Goal: Task Accomplishment & Management: Manage account settings

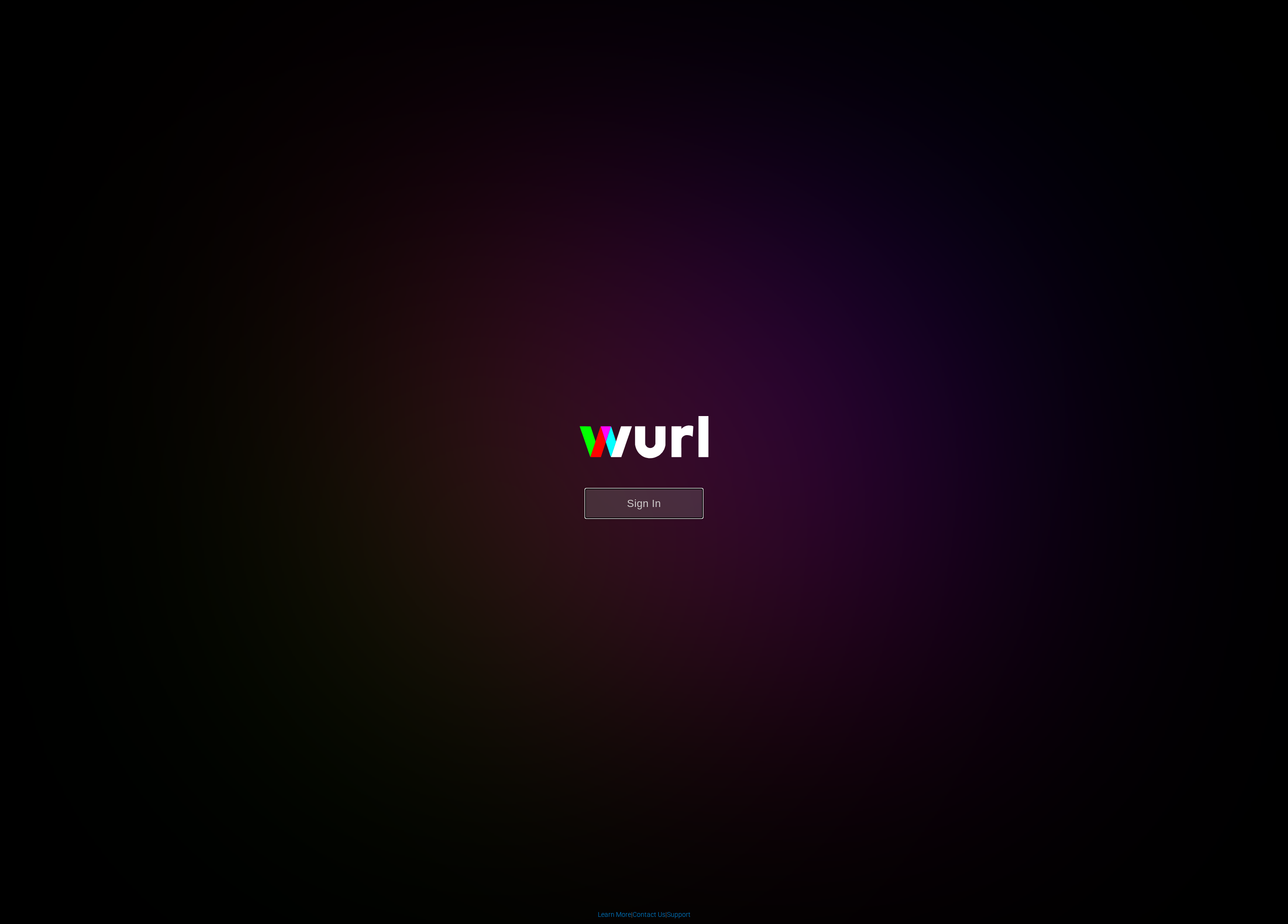
click at [668, 500] on button "Sign In" at bounding box center [644, 504] width 119 height 31
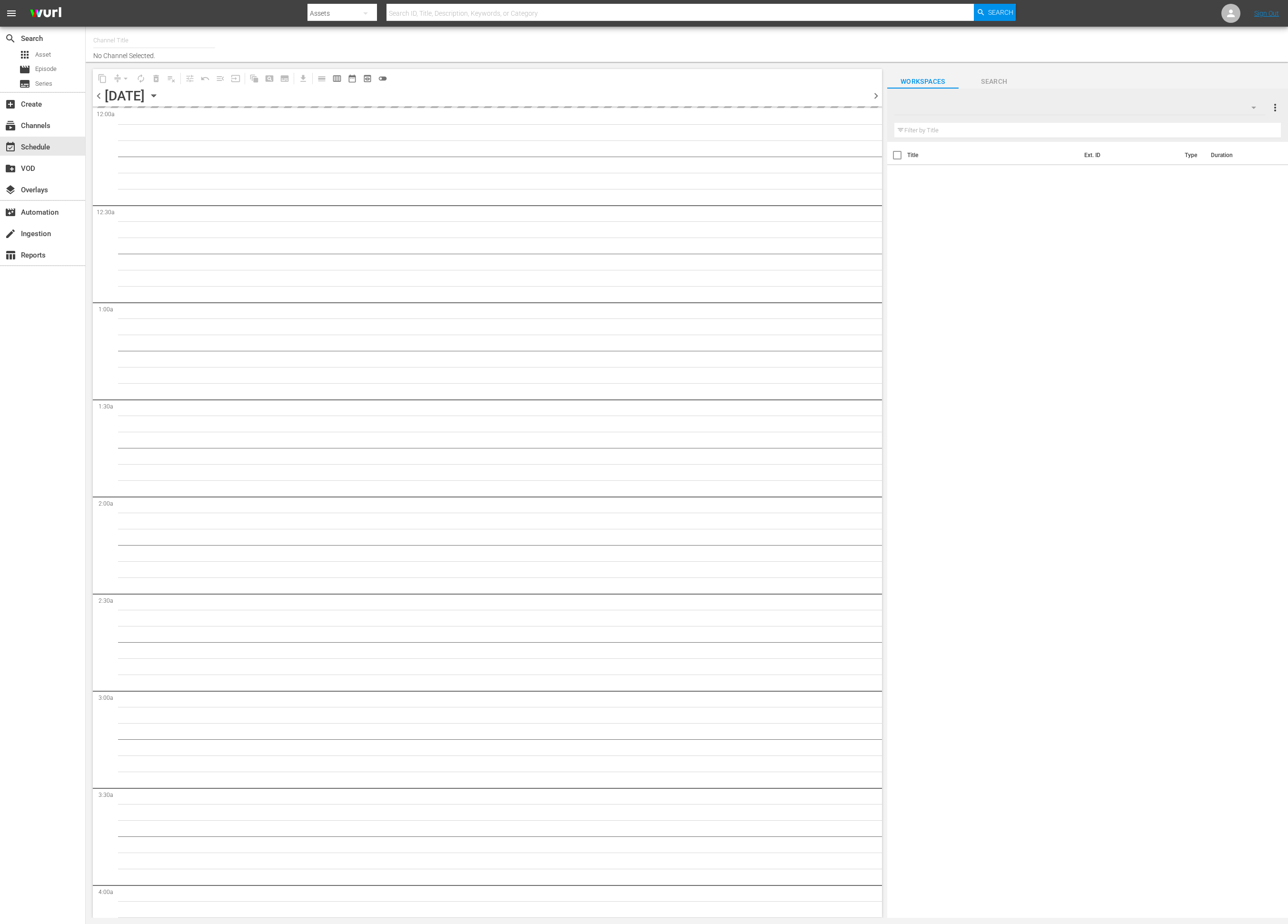
type input "This Old House Shorts (180)"
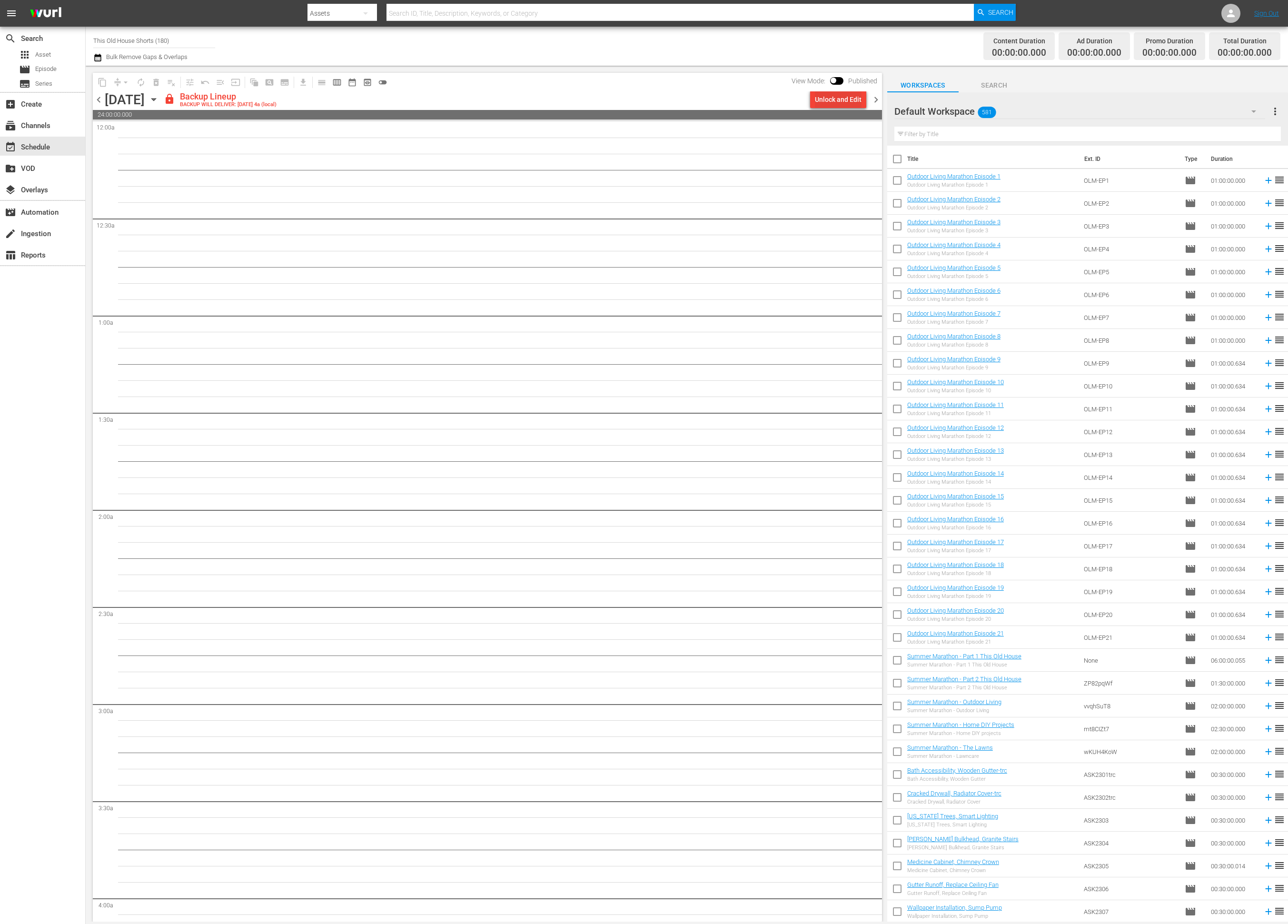
click at [851, 103] on div "Unlock and Edit" at bounding box center [838, 100] width 46 height 17
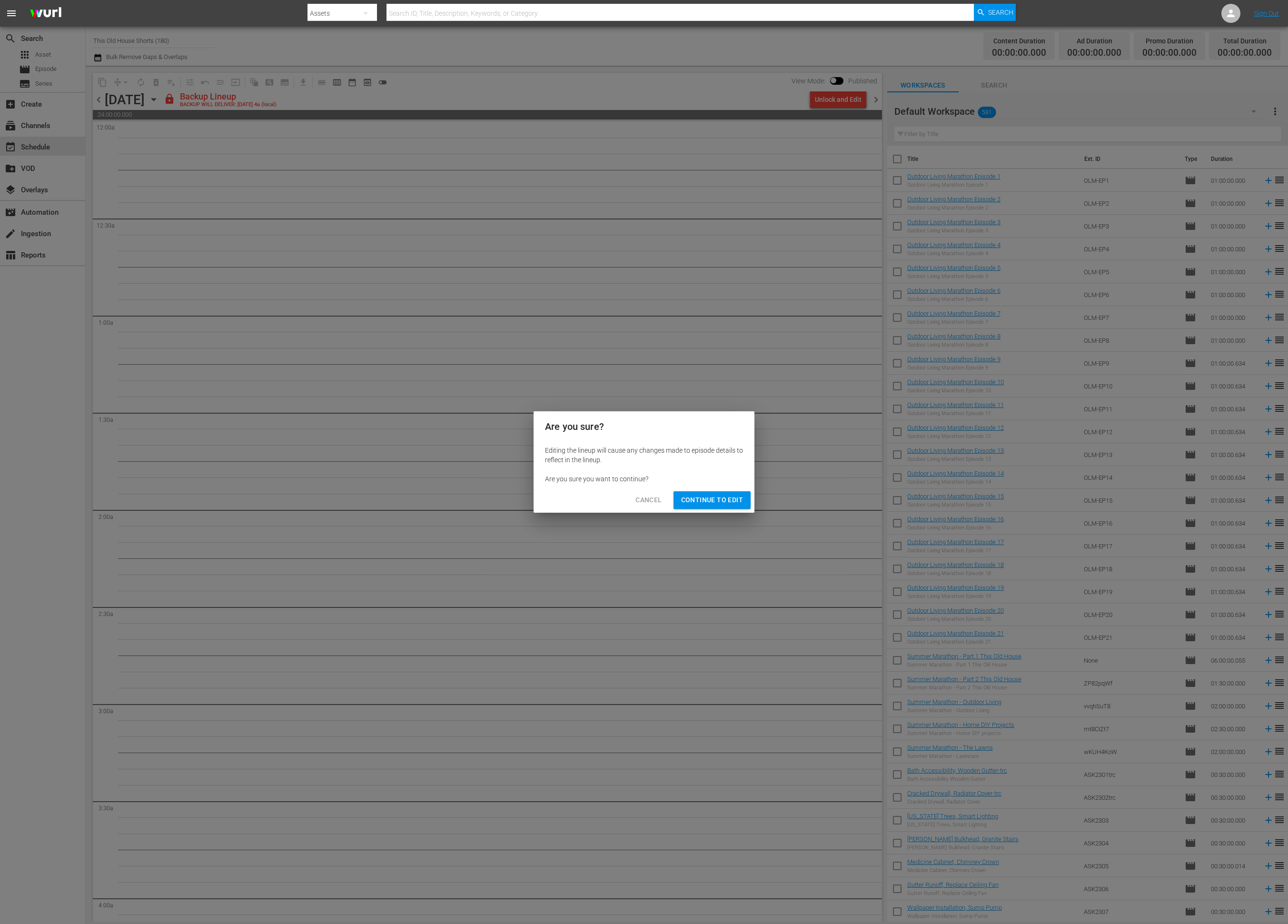
click at [704, 502] on span "Continue to Edit" at bounding box center [712, 500] width 62 height 12
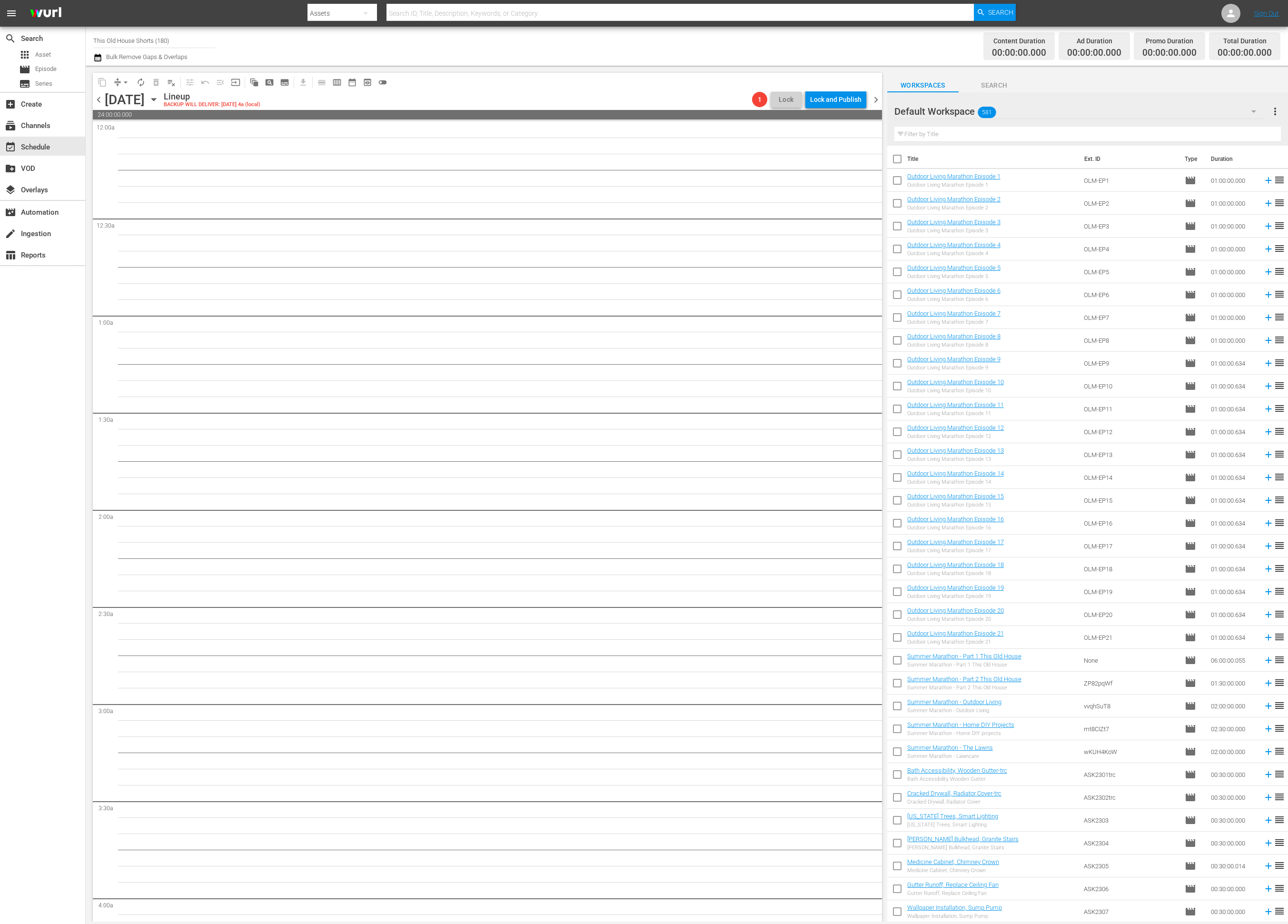
click at [97, 100] on span "chevron_left" at bounding box center [99, 100] width 12 height 12
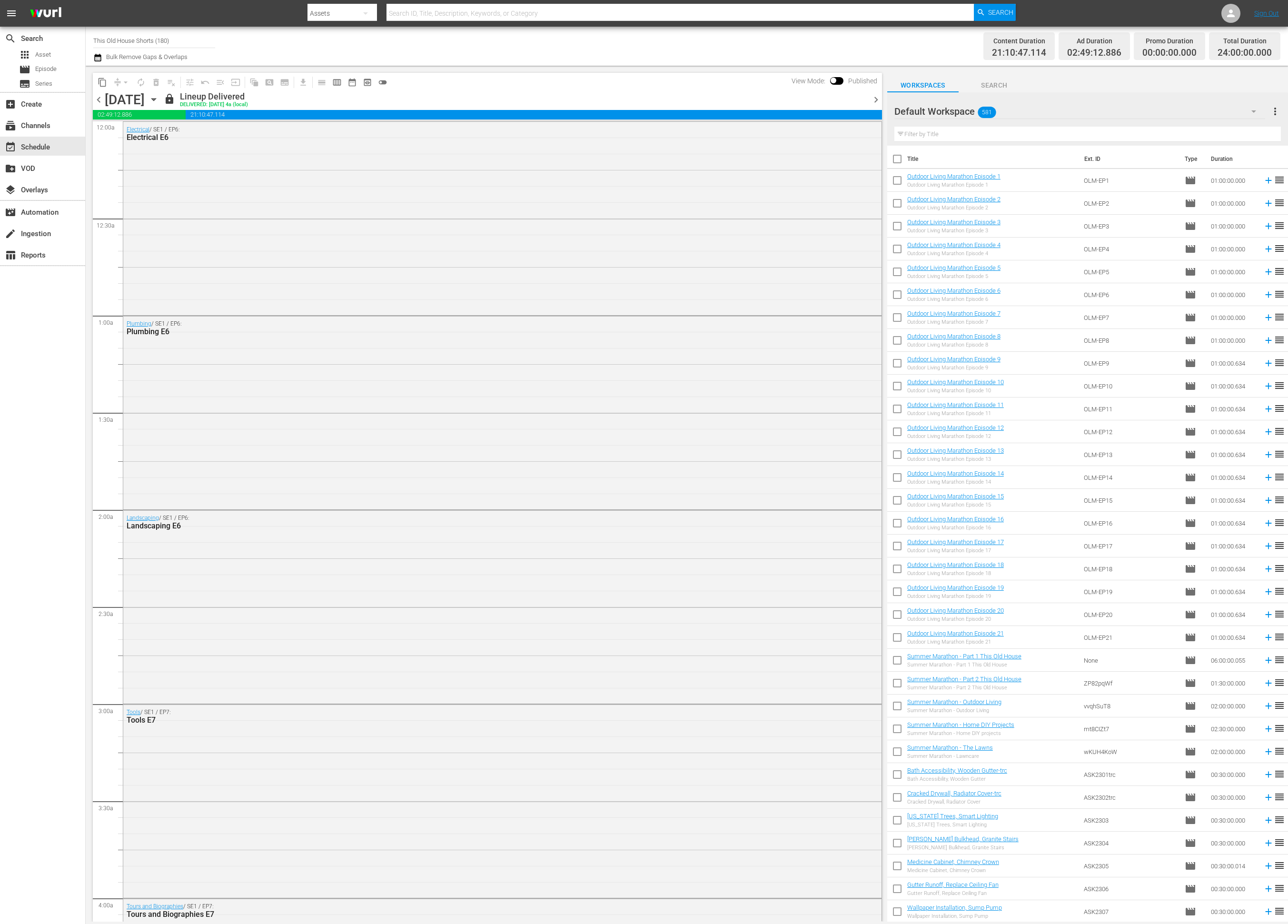
click at [1044, 109] on div "Default Workspace 581" at bounding box center [1080, 111] width 371 height 26
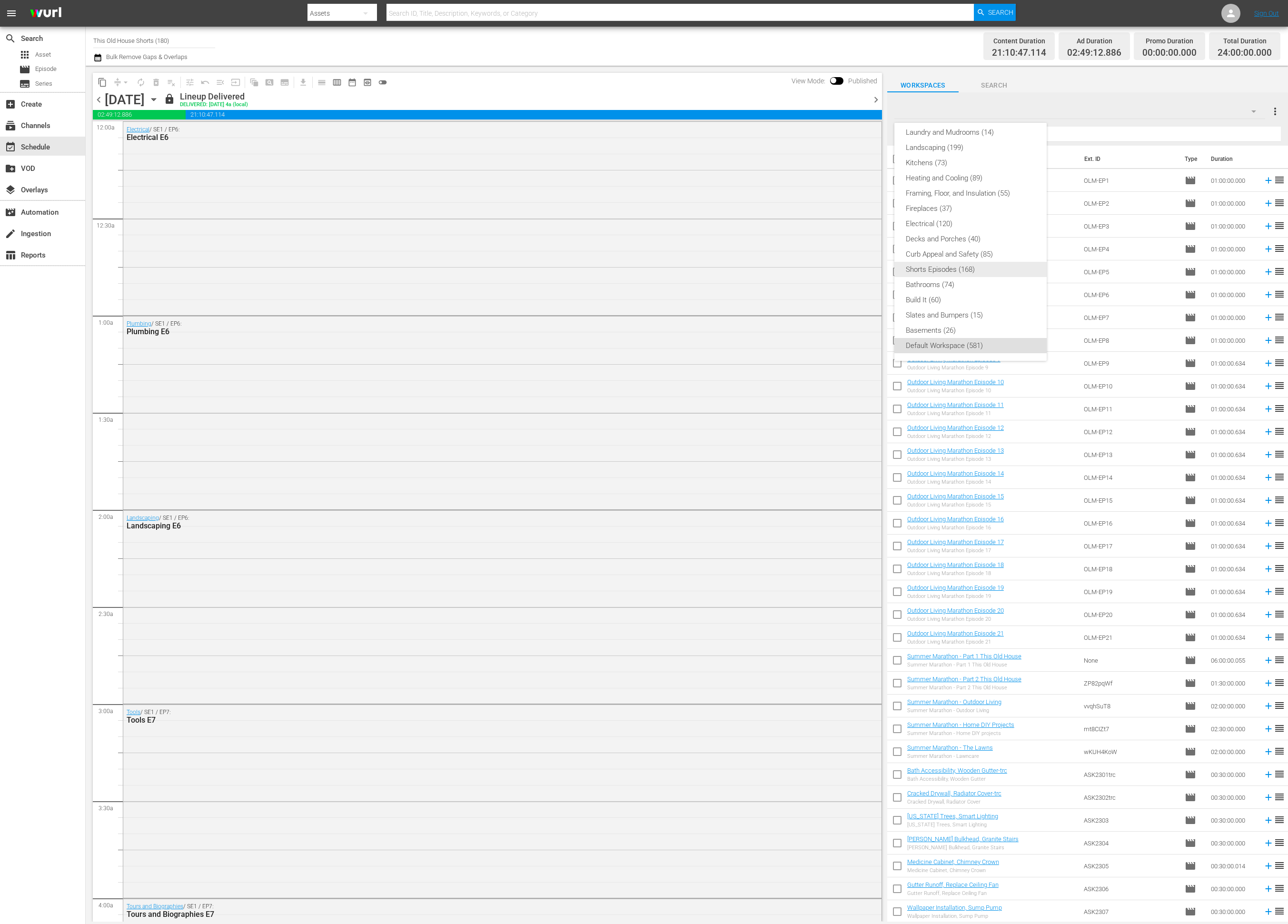
click at [976, 265] on div "Shorts Episodes (168)" at bounding box center [970, 270] width 130 height 15
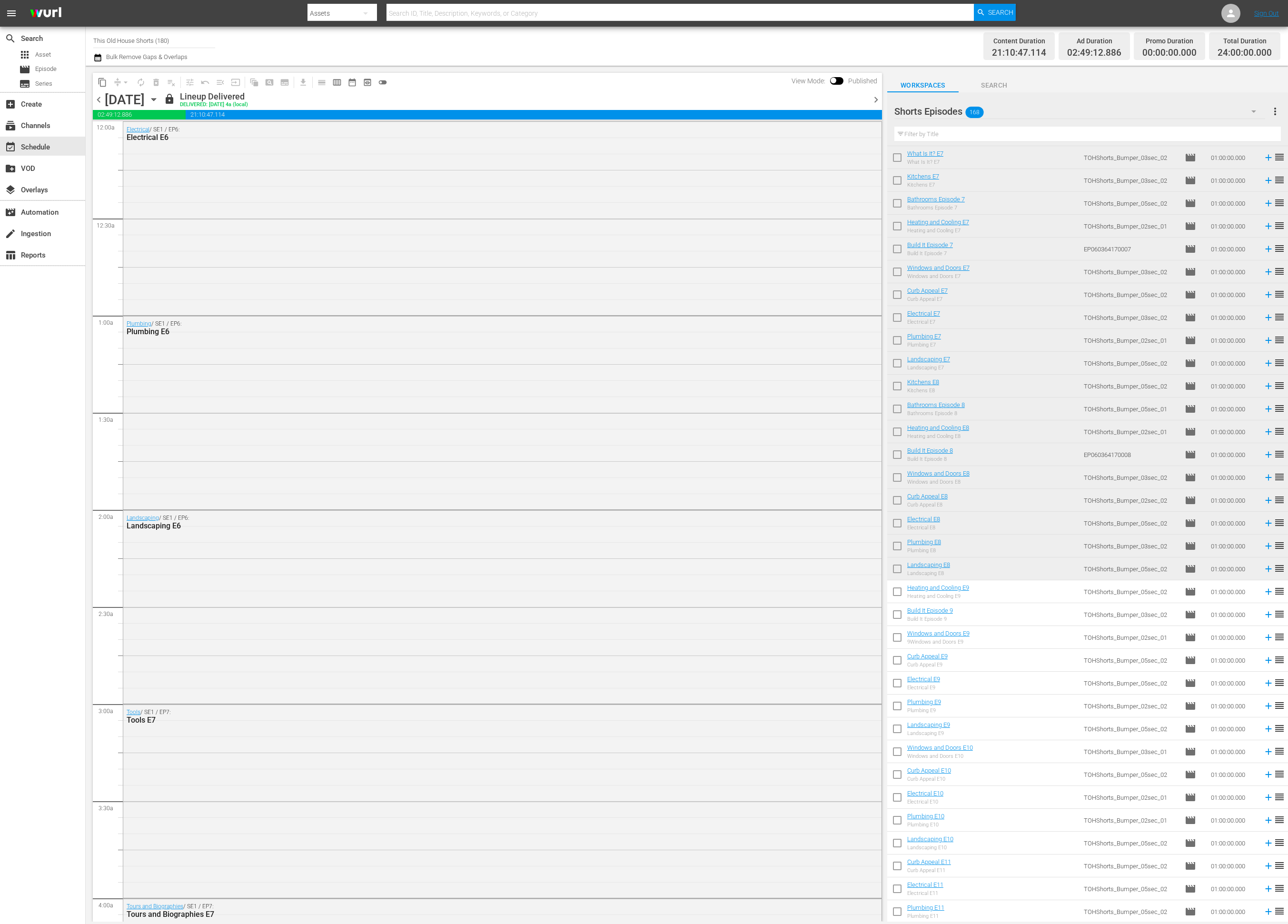
scroll to position [3084, 0]
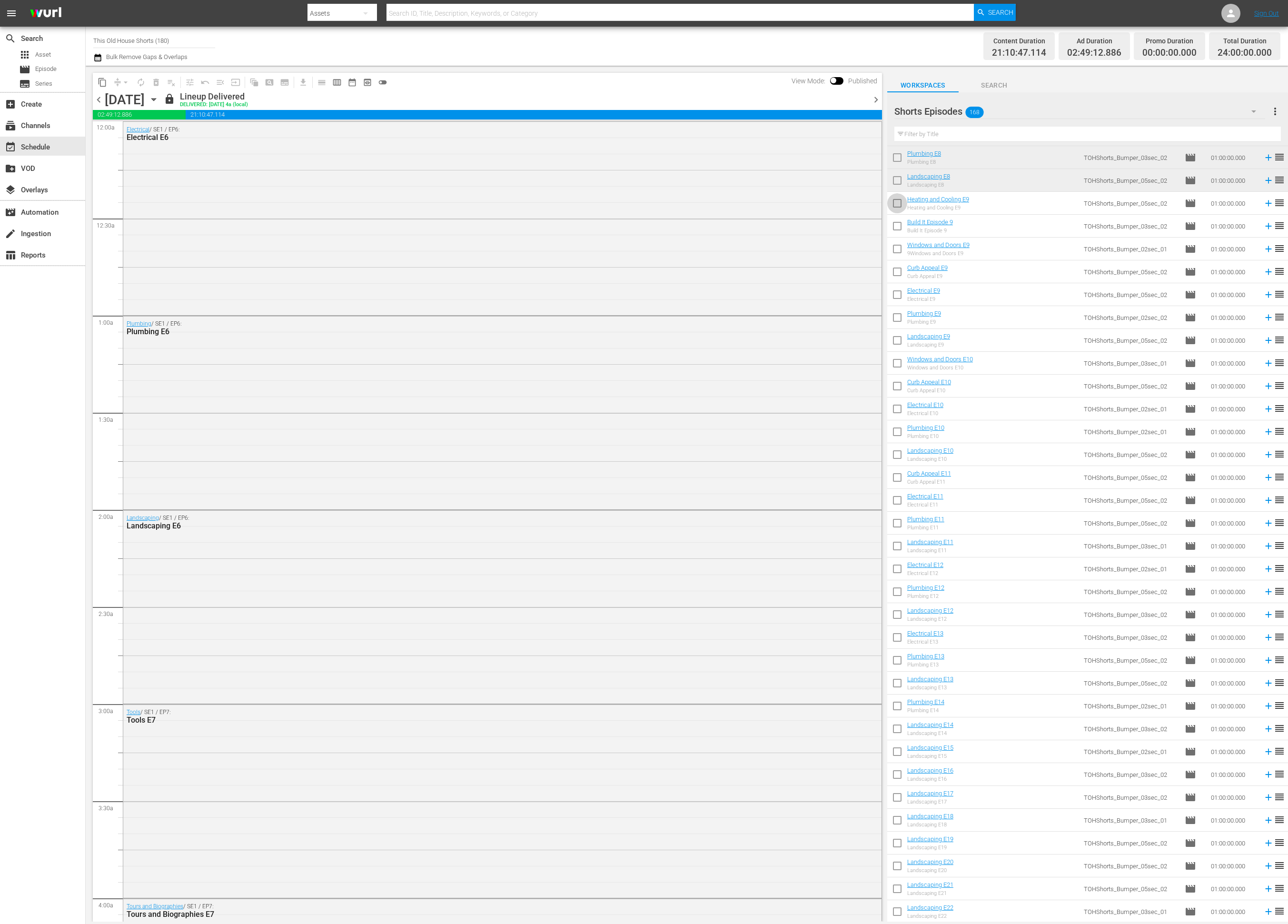
click at [894, 204] on input "checkbox" at bounding box center [897, 205] width 20 height 20
checkbox input "true"
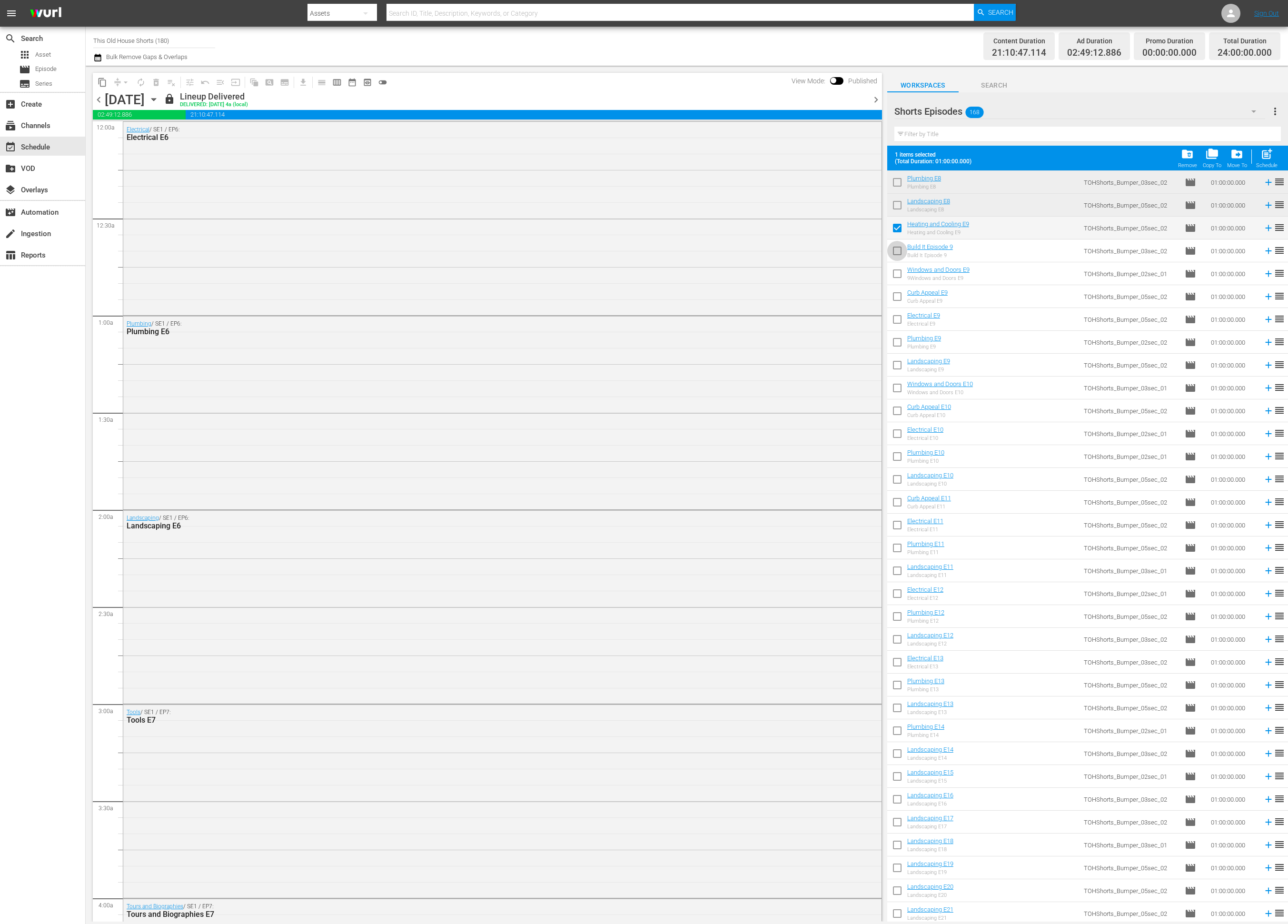
click at [896, 250] on input "checkbox" at bounding box center [897, 252] width 20 height 20
checkbox input "true"
click at [896, 282] on input "checkbox" at bounding box center [897, 276] width 20 height 20
checkbox input "true"
click at [894, 295] on input "checkbox" at bounding box center [897, 298] width 20 height 20
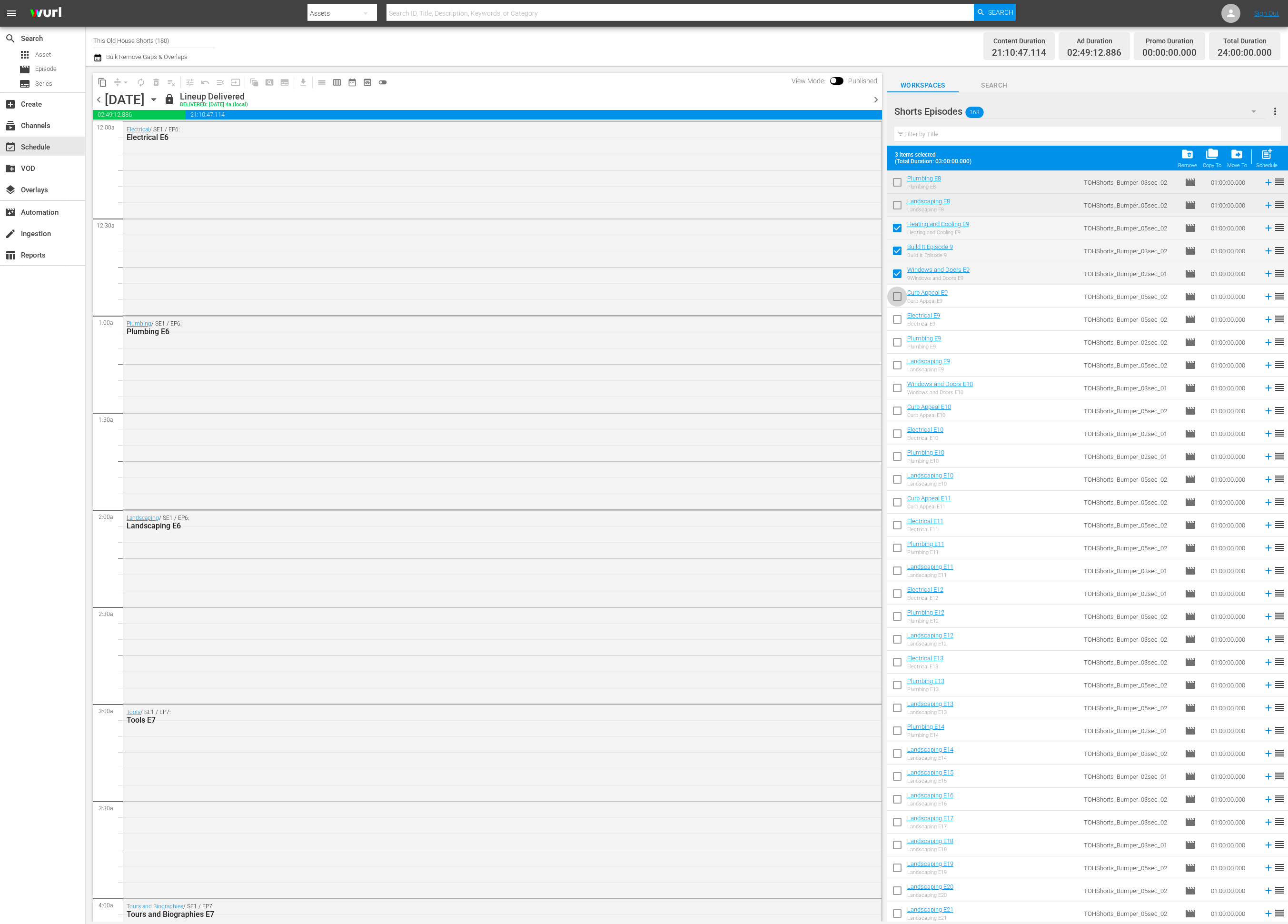
checkbox input "true"
click at [896, 317] on input "checkbox" at bounding box center [897, 322] width 20 height 20
checkbox input "true"
click at [899, 338] on input "checkbox" at bounding box center [897, 344] width 20 height 20
checkbox input "true"
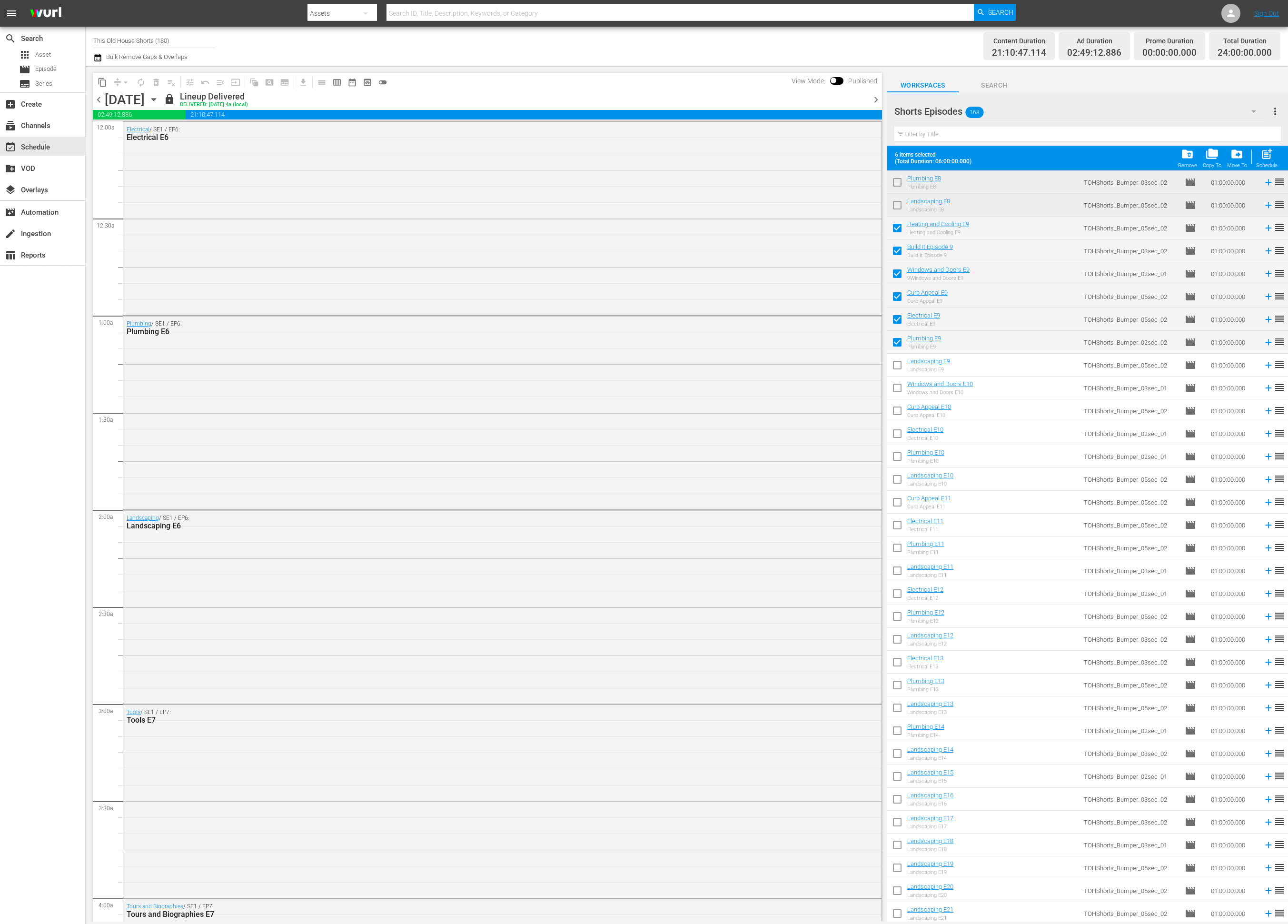
click at [901, 364] on input "checkbox" at bounding box center [897, 367] width 20 height 20
checkbox input "true"
click at [902, 388] on input "checkbox" at bounding box center [897, 390] width 20 height 20
checkbox input "true"
click at [902, 414] on input "checkbox" at bounding box center [897, 412] width 20 height 20
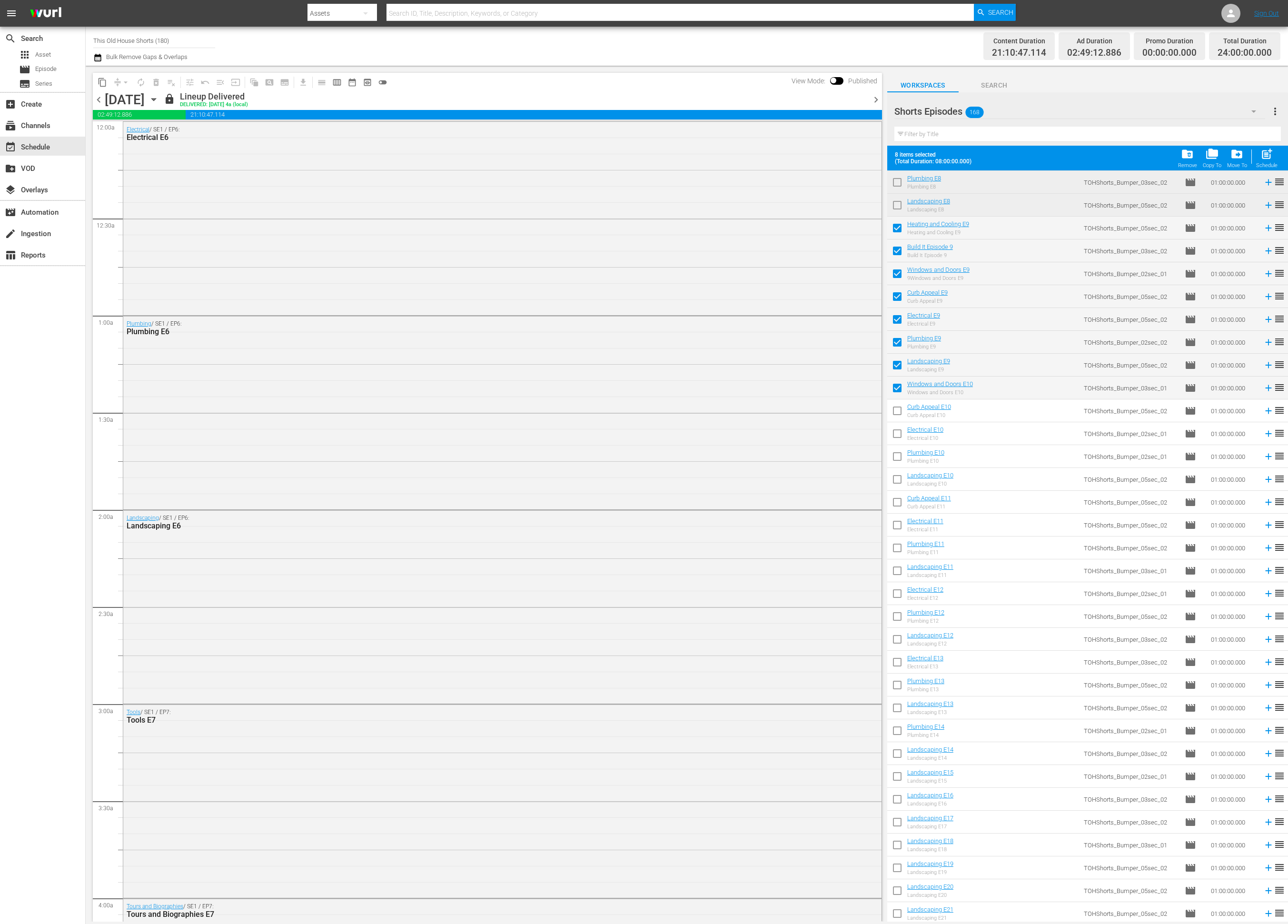
checkbox input "true"
click at [894, 434] on input "checkbox" at bounding box center [897, 436] width 20 height 20
checkbox input "true"
click at [898, 460] on input "checkbox" at bounding box center [897, 458] width 20 height 20
checkbox input "true"
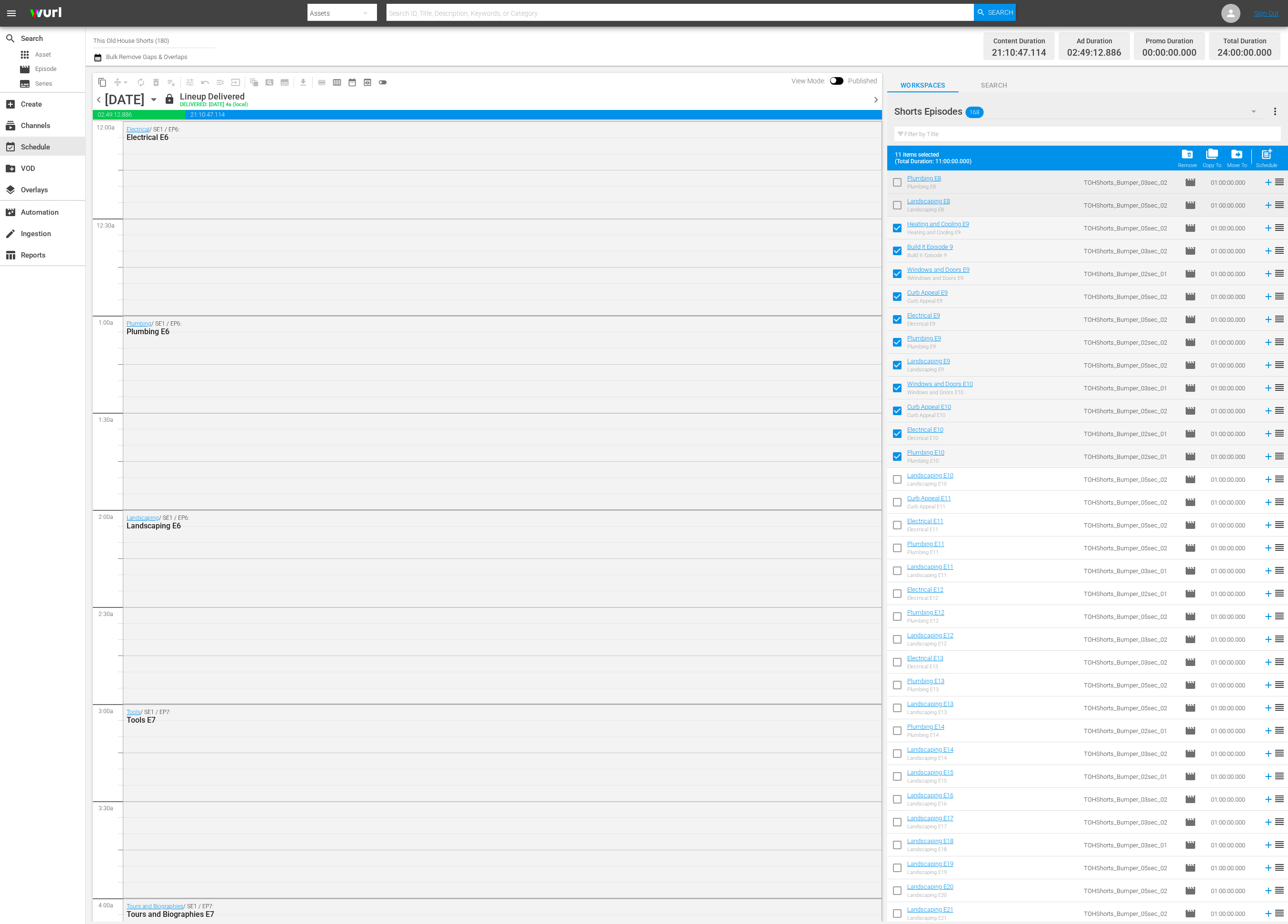
drag, startPoint x: 898, startPoint y: 484, endPoint x: 902, endPoint y: 492, distance: 8.9
click at [898, 484] on input "checkbox" at bounding box center [897, 481] width 20 height 20
checkbox input "true"
click at [897, 508] on input "checkbox" at bounding box center [897, 504] width 20 height 20
checkbox input "true"
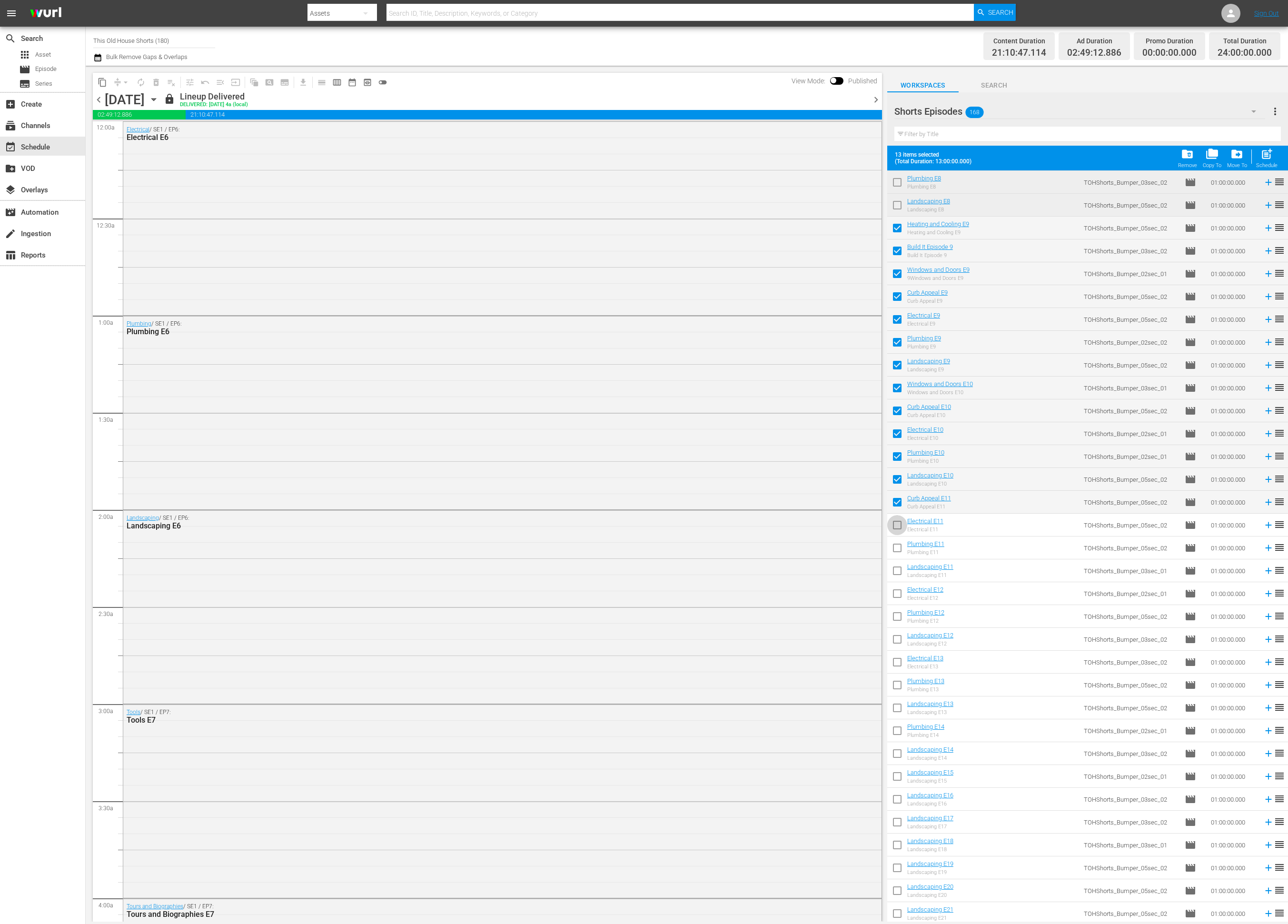
click at [899, 530] on input "checkbox" at bounding box center [897, 527] width 20 height 20
checkbox input "true"
click at [900, 550] on input "checkbox" at bounding box center [897, 550] width 20 height 20
checkbox input "true"
click at [898, 572] on input "checkbox" at bounding box center [897, 572] width 20 height 20
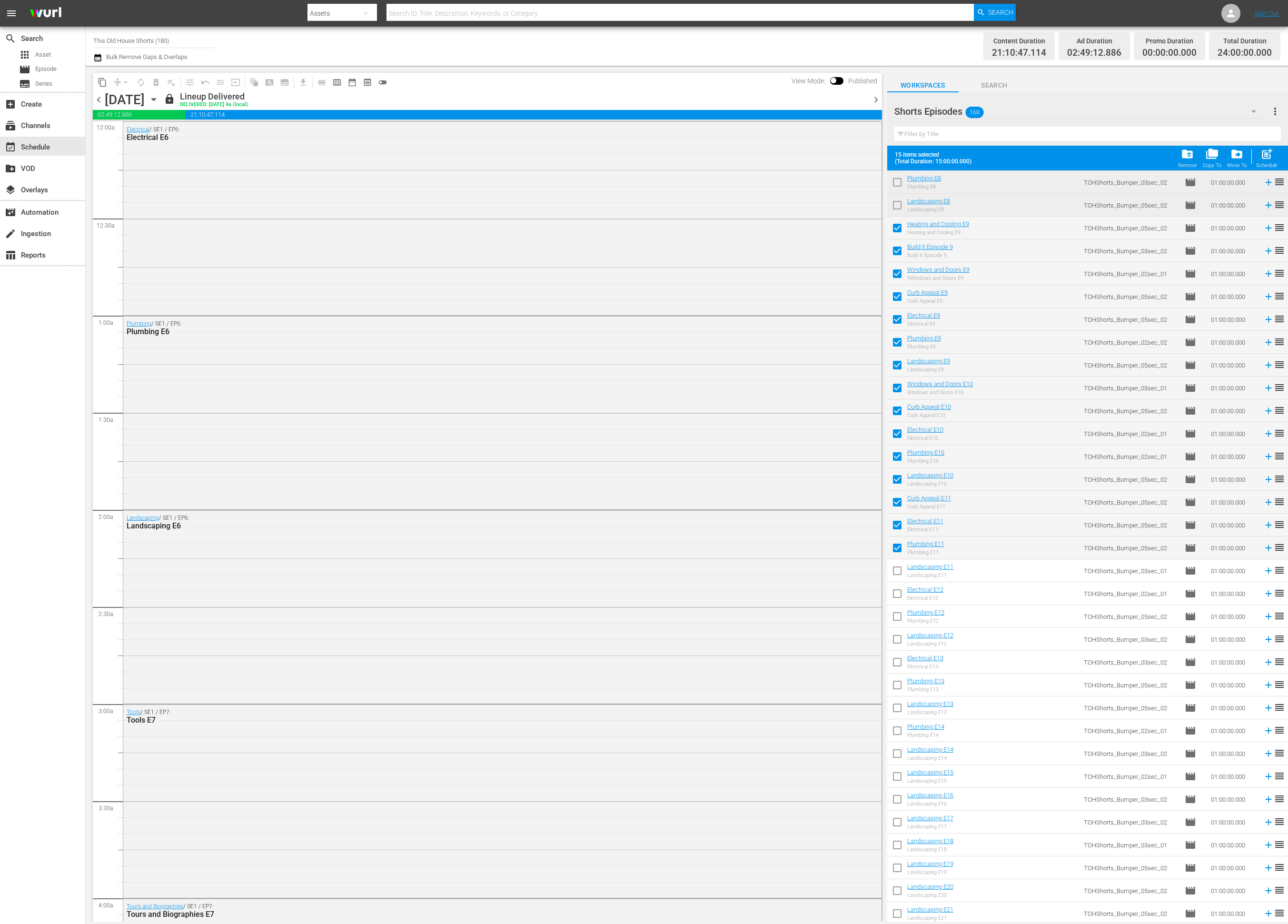
checkbox input "true"
click at [898, 592] on input "checkbox" at bounding box center [897, 596] width 20 height 20
checkbox input "true"
click at [899, 620] on input "checkbox" at bounding box center [897, 618] width 20 height 20
checkbox input "true"
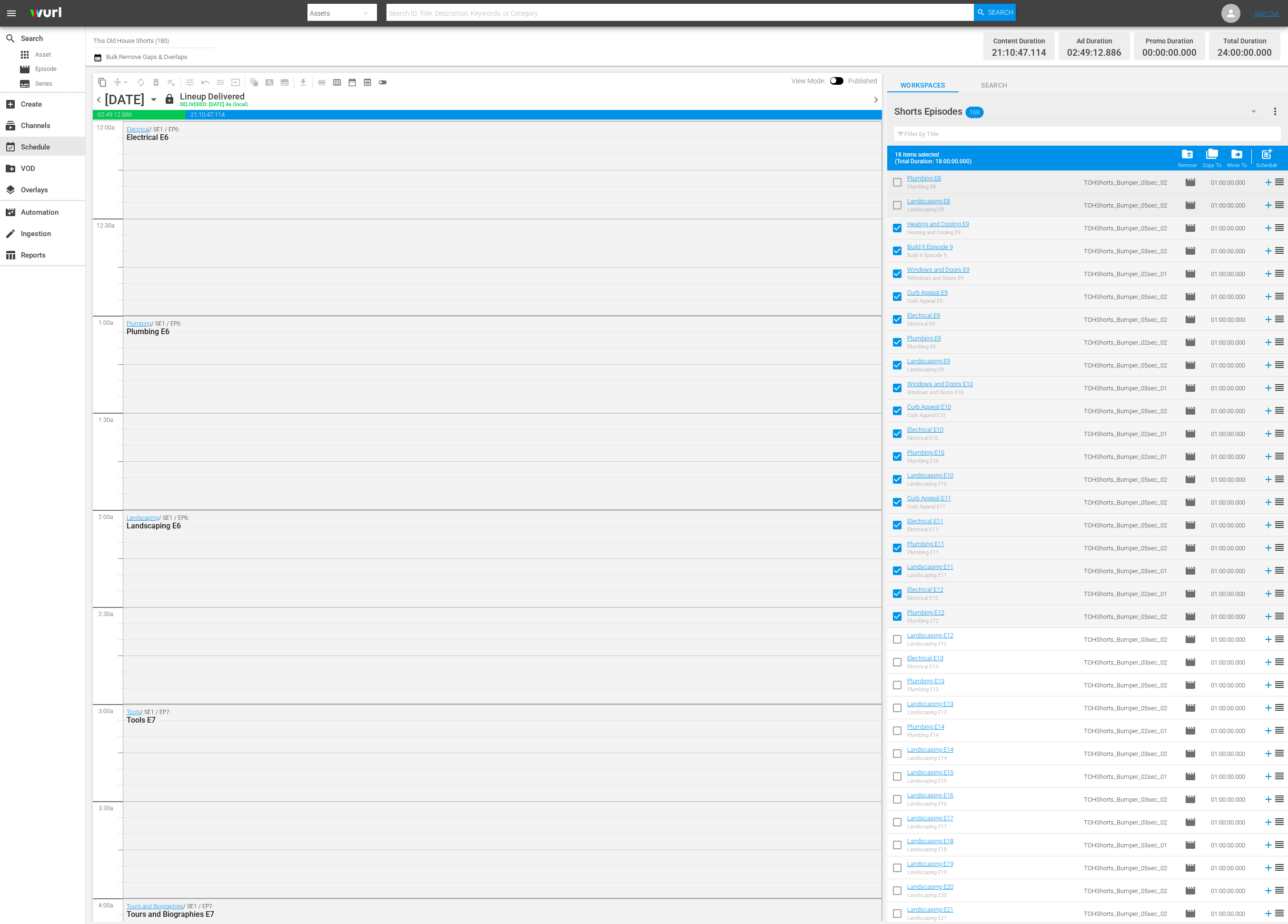
click at [899, 639] on input "checkbox" at bounding box center [897, 641] width 20 height 20
checkbox input "true"
click at [900, 661] on input "checkbox" at bounding box center [897, 664] width 20 height 20
checkbox input "true"
click at [898, 683] on input "checkbox" at bounding box center [897, 687] width 20 height 20
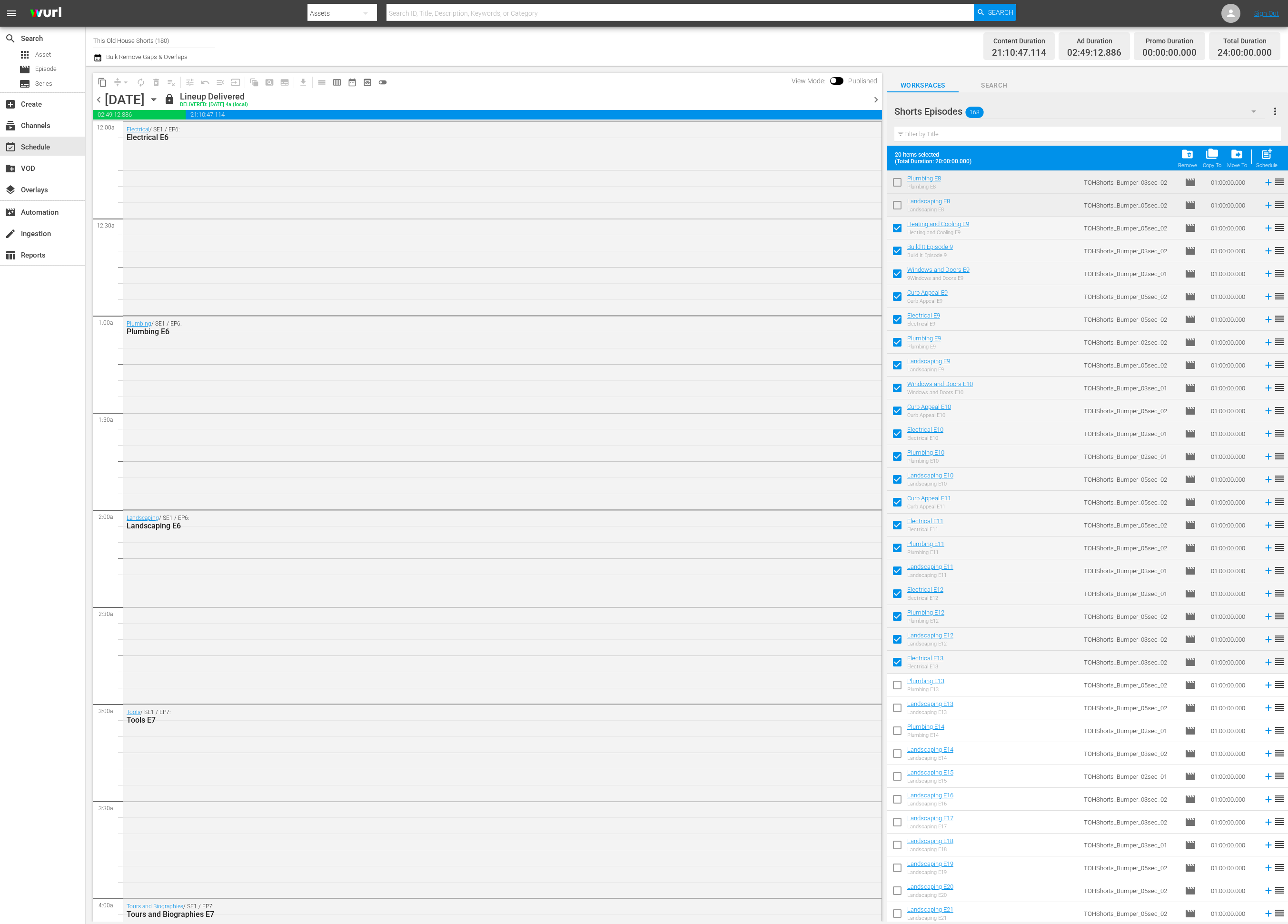
checkbox input "true"
click at [892, 708] on input "checkbox" at bounding box center [897, 710] width 20 height 20
checkbox input "true"
click at [894, 730] on input "checkbox" at bounding box center [897, 732] width 20 height 20
checkbox input "true"
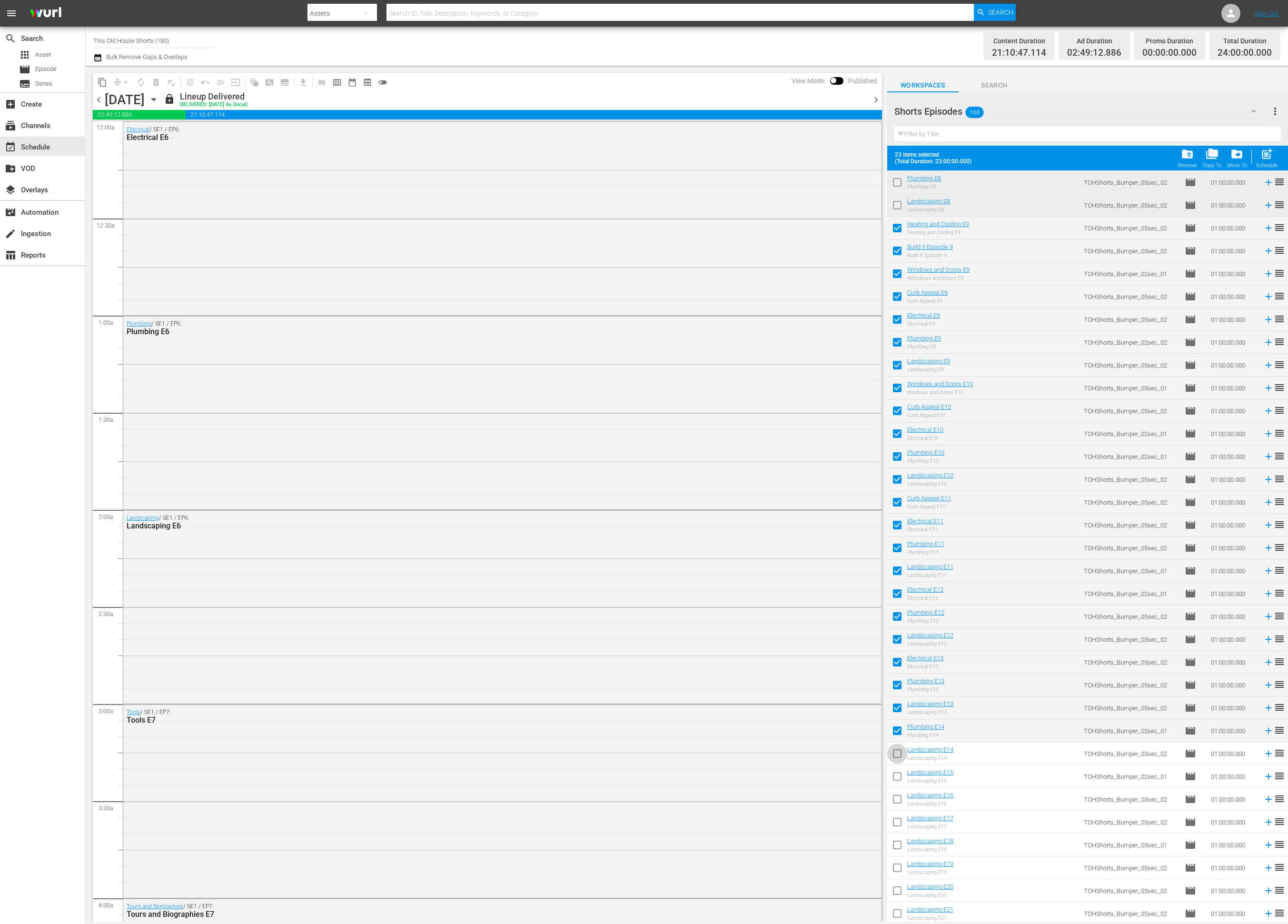
click at [898, 753] on input "checkbox" at bounding box center [897, 756] width 20 height 20
checkbox input "true"
click at [876, 96] on span "chevron_right" at bounding box center [876, 100] width 12 height 12
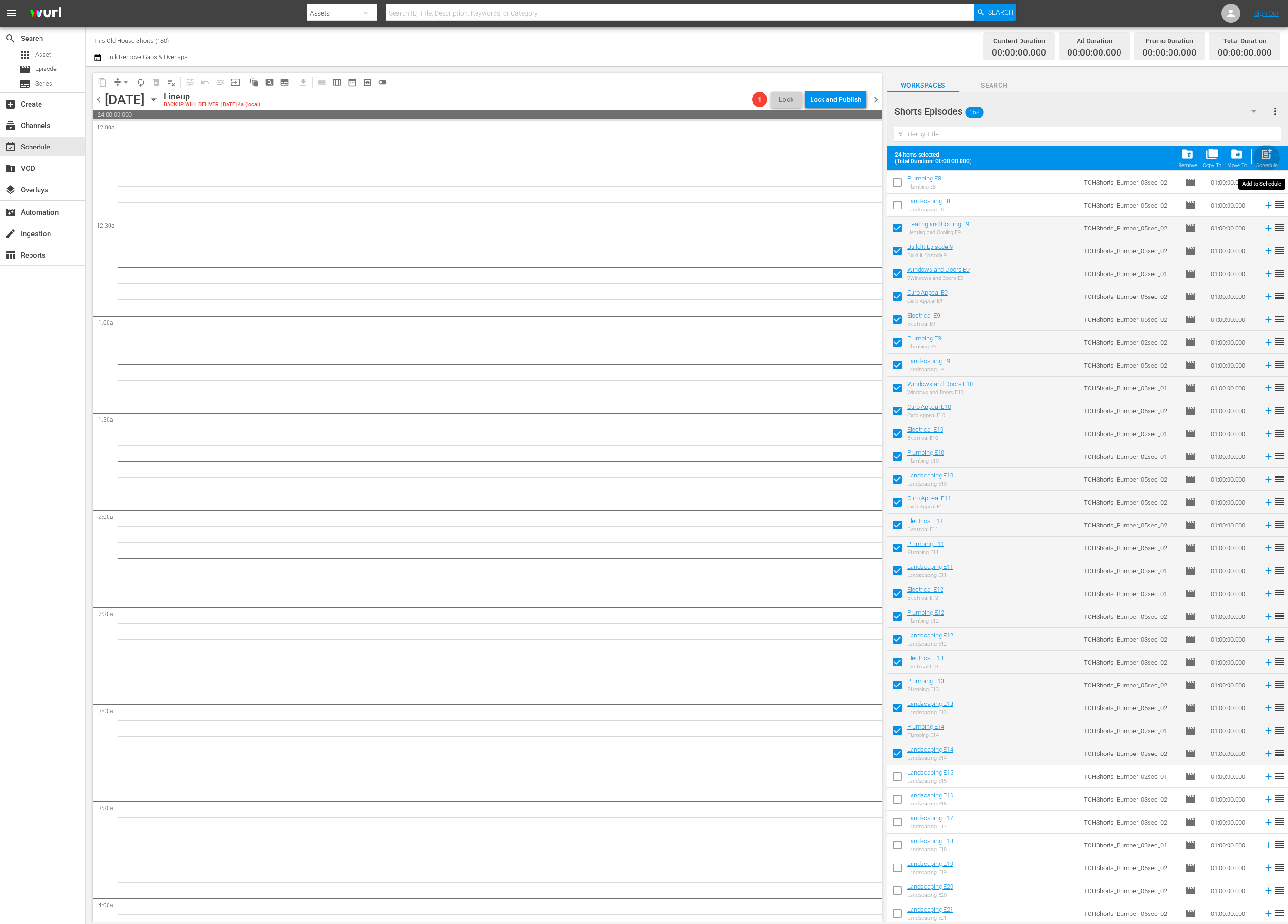
click at [1270, 155] on span "post_add" at bounding box center [1267, 154] width 13 height 13
checkbox input "false"
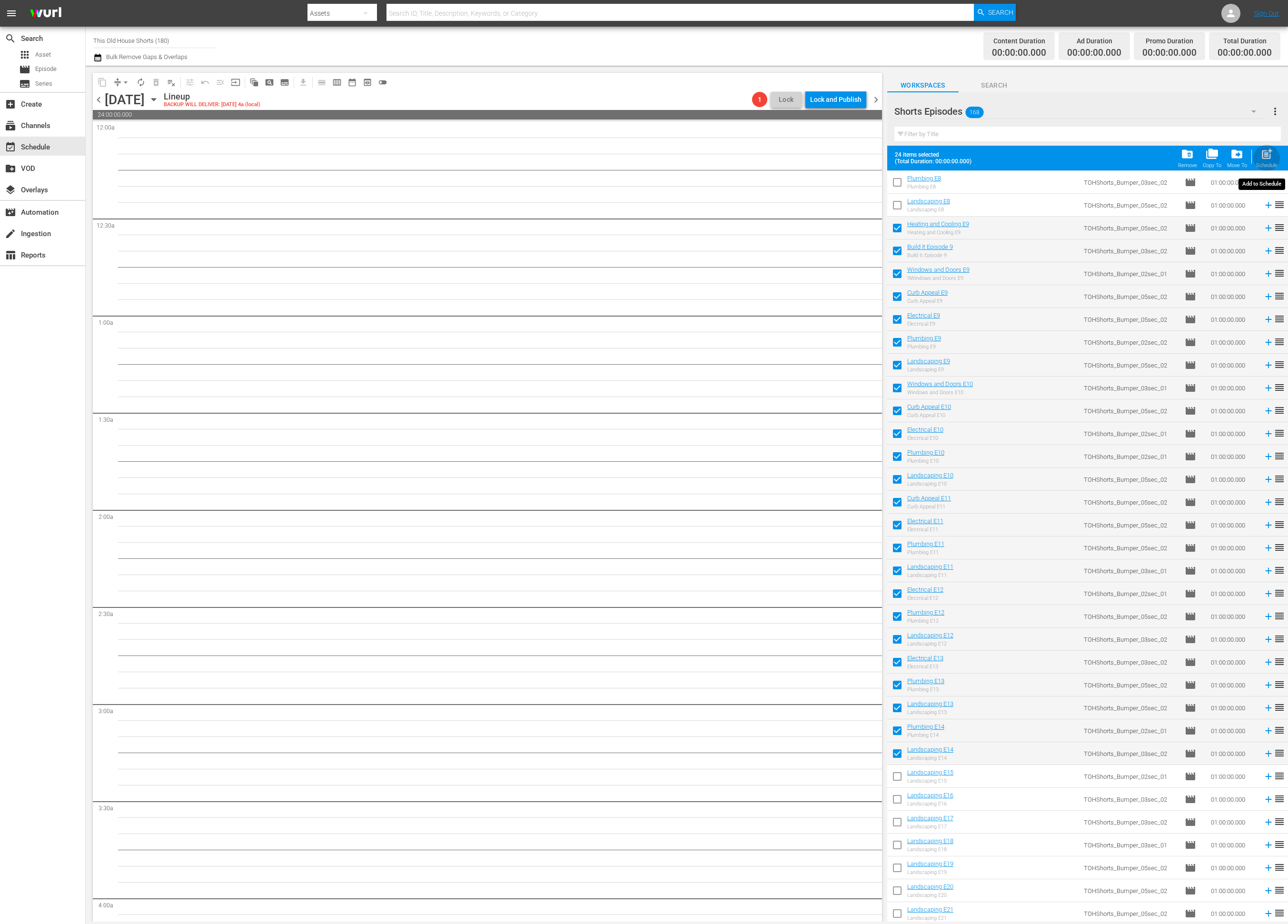
checkbox input "false"
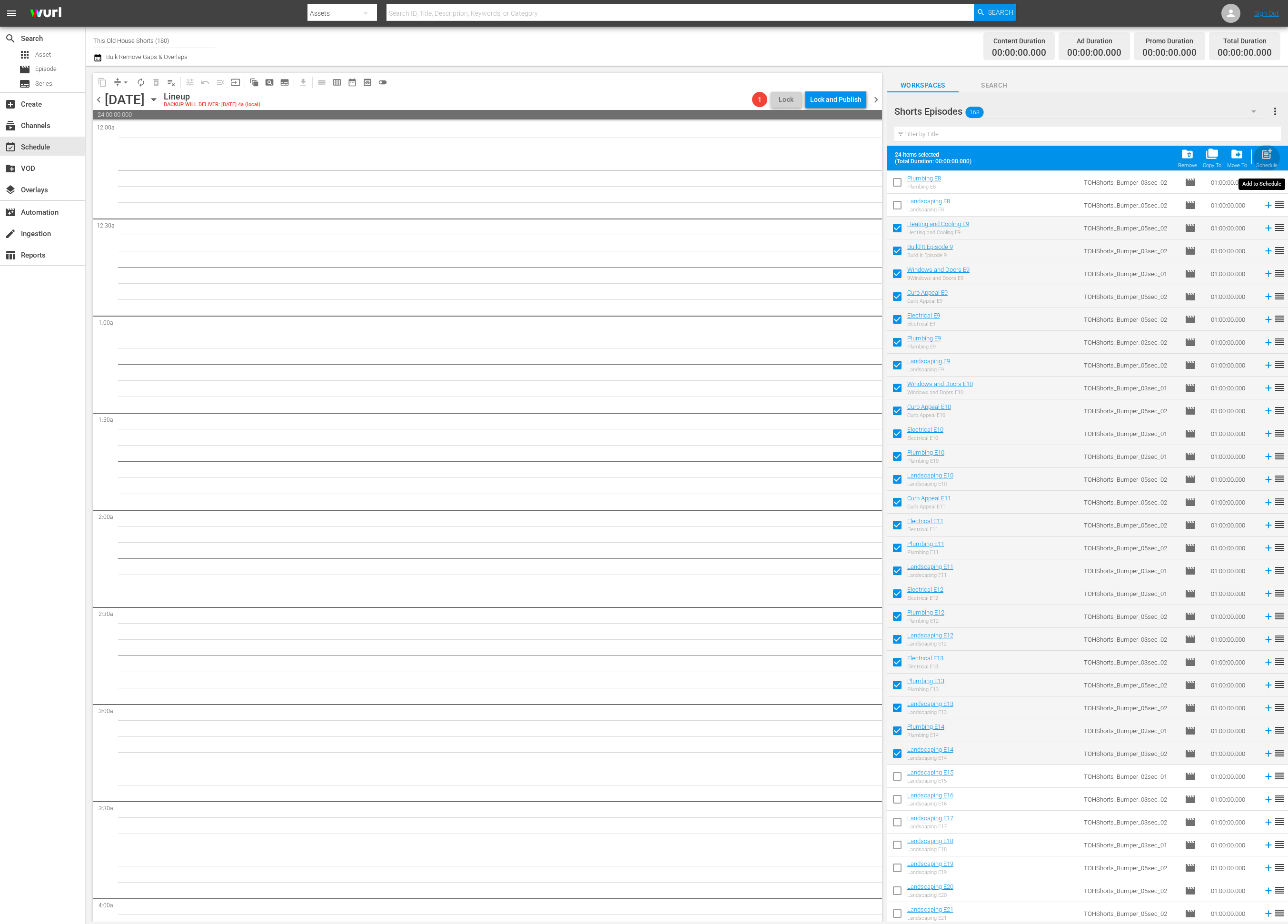
checkbox input "false"
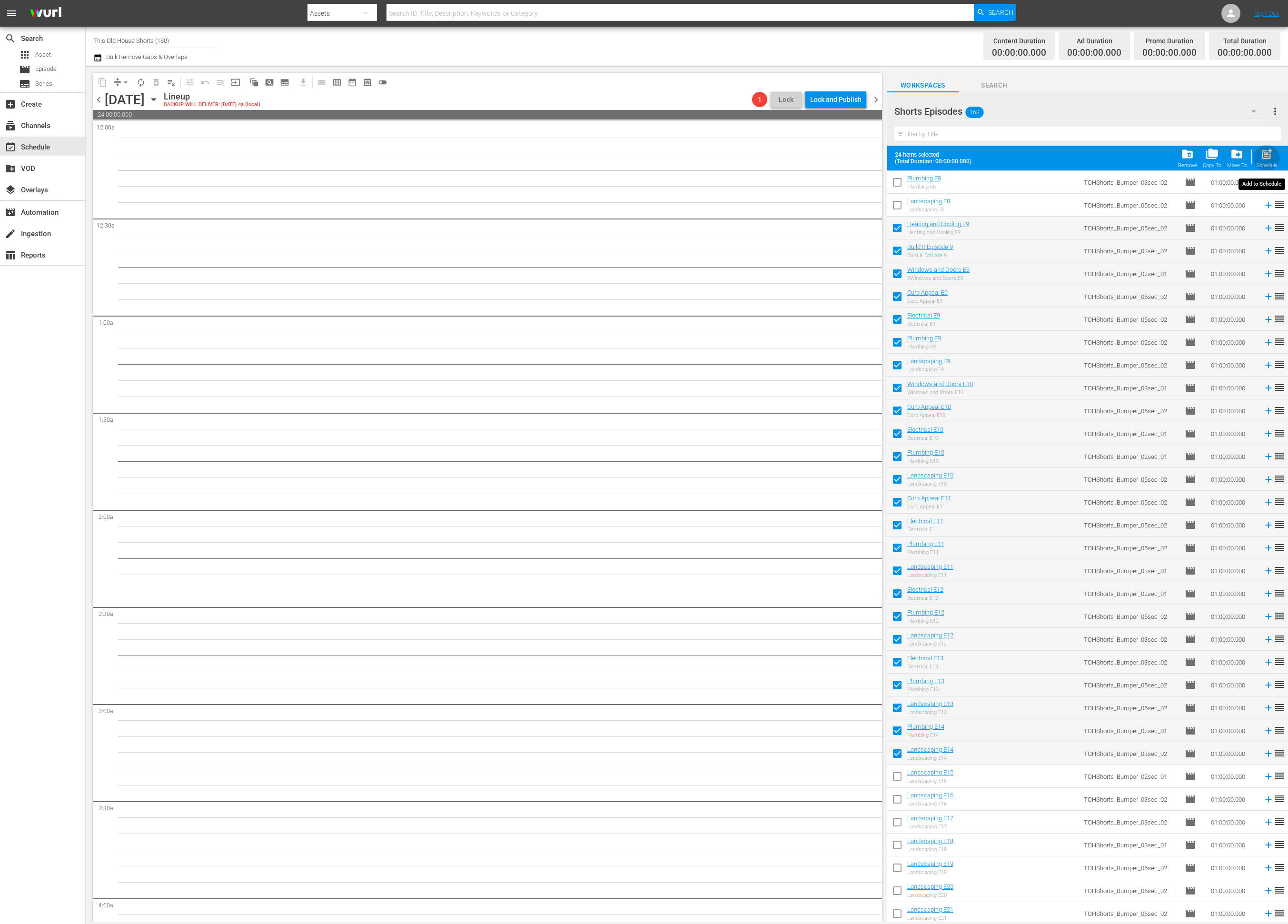
checkbox input "false"
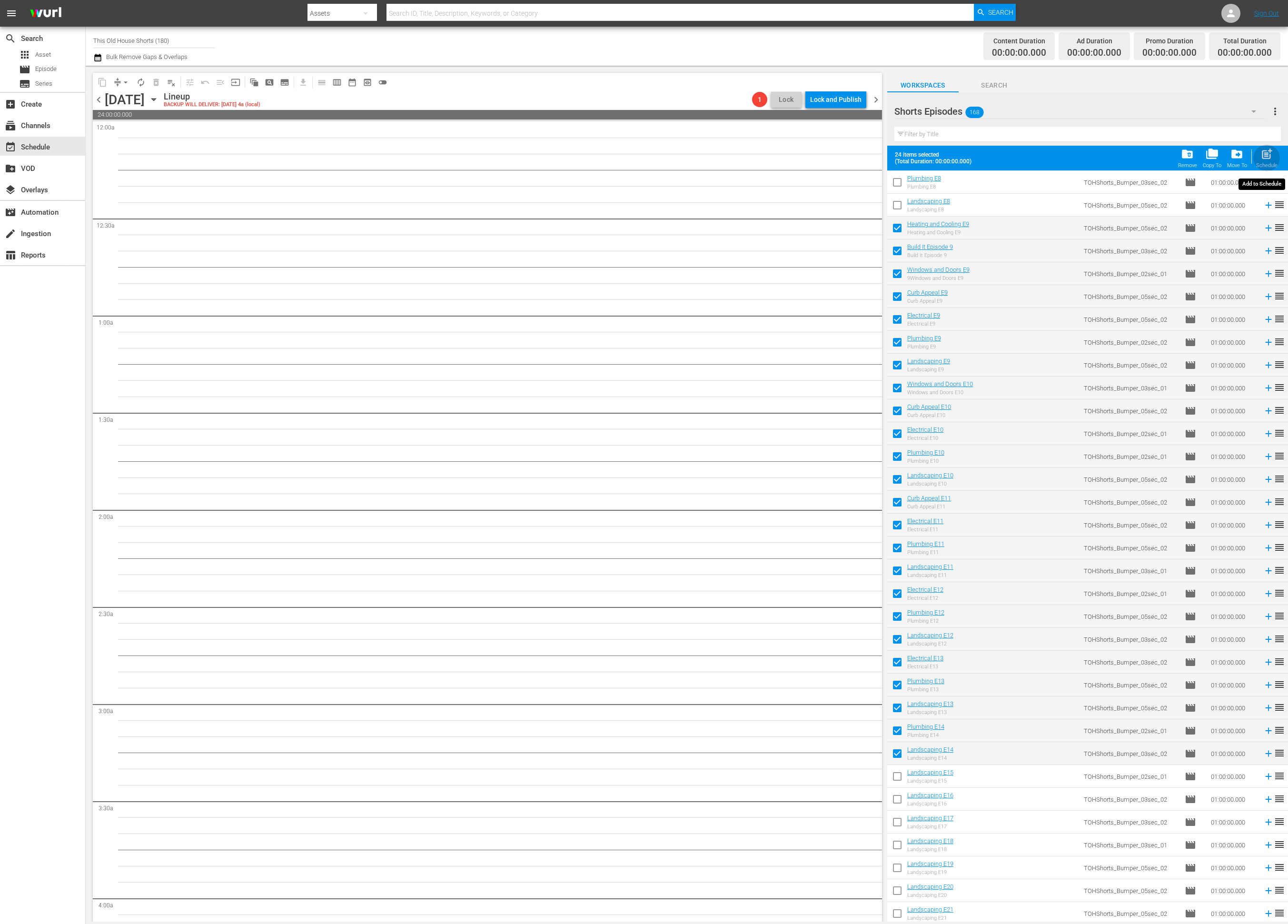
checkbox input "false"
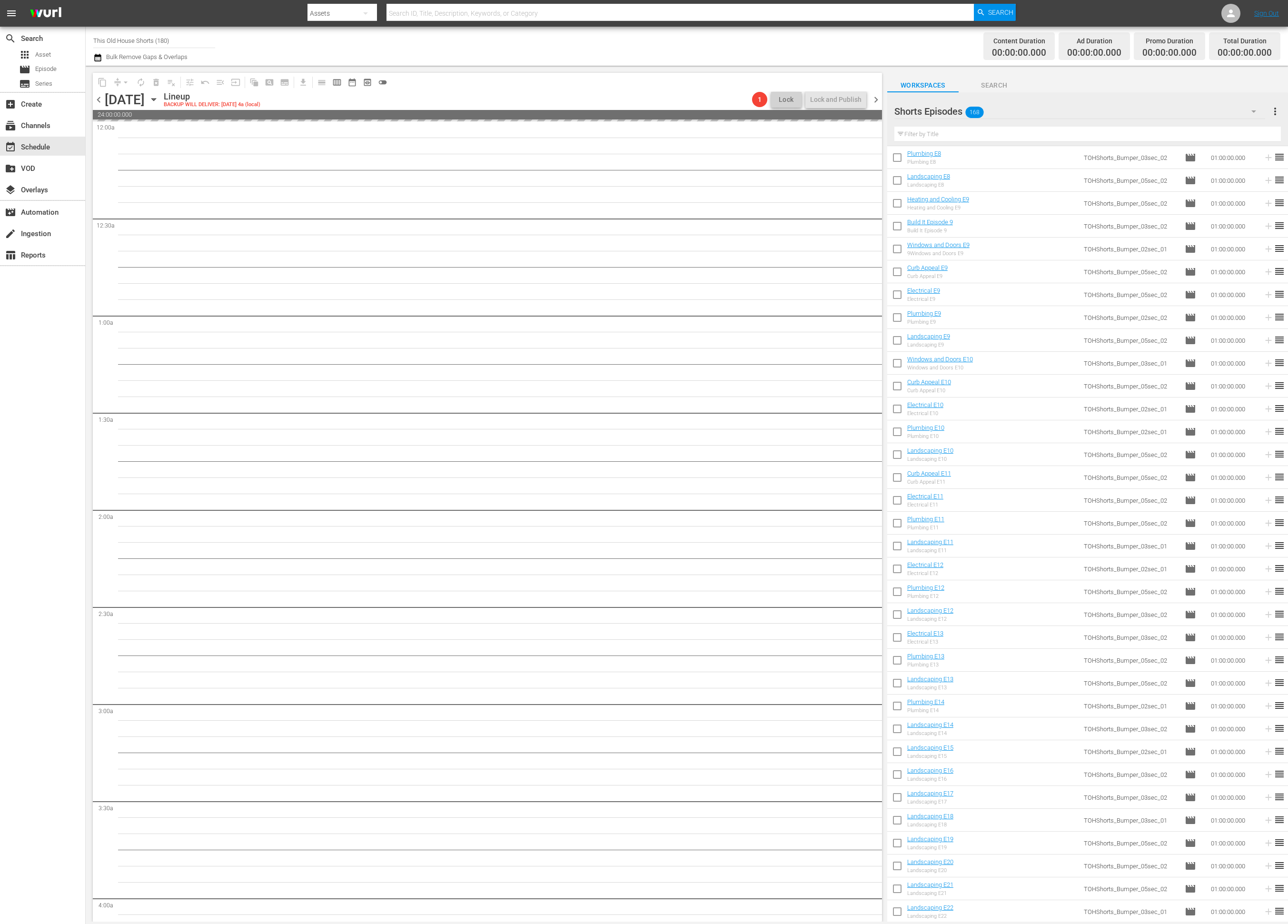
click at [898, 776] on input "checkbox" at bounding box center [897, 776] width 20 height 20
checkbox input "true"
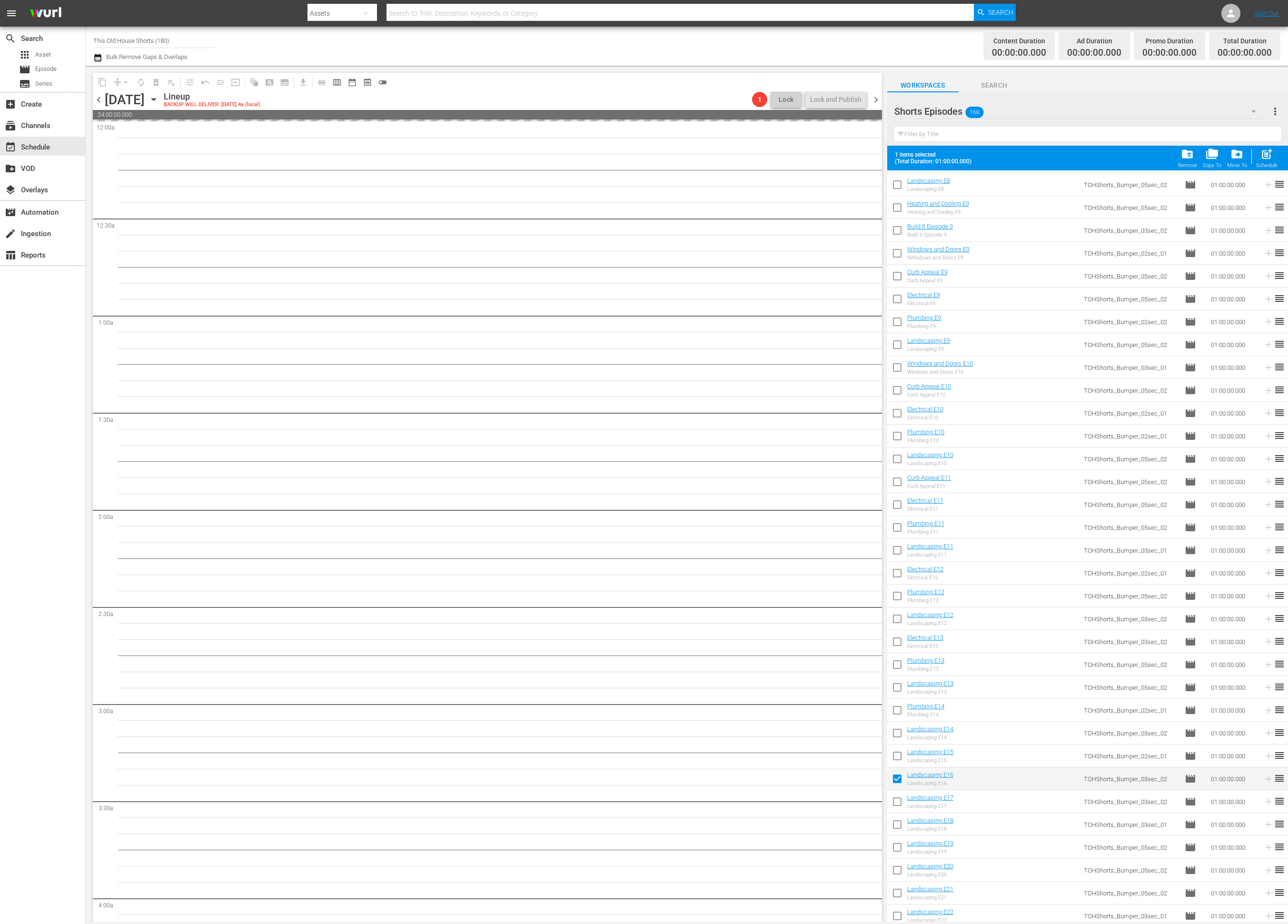
scroll to position [3109, 0]
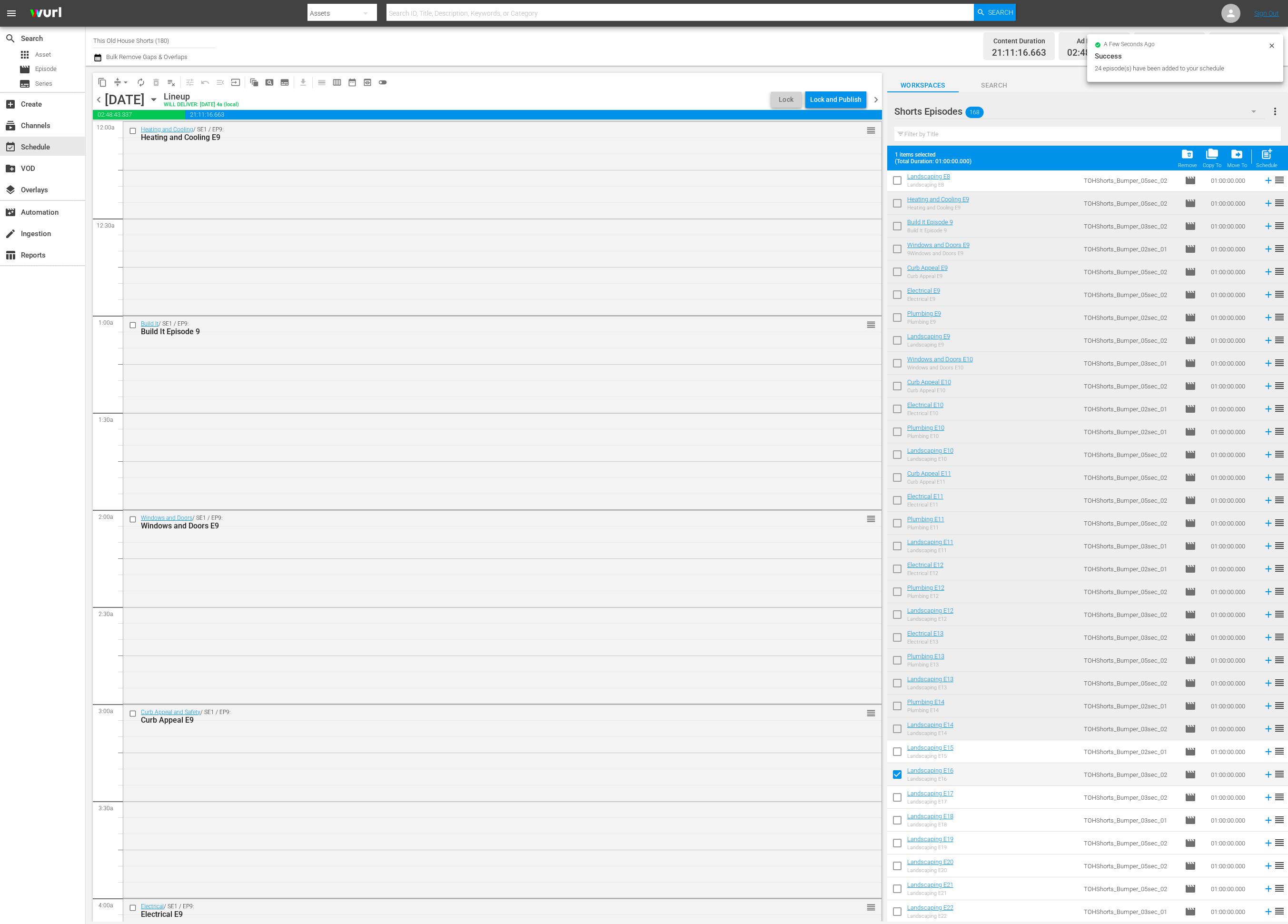
click at [898, 755] on input "checkbox" at bounding box center [897, 754] width 20 height 20
checkbox input "true"
click at [822, 97] on div "Lock and Publish" at bounding box center [836, 100] width 52 height 17
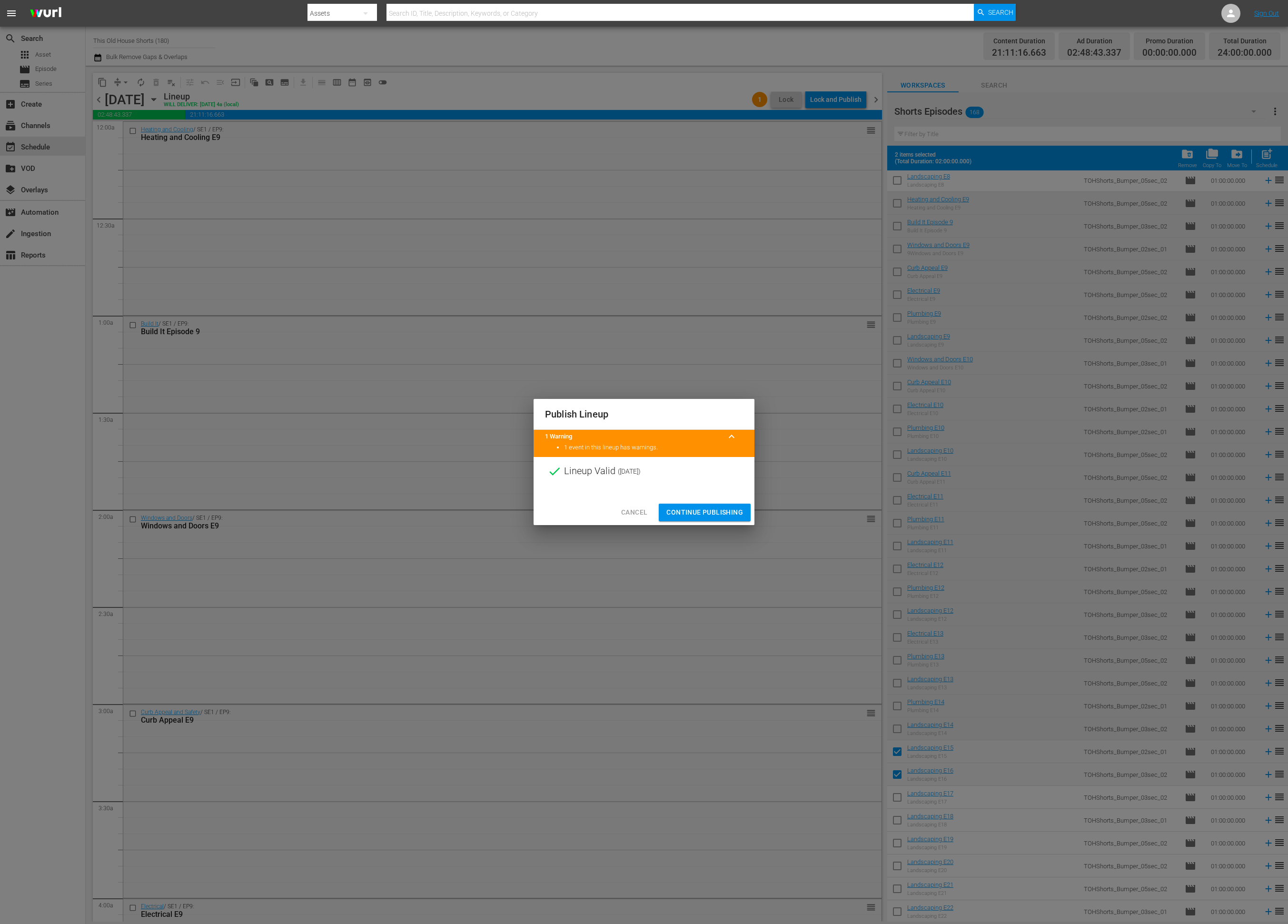
click at [694, 518] on span "Continue Publishing" at bounding box center [704, 512] width 76 height 12
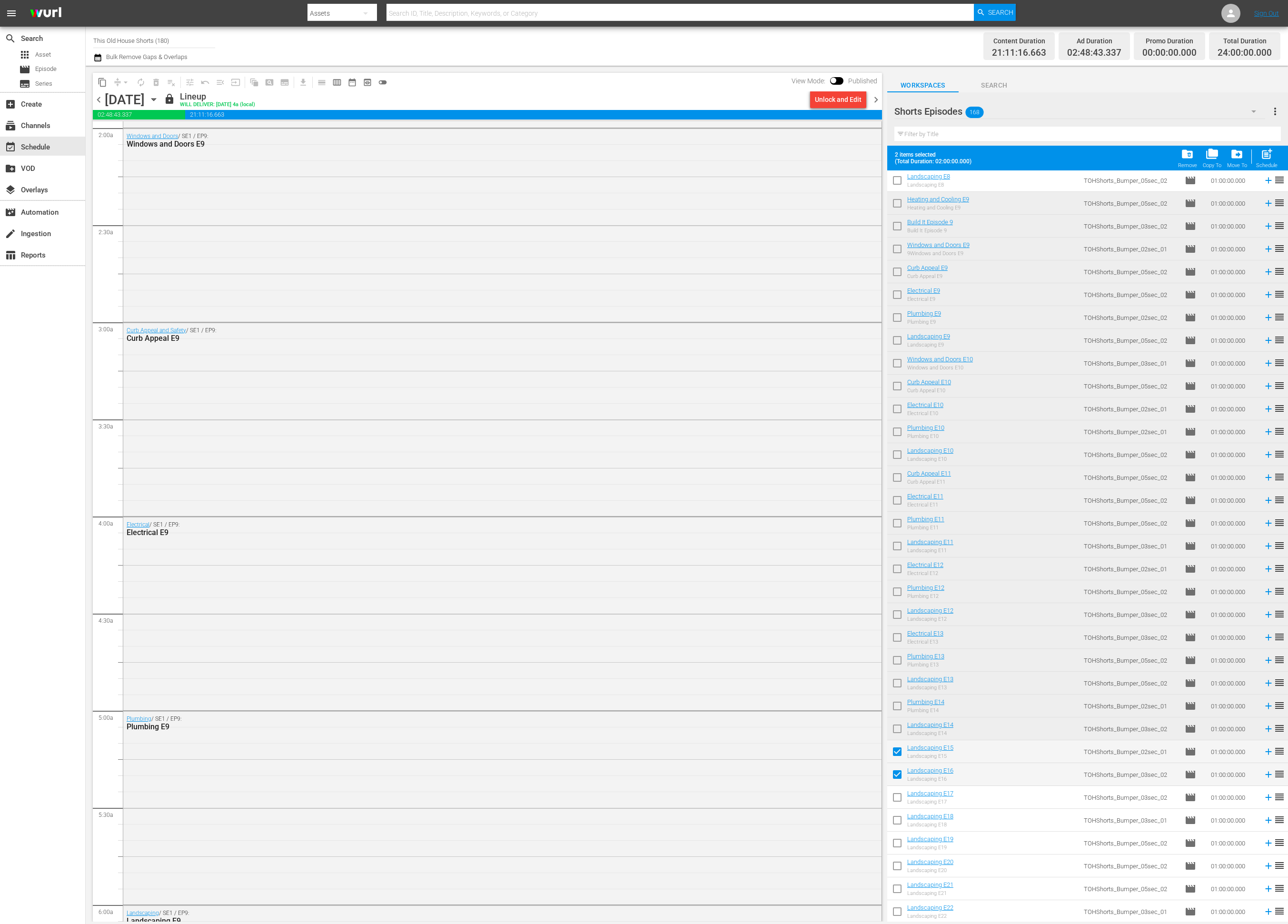
click at [900, 798] on input "checkbox" at bounding box center [897, 799] width 20 height 20
checkbox input "true"
click at [898, 820] on input "checkbox" at bounding box center [897, 822] width 20 height 20
checkbox input "true"
drag, startPoint x: 898, startPoint y: 840, endPoint x: 896, endPoint y: 856, distance: 16.1
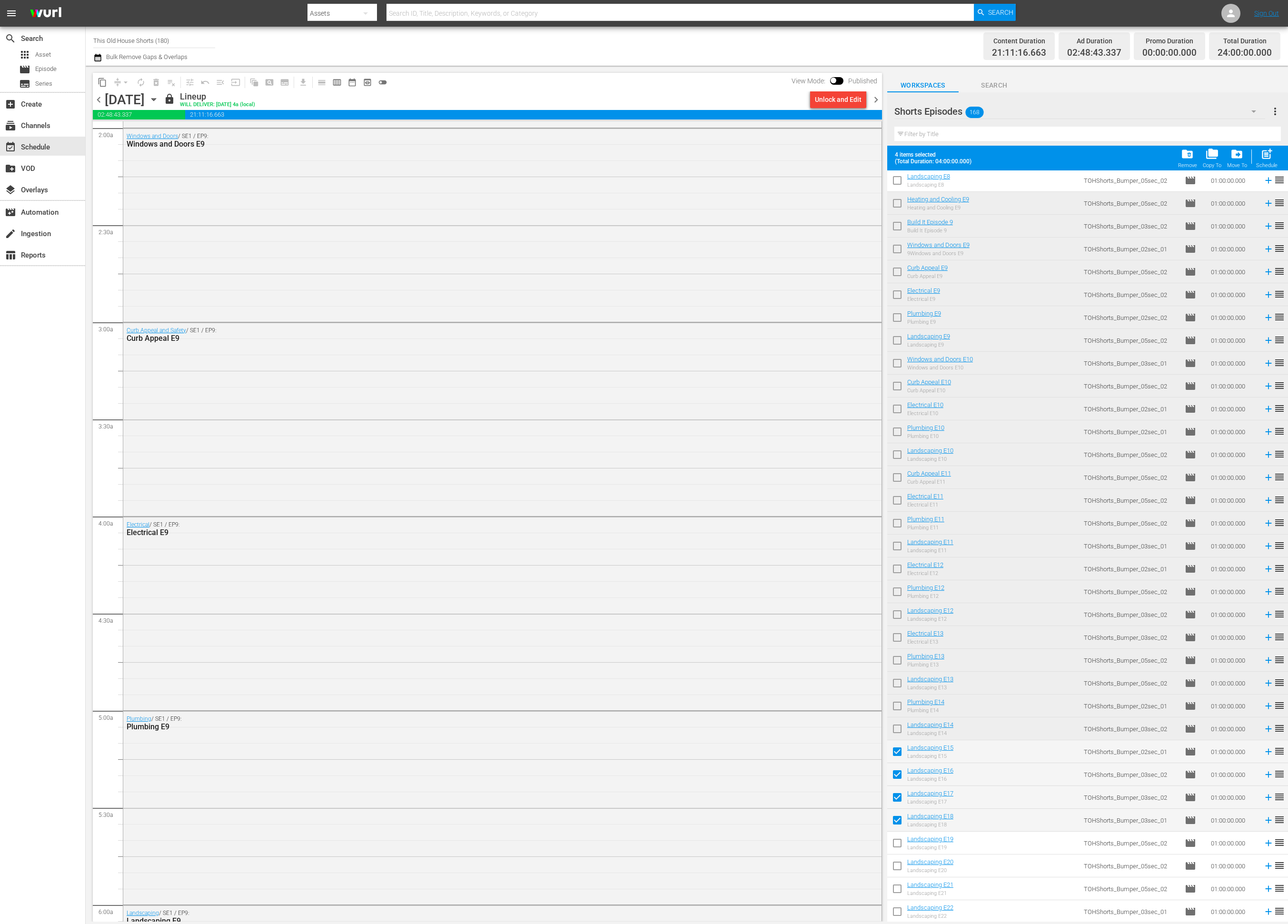
click at [898, 840] on input "checkbox" at bounding box center [897, 845] width 20 height 20
checkbox input "true"
click at [897, 866] on input "checkbox" at bounding box center [897, 868] width 20 height 20
checkbox input "true"
click at [896, 888] on input "checkbox" at bounding box center [897, 890] width 20 height 20
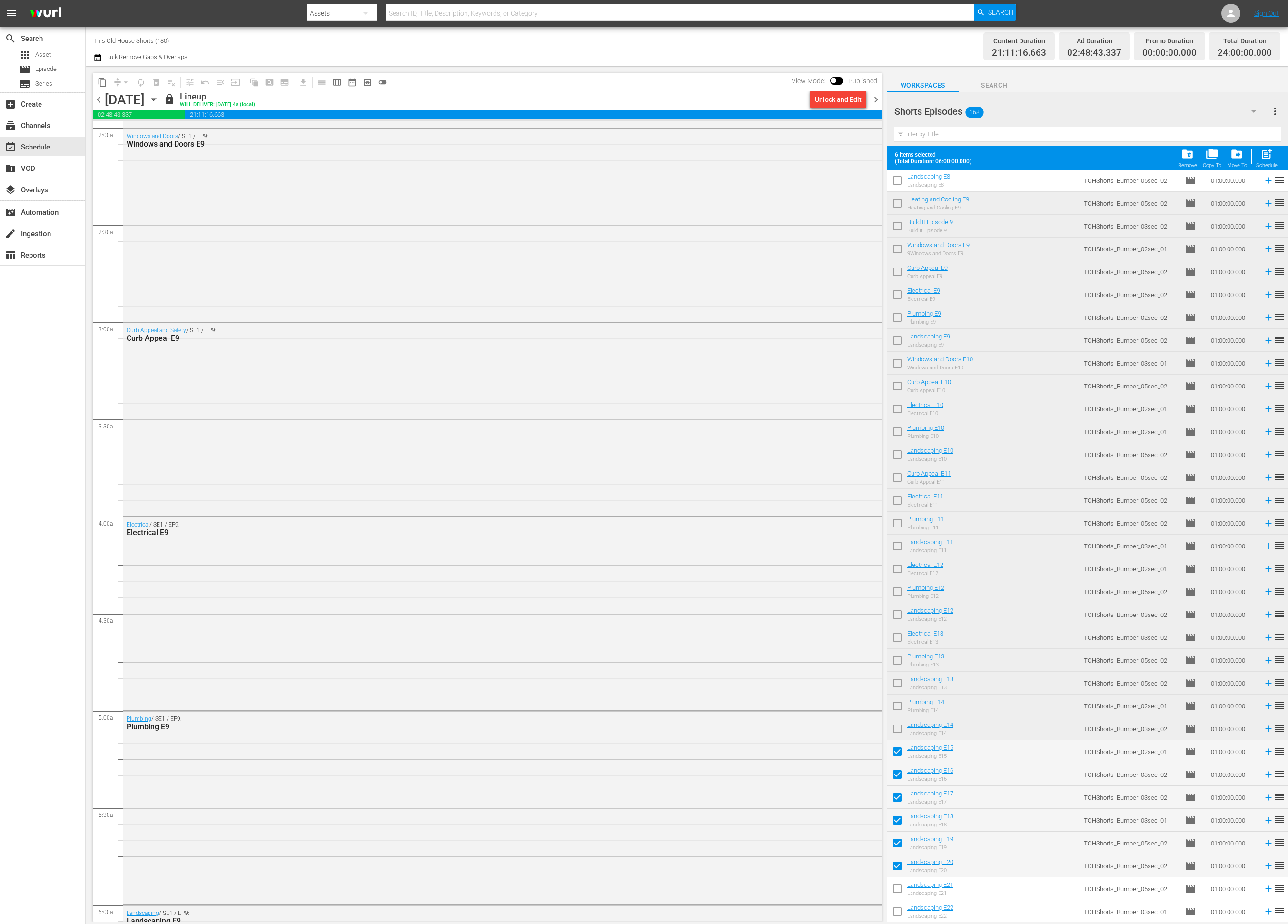
checkbox input "true"
click at [894, 909] on input "checkbox" at bounding box center [897, 914] width 20 height 20
checkbox input "true"
click at [878, 97] on span "chevron_right" at bounding box center [876, 100] width 12 height 12
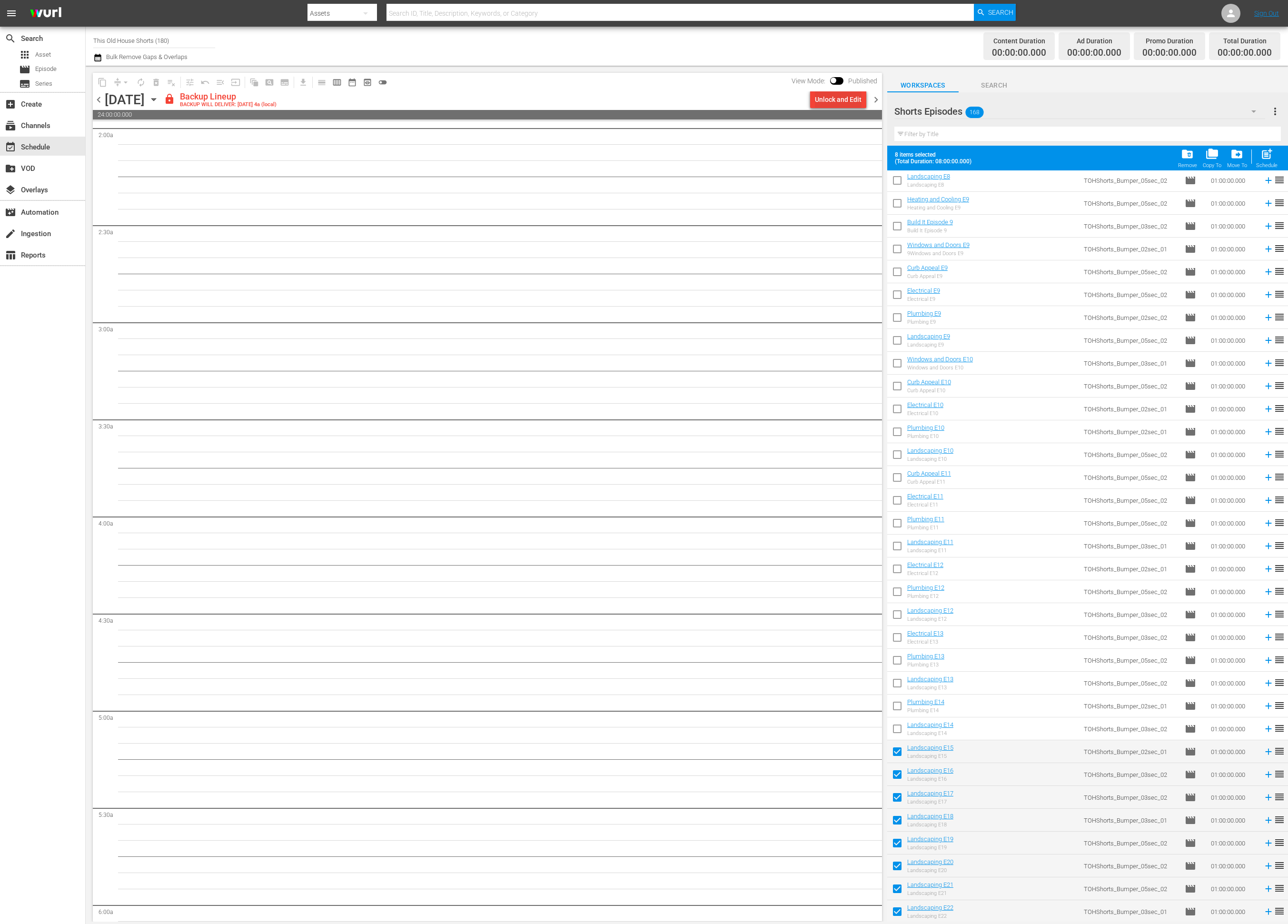
click at [833, 105] on div "Unlock and Edit" at bounding box center [838, 100] width 46 height 17
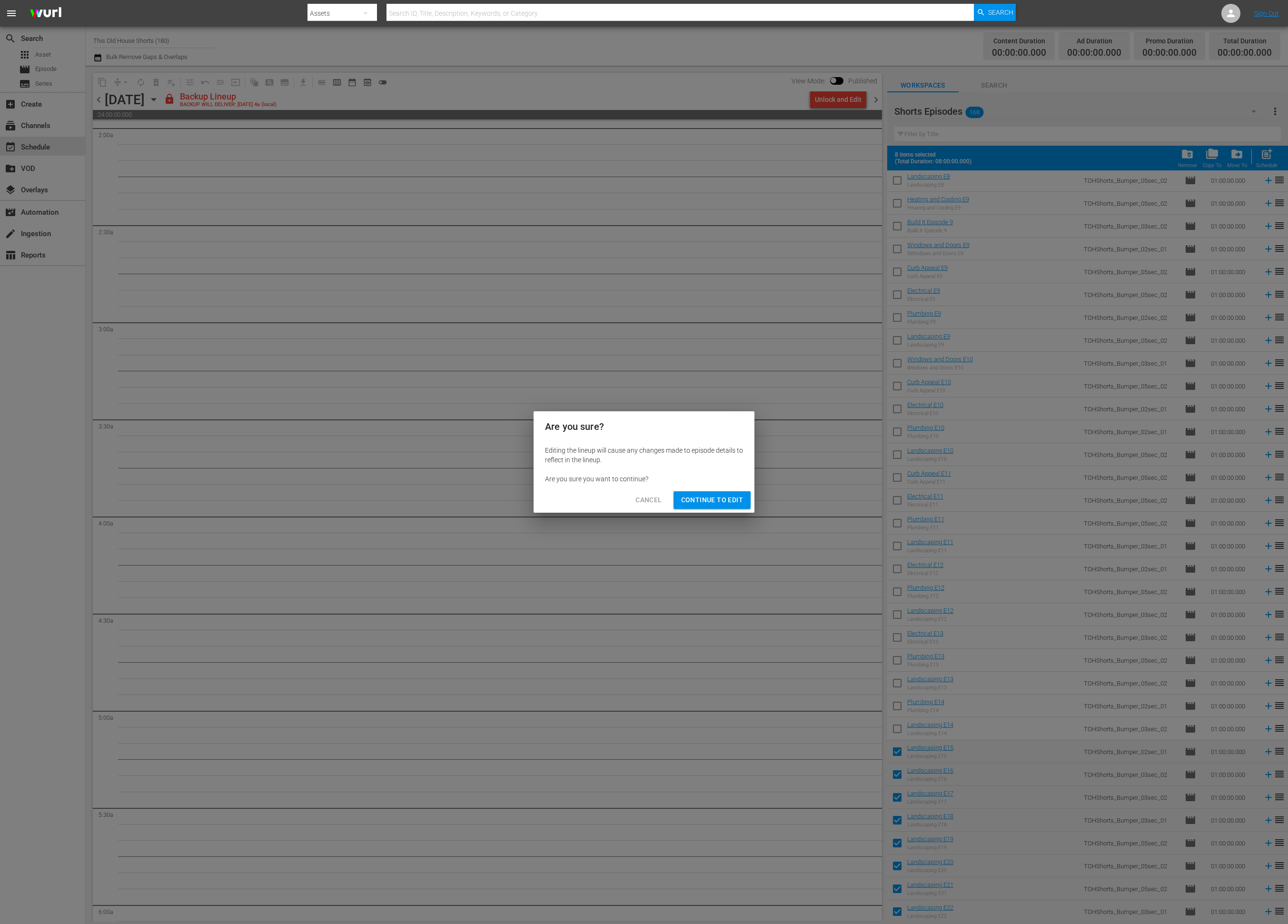
click at [694, 503] on span "Continue to Edit" at bounding box center [712, 500] width 62 height 12
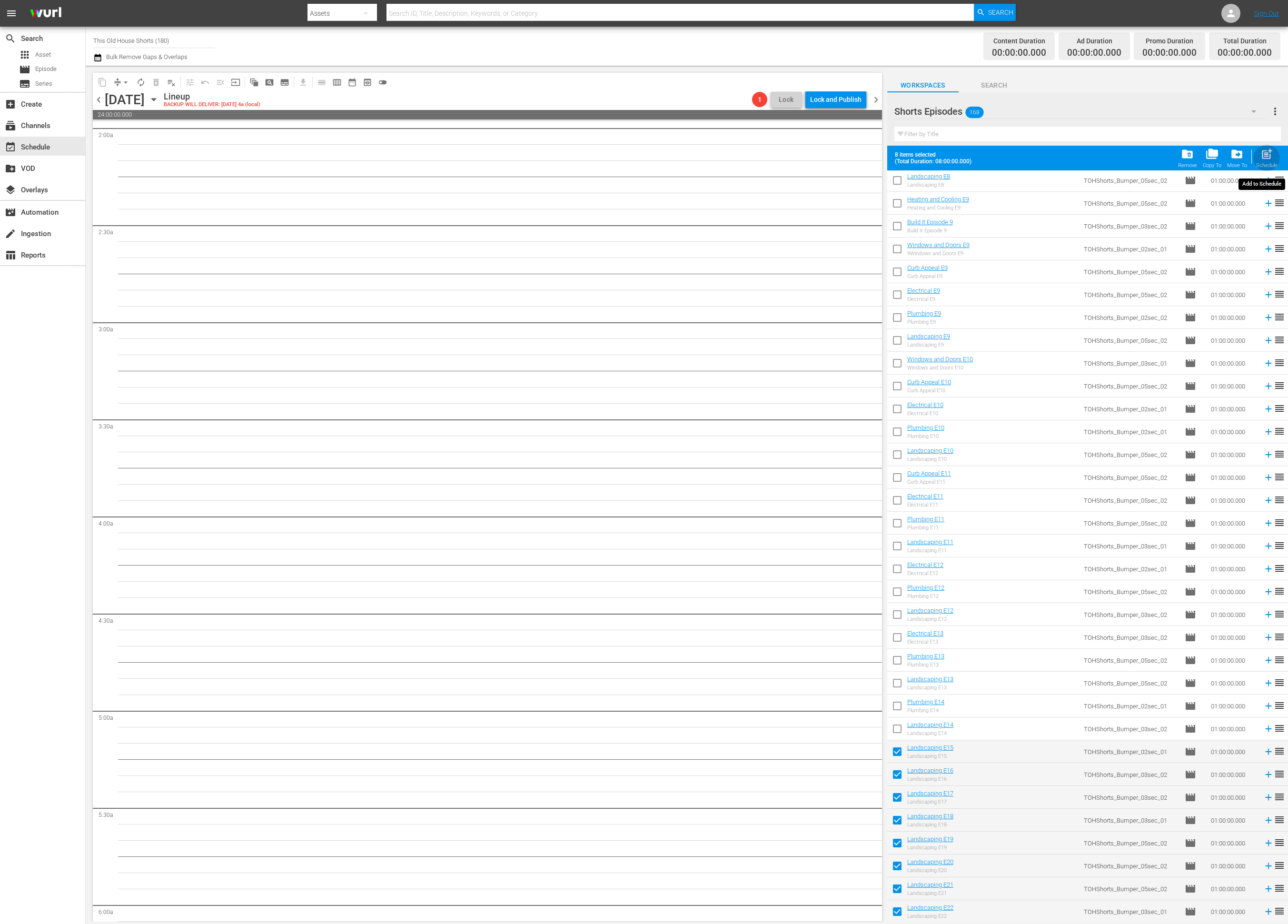
click at [1264, 152] on span "post_add" at bounding box center [1267, 154] width 13 height 13
checkbox input "false"
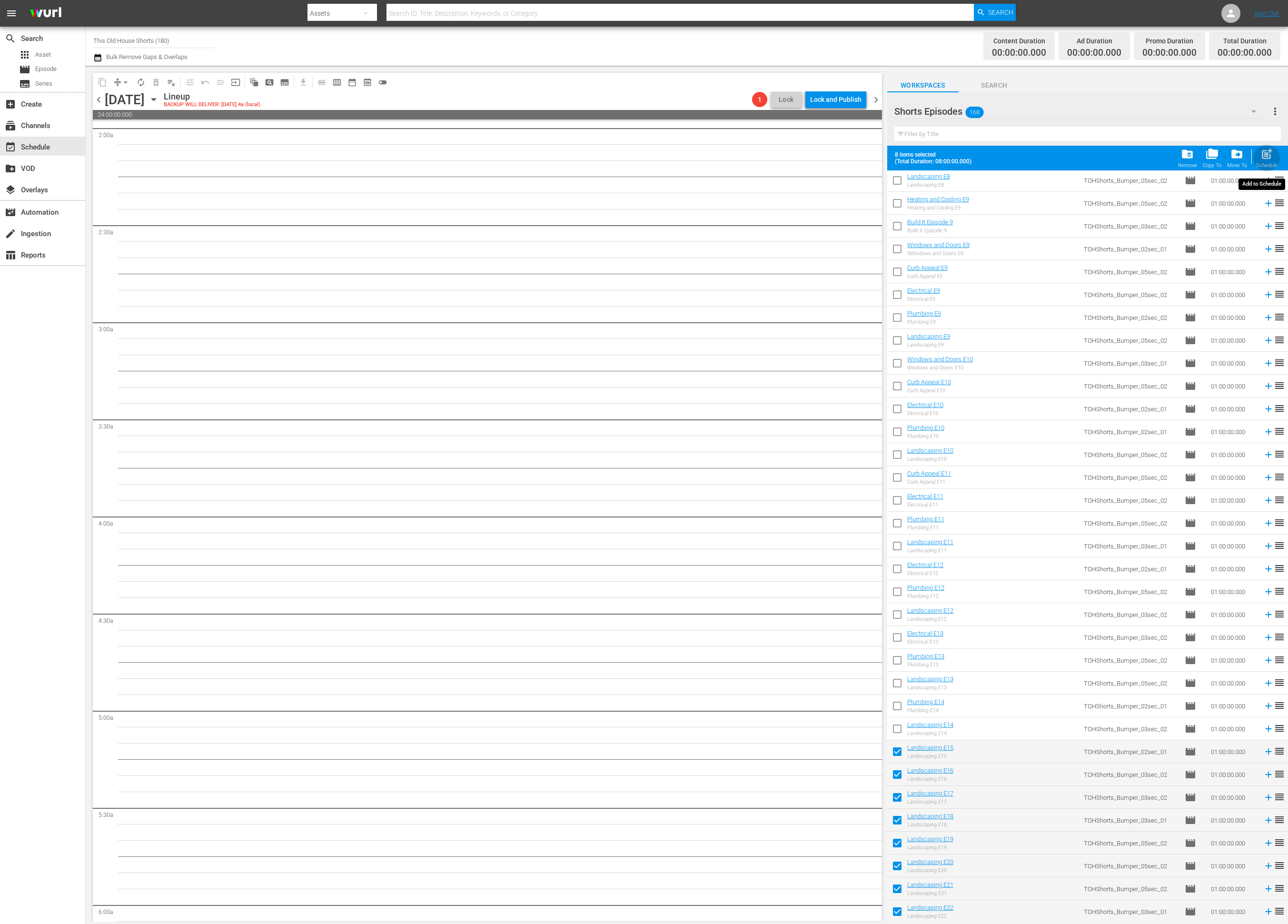
checkbox input "false"
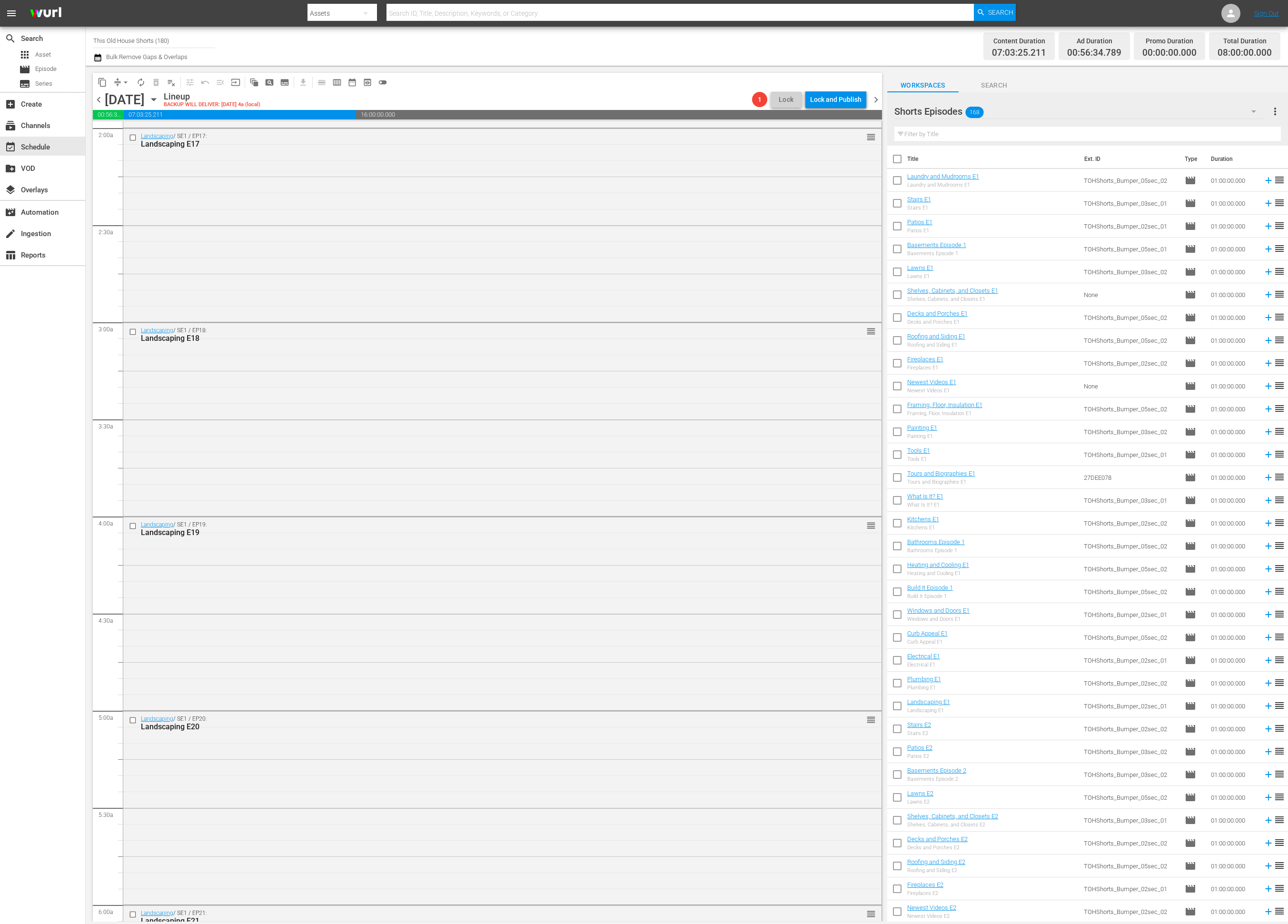
click at [896, 180] on input "checkbox" at bounding box center [897, 182] width 20 height 20
checkbox input "true"
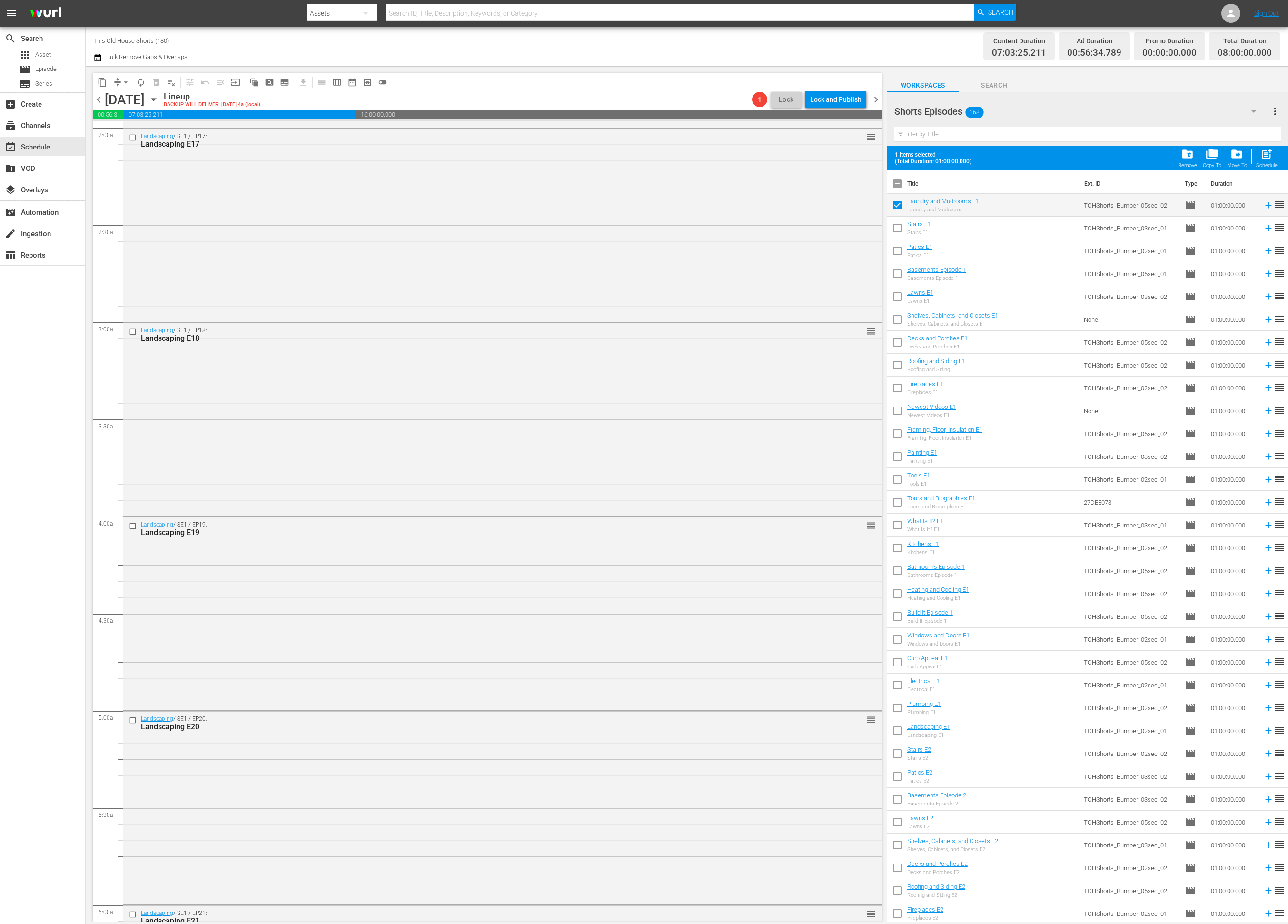
click at [898, 230] on input "checkbox" at bounding box center [897, 230] width 20 height 20
checkbox input "true"
click at [900, 250] on input "checkbox" at bounding box center [897, 252] width 20 height 20
checkbox input "true"
click at [897, 272] on input "checkbox" at bounding box center [897, 276] width 20 height 20
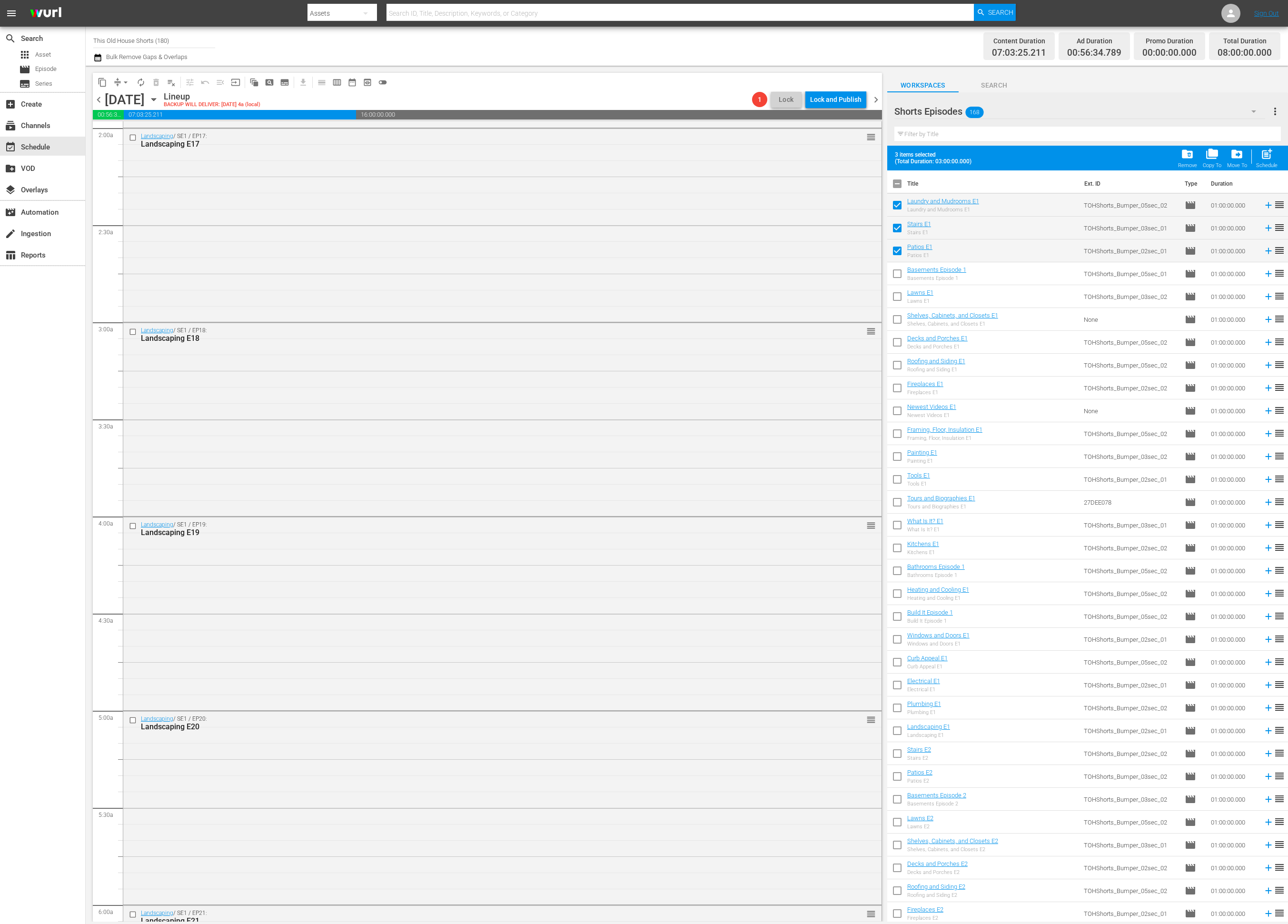
checkbox input "true"
click at [897, 297] on input "checkbox" at bounding box center [897, 298] width 20 height 20
checkbox input "true"
click at [896, 320] on input "checkbox" at bounding box center [897, 322] width 20 height 20
checkbox input "true"
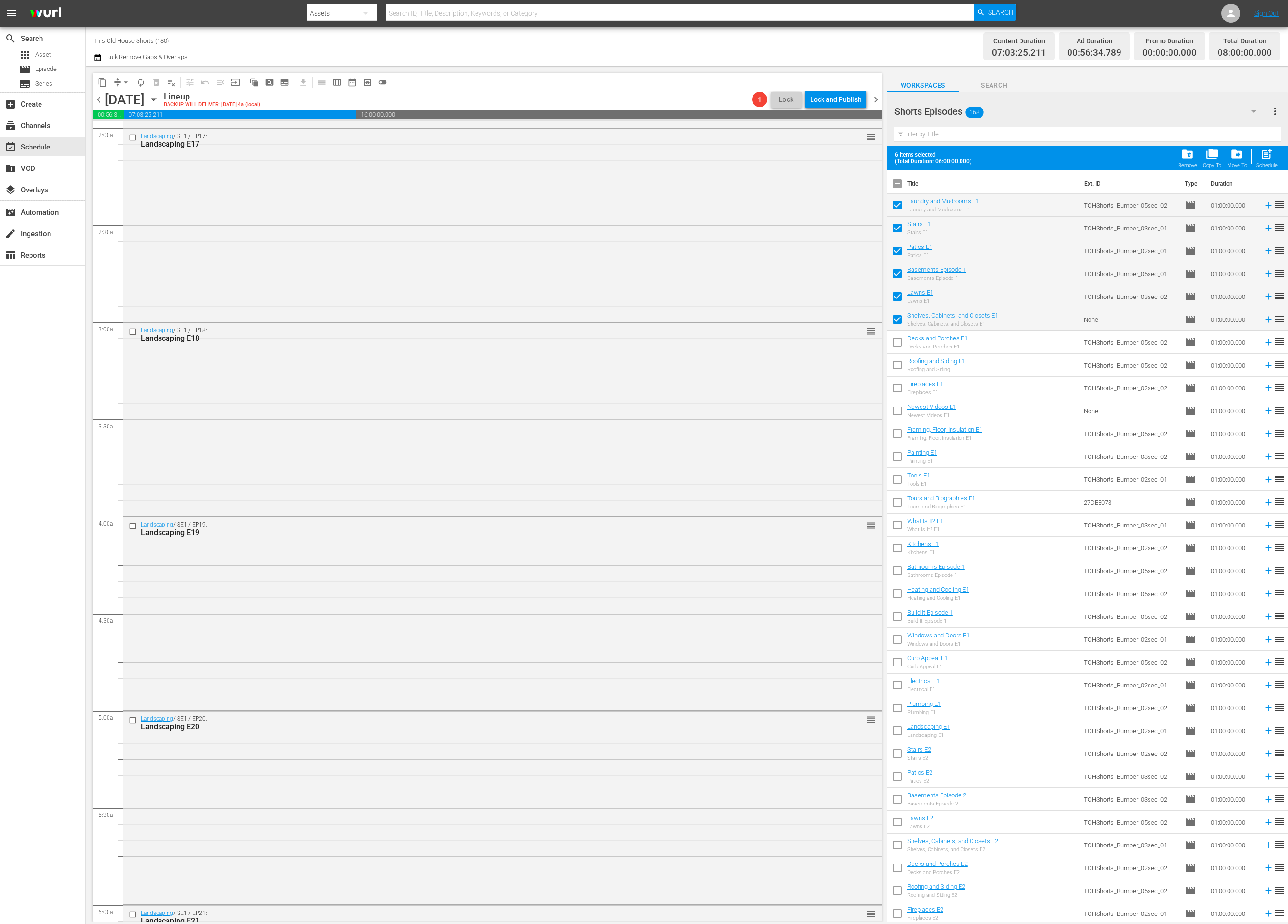
click at [901, 348] on input "checkbox" at bounding box center [897, 344] width 20 height 20
checkbox input "true"
click at [902, 362] on input "checkbox" at bounding box center [897, 367] width 20 height 20
checkbox input "true"
click at [895, 393] on input "checkbox" at bounding box center [897, 390] width 20 height 20
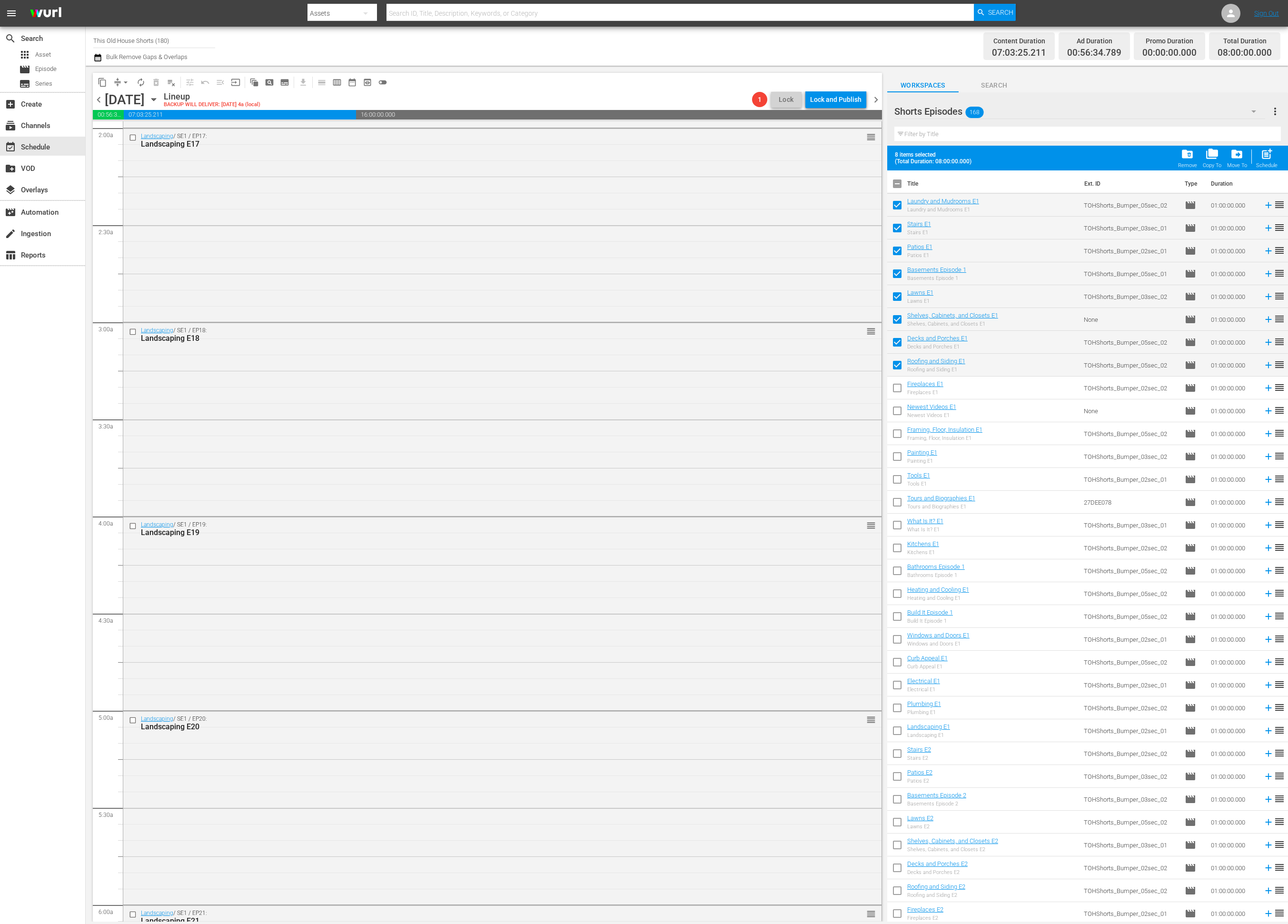
checkbox input "true"
click at [898, 417] on input "checkbox" at bounding box center [897, 412] width 20 height 20
checkbox input "true"
click at [898, 432] on input "checkbox" at bounding box center [897, 436] width 20 height 20
checkbox input "true"
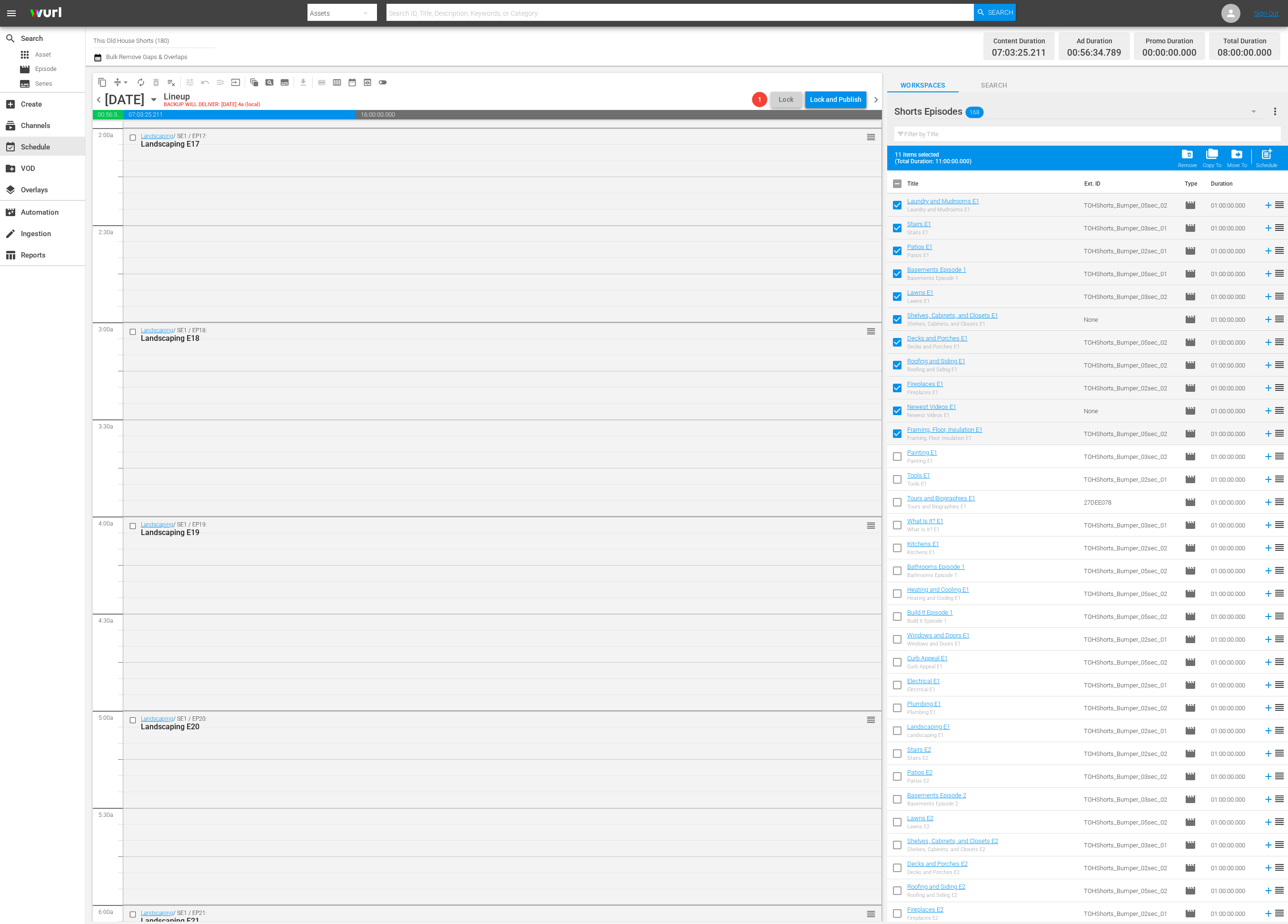
click at [900, 458] on input "checkbox" at bounding box center [897, 458] width 20 height 20
checkbox input "true"
click at [904, 484] on input "checkbox" at bounding box center [897, 481] width 20 height 20
checkbox input "true"
click at [896, 504] on input "checkbox" at bounding box center [897, 504] width 20 height 20
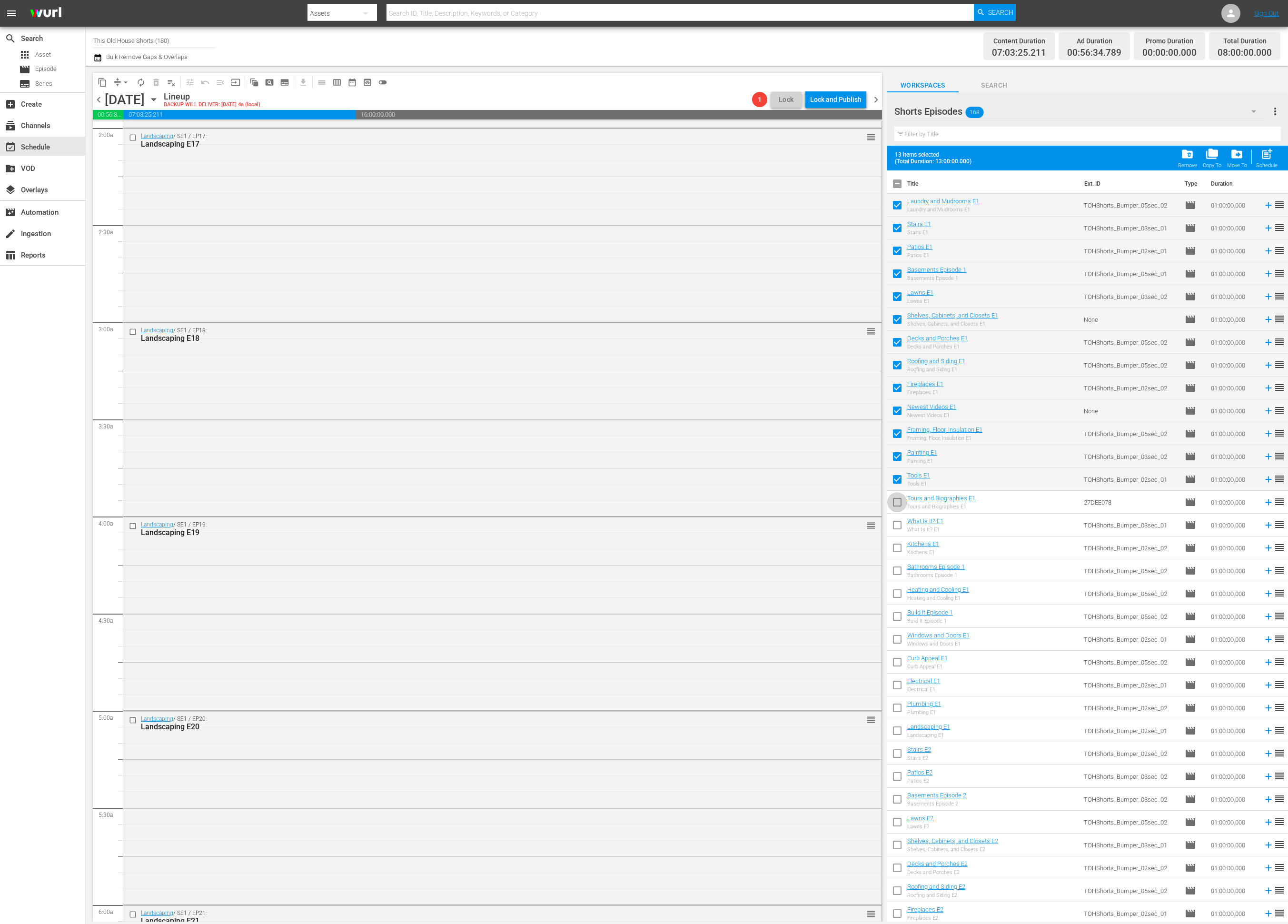
checkbox input "true"
drag, startPoint x: 898, startPoint y: 526, endPoint x: 897, endPoint y: 530, distance: 4.1
click at [898, 526] on input "checkbox" at bounding box center [897, 527] width 20 height 20
checkbox input "true"
click at [894, 544] on input "checkbox" at bounding box center [897, 550] width 20 height 20
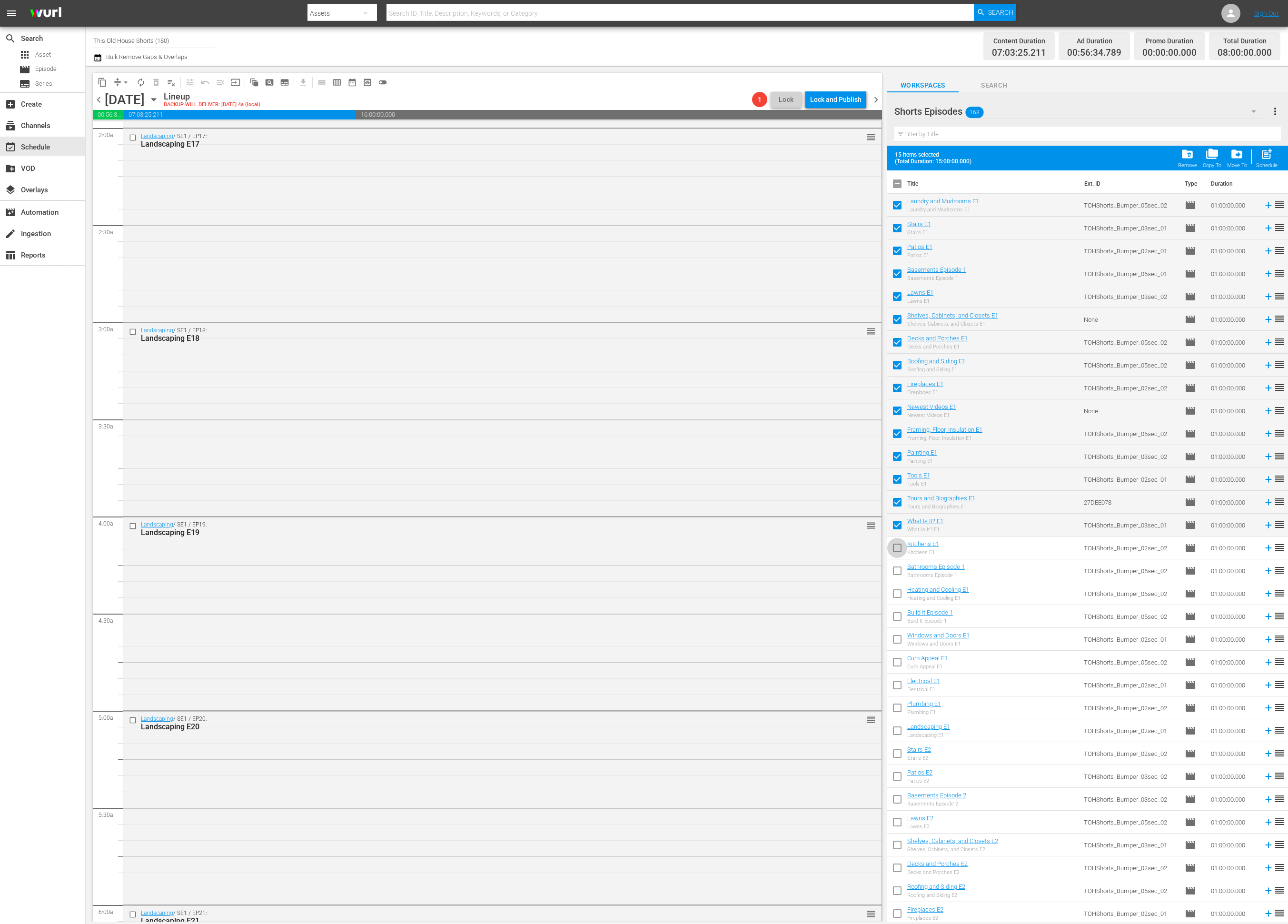
checkbox input "true"
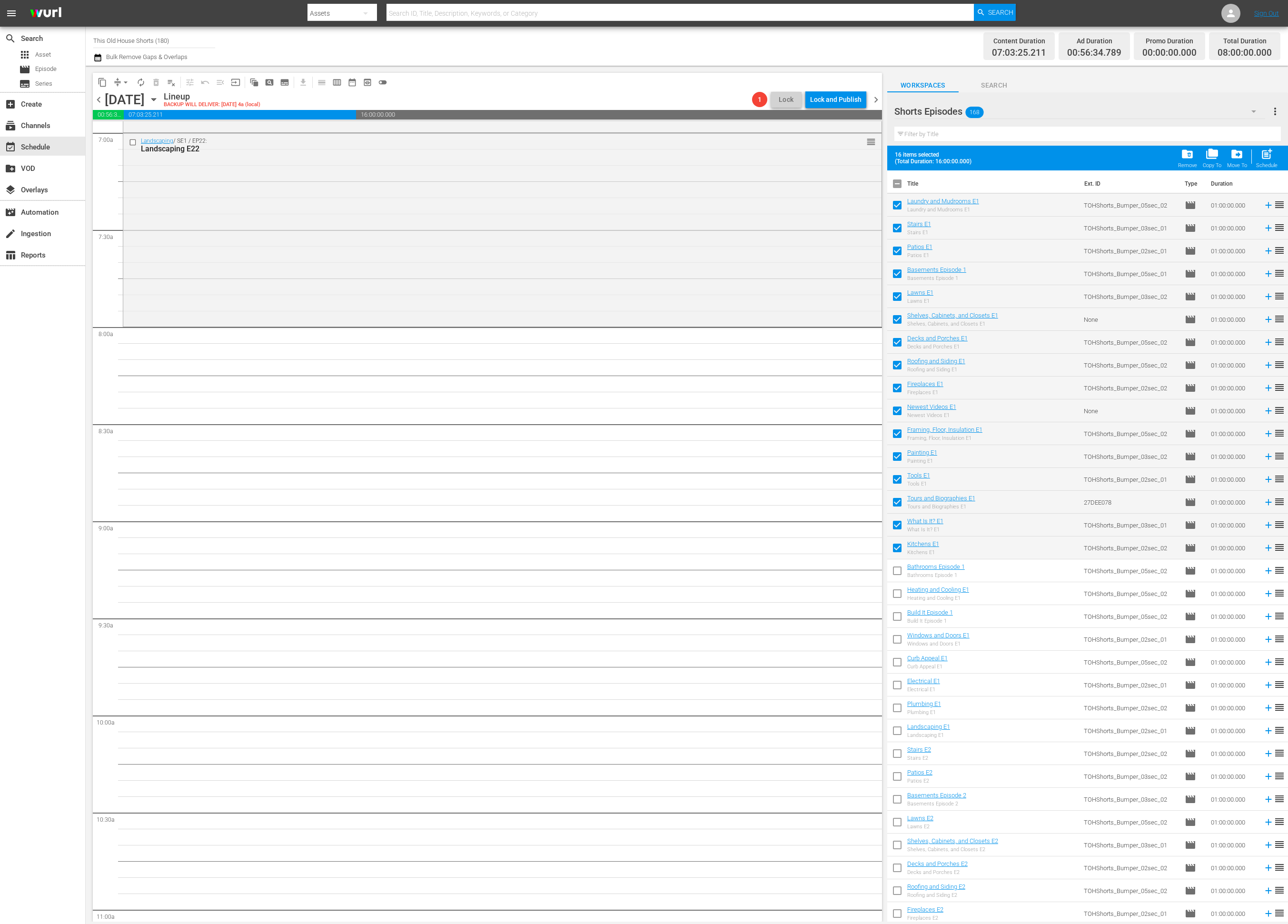
scroll to position [1308, 0]
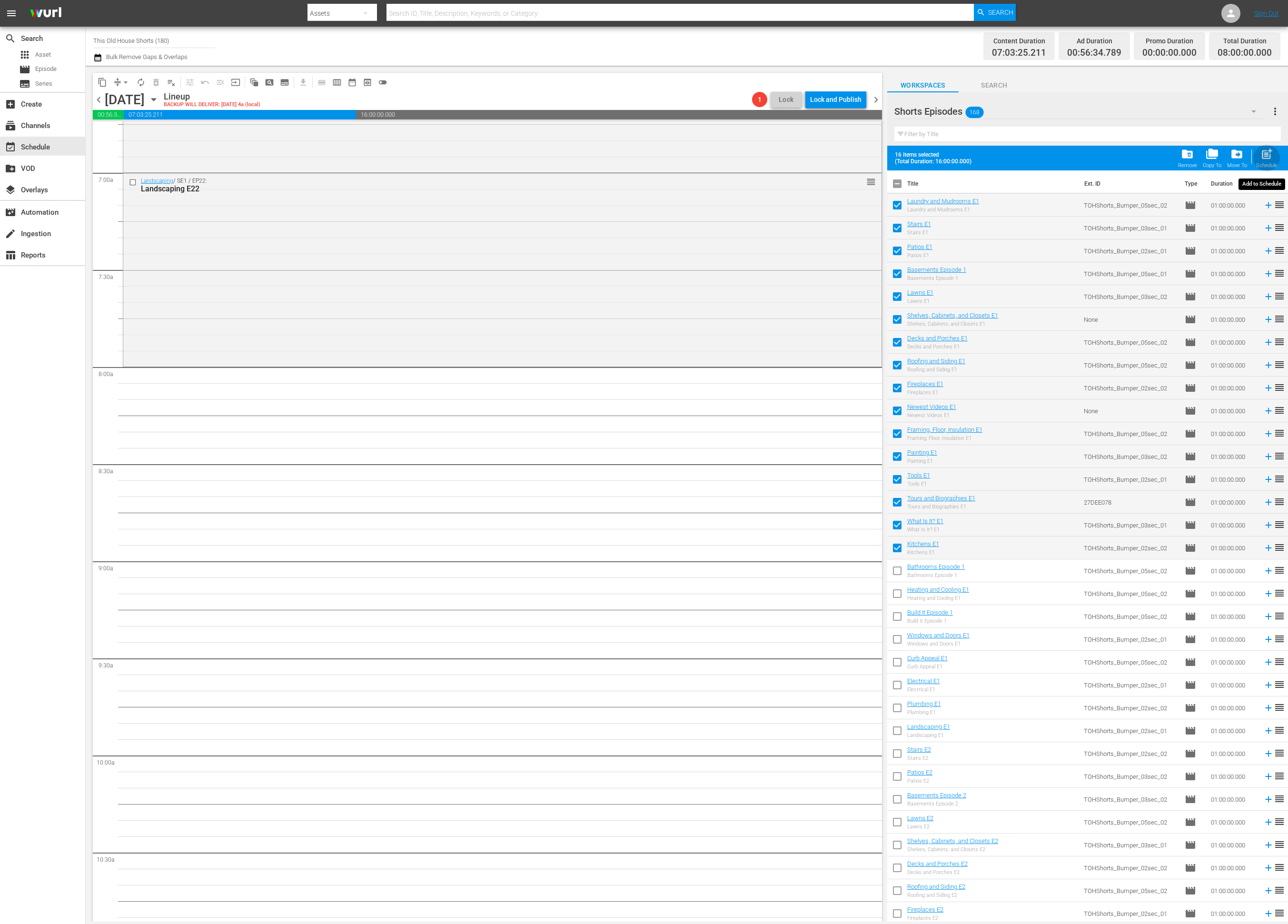
click at [1272, 154] on span "post_add" at bounding box center [1267, 154] width 13 height 13
checkbox input "false"
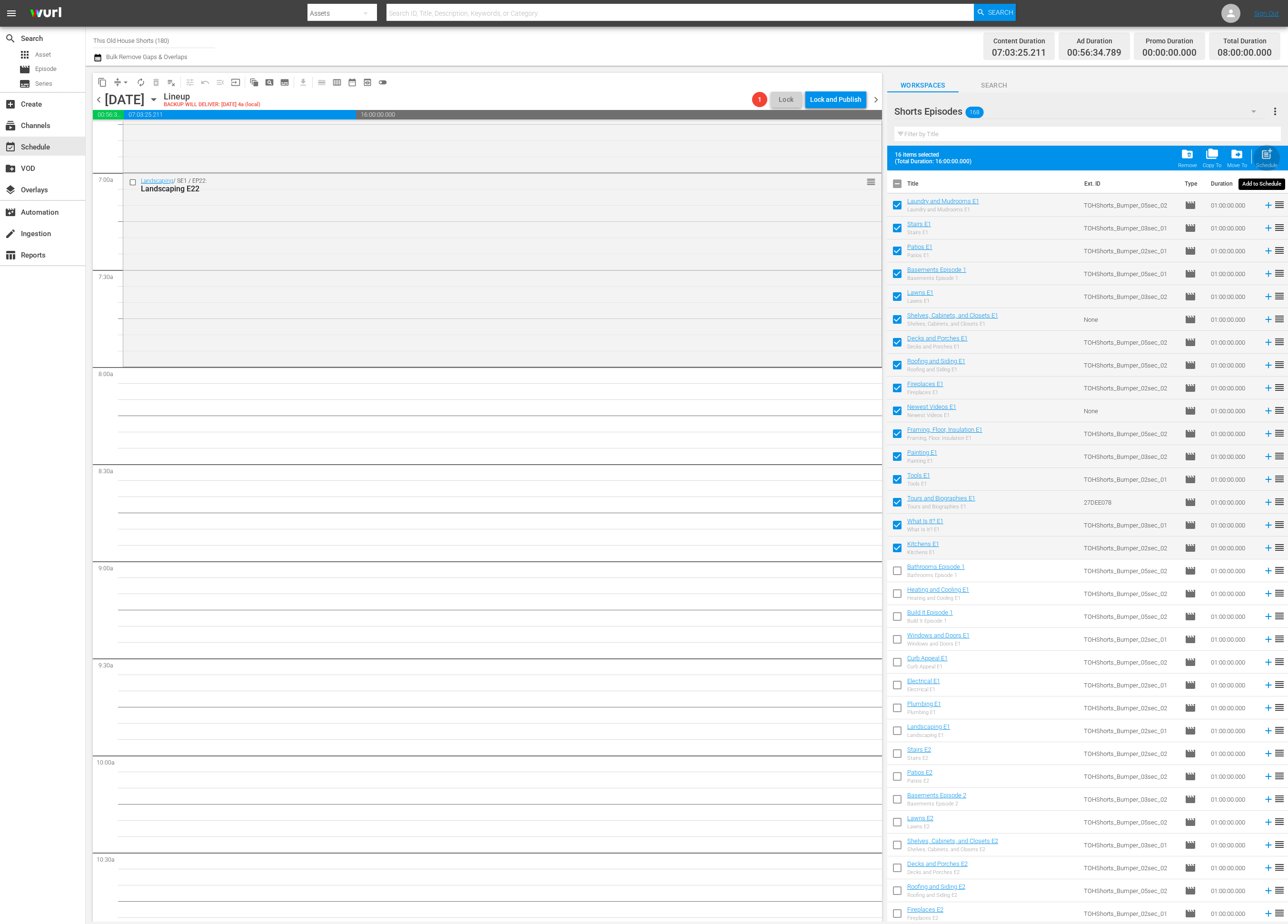
checkbox input "false"
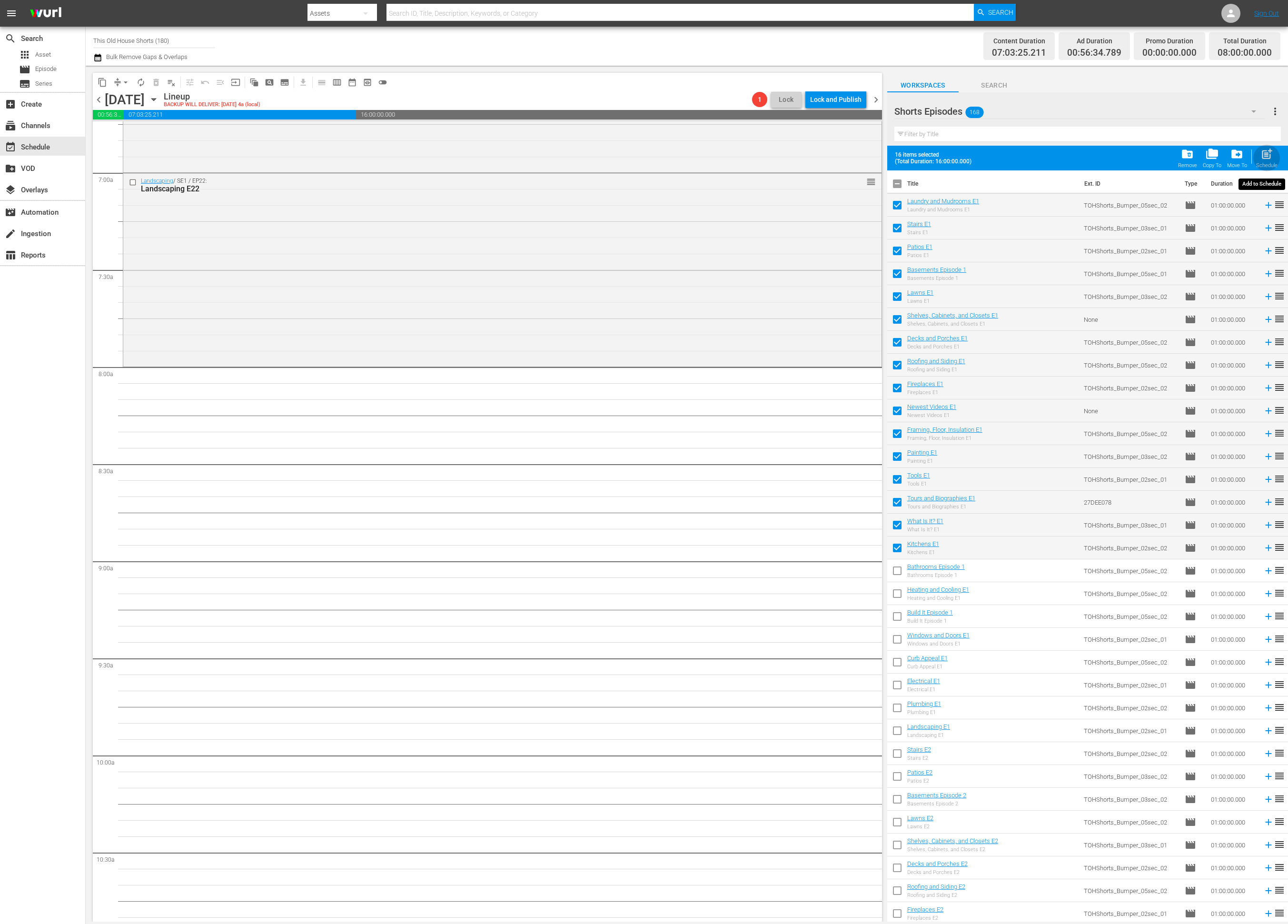
checkbox input "false"
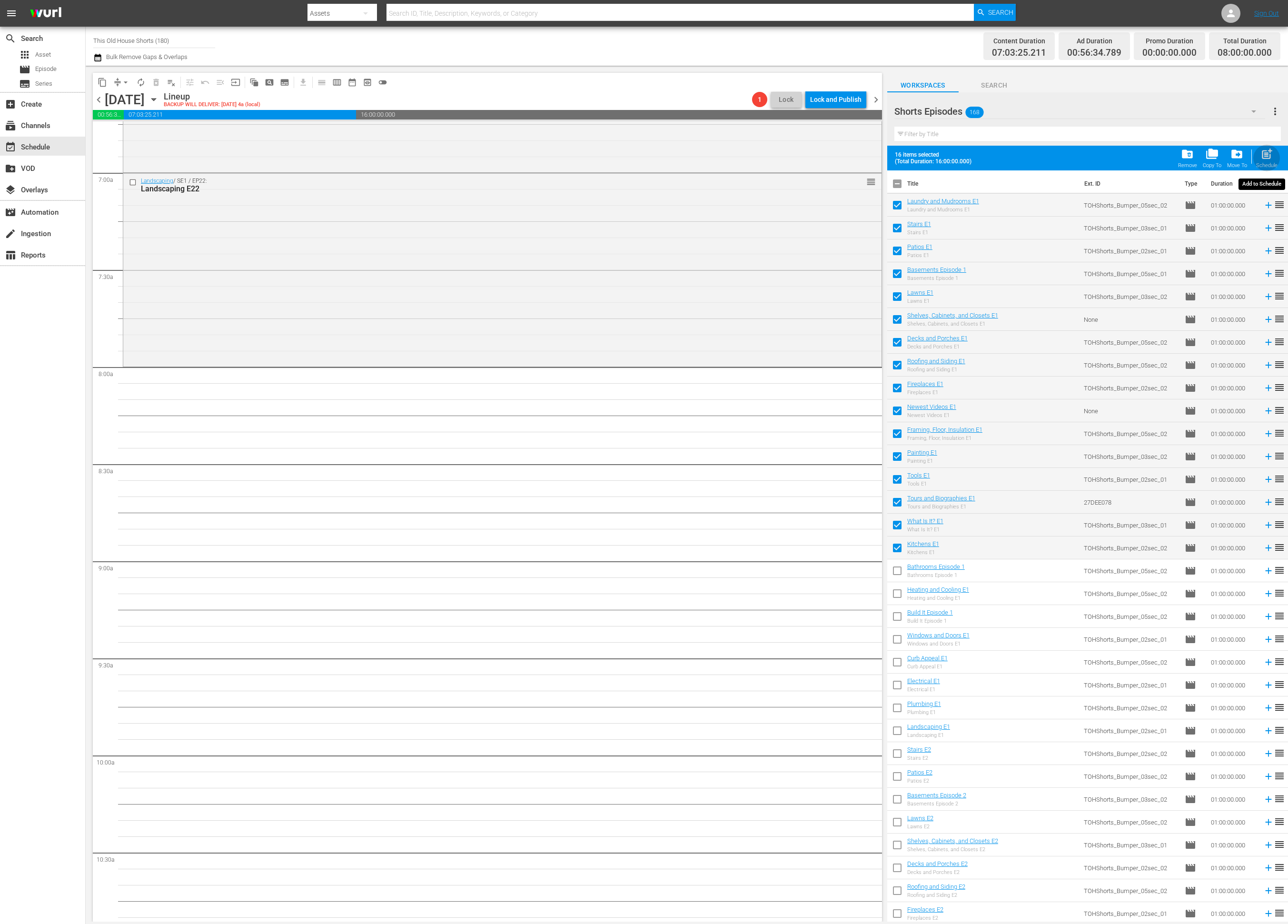
checkbox input "false"
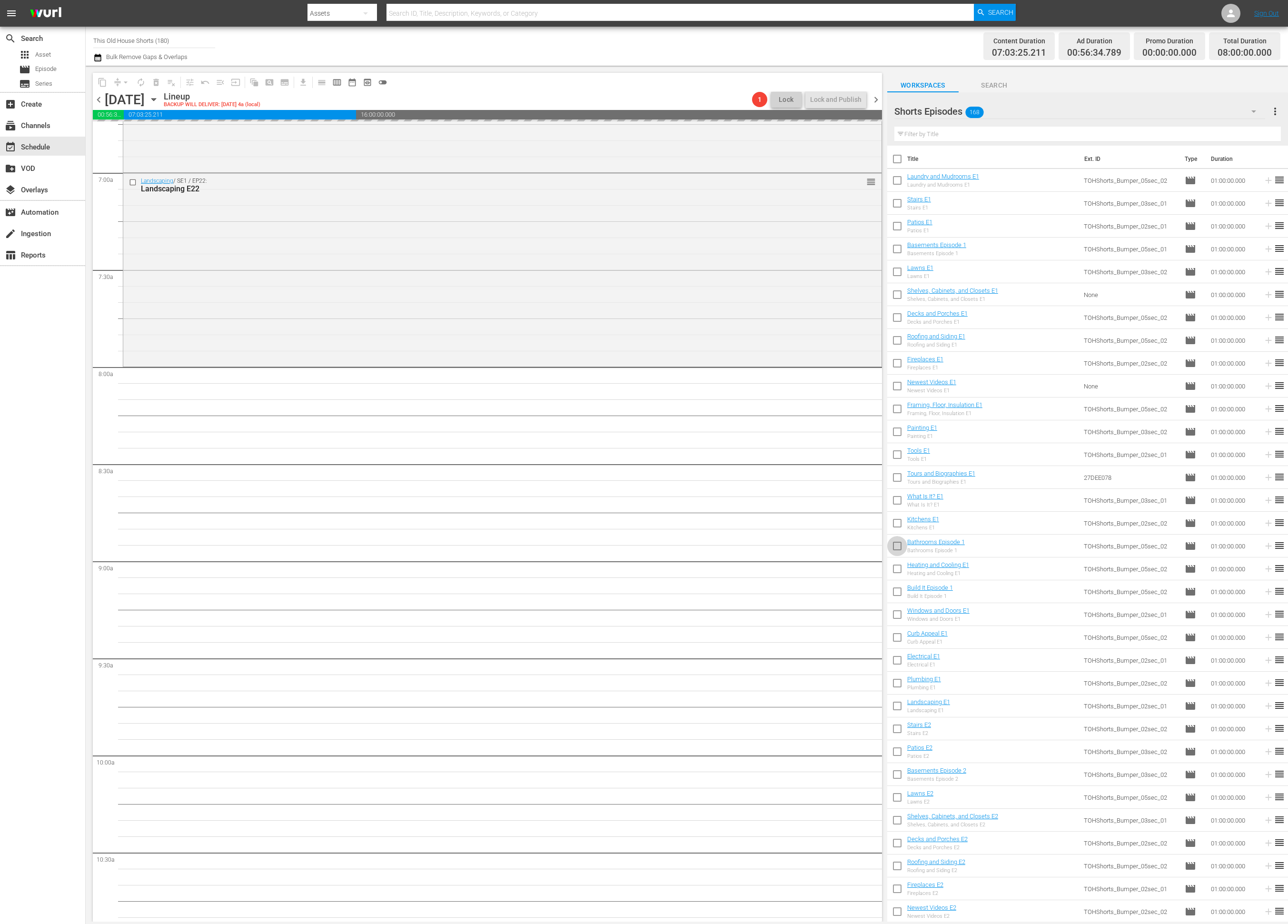
click at [894, 547] on input "checkbox" at bounding box center [897, 548] width 20 height 20
checkbox input "true"
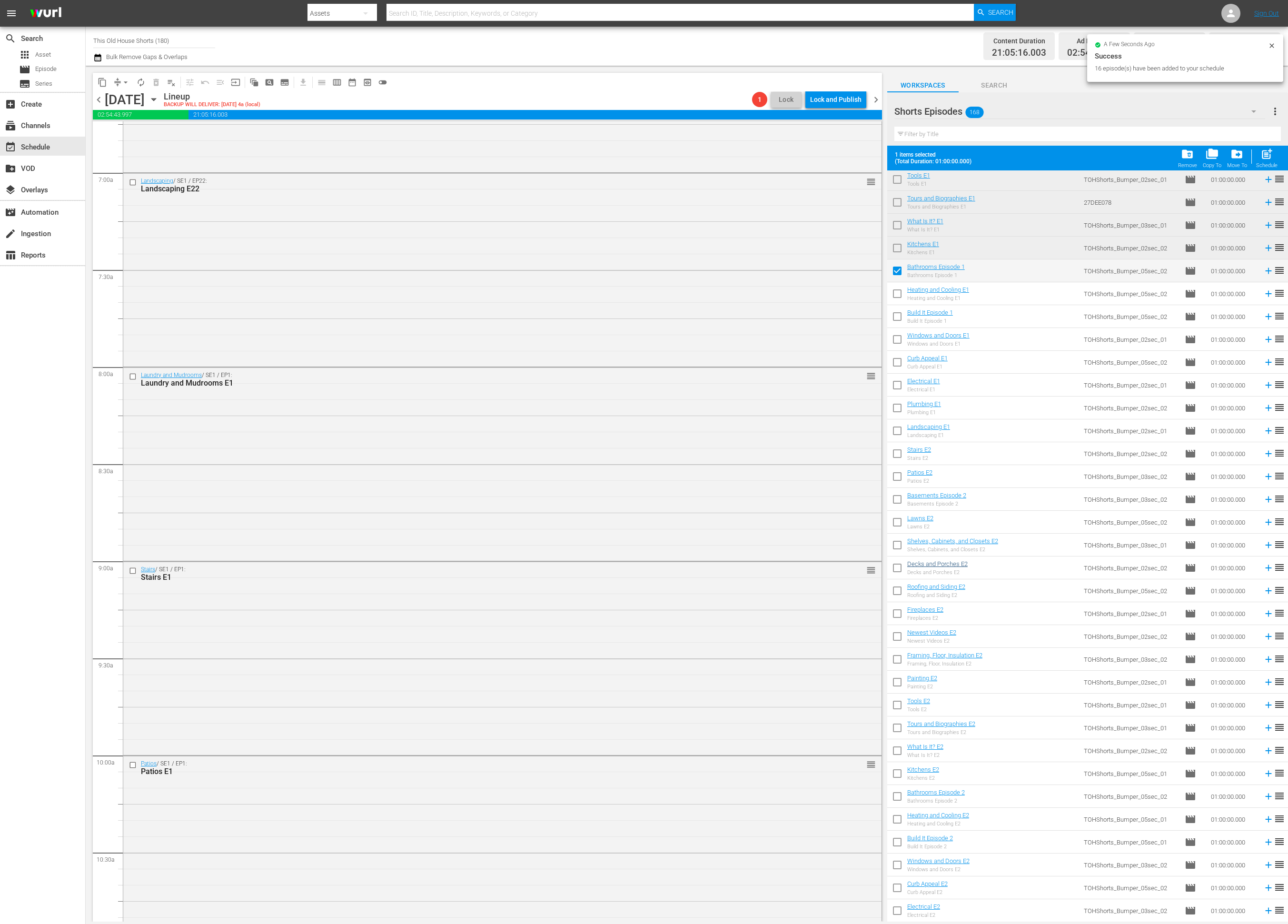
scroll to position [297, 0]
click at [900, 295] on input "checkbox" at bounding box center [897, 298] width 20 height 20
checkbox input "true"
click at [902, 321] on input "checkbox" at bounding box center [897, 322] width 20 height 20
checkbox input "true"
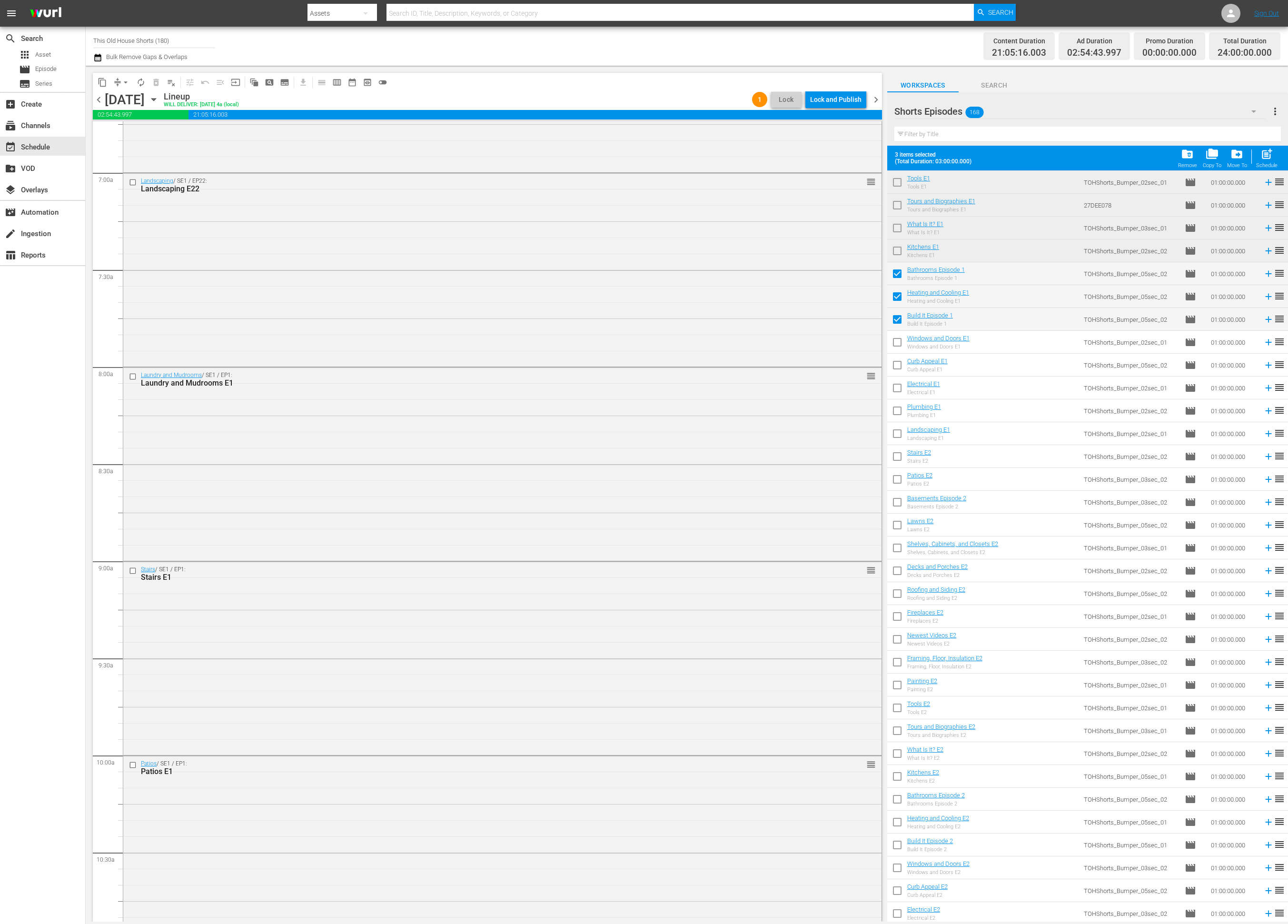
drag, startPoint x: 900, startPoint y: 340, endPoint x: 897, endPoint y: 360, distance: 20.2
click at [900, 340] on input "checkbox" at bounding box center [897, 344] width 20 height 20
checkbox input "true"
click at [895, 366] on input "checkbox" at bounding box center [897, 367] width 20 height 20
checkbox input "true"
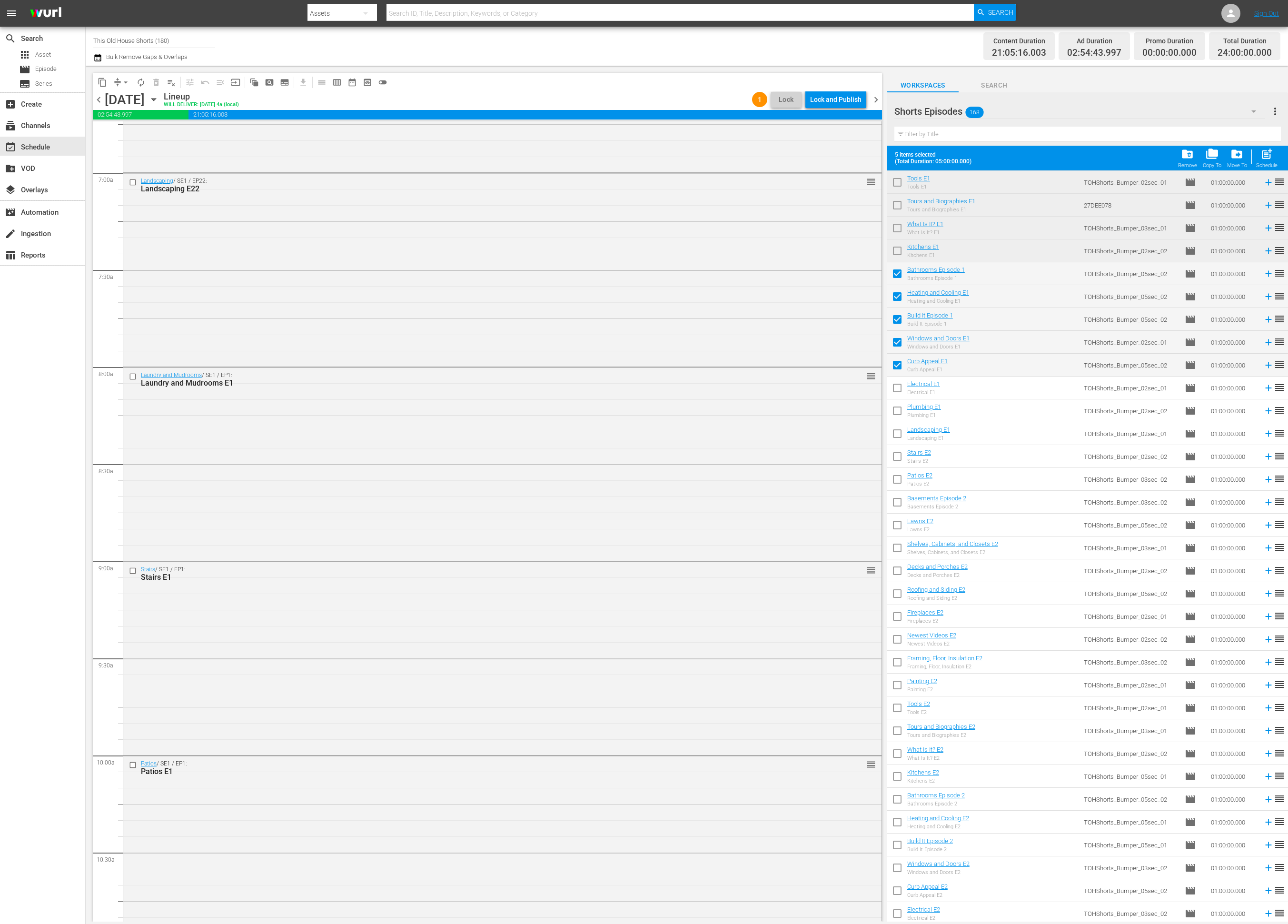
click at [898, 392] on input "checkbox" at bounding box center [897, 390] width 20 height 20
checkbox input "true"
click at [900, 412] on input "checkbox" at bounding box center [897, 412] width 20 height 20
checkbox input "true"
click at [895, 434] on input "checkbox" at bounding box center [897, 436] width 20 height 20
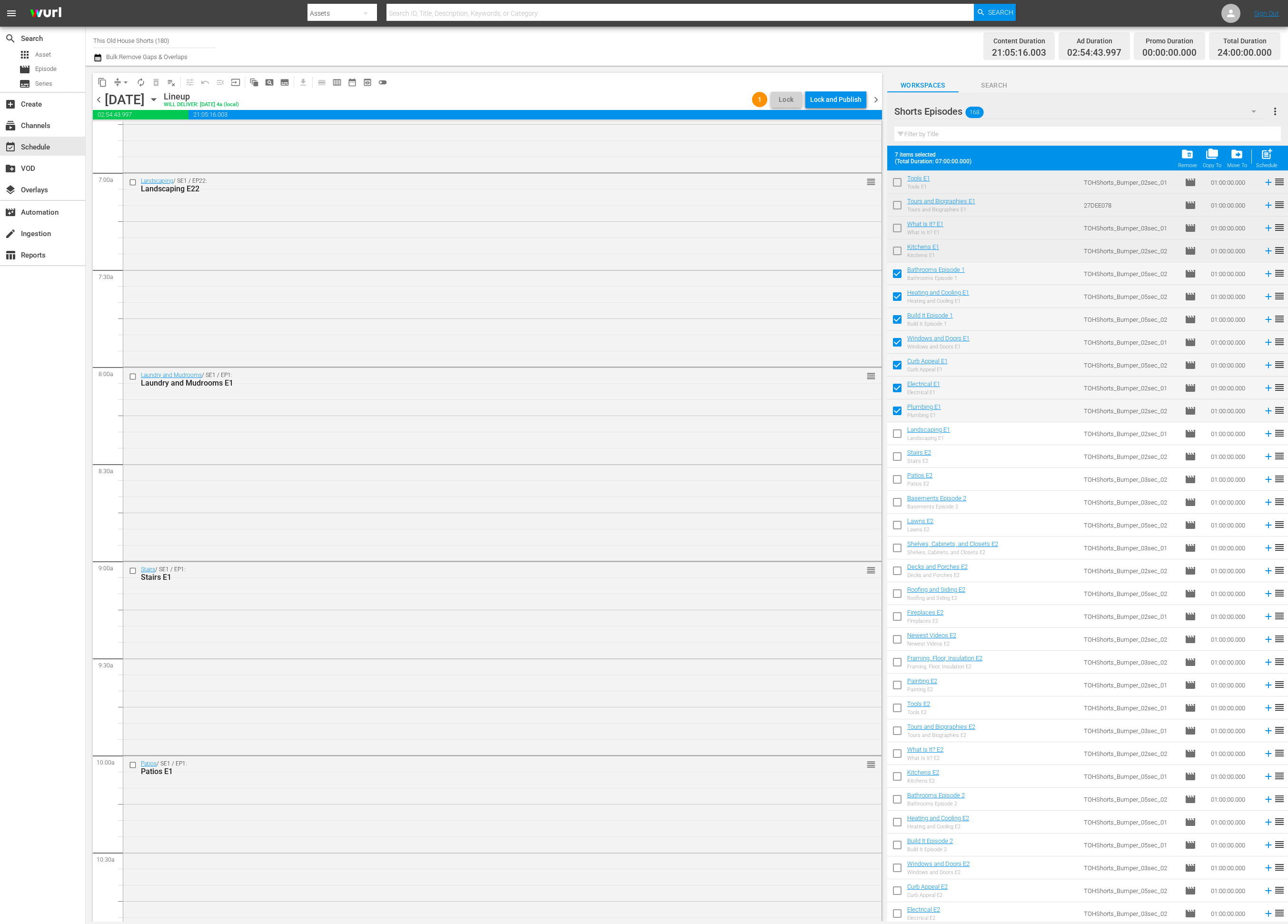
checkbox input "true"
click at [896, 451] on input "checkbox" at bounding box center [897, 458] width 20 height 20
checkbox input "true"
click at [894, 481] on input "checkbox" at bounding box center [897, 481] width 20 height 20
checkbox input "true"
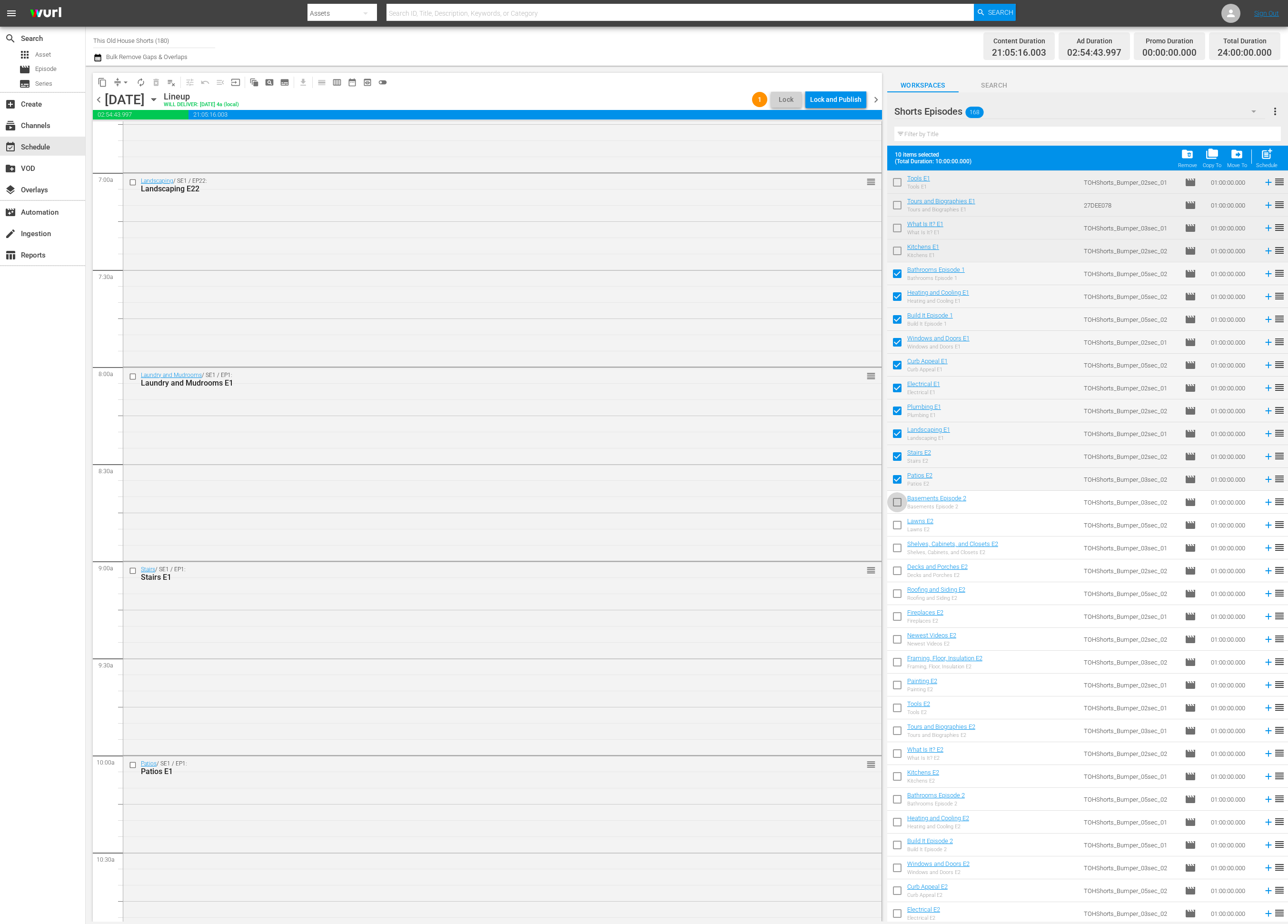
click at [896, 501] on input "checkbox" at bounding box center [897, 504] width 20 height 20
checkbox input "true"
click at [896, 528] on input "checkbox" at bounding box center [897, 527] width 20 height 20
checkbox input "true"
click at [896, 549] on input "checkbox" at bounding box center [897, 550] width 20 height 20
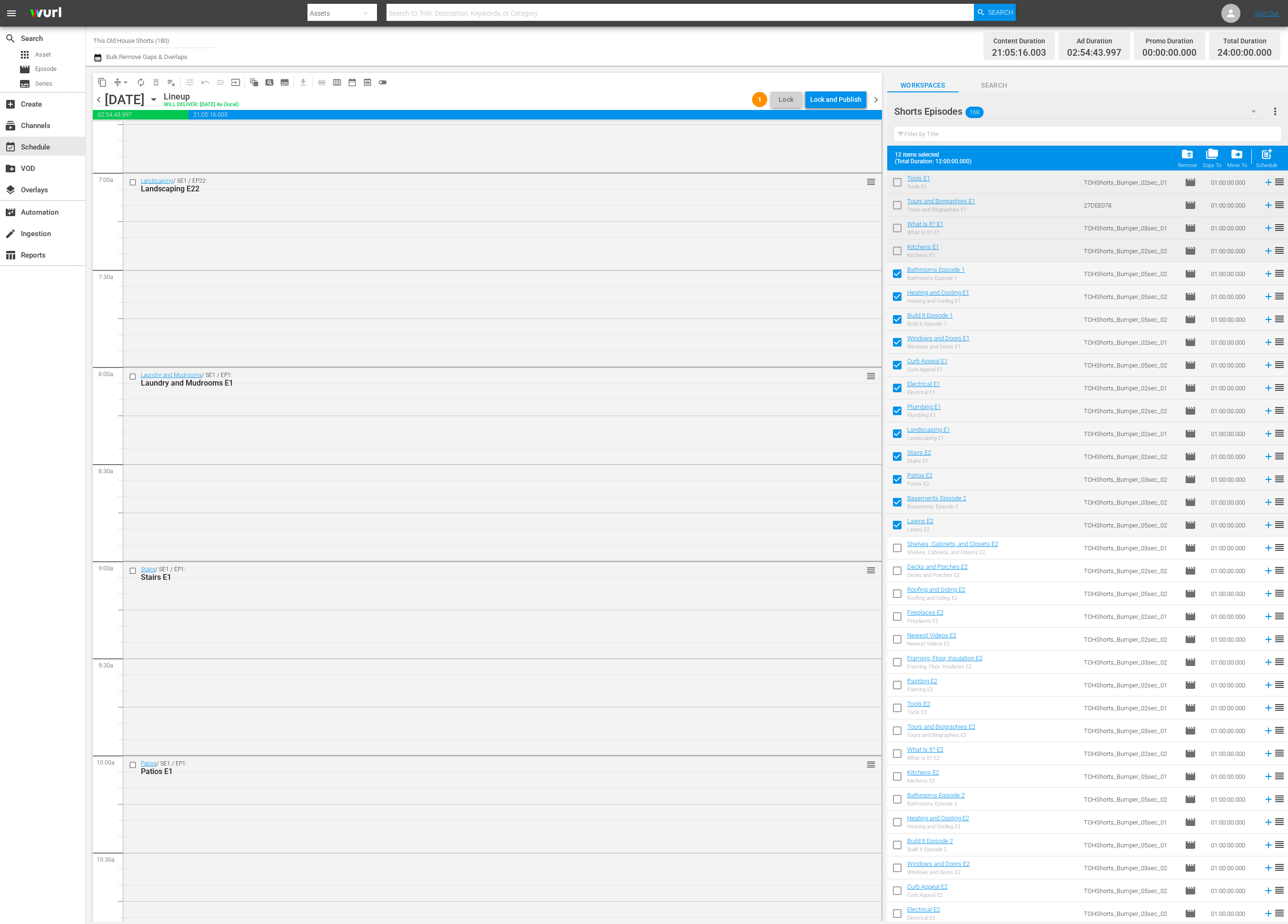
checkbox input "true"
click at [896, 572] on input "checkbox" at bounding box center [897, 572] width 20 height 20
checkbox input "true"
click at [896, 597] on input "checkbox" at bounding box center [897, 596] width 20 height 20
checkbox input "true"
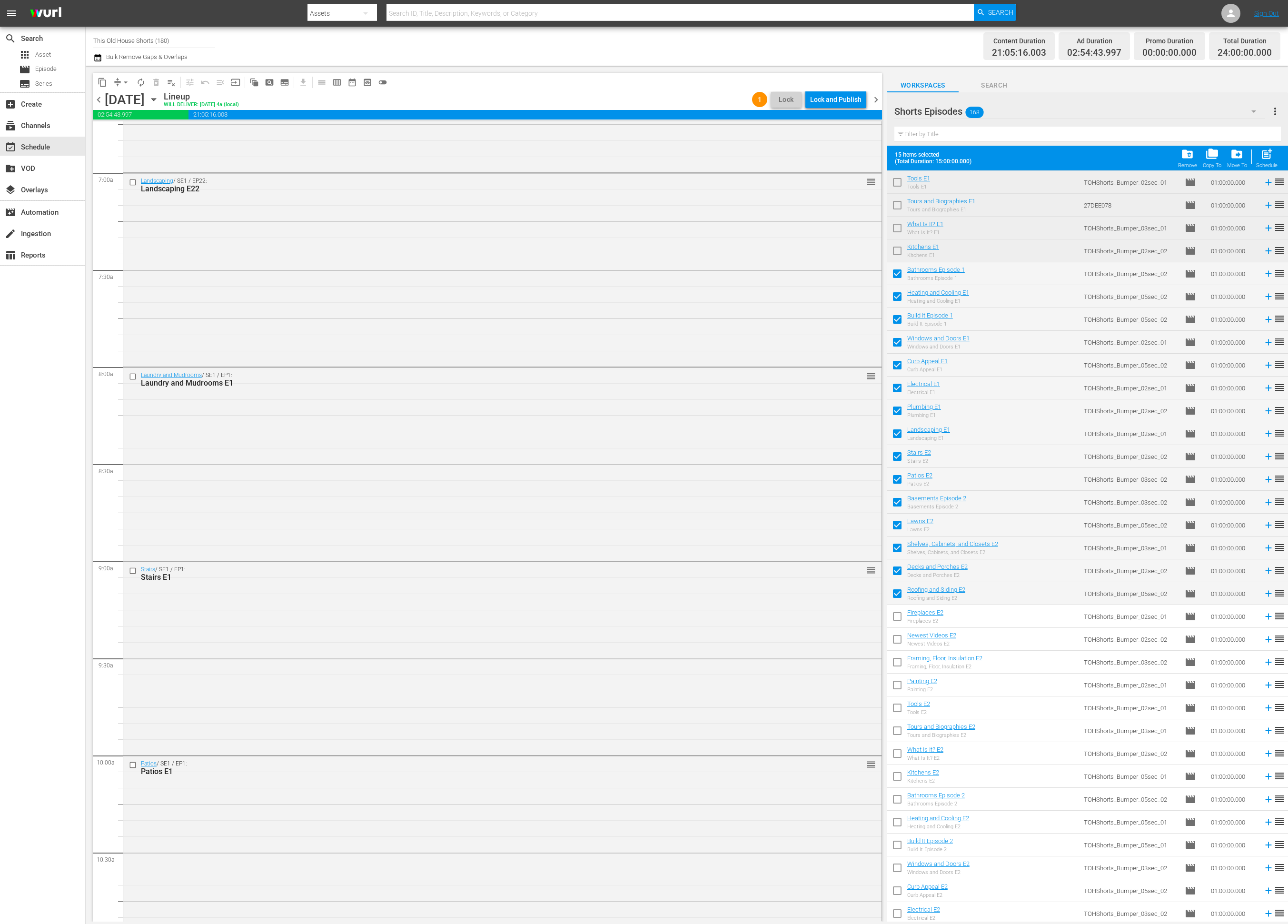
click at [902, 612] on input "checkbox" at bounding box center [897, 618] width 20 height 20
checkbox input "true"
click at [900, 642] on input "checkbox" at bounding box center [897, 641] width 20 height 20
checkbox input "true"
click at [896, 667] on input "checkbox" at bounding box center [897, 664] width 20 height 20
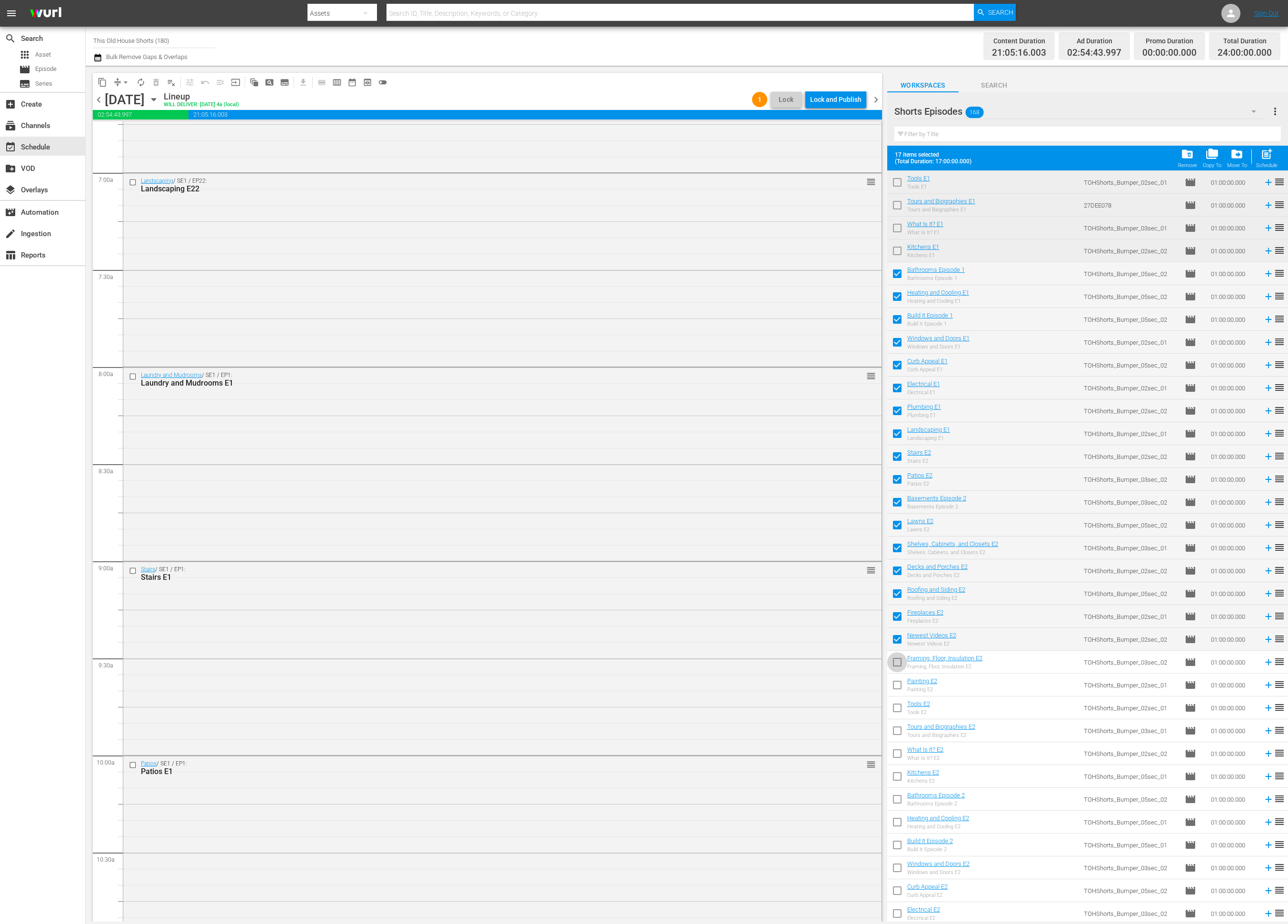
checkbox input "true"
click at [900, 684] on input "checkbox" at bounding box center [897, 687] width 20 height 20
checkbox input "true"
click at [894, 704] on input "checkbox" at bounding box center [897, 710] width 20 height 20
checkbox input "true"
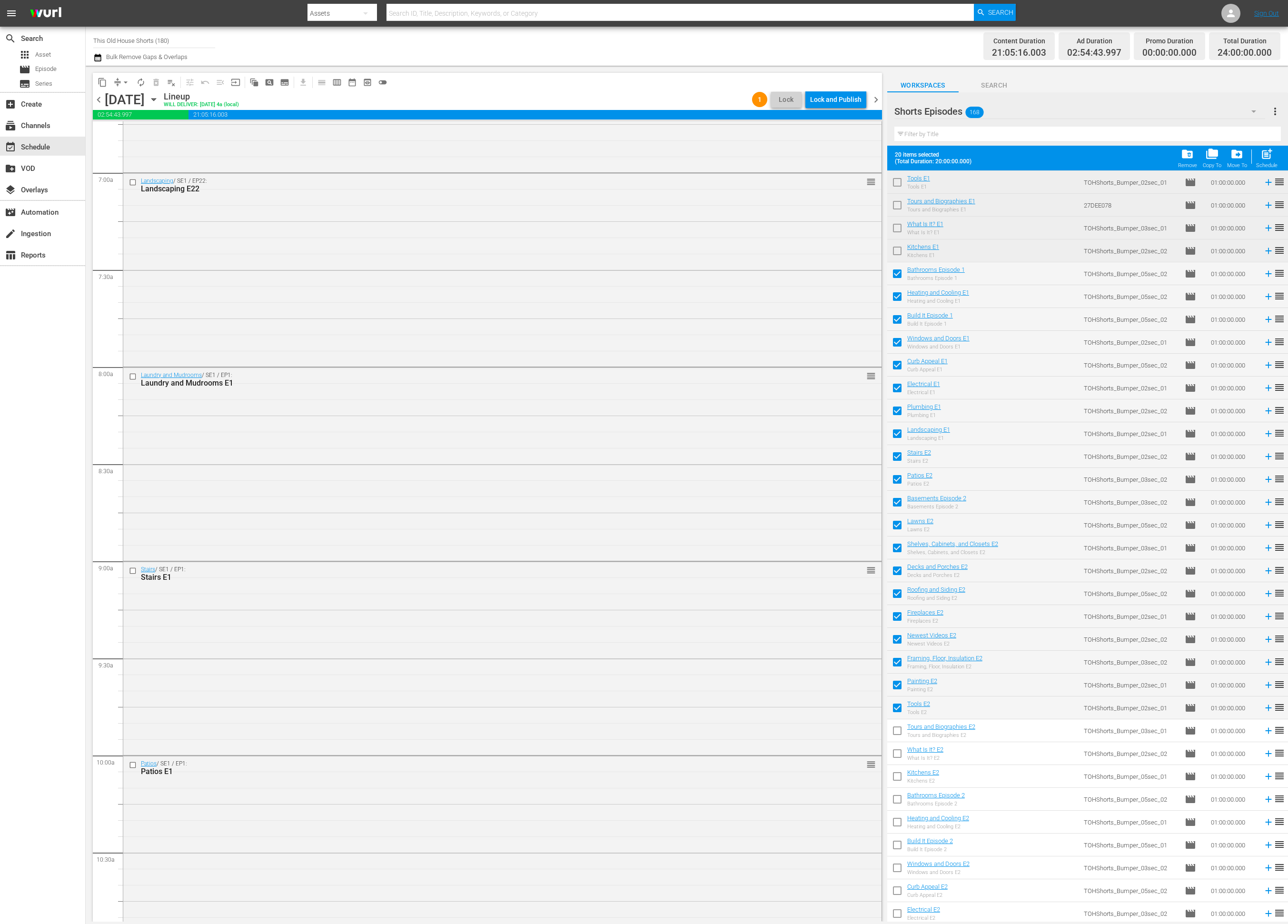
click at [896, 730] on input "checkbox" at bounding box center [897, 732] width 20 height 20
checkbox input "true"
click at [900, 748] on input "checkbox" at bounding box center [897, 756] width 20 height 20
checkbox input "true"
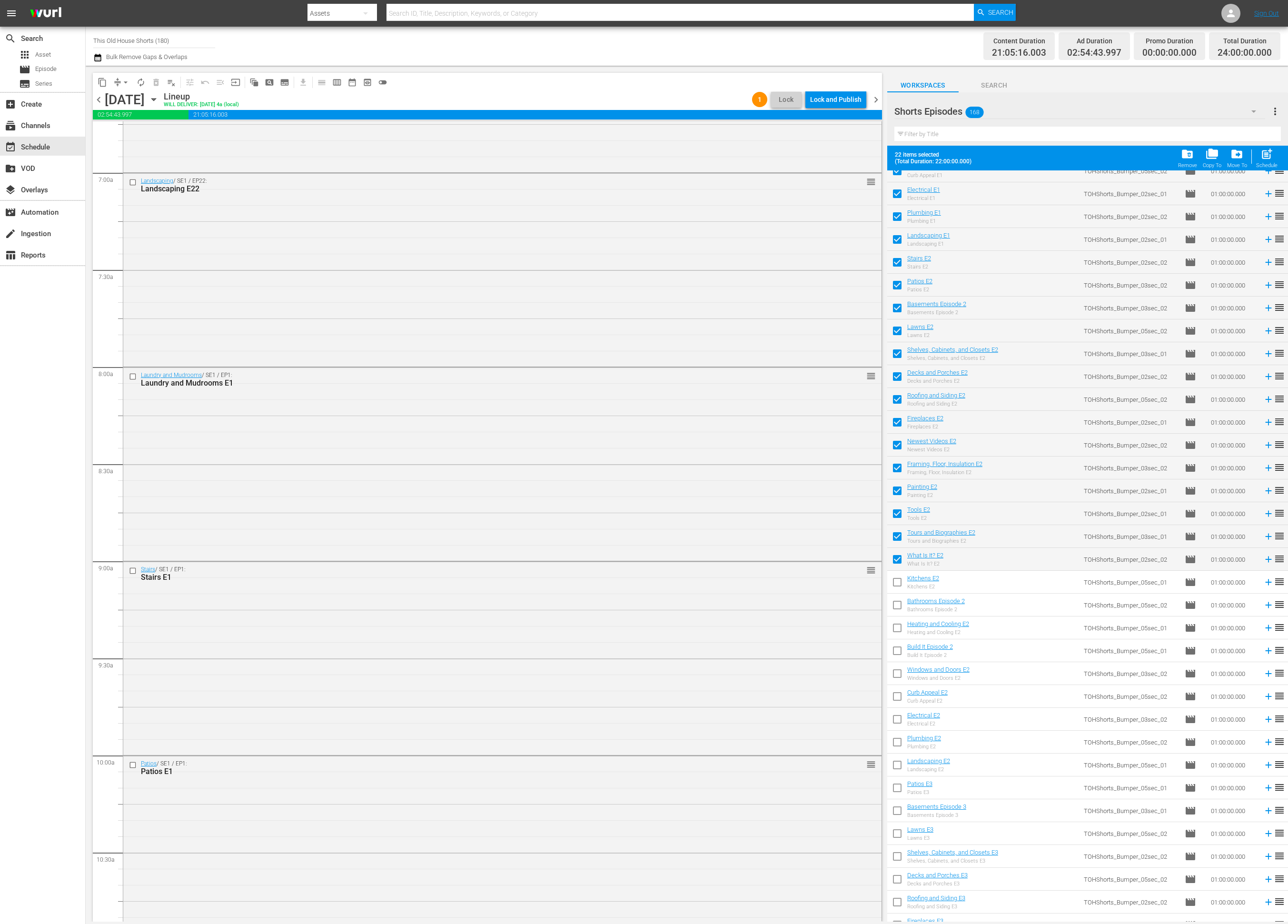
scroll to position [541, 0]
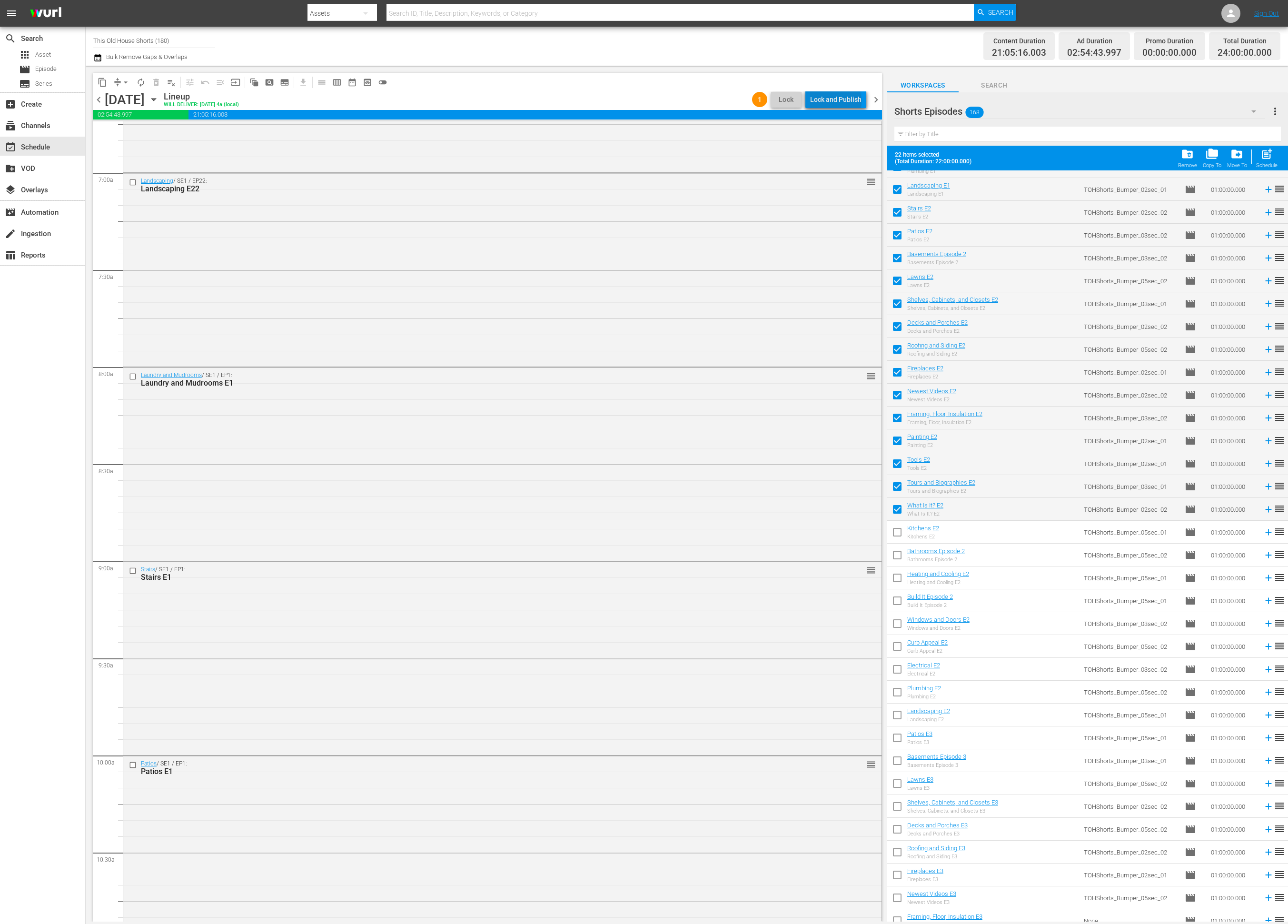
click at [838, 102] on div "Lock and Publish" at bounding box center [836, 100] width 52 height 17
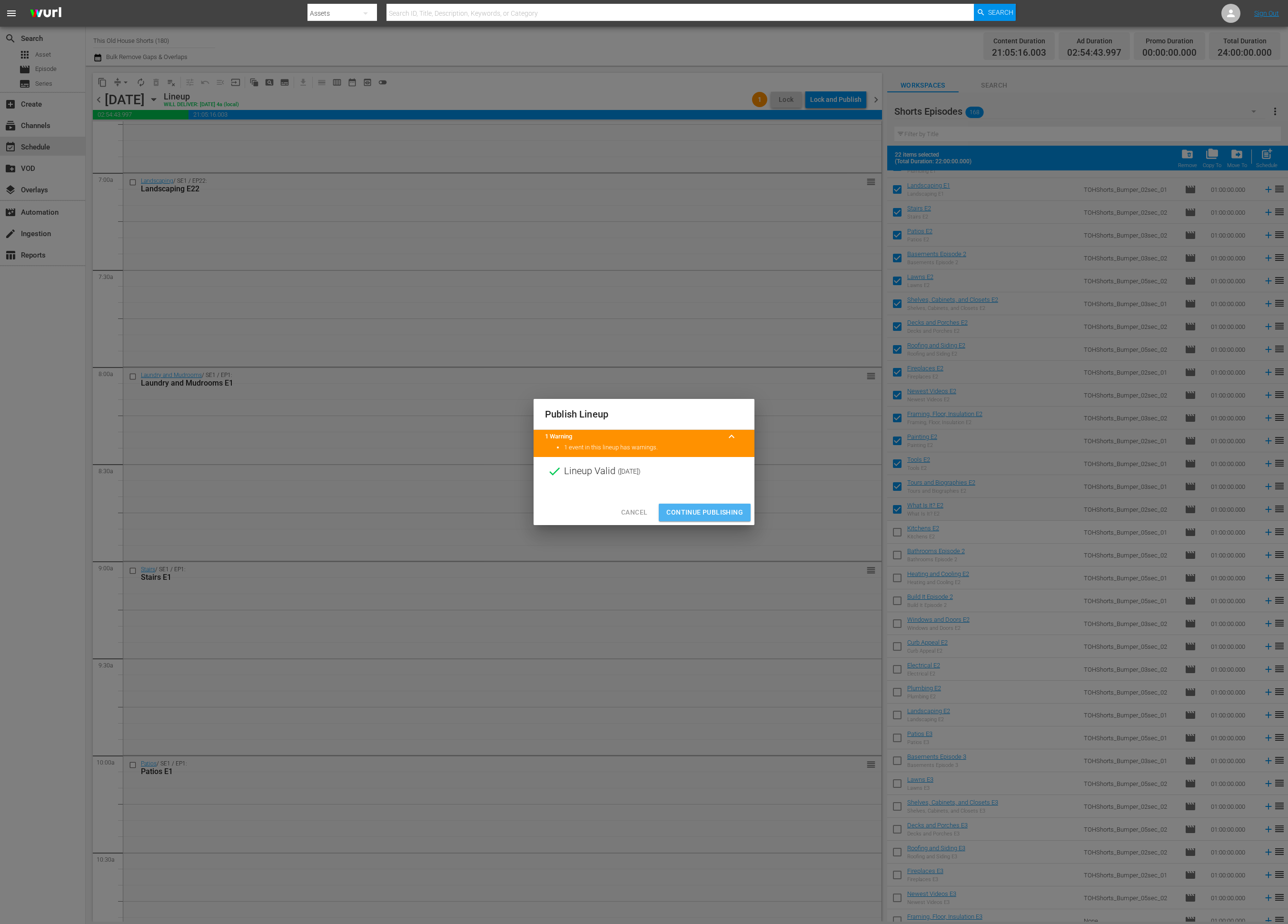
click at [703, 514] on span "Continue Publishing" at bounding box center [704, 512] width 76 height 12
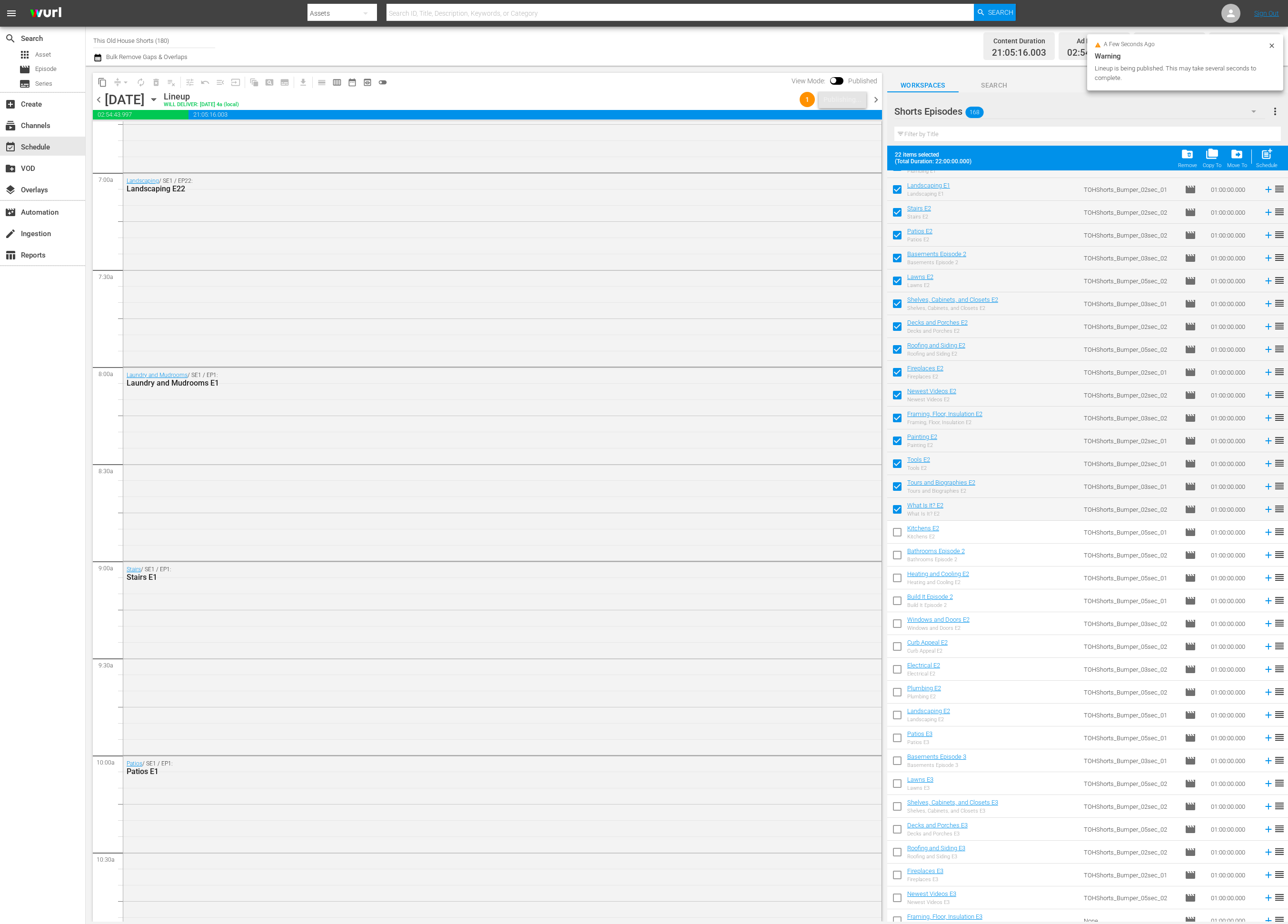
click at [892, 530] on input "checkbox" at bounding box center [897, 534] width 20 height 20
checkbox input "true"
click at [897, 562] on input "checkbox" at bounding box center [897, 557] width 20 height 20
checkbox input "true"
click at [896, 582] on input "checkbox" at bounding box center [897, 580] width 20 height 20
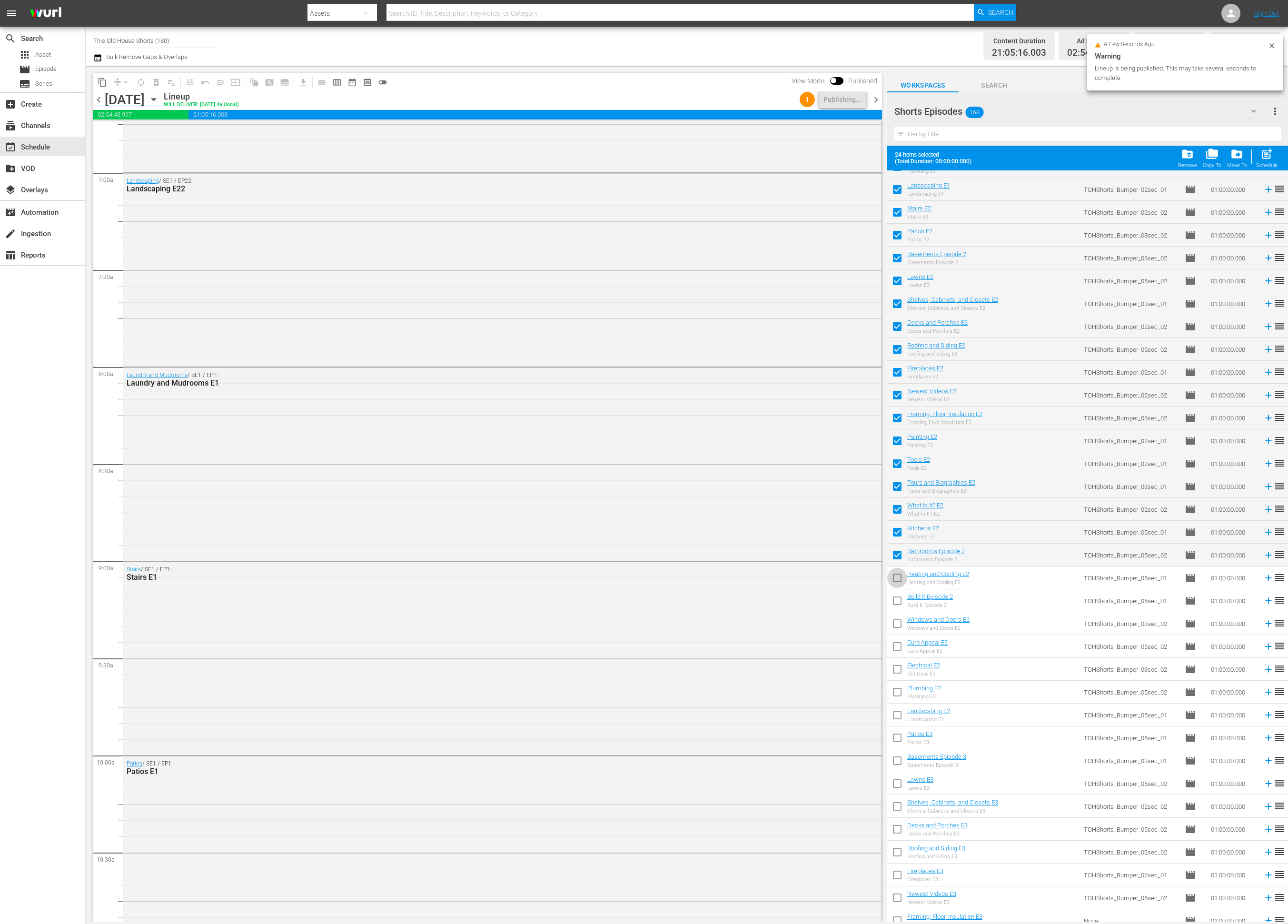
checkbox input "true"
click at [896, 601] on input "checkbox" at bounding box center [897, 602] width 20 height 20
checkbox input "true"
click at [898, 624] on input "checkbox" at bounding box center [897, 626] width 20 height 20
checkbox input "true"
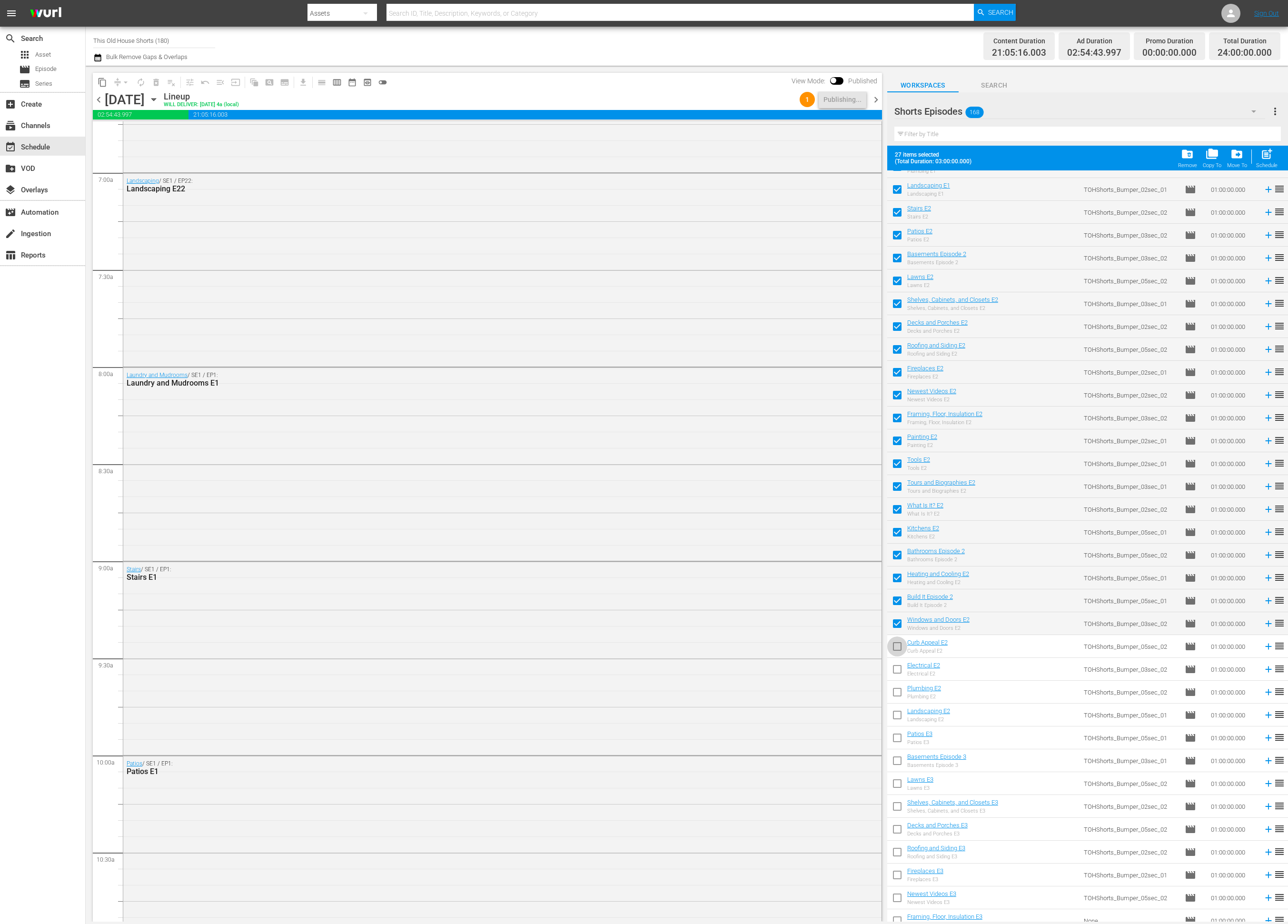
click at [902, 644] on input "checkbox" at bounding box center [897, 648] width 20 height 20
checkbox input "true"
click at [898, 674] on input "checkbox" at bounding box center [897, 671] width 20 height 20
click at [898, 674] on input "checkbox" at bounding box center [897, 671] width 20 height 20
checkbox input "false"
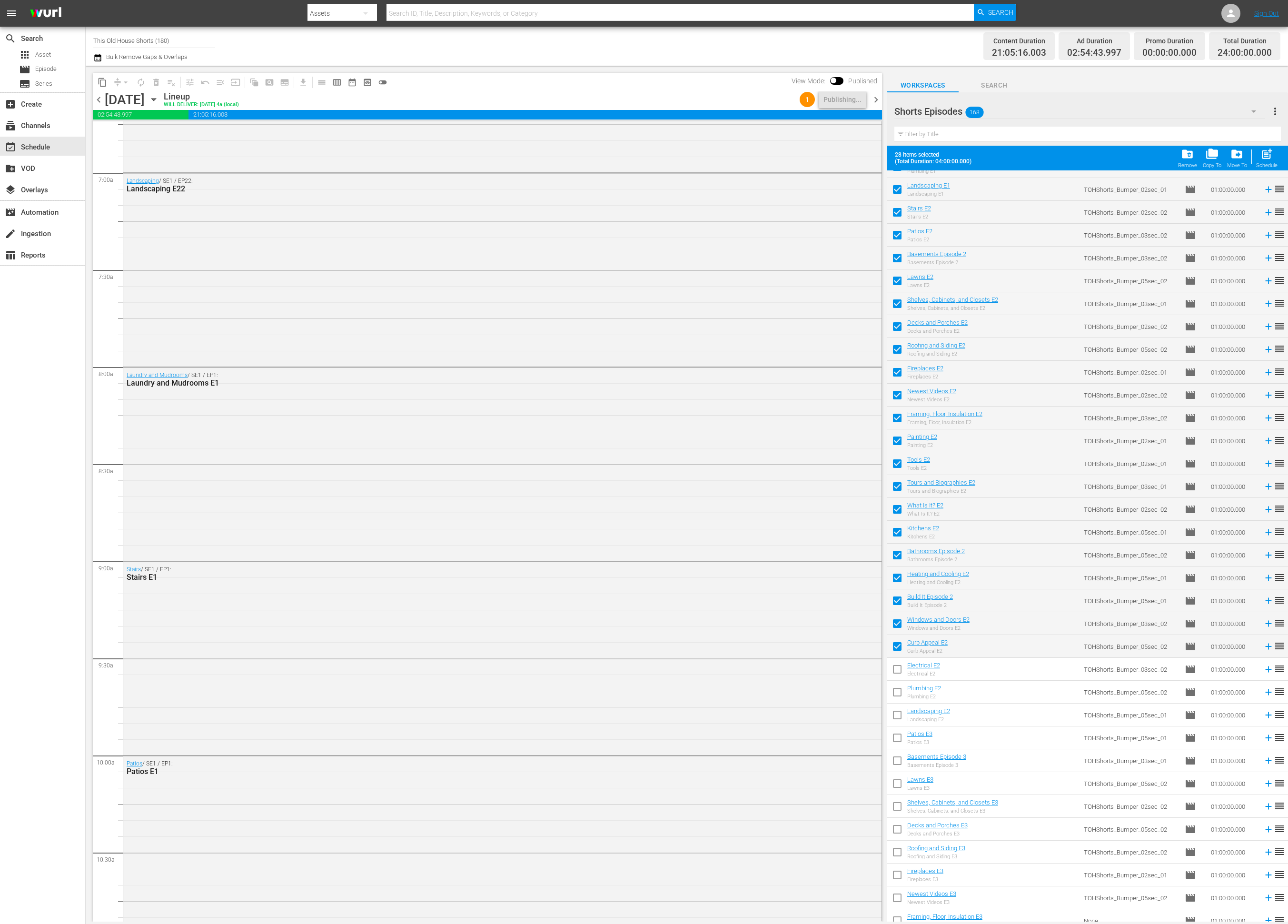
click at [898, 646] on input "checkbox" at bounding box center [897, 648] width 20 height 20
checkbox input "false"
click at [896, 624] on input "checkbox" at bounding box center [897, 626] width 20 height 20
checkbox input "false"
click at [900, 598] on input "checkbox" at bounding box center [897, 602] width 20 height 20
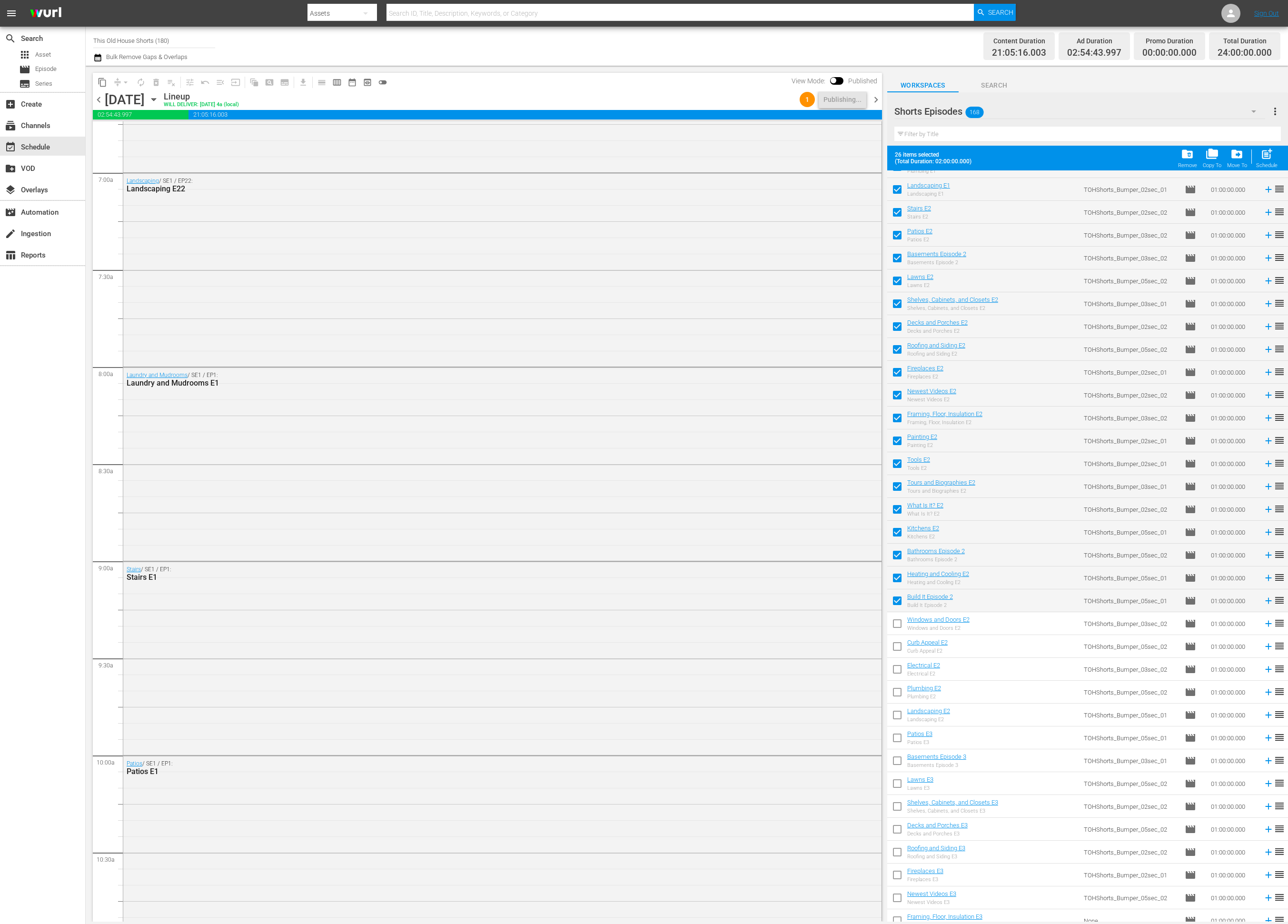
checkbox input "false"
click at [900, 584] on input "checkbox" at bounding box center [897, 580] width 20 height 20
checkbox input "false"
click at [878, 98] on span "chevron_right" at bounding box center [876, 100] width 12 height 12
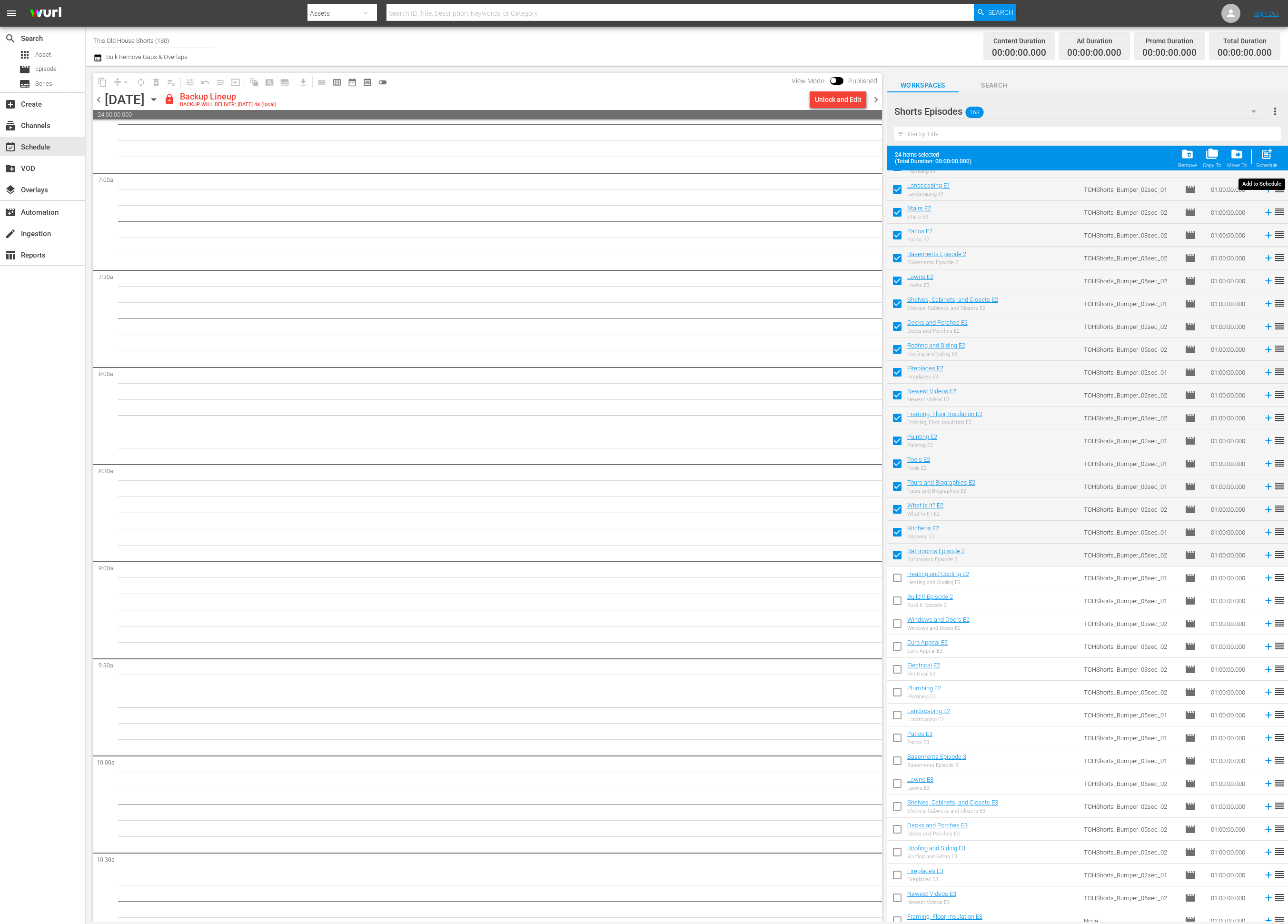
click at [1266, 150] on span "post_add" at bounding box center [1267, 154] width 13 height 13
checkbox input "false"
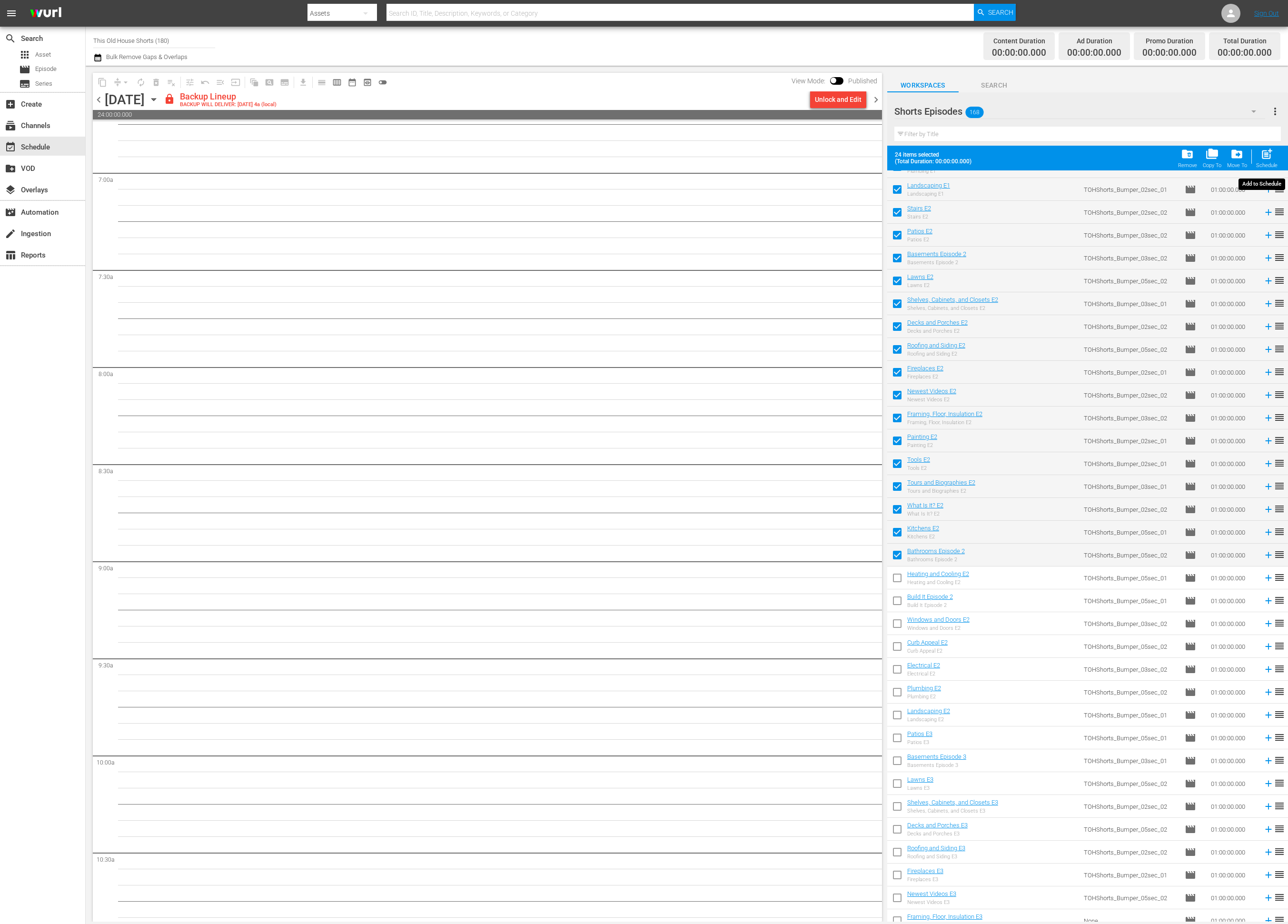
checkbox input "false"
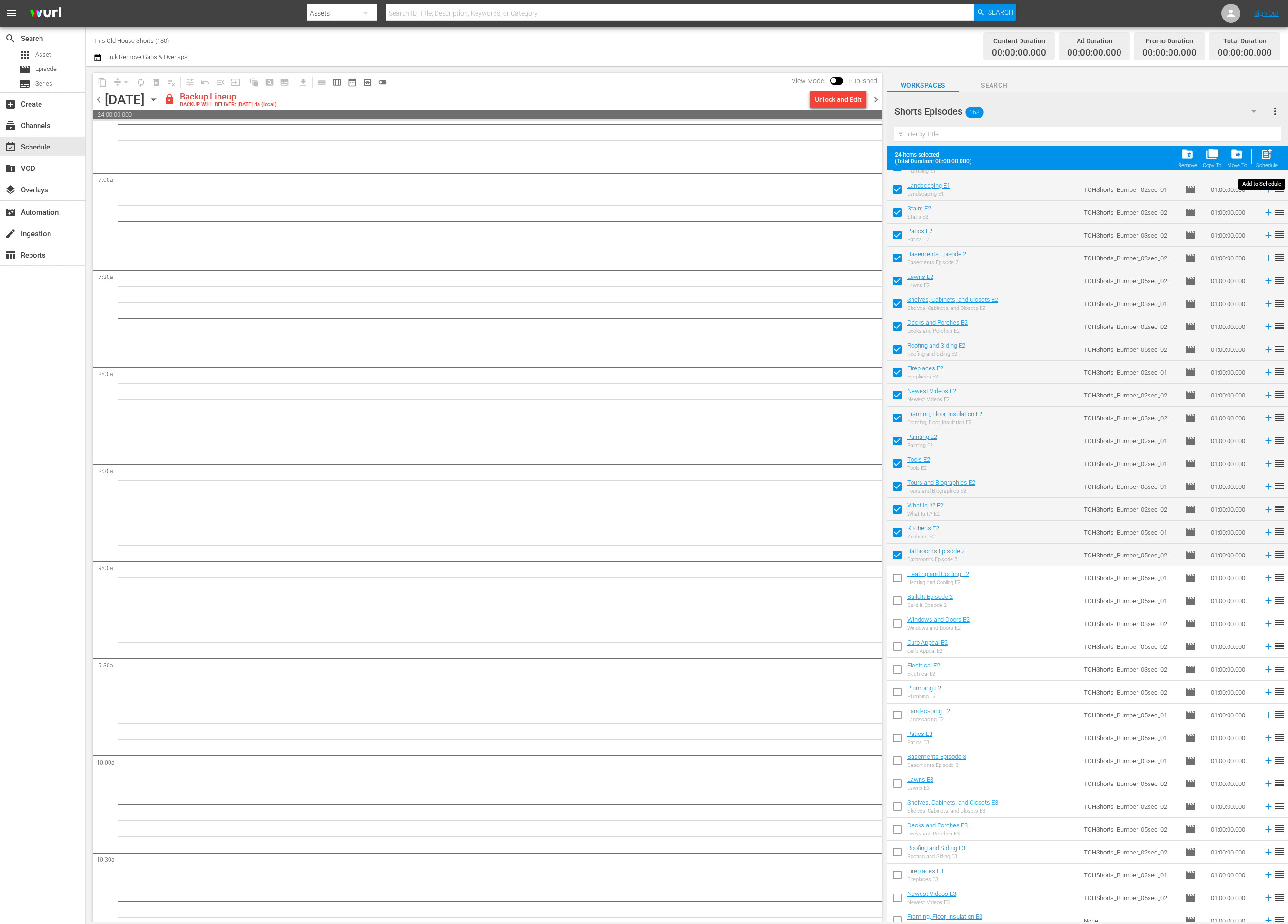
checkbox input "false"
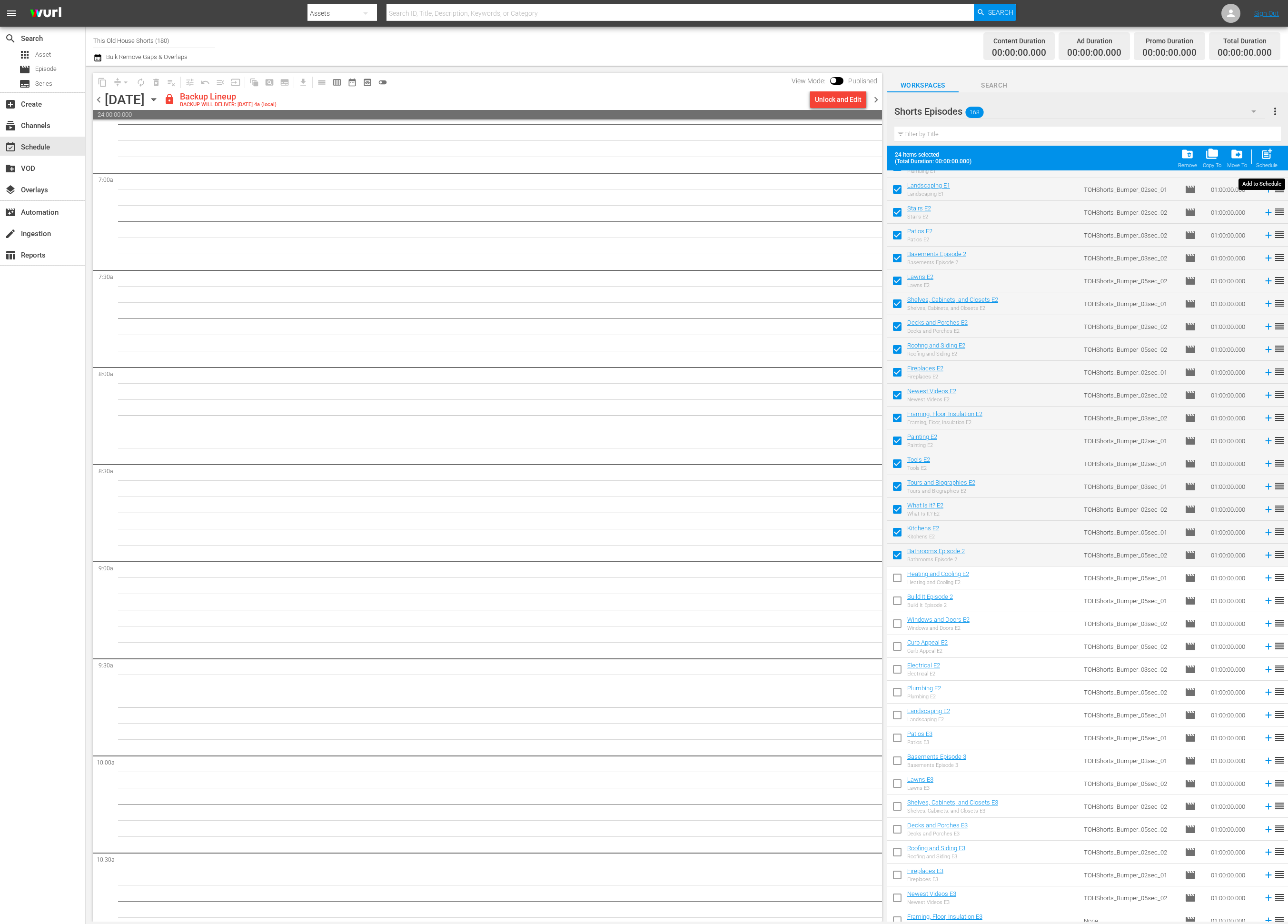
checkbox input "false"
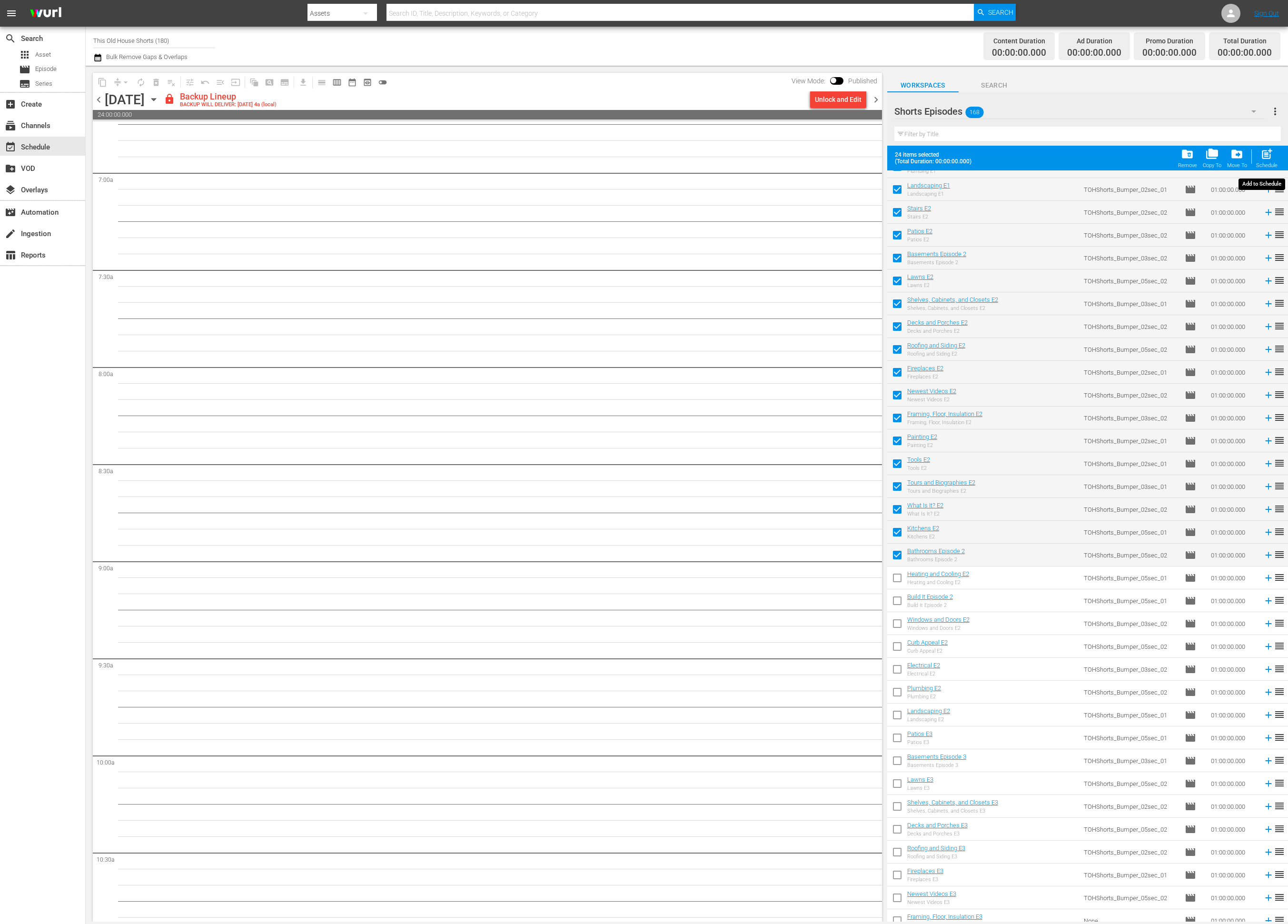
checkbox input "false"
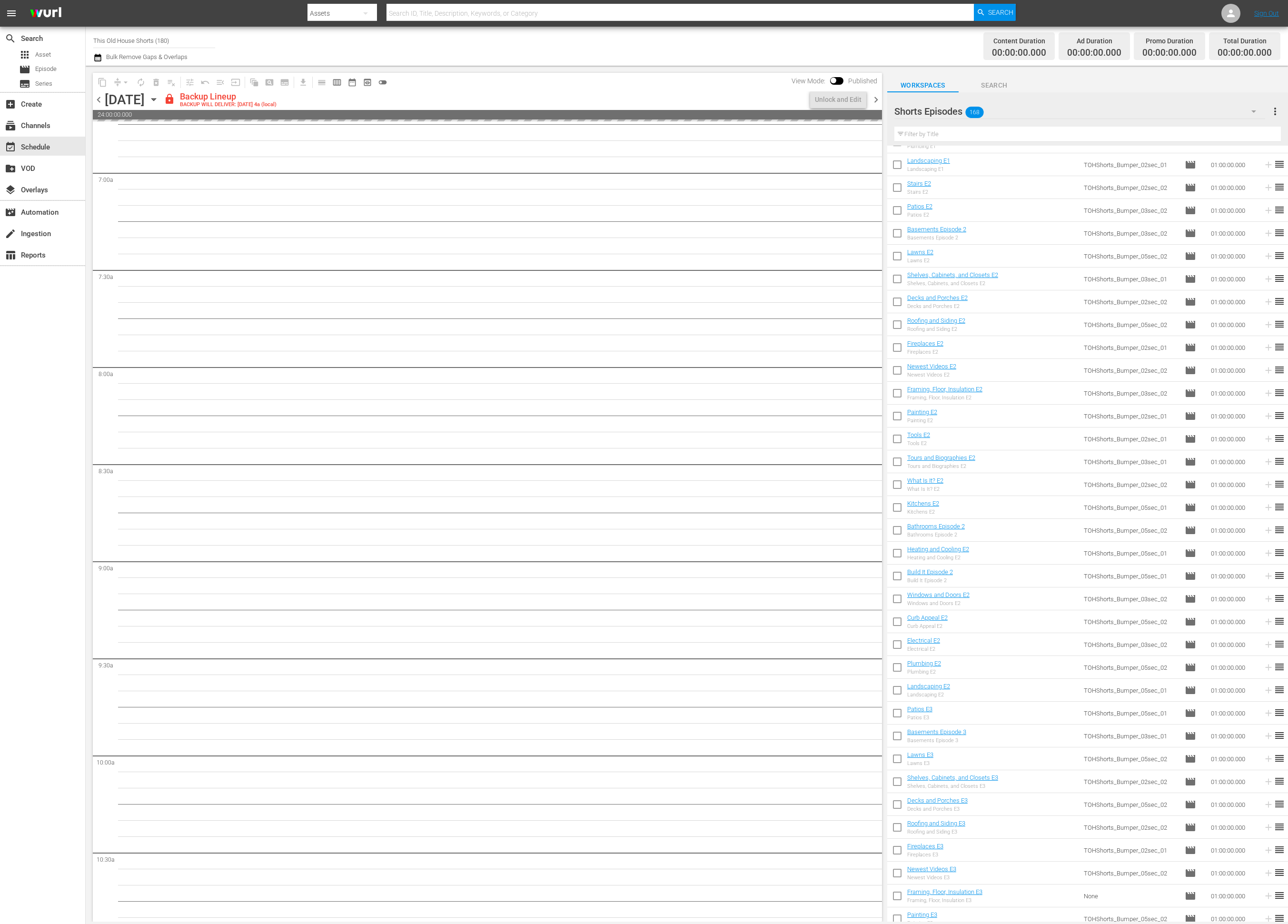
click at [899, 556] on input "checkbox" at bounding box center [897, 555] width 20 height 20
checkbox input "true"
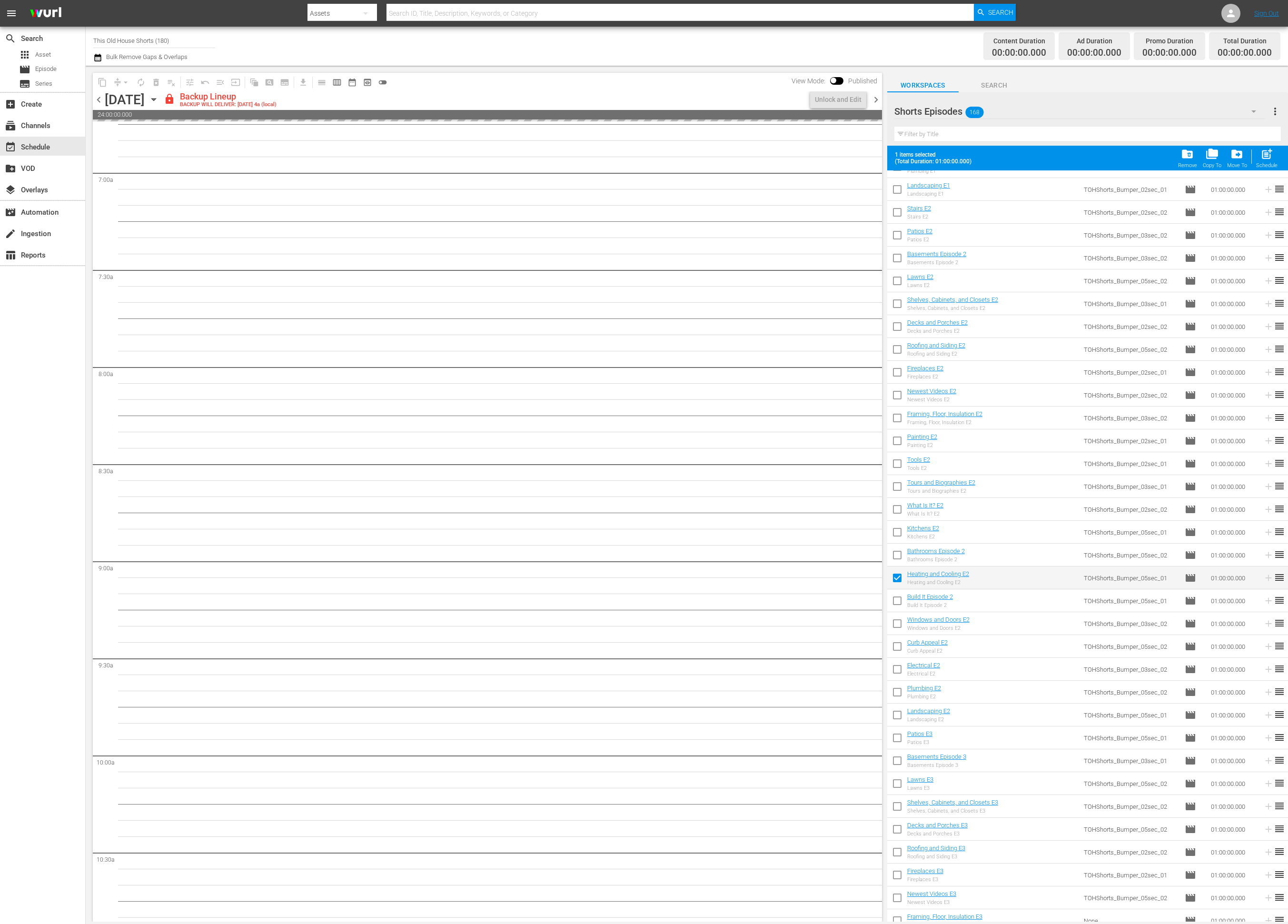
click at [904, 604] on input "checkbox" at bounding box center [897, 602] width 20 height 20
checkbox input "true"
click at [896, 626] on input "checkbox" at bounding box center [897, 626] width 20 height 20
checkbox input "true"
click at [898, 647] on input "checkbox" at bounding box center [897, 648] width 20 height 20
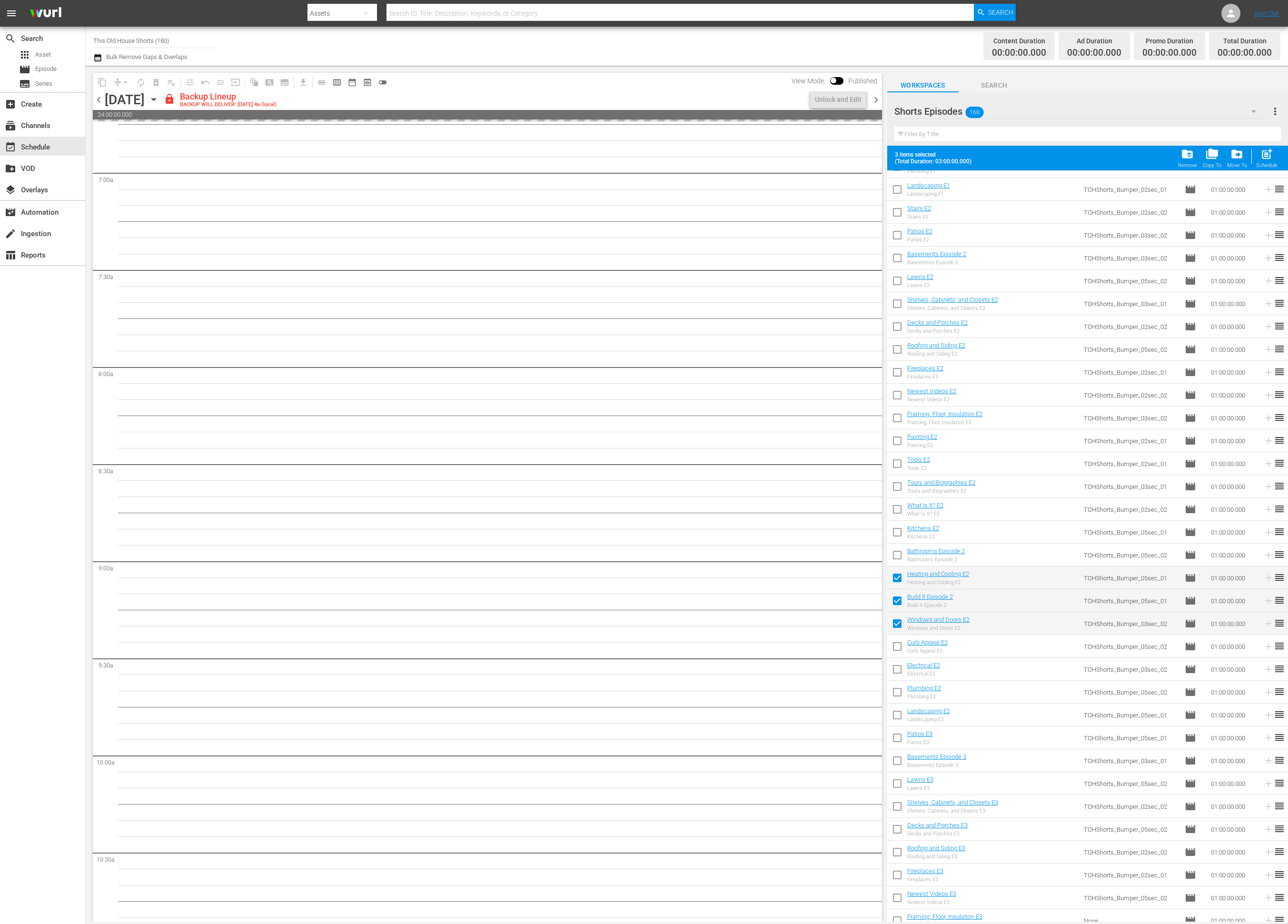
checkbox input "true"
click at [892, 675] on input "checkbox" at bounding box center [897, 671] width 20 height 20
checkbox input "true"
click at [898, 694] on input "checkbox" at bounding box center [897, 694] width 20 height 20
checkbox input "true"
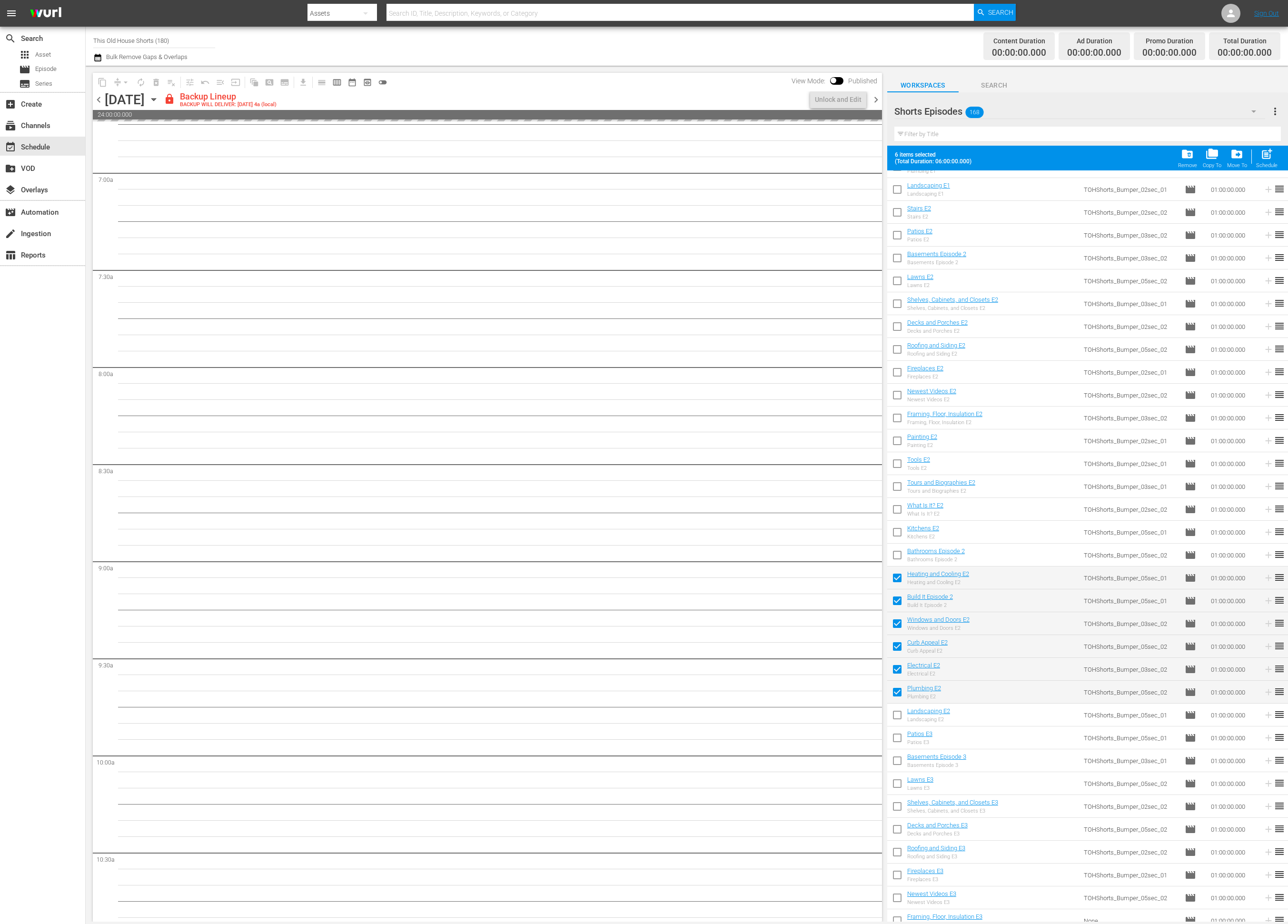
click at [894, 715] on input "checkbox" at bounding box center [897, 717] width 20 height 20
checkbox input "true"
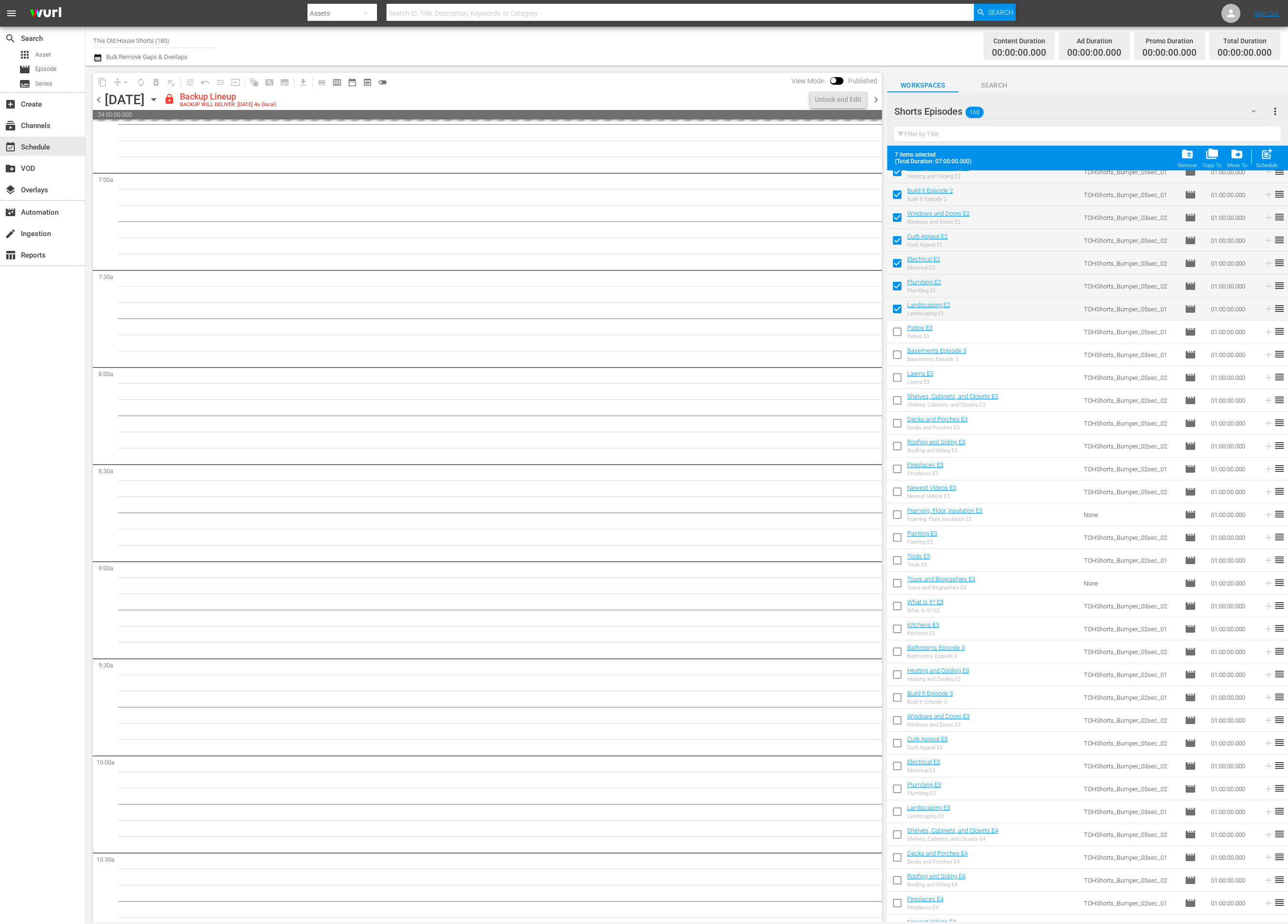
scroll to position [958, 0]
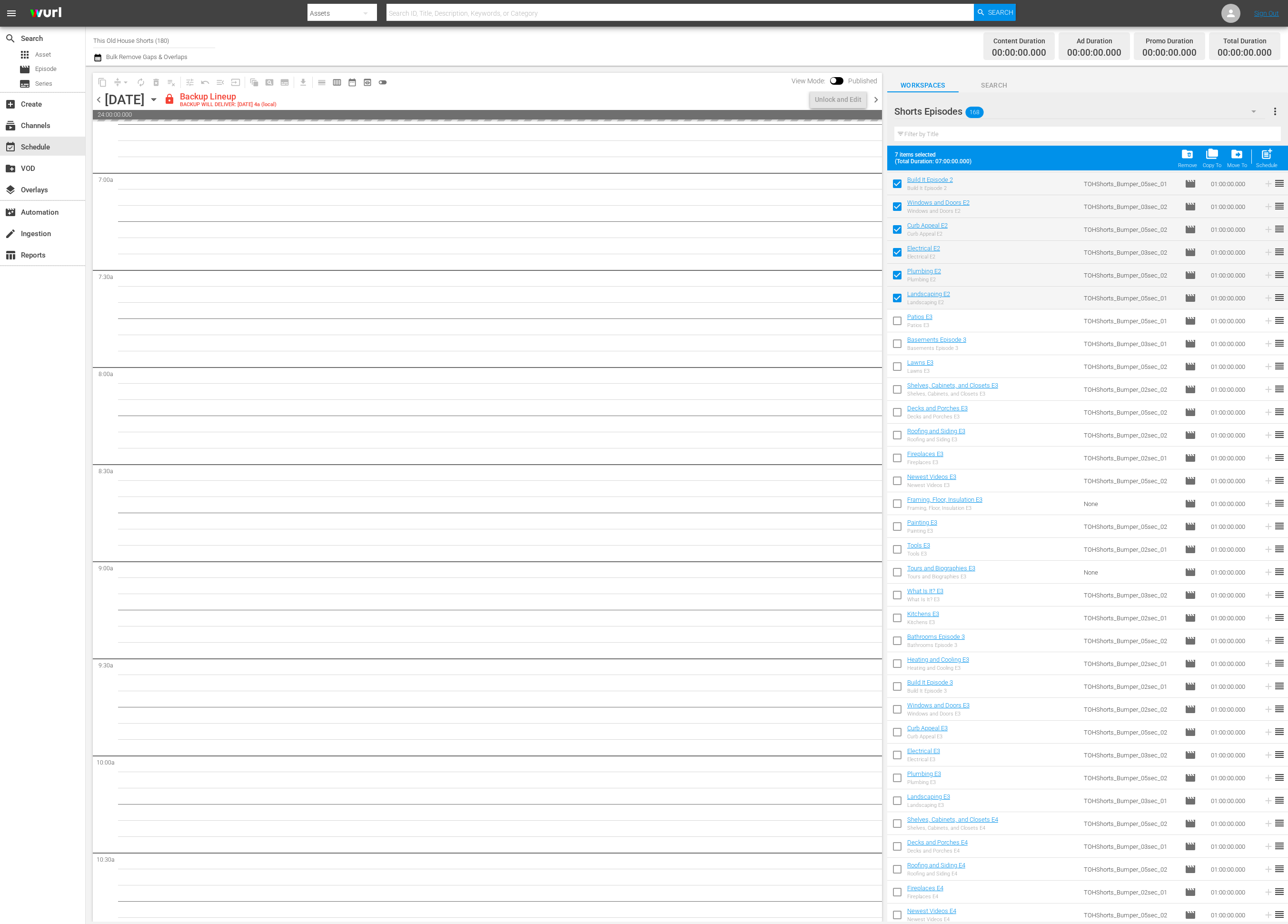
click at [893, 319] on input "checkbox" at bounding box center [897, 322] width 20 height 20
checkbox input "true"
drag, startPoint x: 901, startPoint y: 342, endPoint x: 898, endPoint y: 351, distance: 9.5
click at [901, 342] on input "checkbox" at bounding box center [897, 346] width 20 height 20
checkbox input "true"
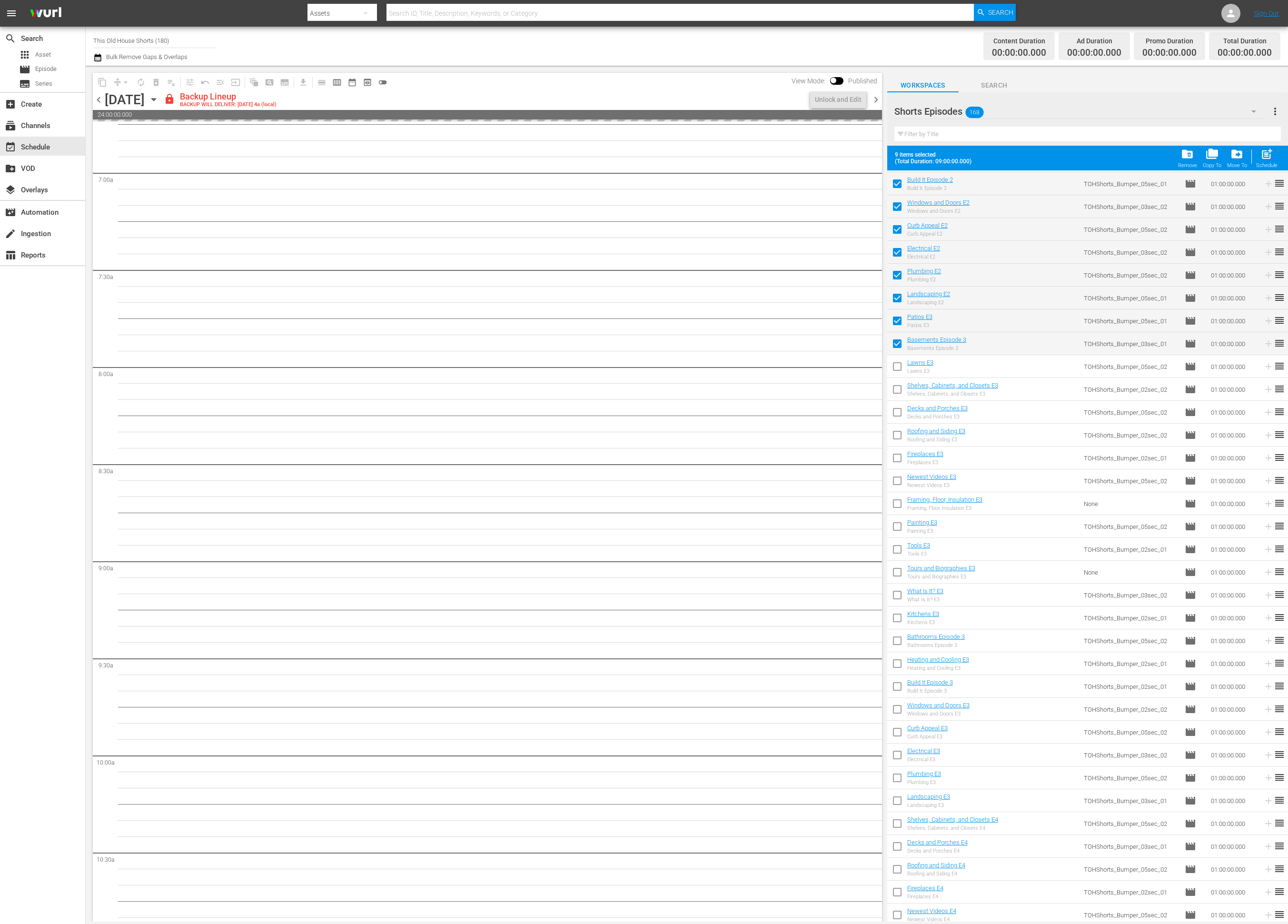
click at [898, 370] on input "checkbox" at bounding box center [897, 368] width 20 height 20
checkbox input "true"
drag, startPoint x: 897, startPoint y: 385, endPoint x: 901, endPoint y: 398, distance: 13.6
click at [897, 385] on input "checkbox" at bounding box center [897, 392] width 20 height 20
checkbox input "true"
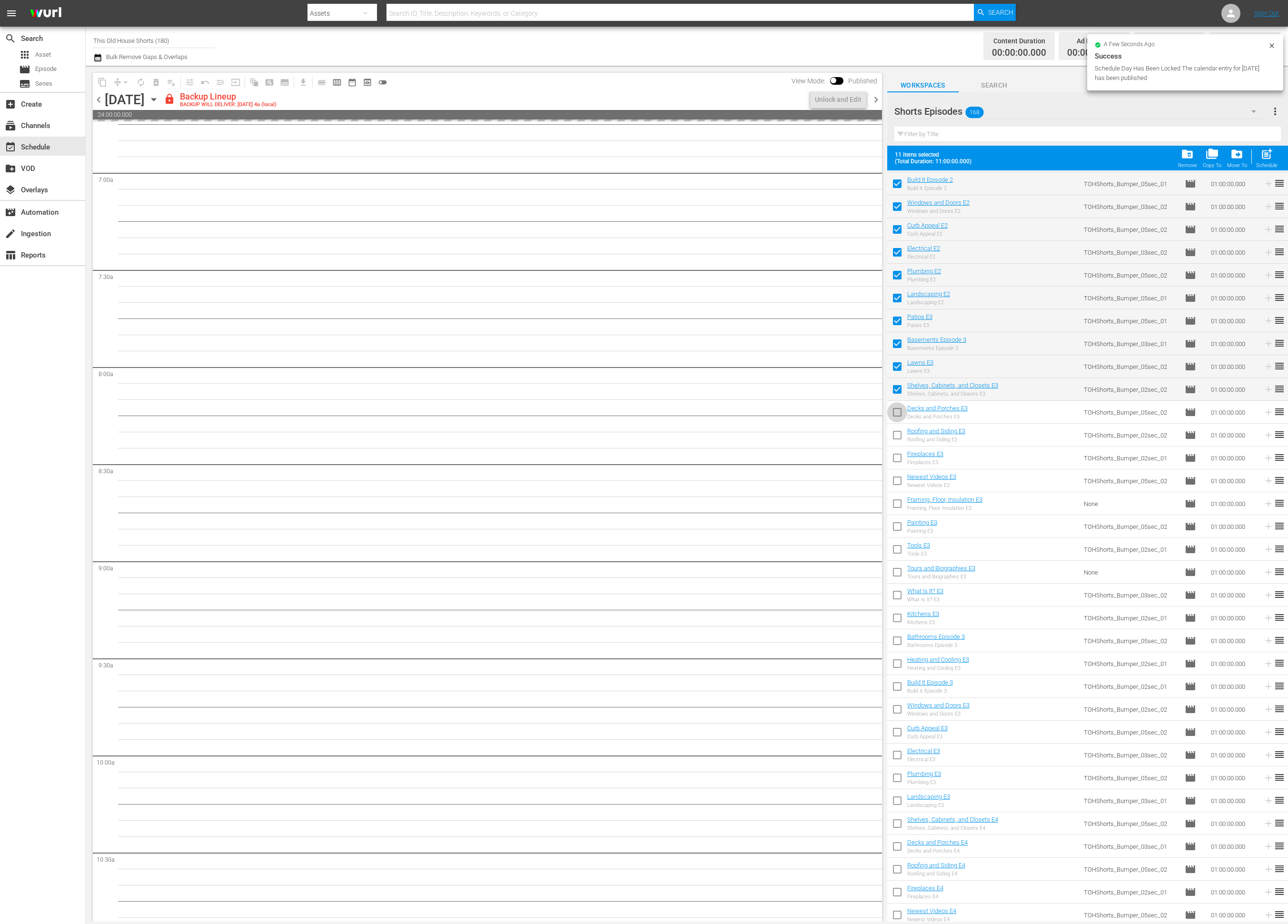
click at [902, 410] on input "checkbox" at bounding box center [897, 414] width 20 height 20
checkbox input "true"
click at [898, 432] on input "checkbox" at bounding box center [897, 437] width 20 height 20
checkbox input "true"
click at [900, 458] on input "checkbox" at bounding box center [897, 460] width 20 height 20
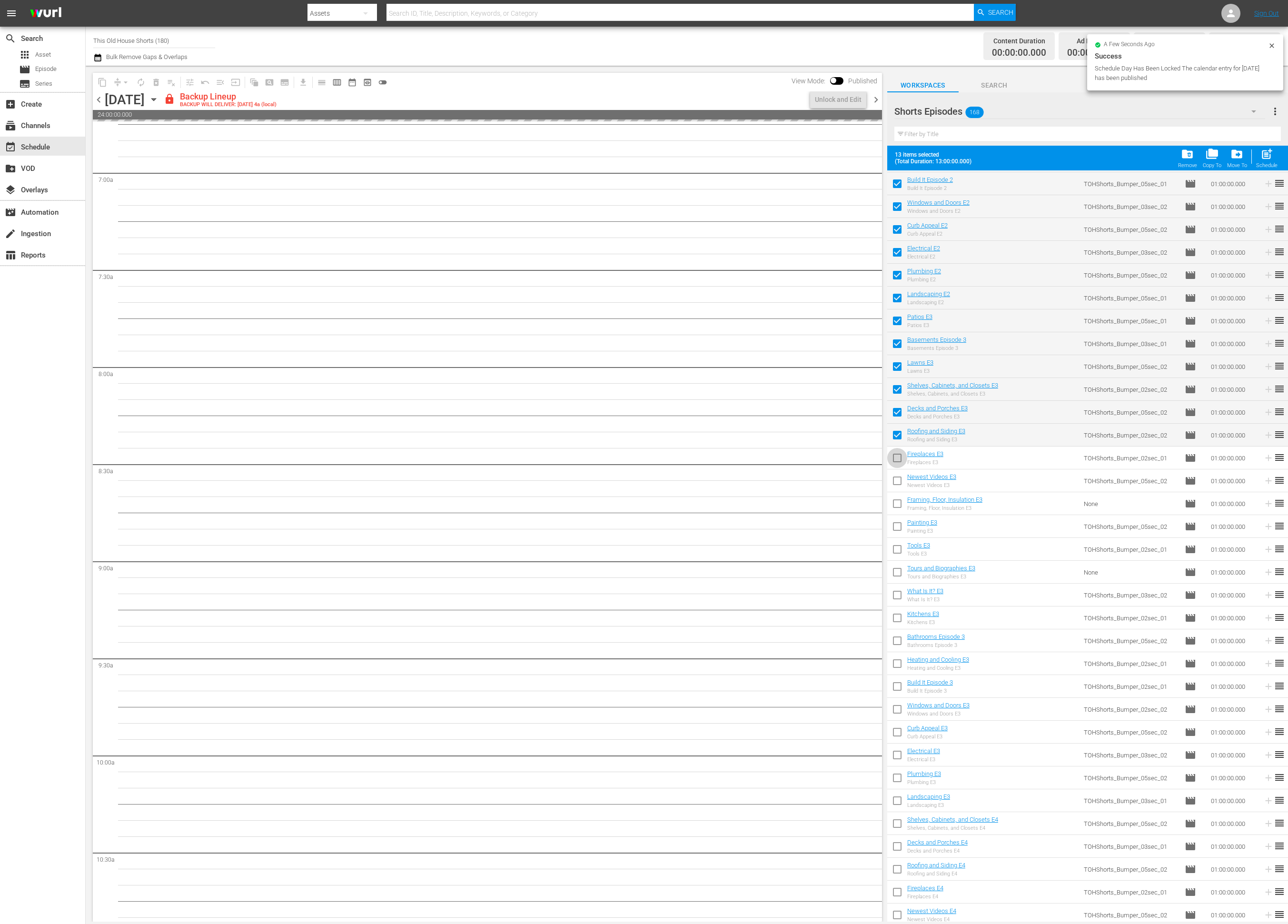
checkbox input "true"
click at [899, 480] on input "checkbox" at bounding box center [897, 482] width 20 height 20
checkbox input "true"
click at [896, 505] on input "checkbox" at bounding box center [897, 506] width 20 height 20
checkbox input "true"
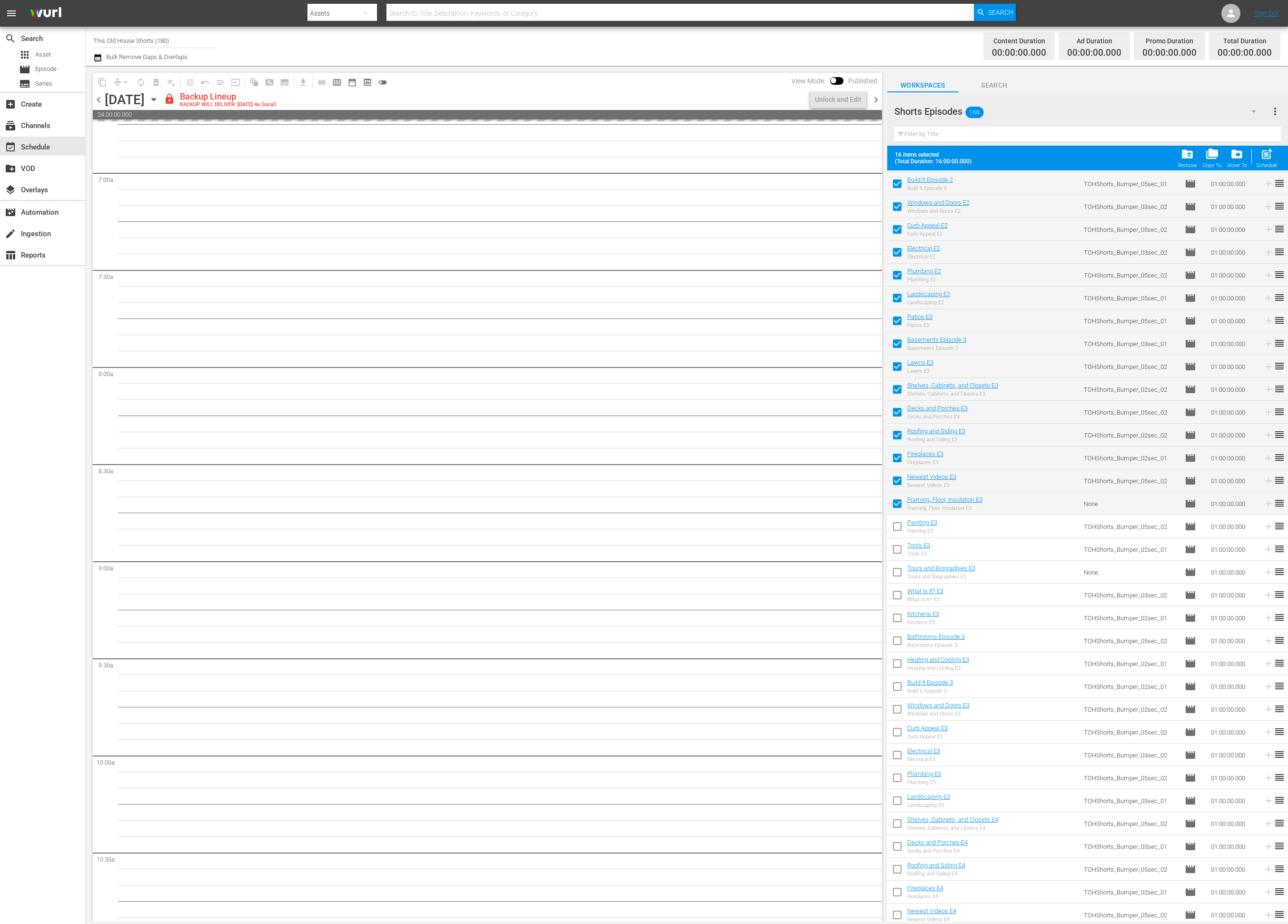
click at [895, 528] on input "checkbox" at bounding box center [897, 528] width 20 height 20
checkbox input "true"
click at [896, 550] on input "checkbox" at bounding box center [897, 551] width 20 height 20
checkbox input "true"
click at [900, 575] on input "checkbox" at bounding box center [897, 574] width 20 height 20
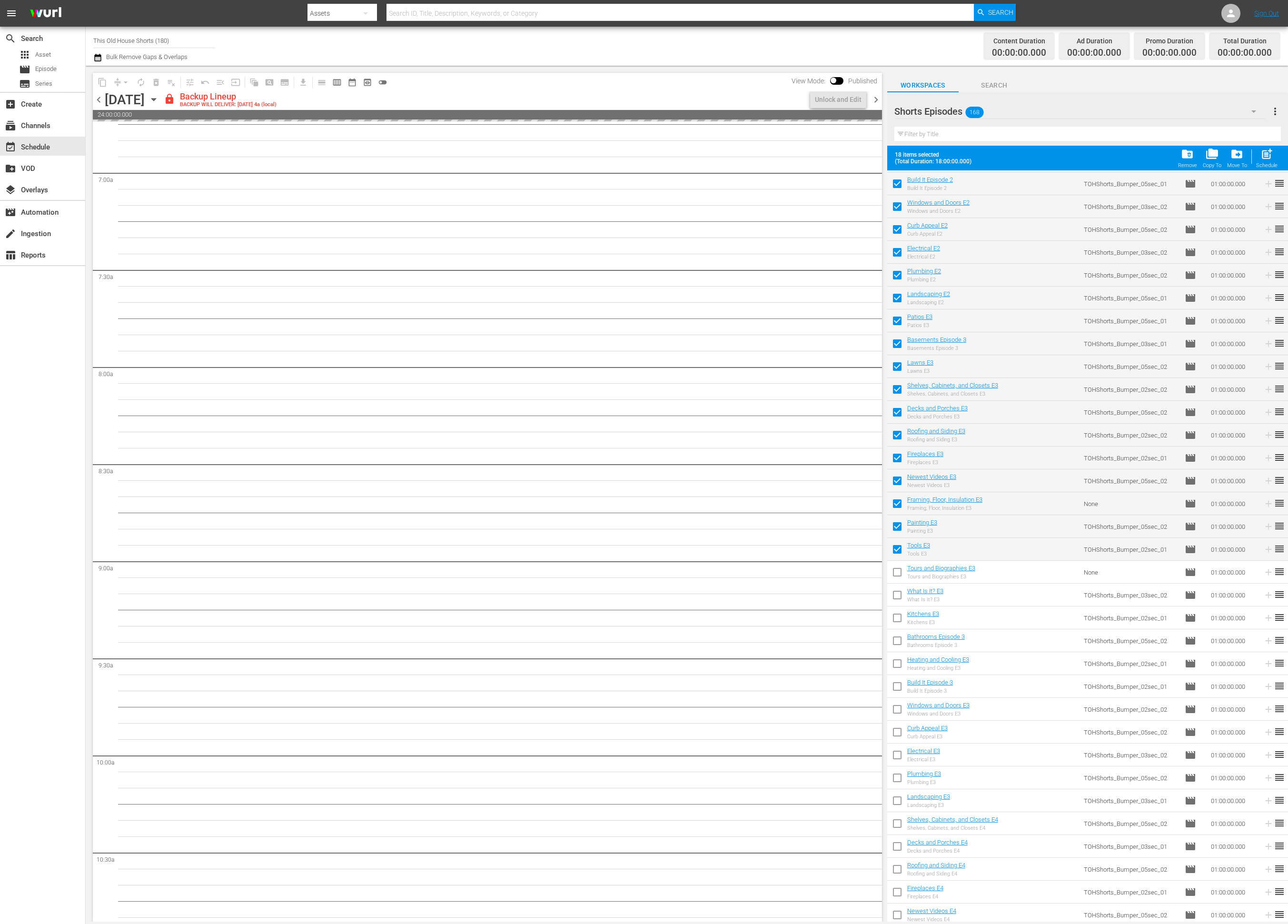
checkbox input "true"
click at [897, 596] on input "checkbox" at bounding box center [897, 597] width 20 height 20
checkbox input "true"
click at [898, 620] on input "checkbox" at bounding box center [897, 620] width 20 height 20
checkbox input "true"
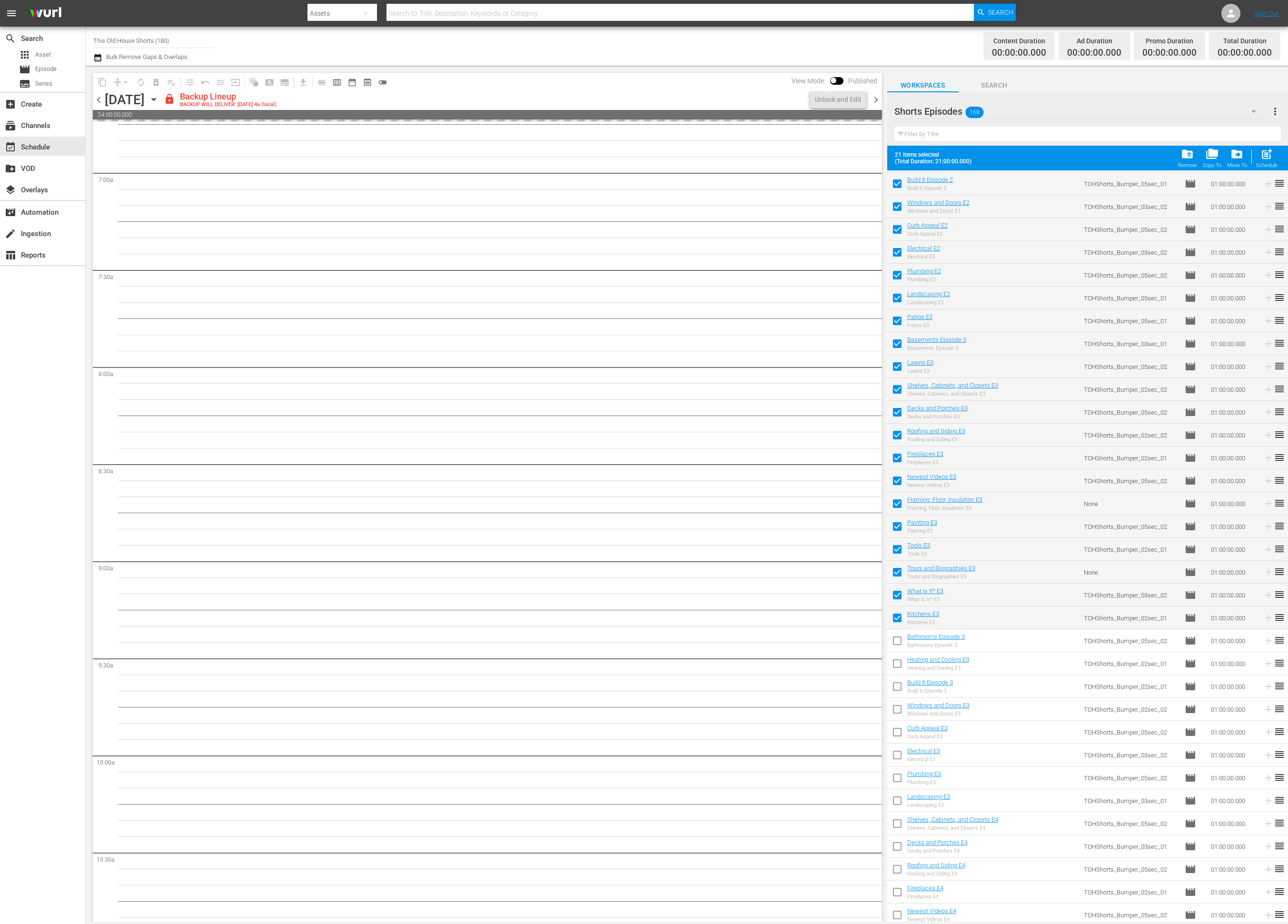
click at [898, 639] on input "checkbox" at bounding box center [897, 642] width 20 height 20
checkbox input "true"
click at [900, 665] on input "checkbox" at bounding box center [897, 666] width 20 height 20
checkbox input "true"
click at [894, 688] on input "checkbox" at bounding box center [897, 688] width 20 height 20
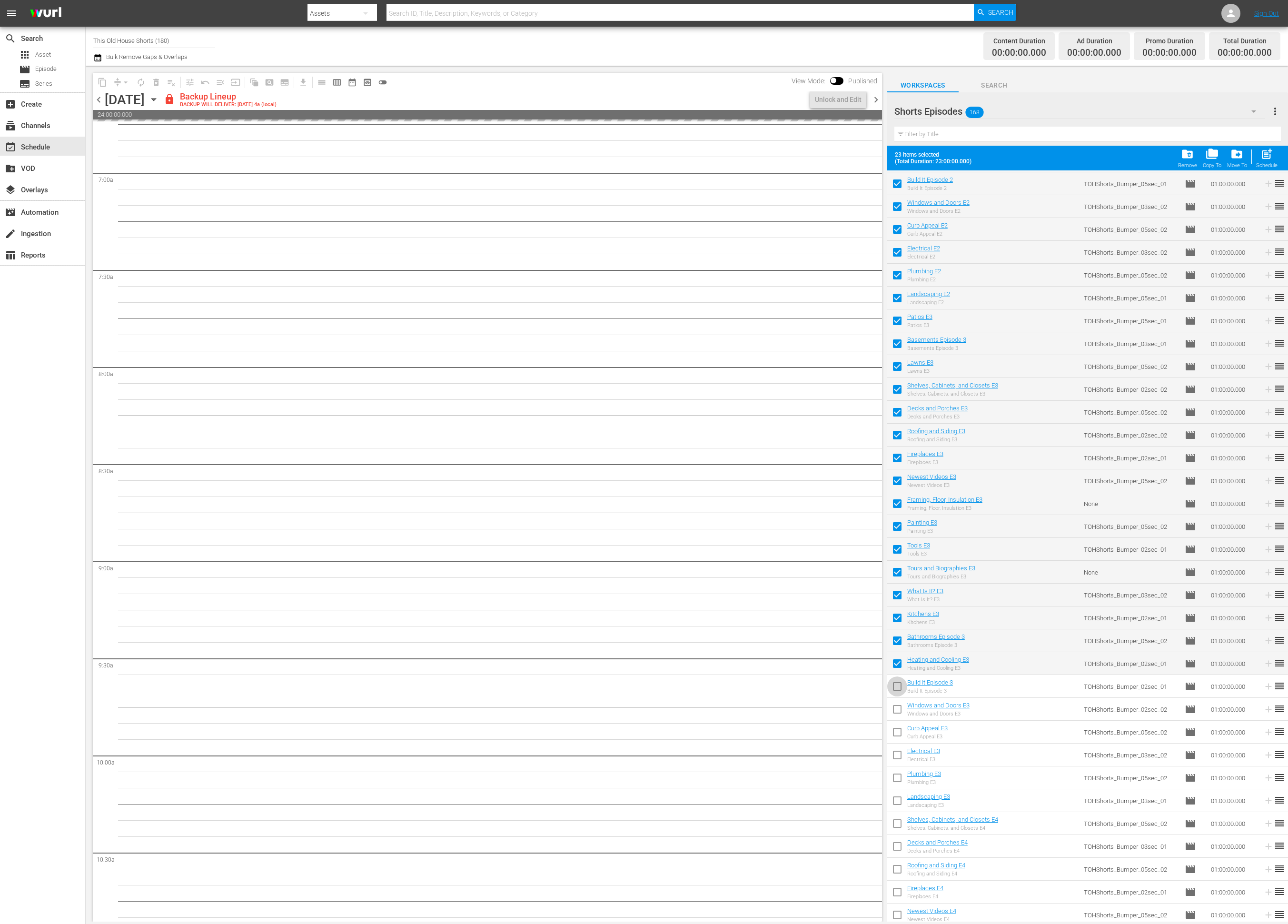
checkbox input "true"
click at [894, 710] on input "checkbox" at bounding box center [897, 711] width 20 height 20
checkbox input "true"
click at [896, 730] on input "checkbox" at bounding box center [897, 734] width 20 height 20
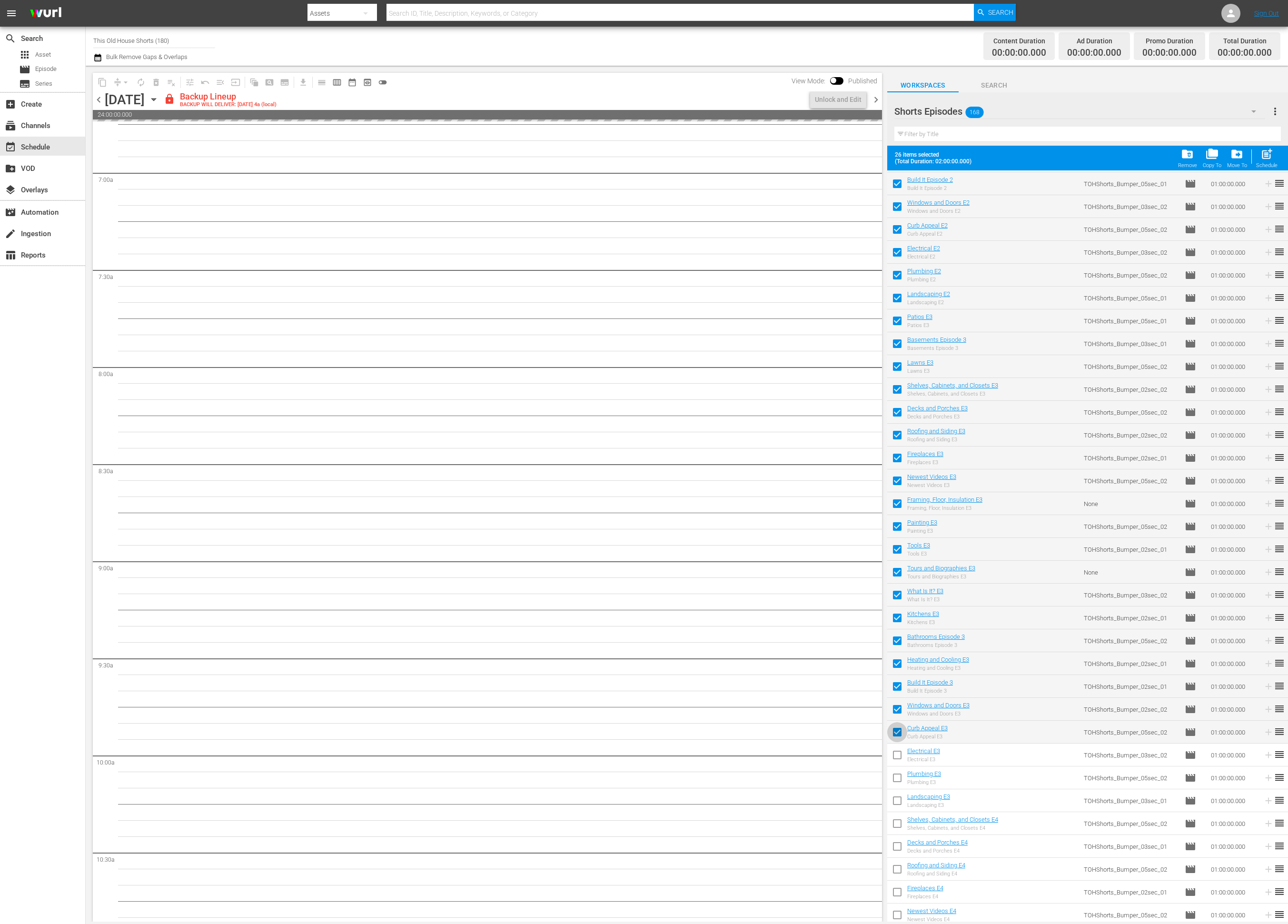
drag, startPoint x: 896, startPoint y: 730, endPoint x: 892, endPoint y: 718, distance: 12.6
click at [896, 730] on input "checkbox" at bounding box center [897, 734] width 20 height 20
checkbox input "false"
click at [896, 708] on input "checkbox" at bounding box center [897, 711] width 20 height 20
checkbox input "false"
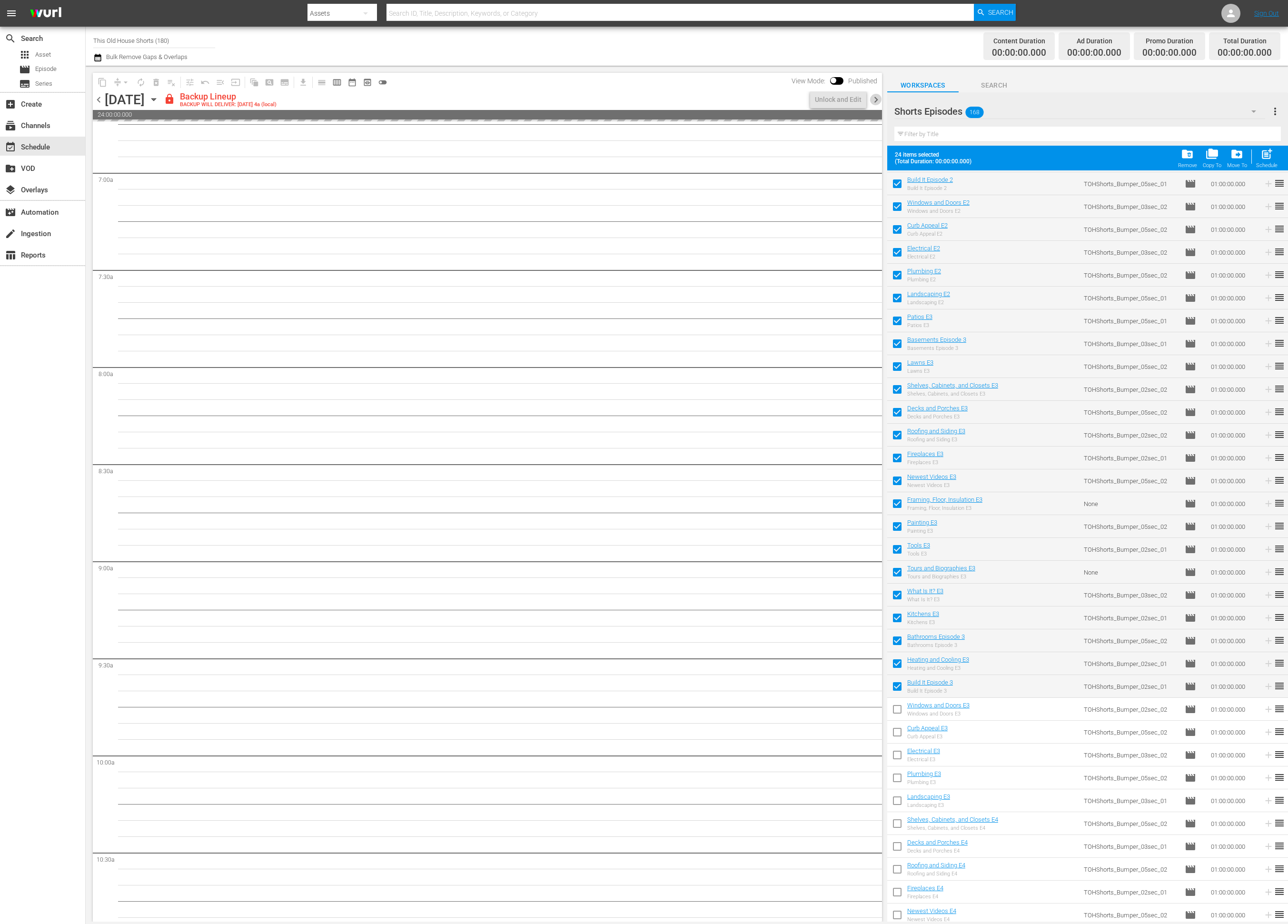
click at [876, 99] on span "chevron_right" at bounding box center [876, 100] width 12 height 12
click at [841, 100] on div "Unlock and Edit" at bounding box center [838, 100] width 46 height 17
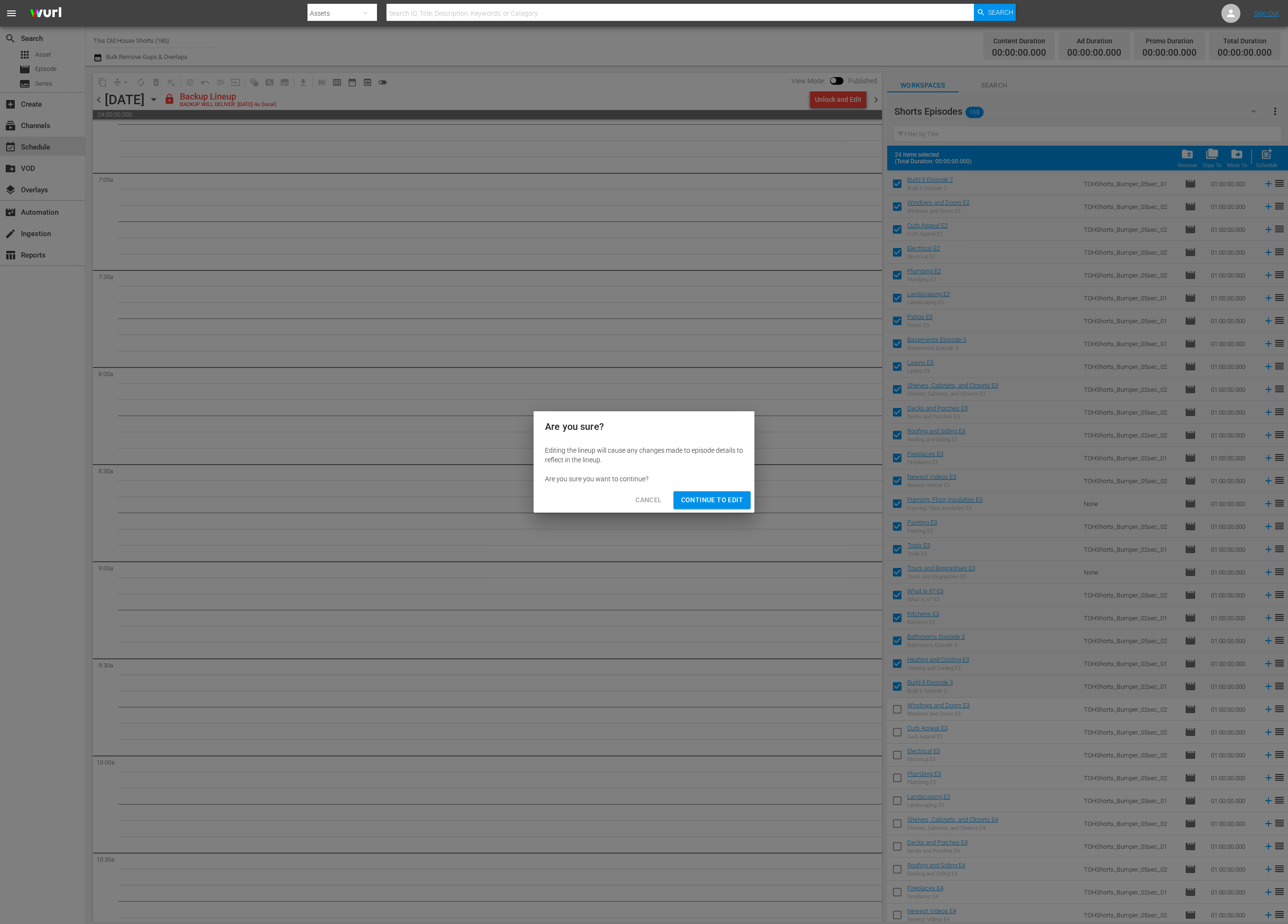
click at [726, 506] on button "Continue to Edit" at bounding box center [712, 500] width 77 height 18
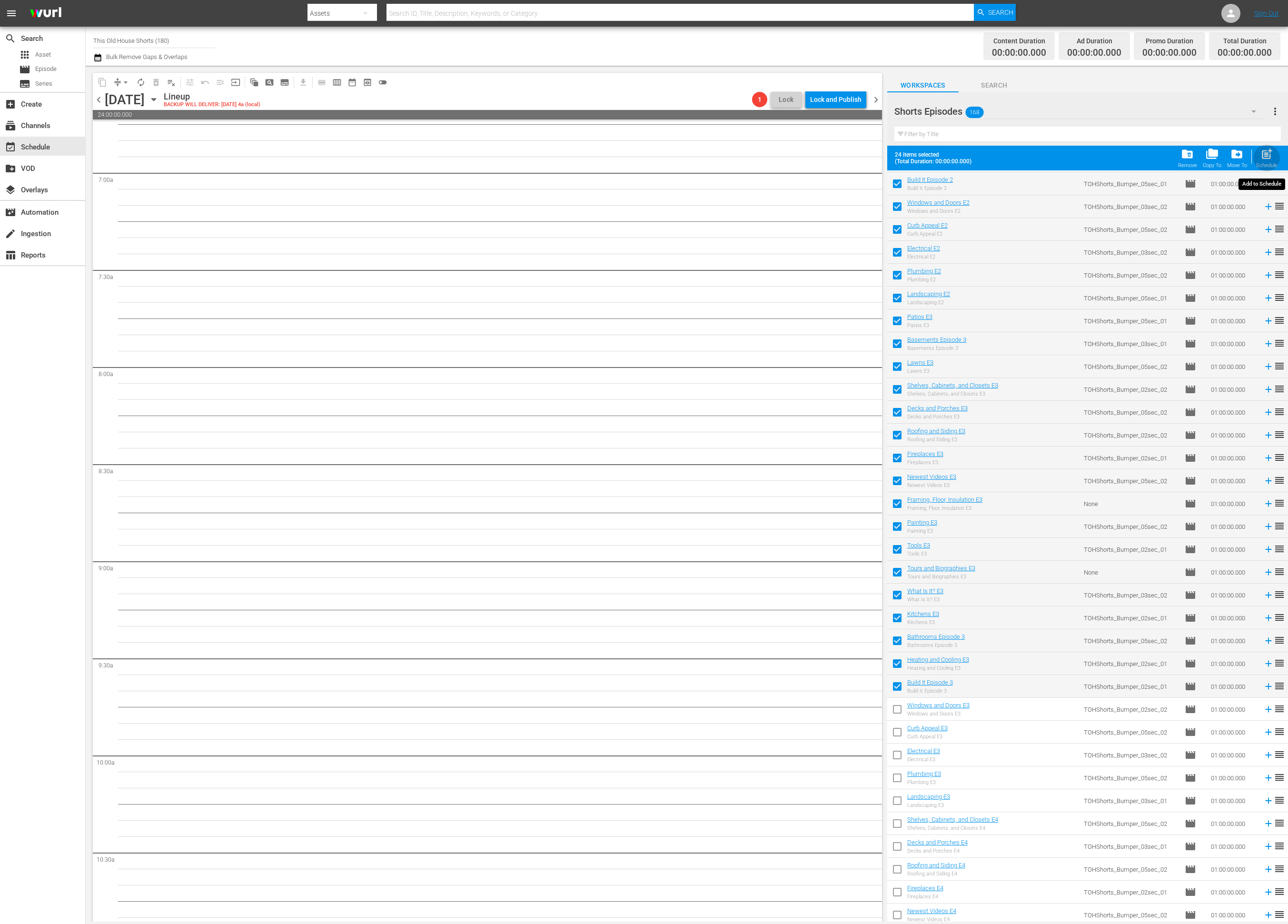
click at [1266, 156] on span "post_add" at bounding box center [1267, 154] width 13 height 13
checkbox input "false"
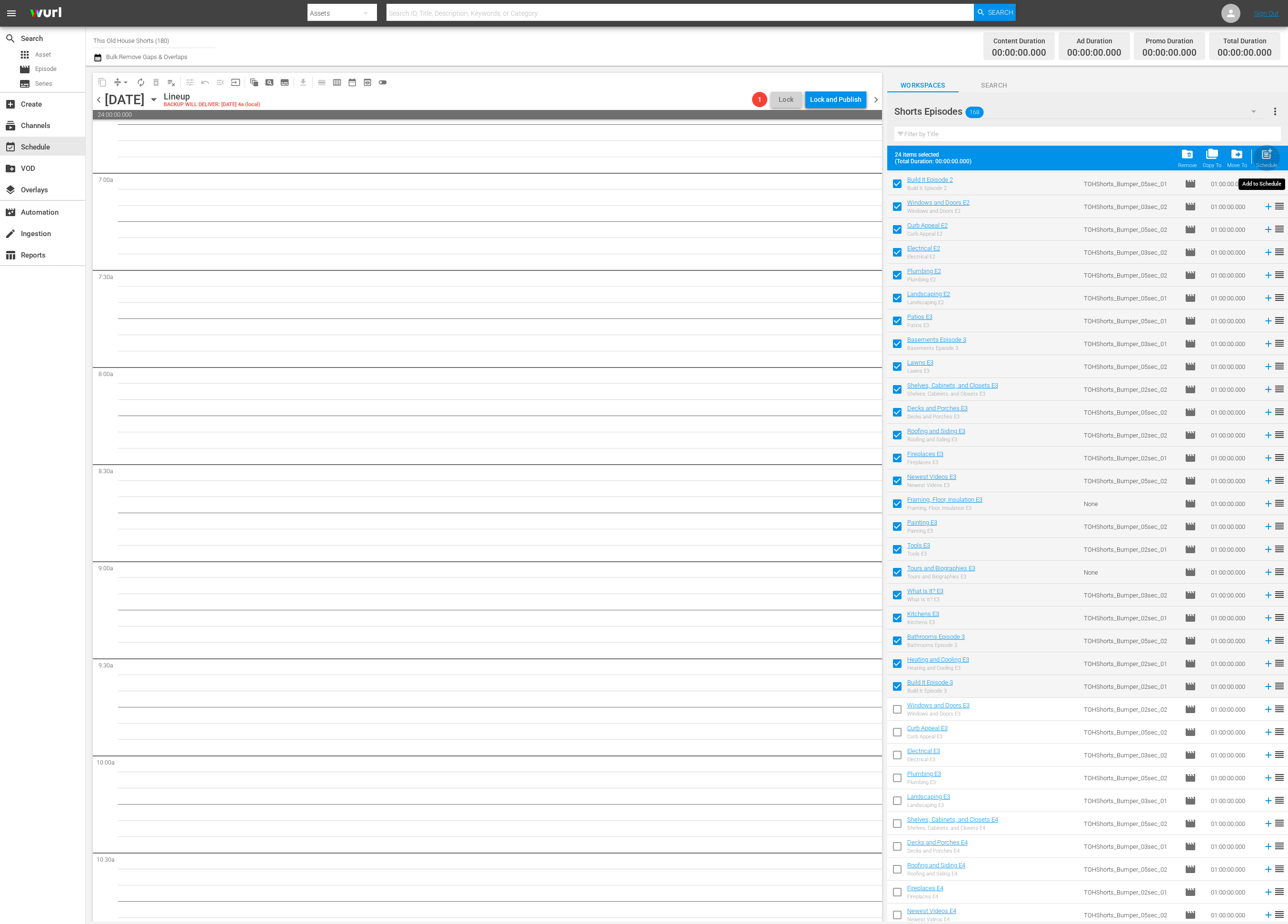
checkbox input "false"
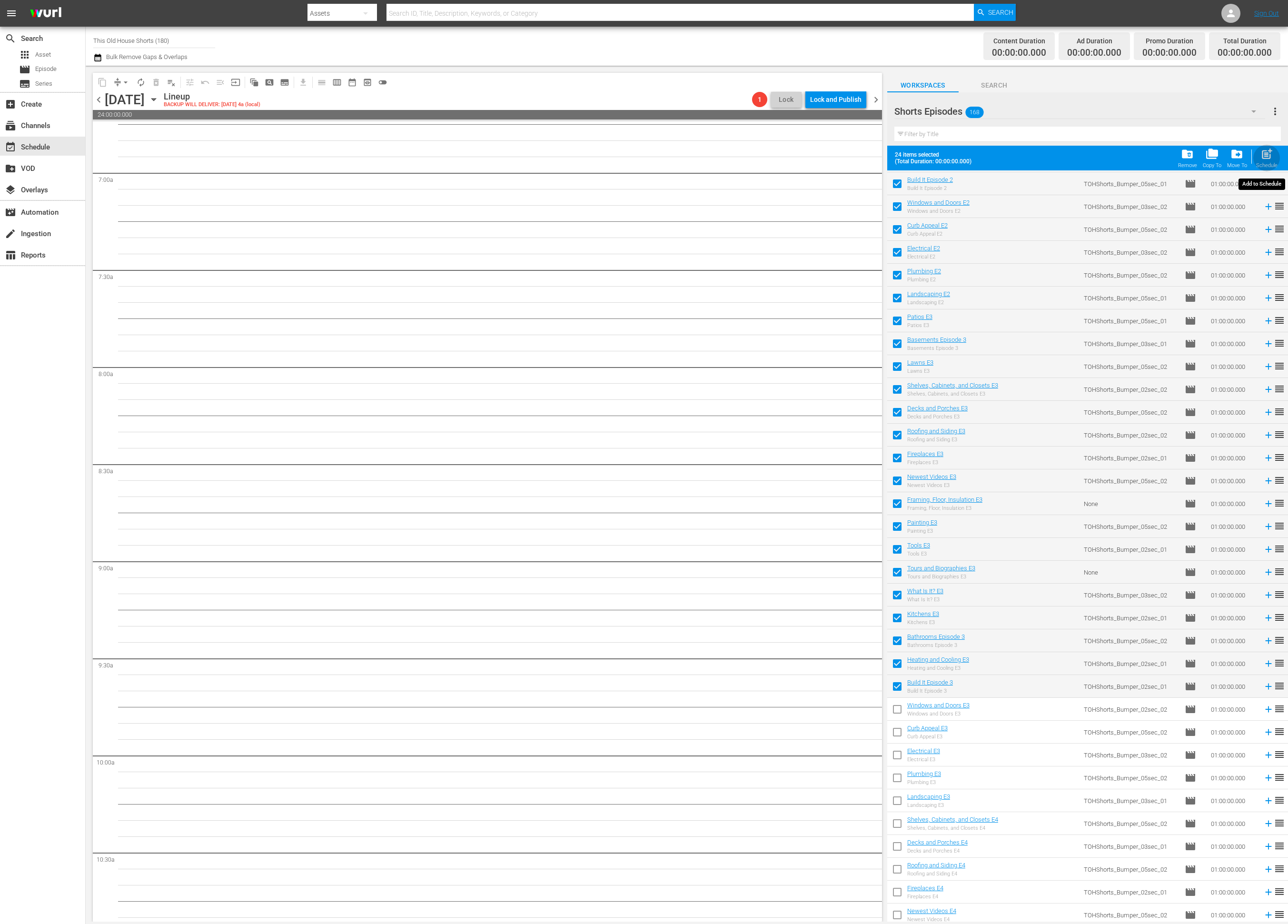
checkbox input "false"
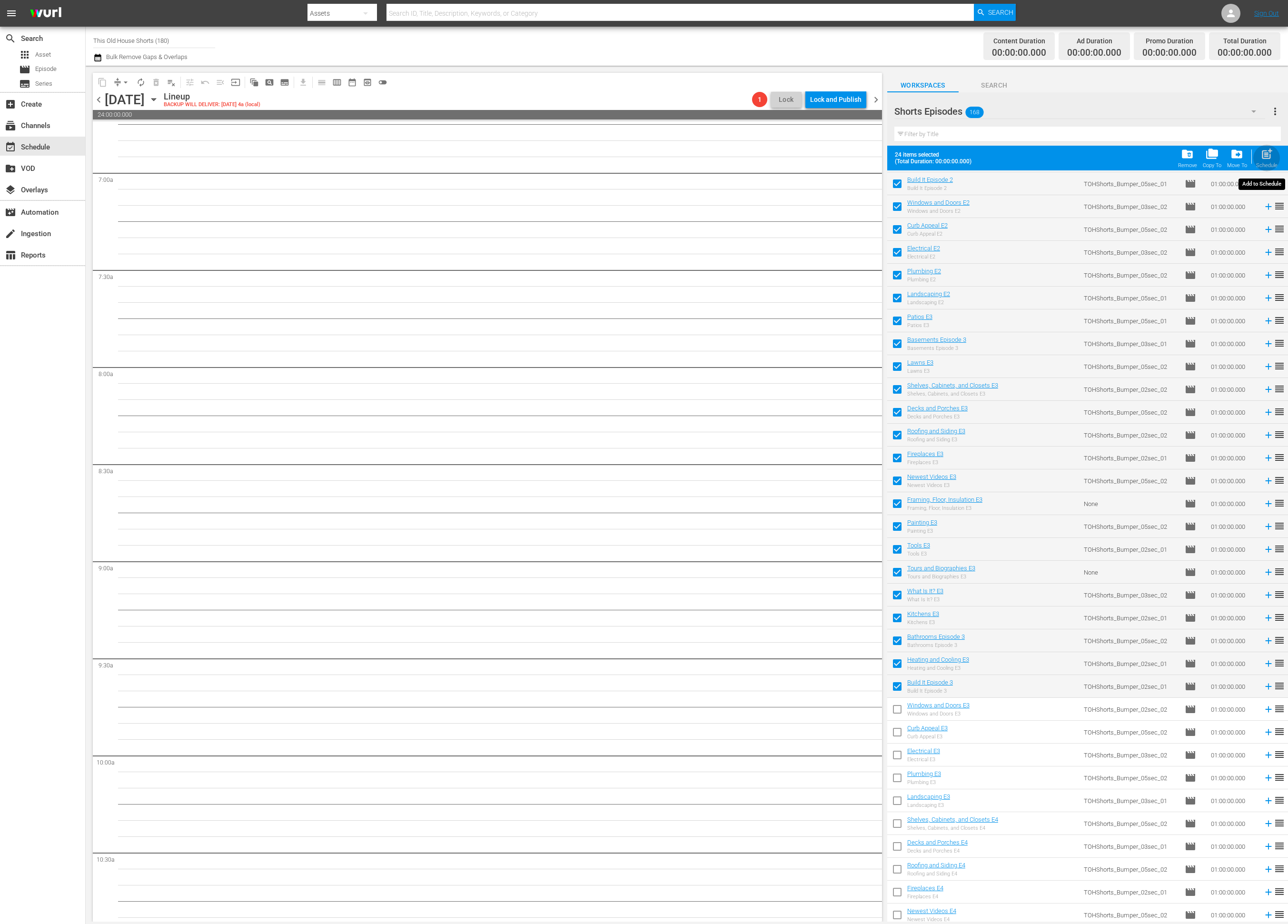
checkbox input "false"
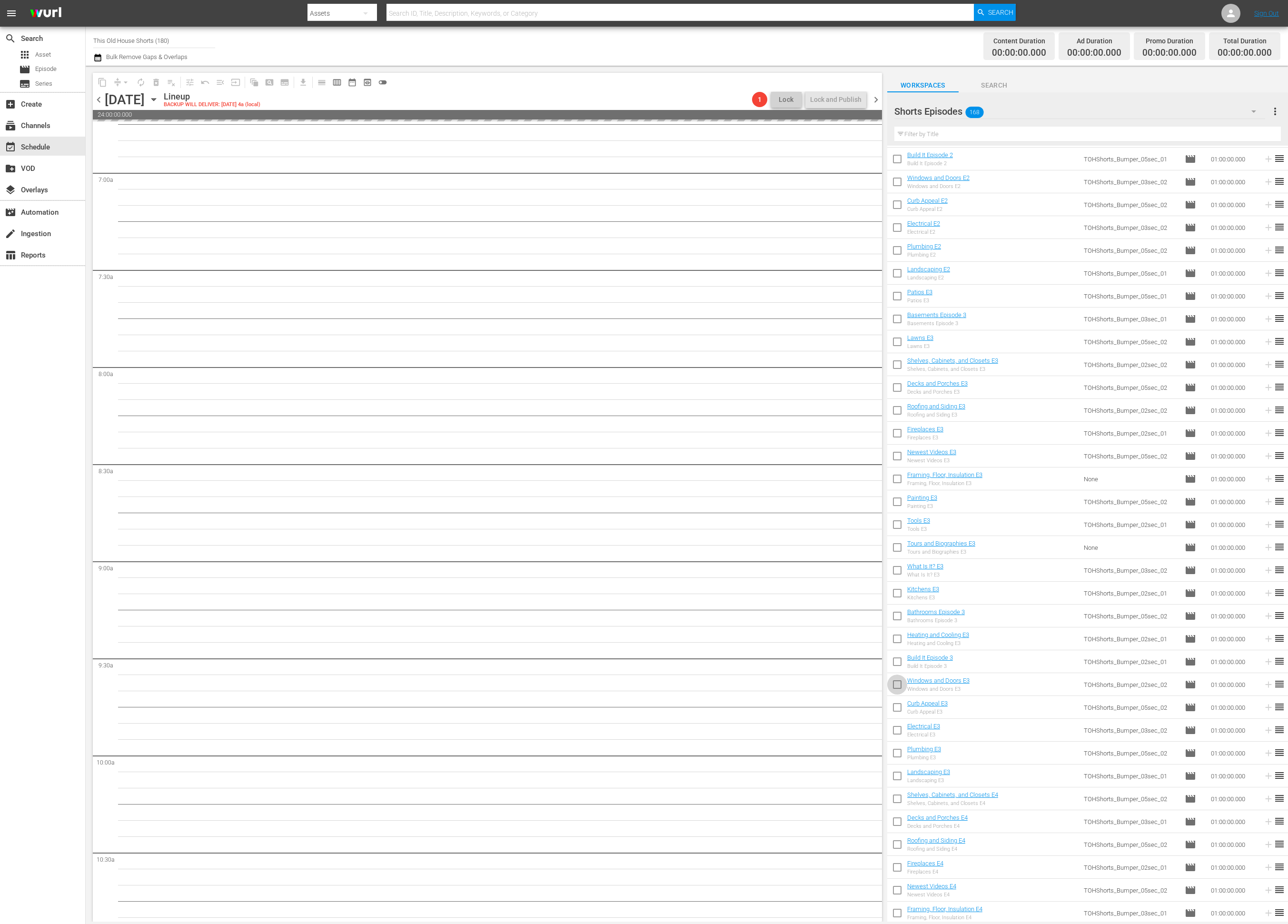
click at [896, 684] on input "checkbox" at bounding box center [897, 686] width 20 height 20
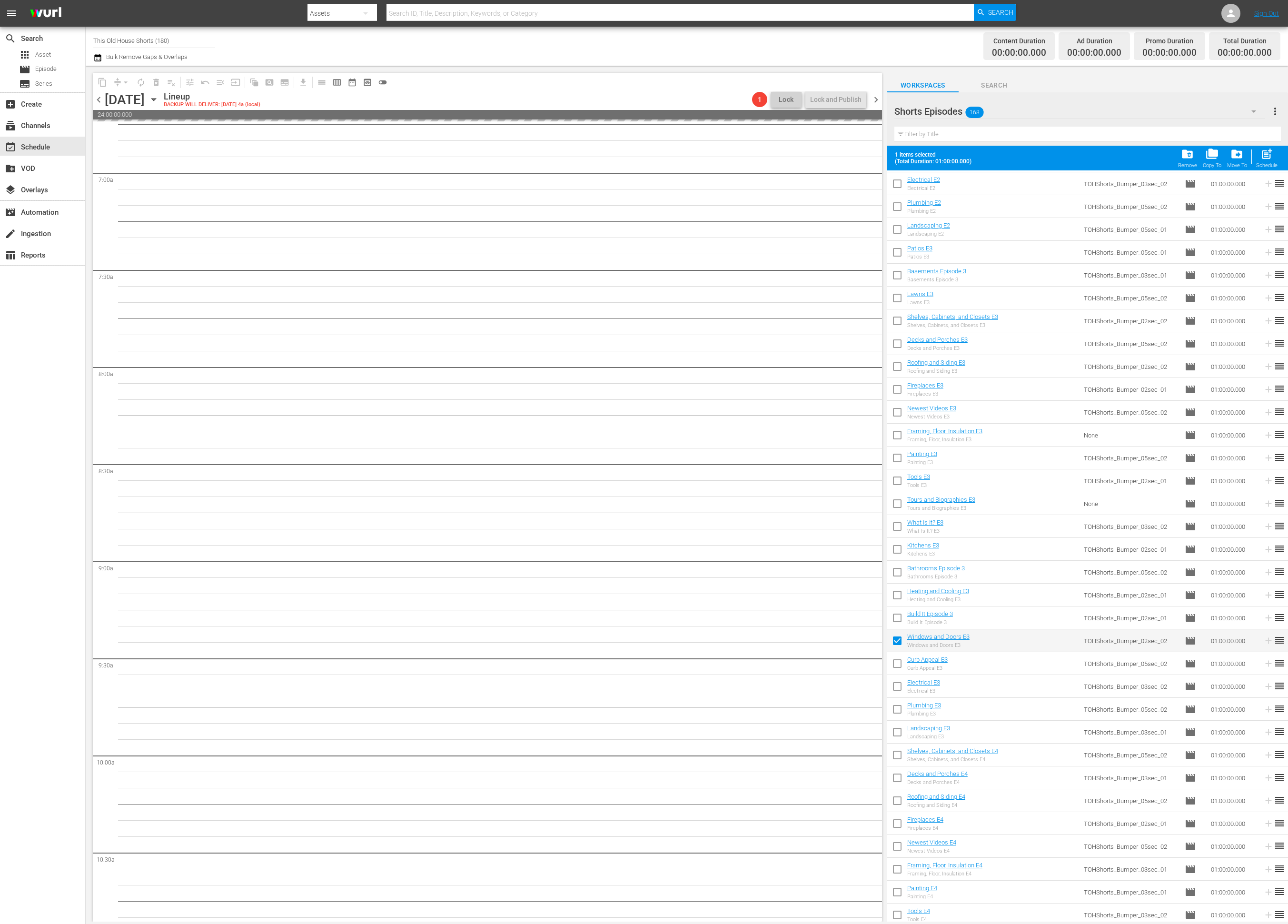
scroll to position [1148, 0]
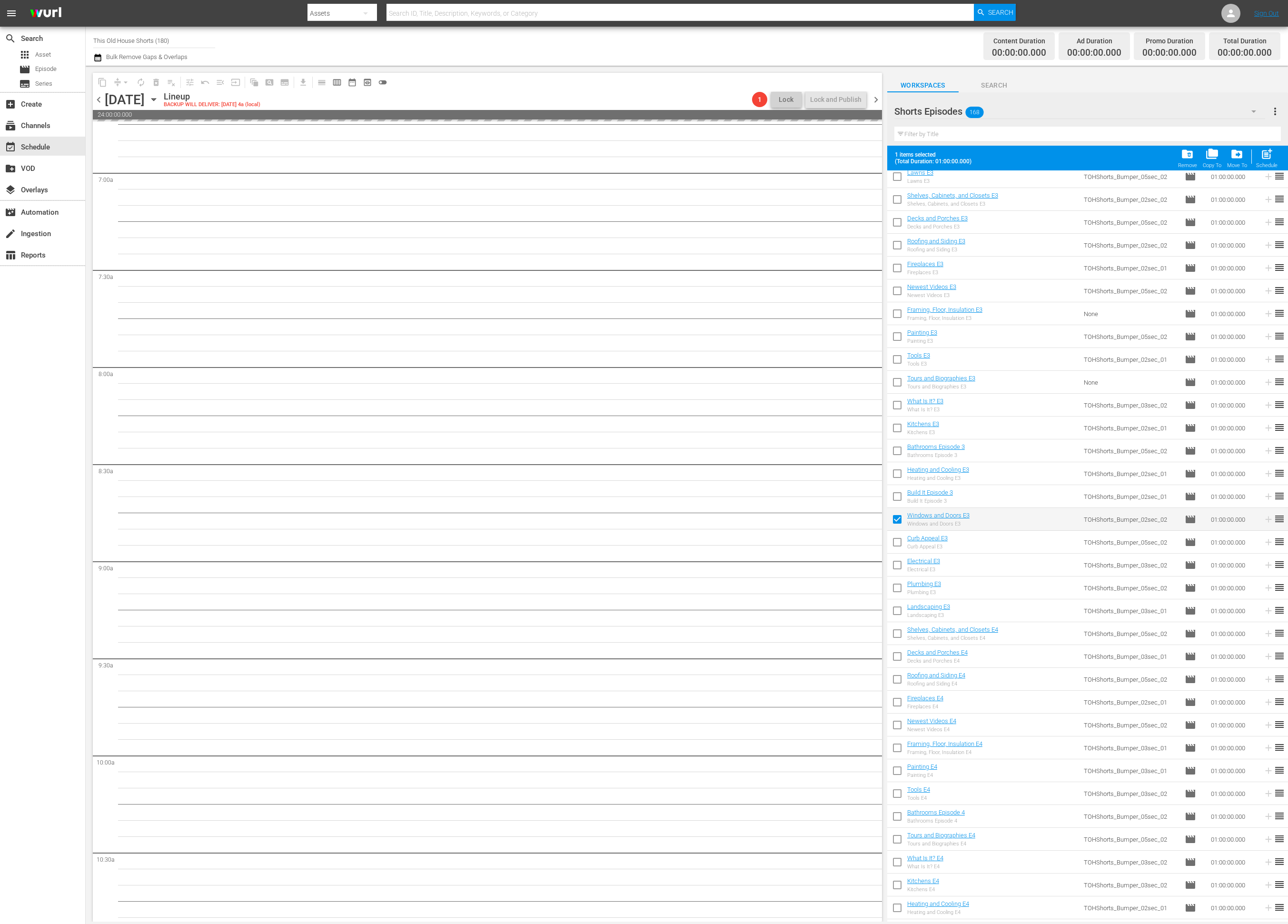
click at [898, 547] on input "checkbox" at bounding box center [897, 544] width 20 height 20
click at [900, 565] on input "checkbox" at bounding box center [897, 567] width 20 height 20
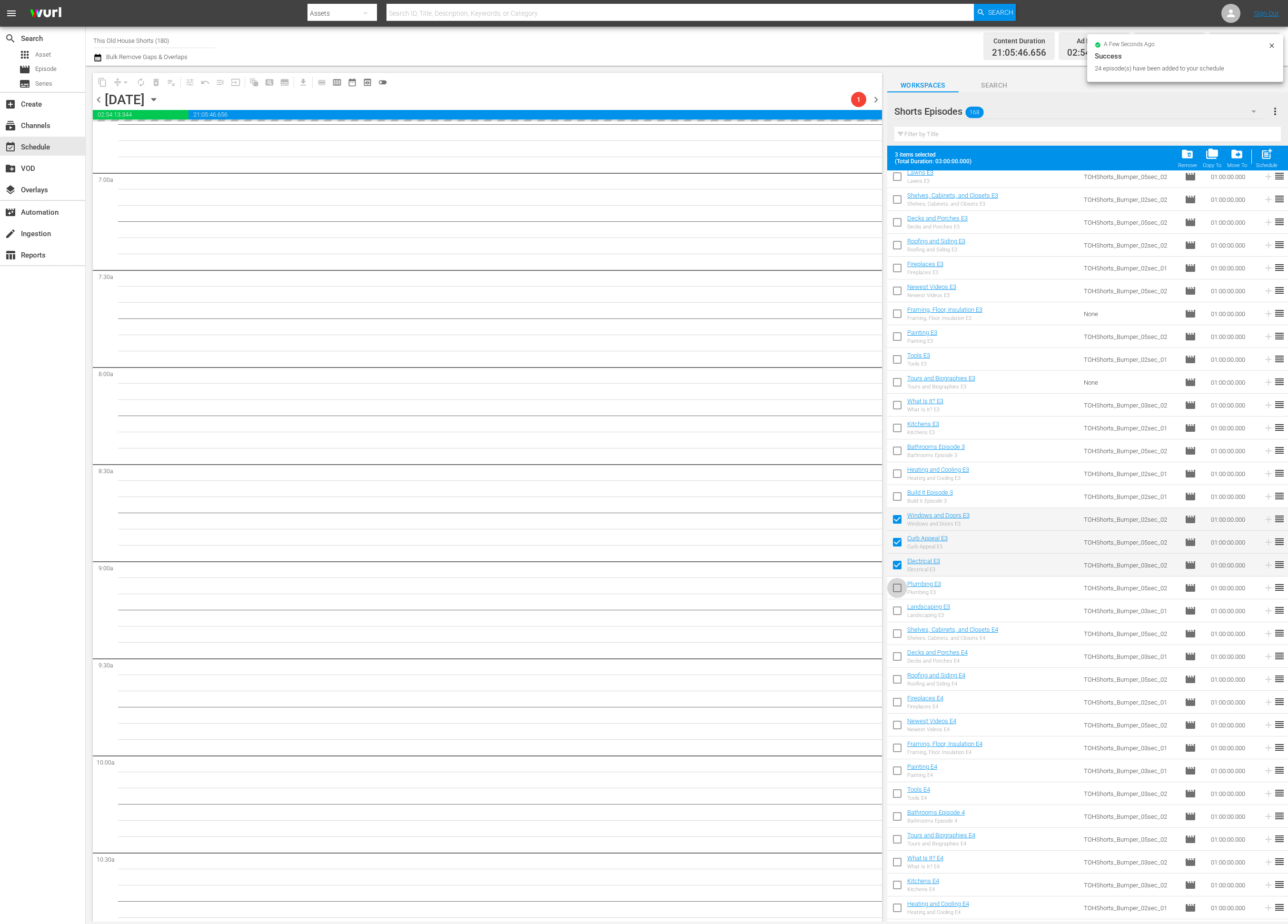
click at [898, 586] on input "checkbox" at bounding box center [897, 590] width 20 height 20
click at [896, 608] on input "checkbox" at bounding box center [897, 612] width 20 height 20
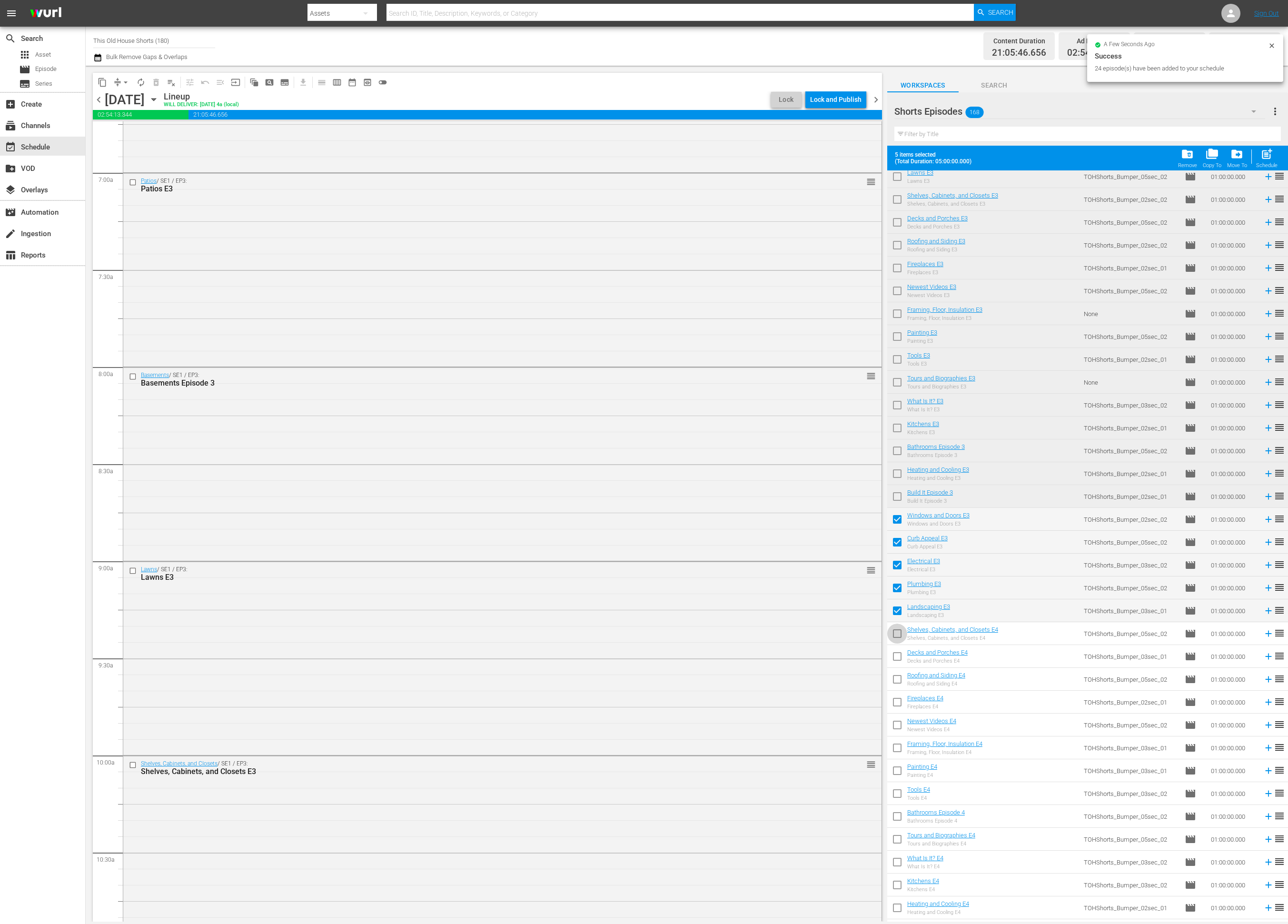
click at [900, 634] on input "checkbox" at bounding box center [897, 636] width 20 height 20
click at [899, 662] on input "checkbox" at bounding box center [897, 658] width 20 height 20
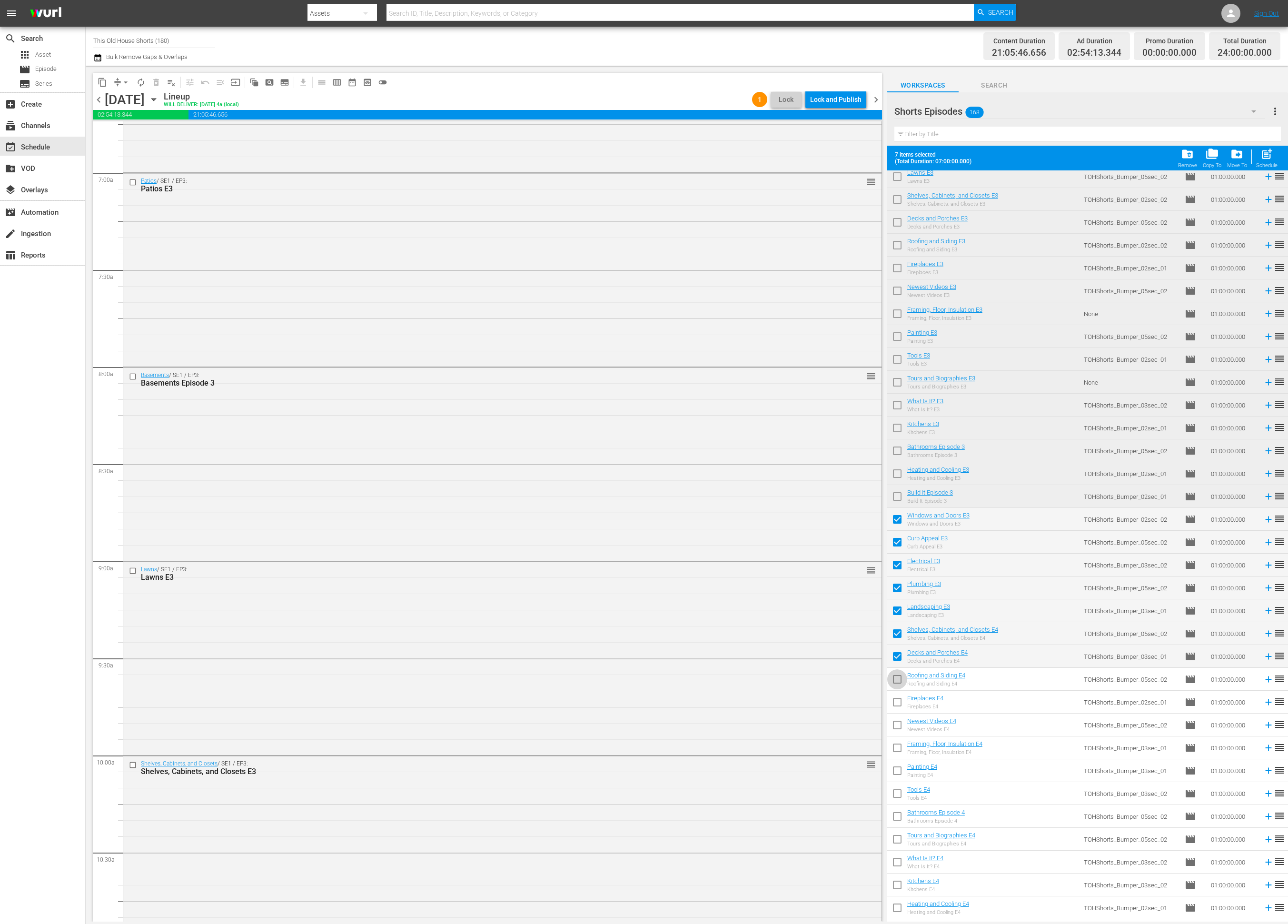
click at [897, 677] on input "checkbox" at bounding box center [897, 681] width 20 height 20
click at [899, 701] on input "checkbox" at bounding box center [897, 704] width 20 height 20
click at [898, 728] on input "checkbox" at bounding box center [897, 727] width 20 height 20
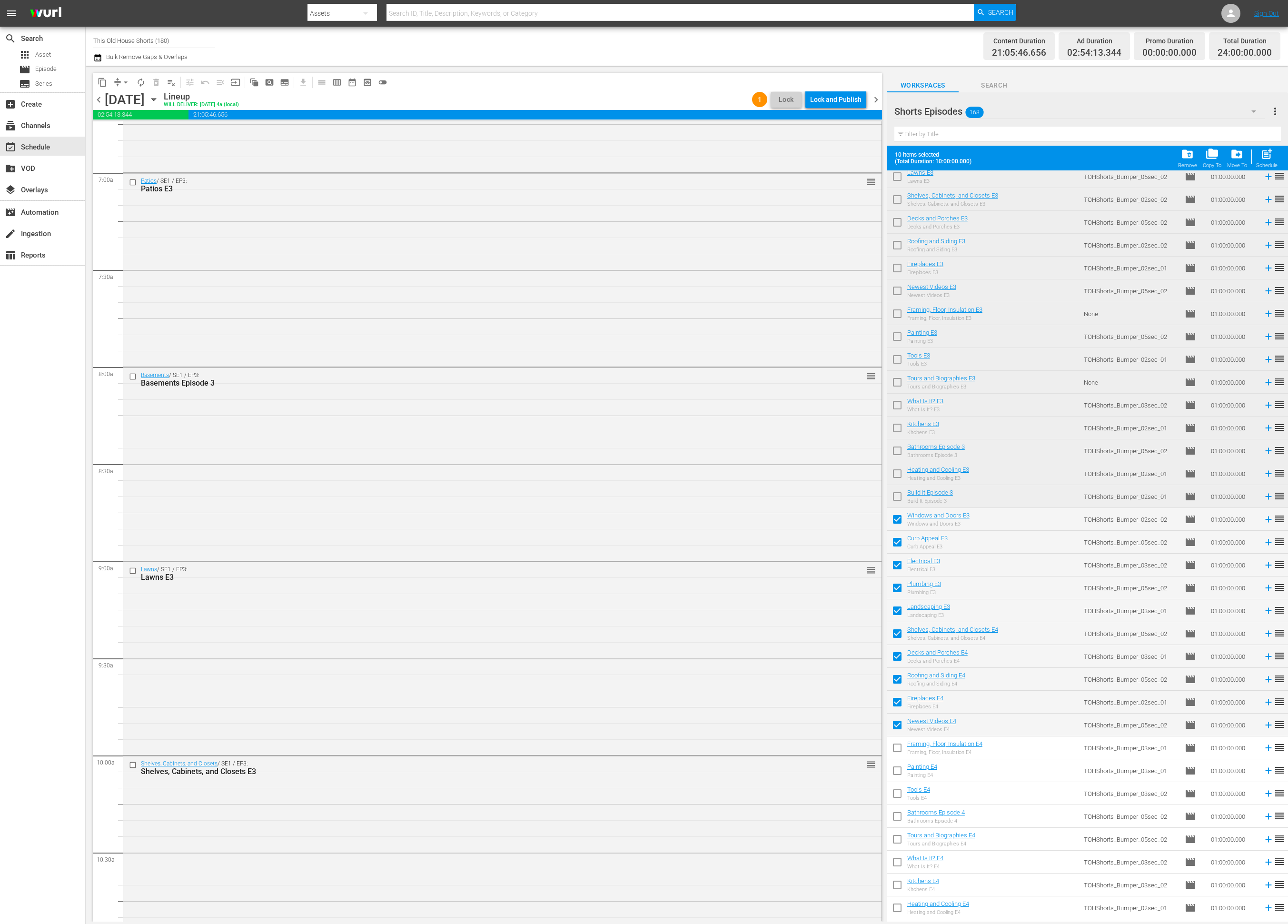
click at [897, 749] on input "checkbox" at bounding box center [897, 750] width 20 height 20
click at [896, 776] on input "checkbox" at bounding box center [897, 772] width 20 height 20
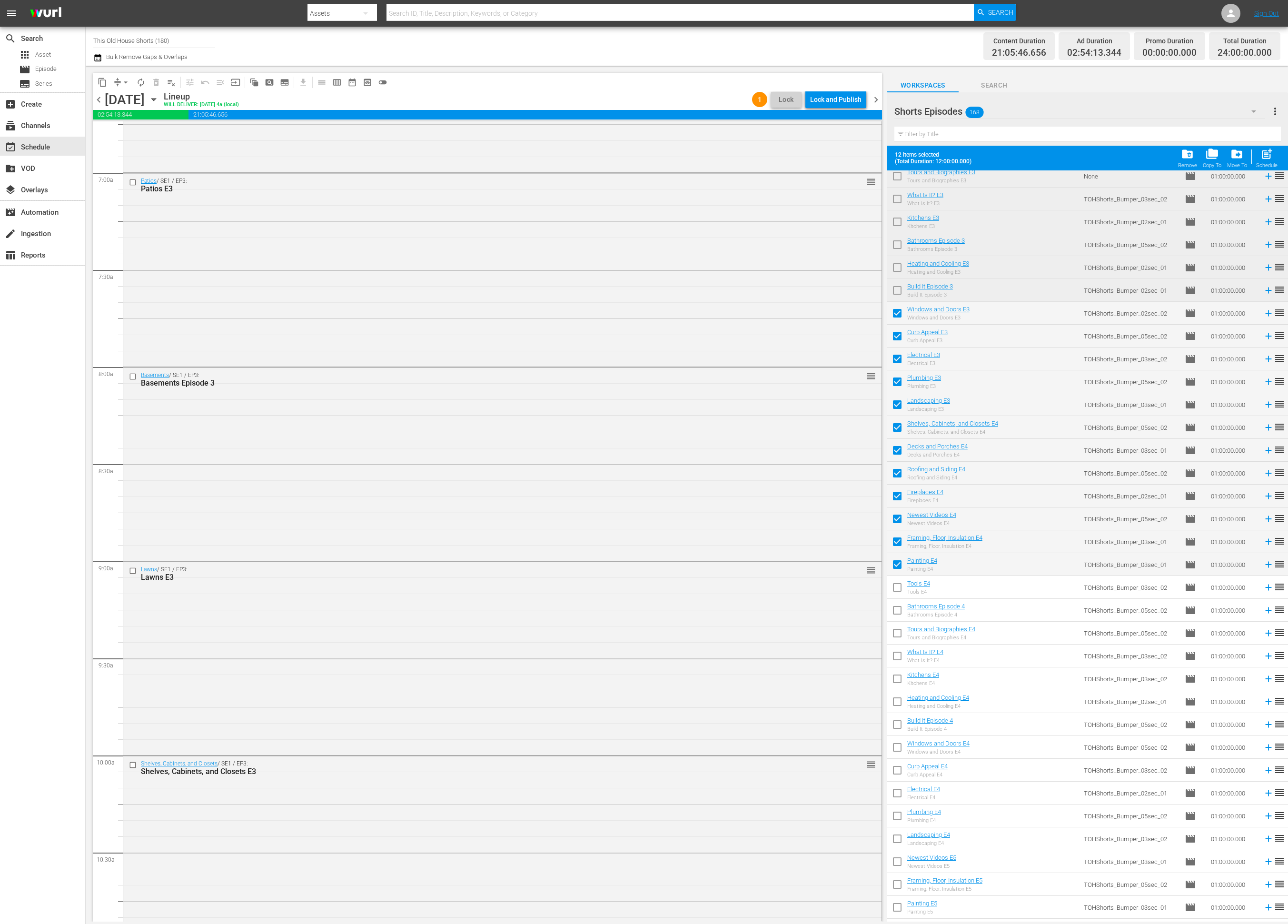
scroll to position [1390, 0]
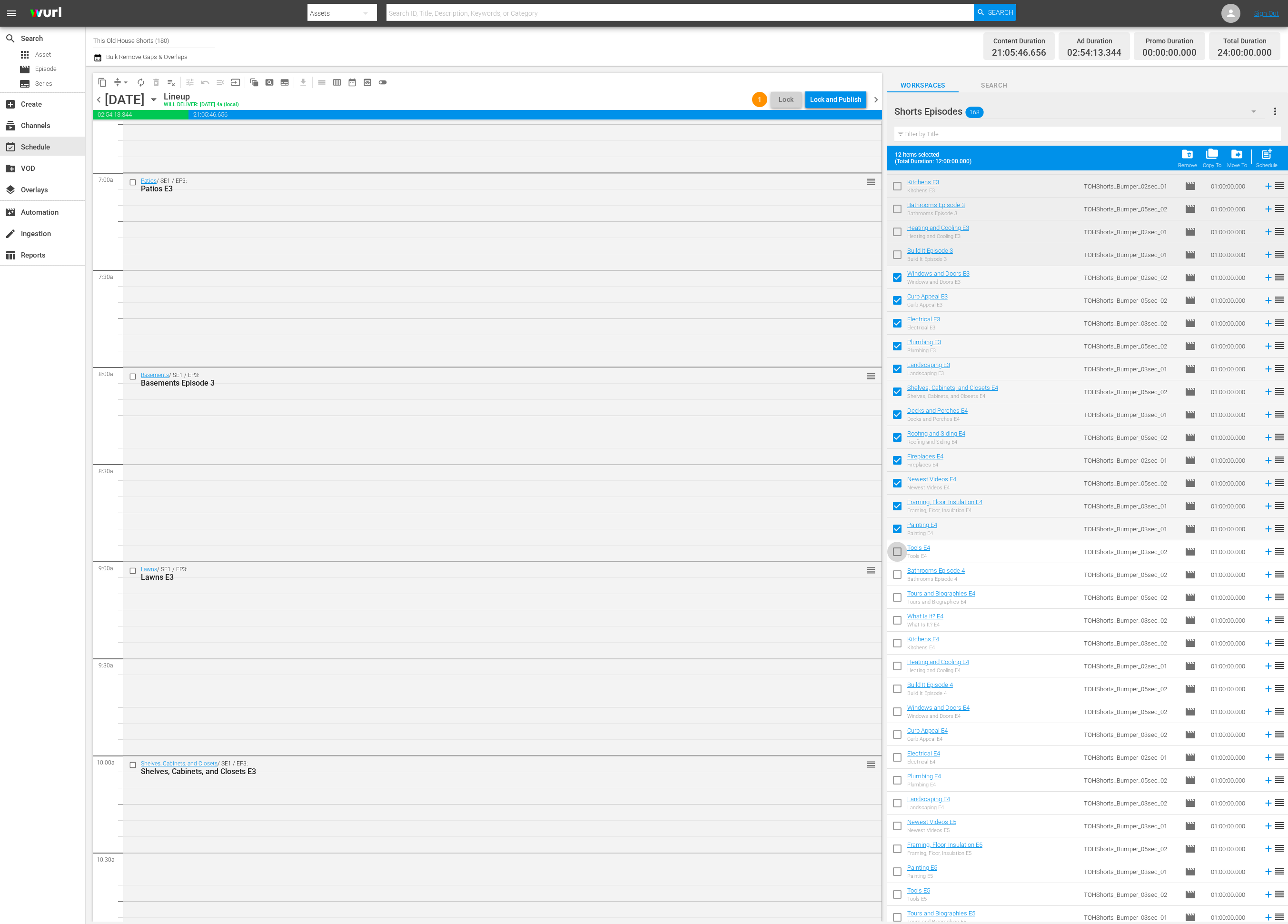
click at [899, 551] on input "checkbox" at bounding box center [897, 554] width 20 height 20
click at [896, 572] on input "checkbox" at bounding box center [897, 576] width 20 height 20
click at [901, 597] on input "checkbox" at bounding box center [897, 600] width 20 height 20
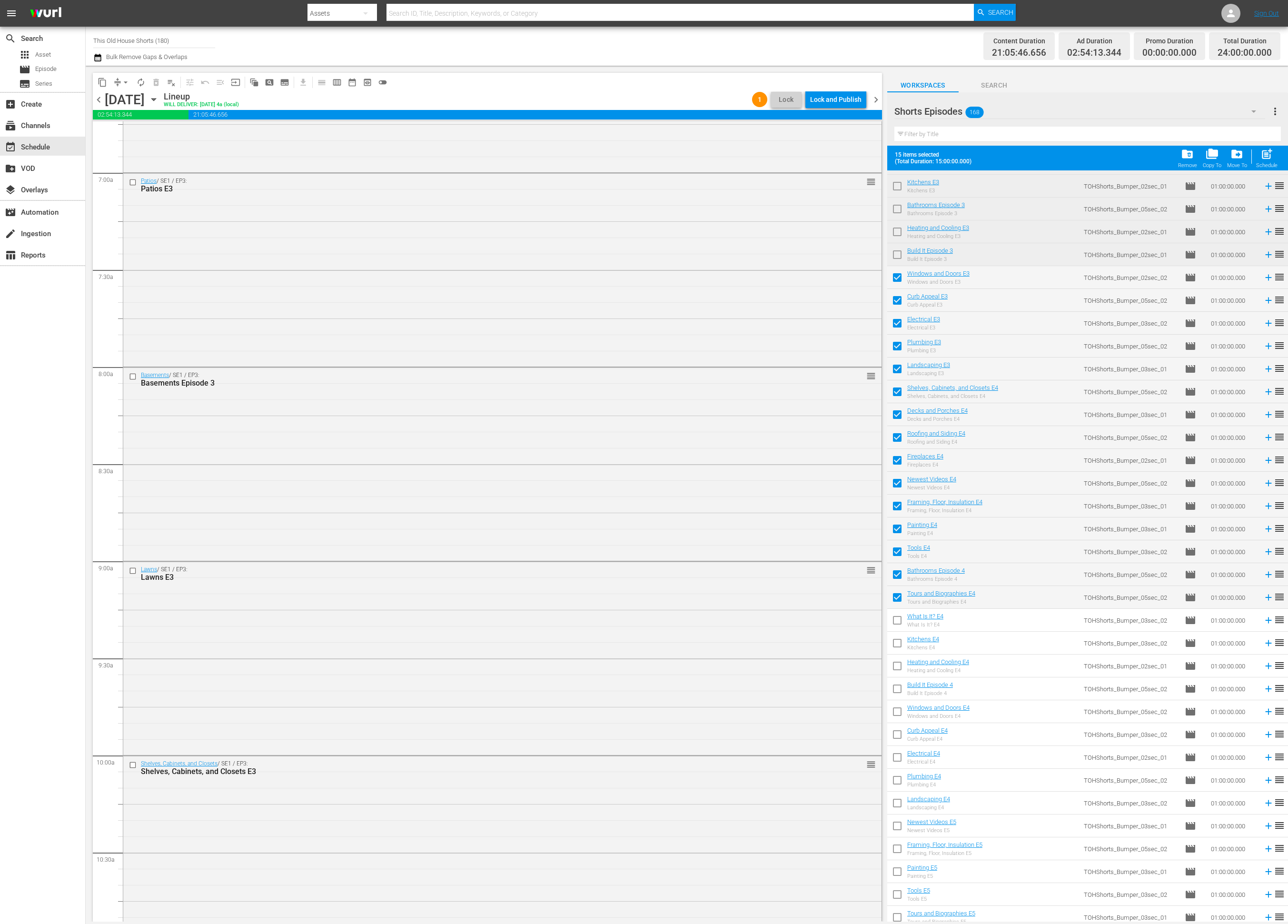
click at [900, 618] on input "checkbox" at bounding box center [897, 622] width 20 height 20
click at [898, 642] on input "checkbox" at bounding box center [897, 645] width 20 height 20
drag, startPoint x: 902, startPoint y: 668, endPoint x: 904, endPoint y: 685, distance: 17.1
click at [902, 668] on input "checkbox" at bounding box center [897, 668] width 20 height 20
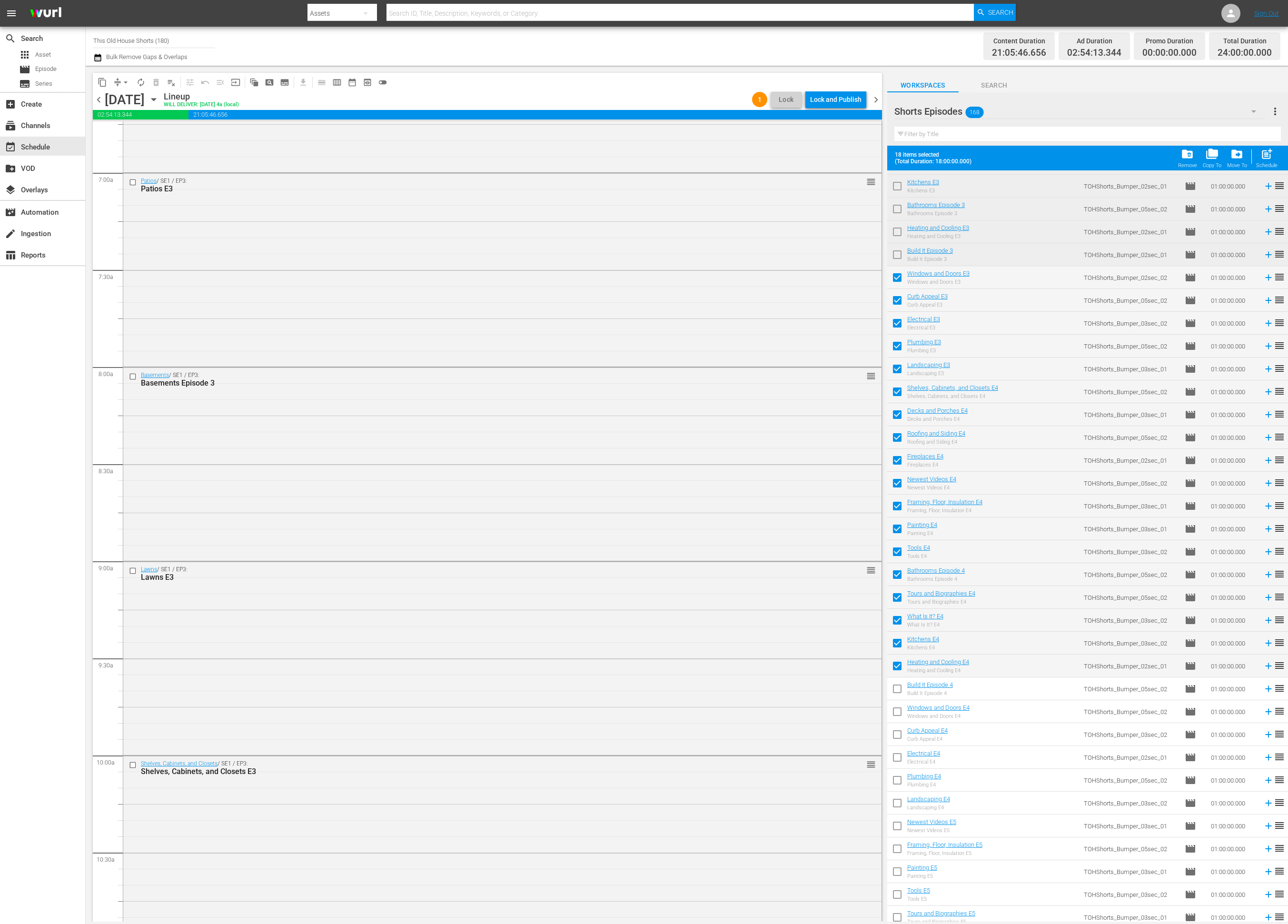
drag, startPoint x: 902, startPoint y: 693, endPoint x: 897, endPoint y: 705, distance: 13.0
click at [902, 693] on input "checkbox" at bounding box center [897, 690] width 20 height 20
drag, startPoint x: 896, startPoint y: 714, endPoint x: 896, endPoint y: 722, distance: 8.0
click at [896, 714] on input "checkbox" at bounding box center [897, 714] width 20 height 20
click at [895, 734] on input "checkbox" at bounding box center [897, 736] width 20 height 20
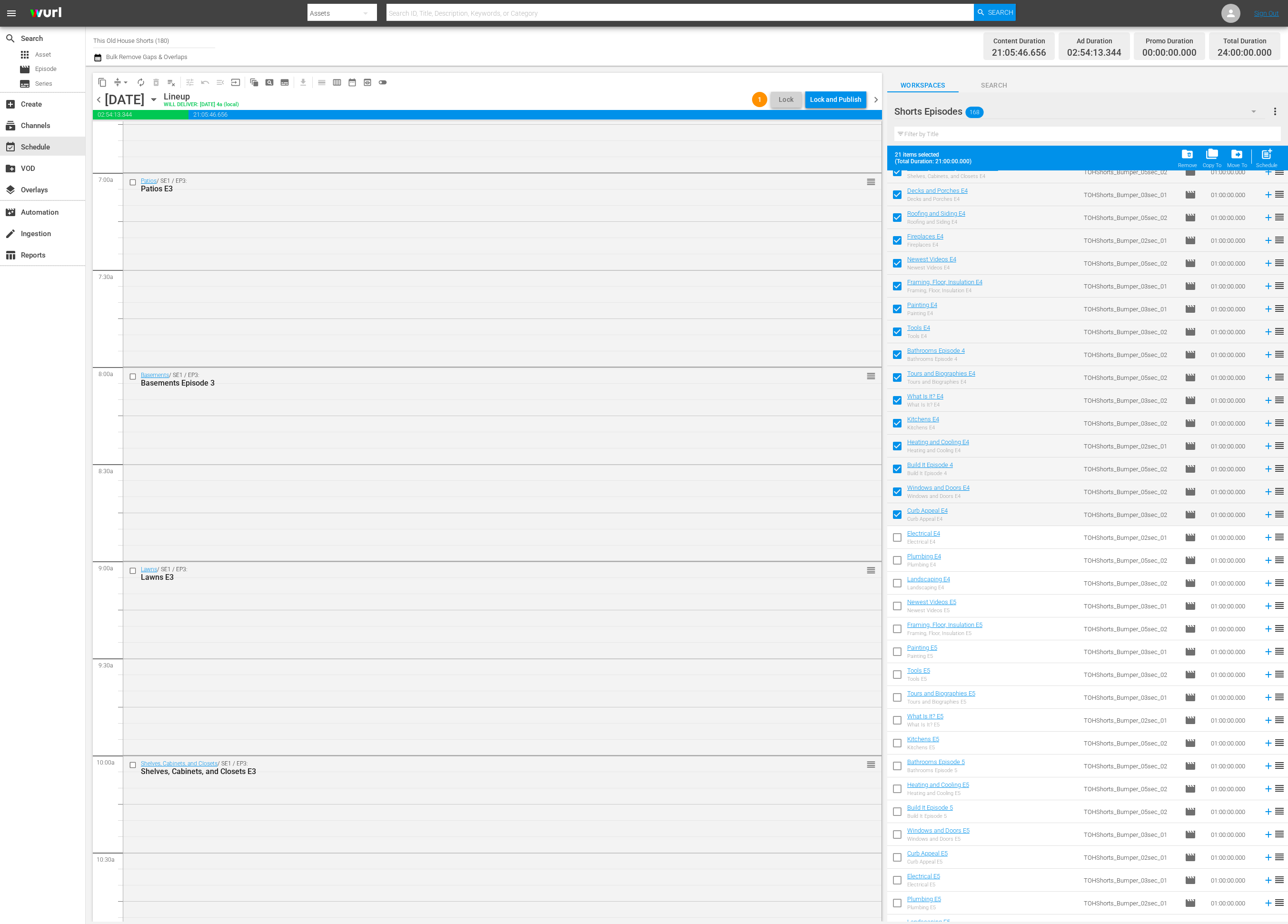
scroll to position [1678, 0]
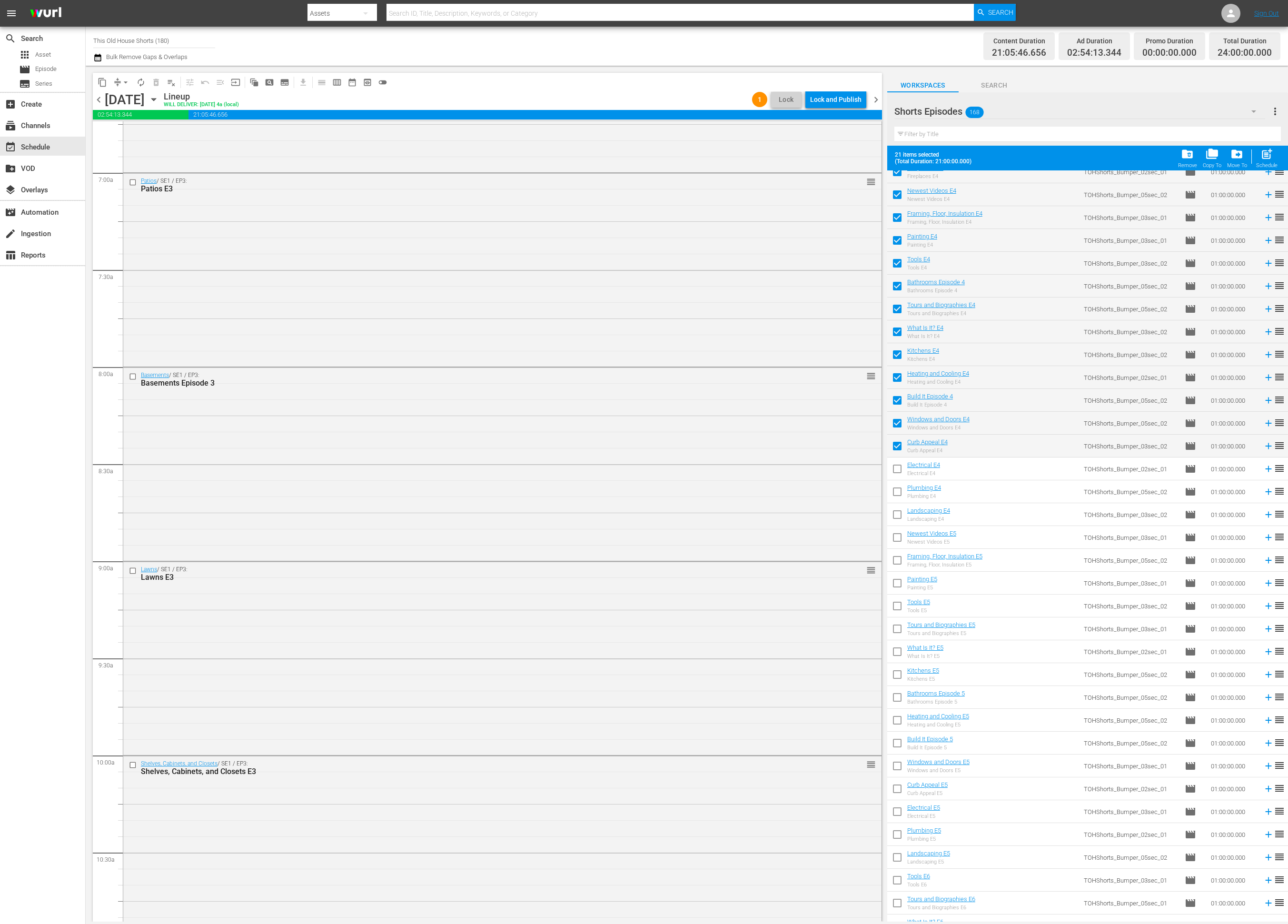
drag, startPoint x: 895, startPoint y: 466, endPoint x: 896, endPoint y: 496, distance: 30.0
click at [895, 466] on input "checkbox" at bounding box center [897, 470] width 20 height 20
click at [897, 495] on input "checkbox" at bounding box center [897, 494] width 20 height 20
drag, startPoint x: 902, startPoint y: 514, endPoint x: 992, endPoint y: 283, distance: 247.9
click at [902, 514] on input "checkbox" at bounding box center [897, 516] width 20 height 20
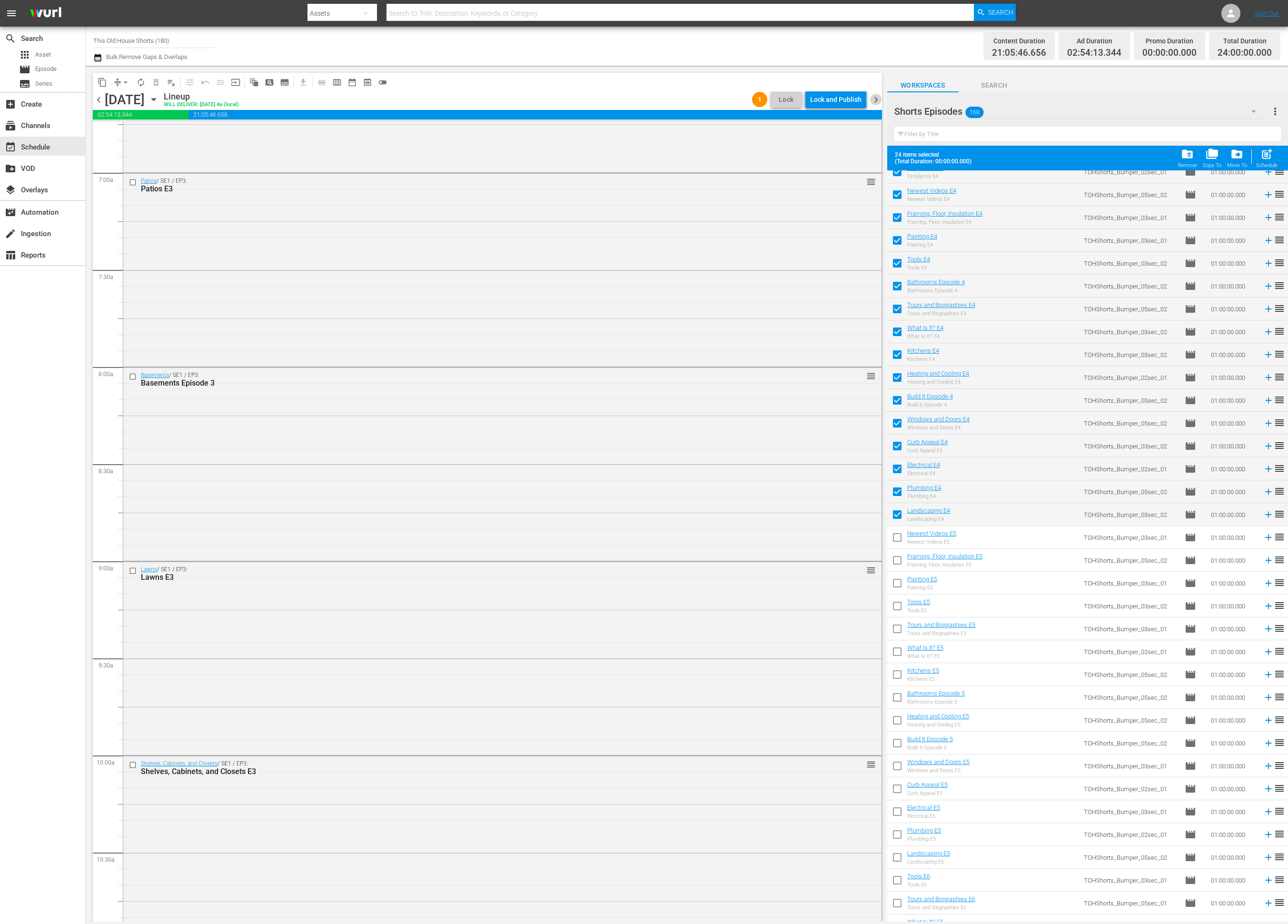
click at [876, 99] on span "chevron_right" at bounding box center [876, 100] width 12 height 12
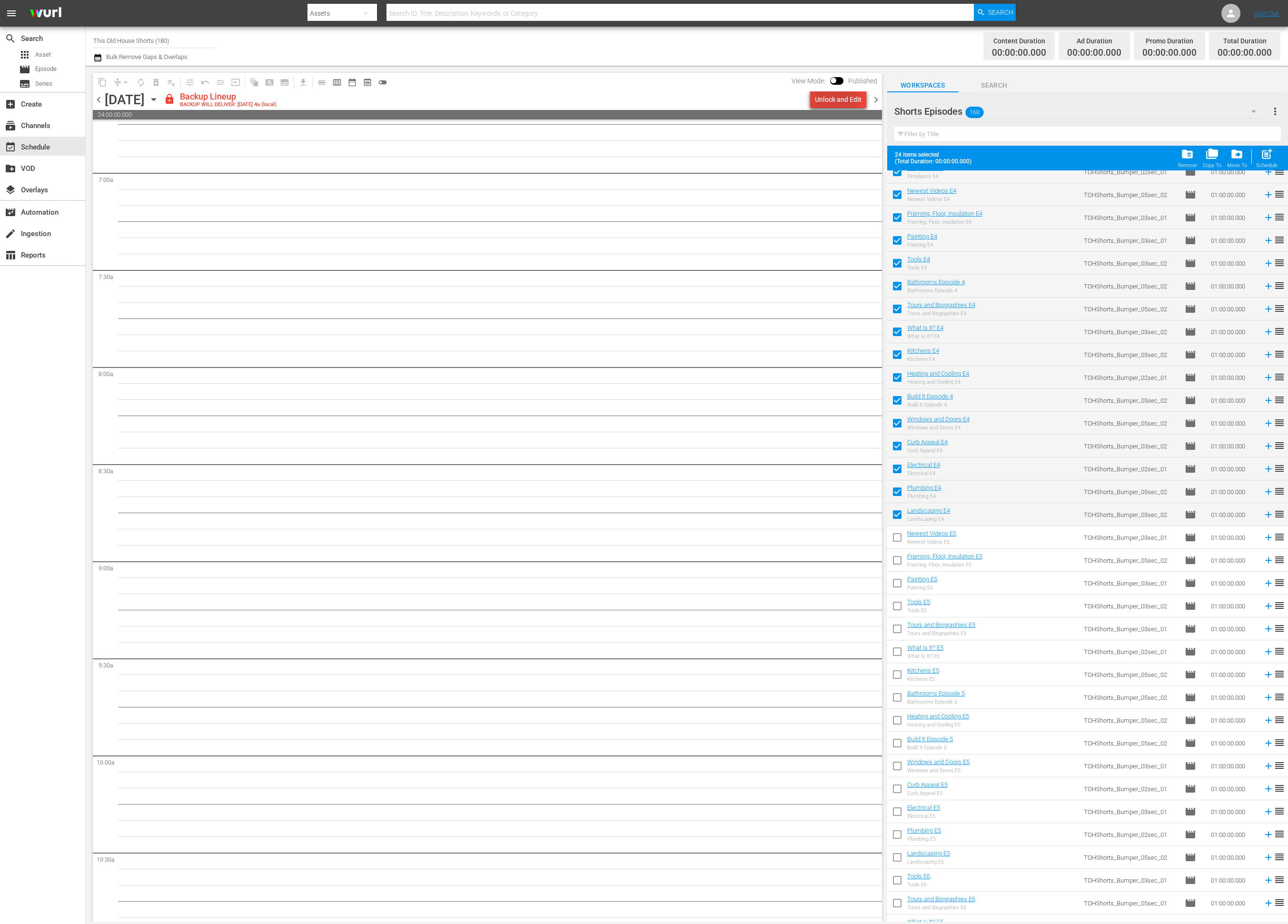
click at [826, 98] on div "Unlock and Edit" at bounding box center [838, 100] width 46 height 17
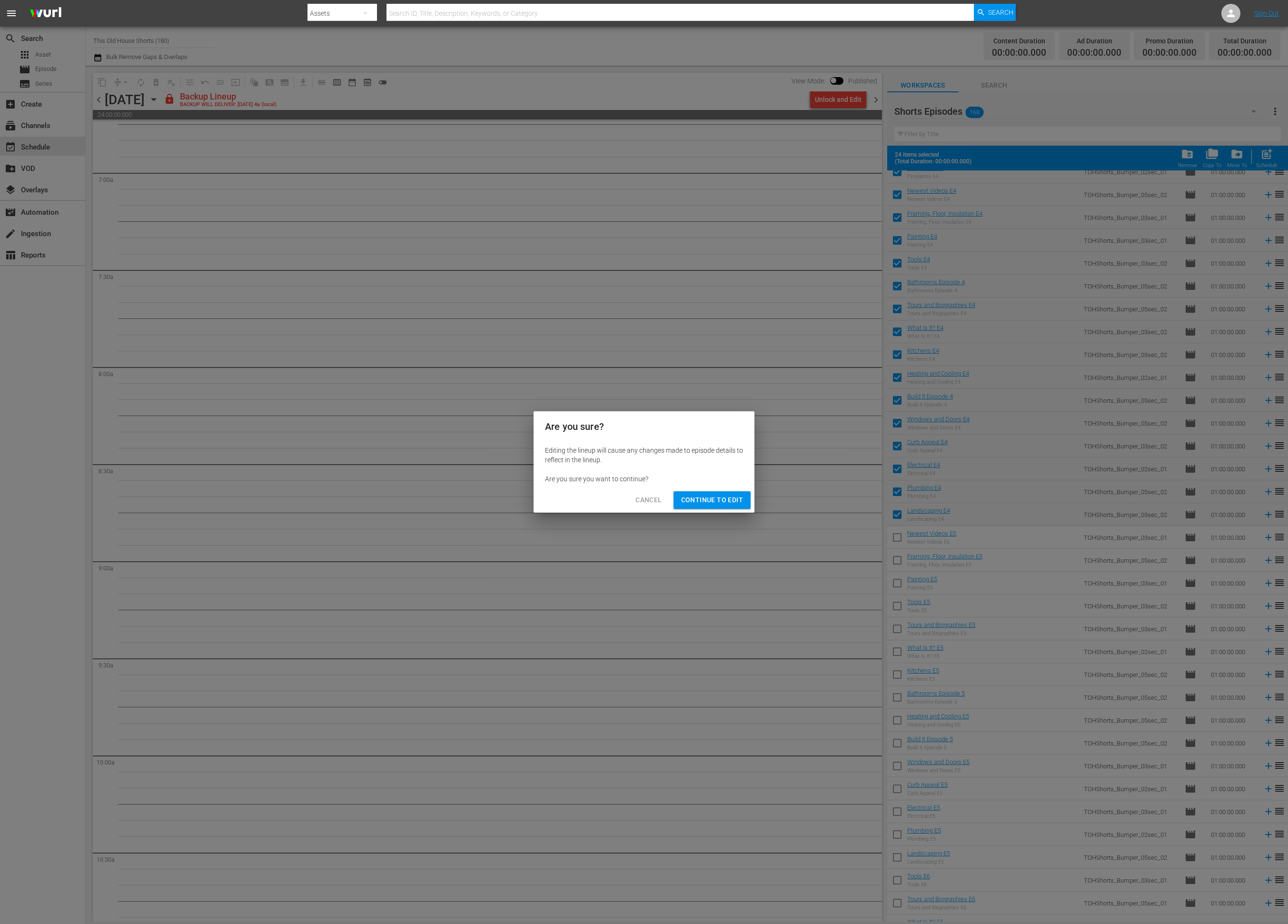
click at [708, 503] on span "Continue to Edit" at bounding box center [712, 500] width 62 height 12
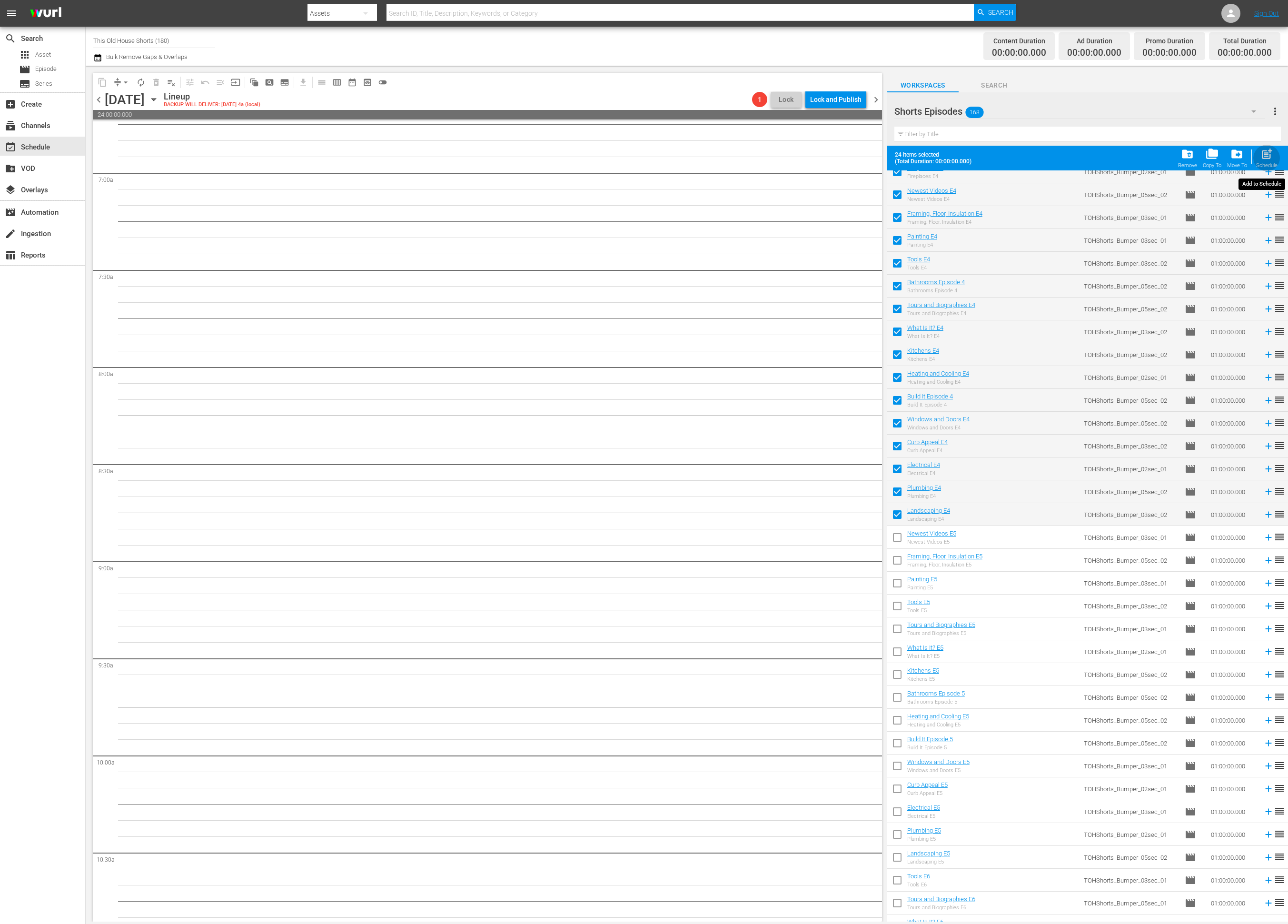
click at [1266, 153] on span "post_add" at bounding box center [1267, 154] width 13 height 13
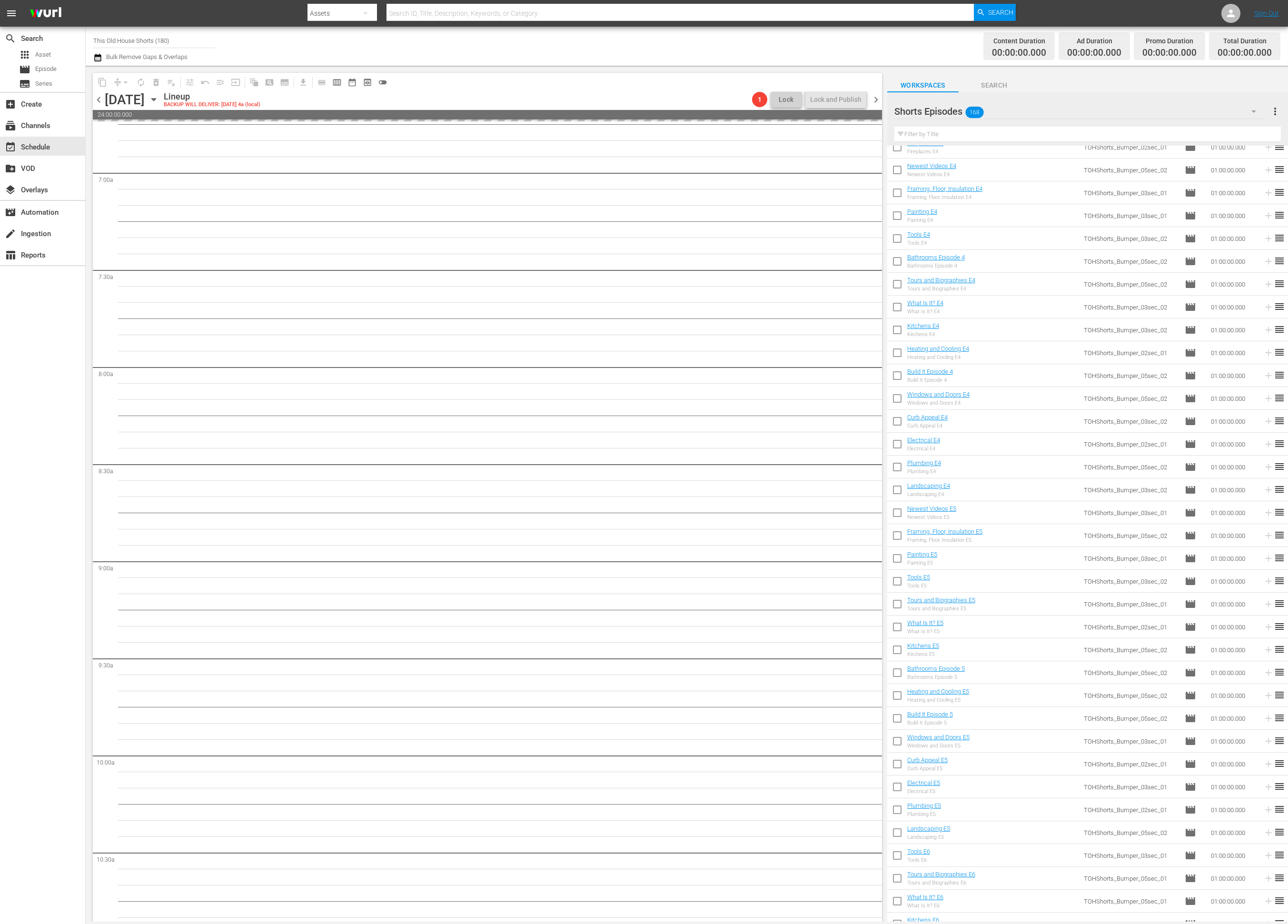
click at [895, 511] on input "checkbox" at bounding box center [897, 514] width 20 height 20
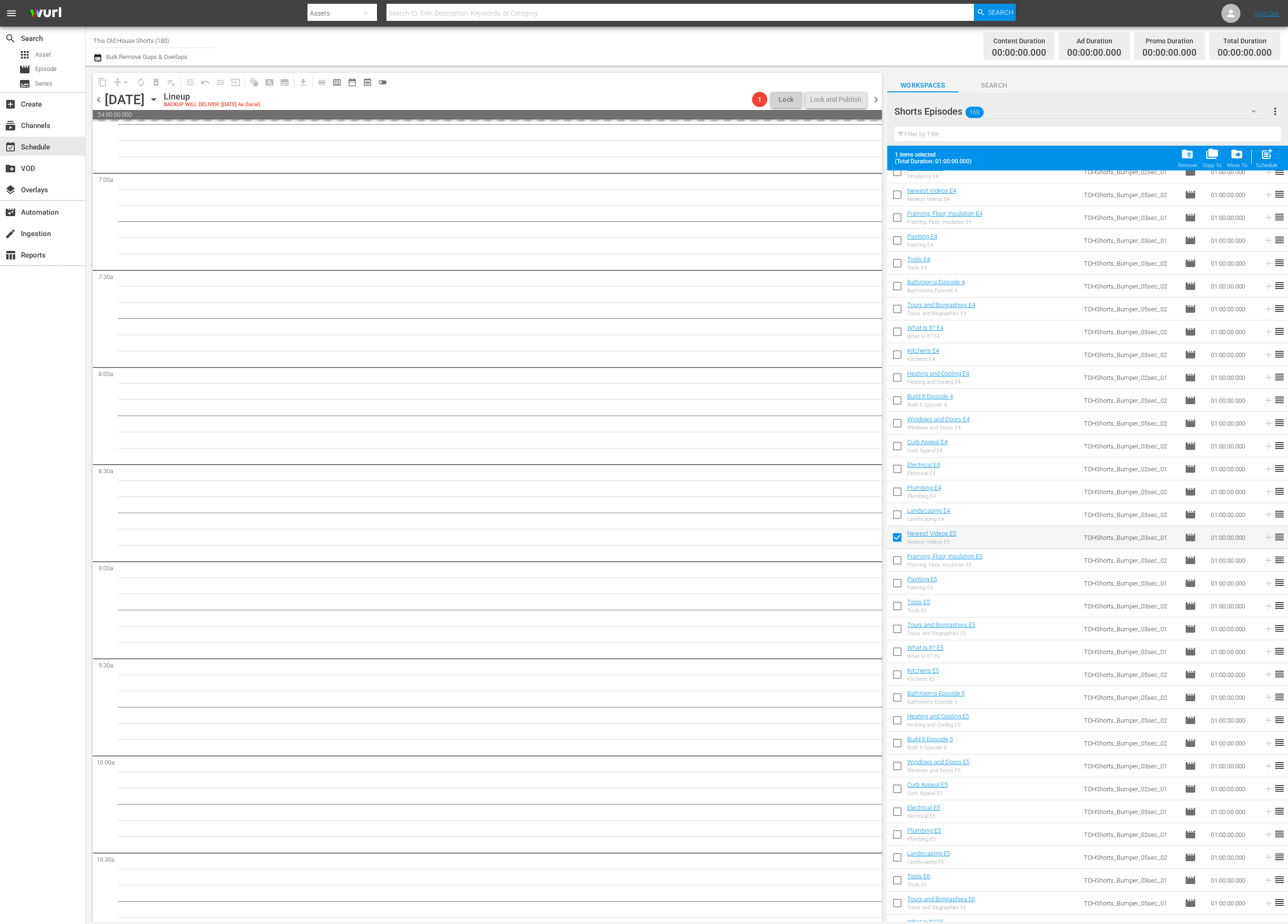
click at [893, 560] on input "checkbox" at bounding box center [897, 562] width 20 height 20
click at [893, 582] on input "checkbox" at bounding box center [897, 585] width 20 height 20
click at [898, 604] on input "checkbox" at bounding box center [897, 608] width 20 height 20
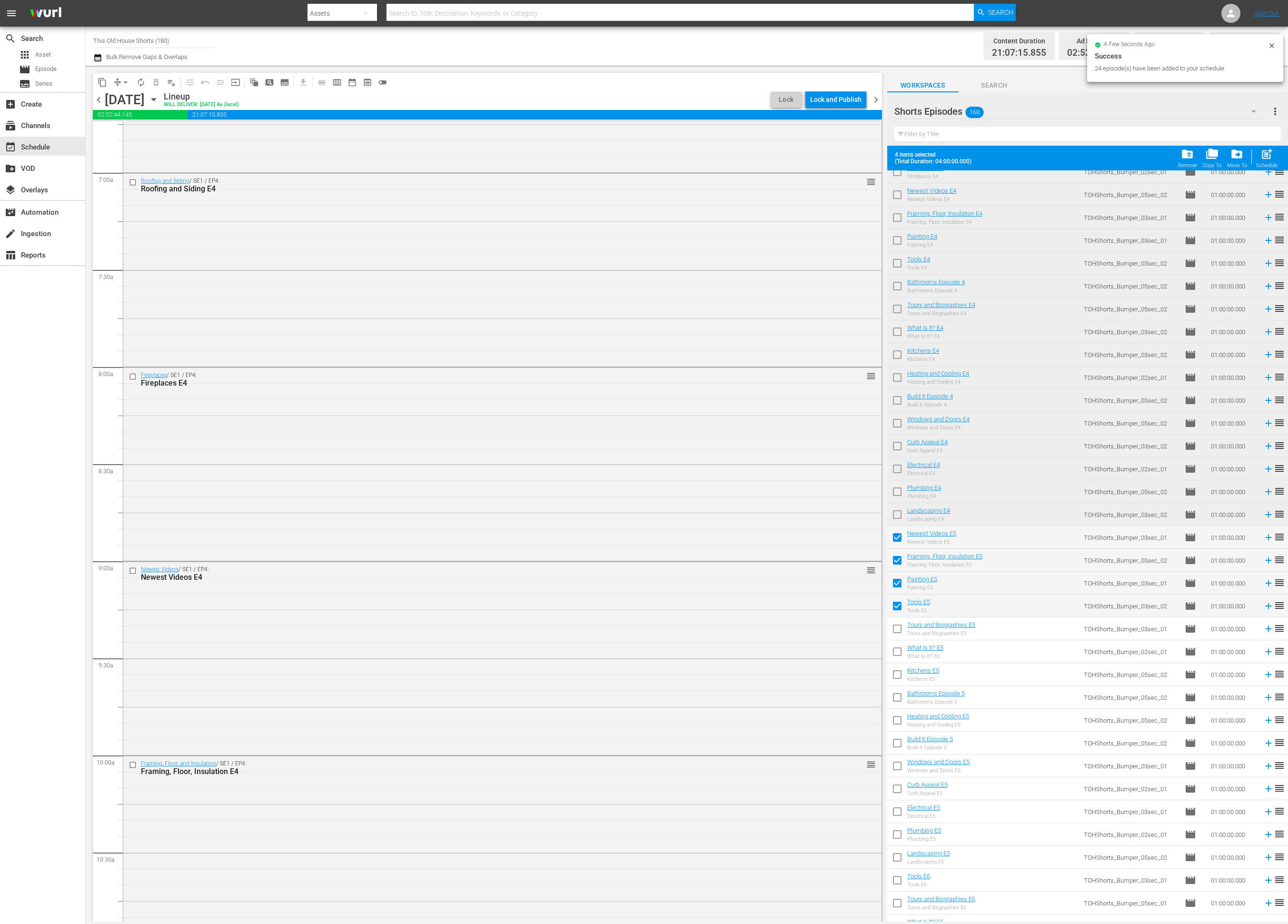
click at [892, 628] on input "checkbox" at bounding box center [897, 630] width 20 height 20
click at [894, 656] on input "checkbox" at bounding box center [897, 654] width 20 height 20
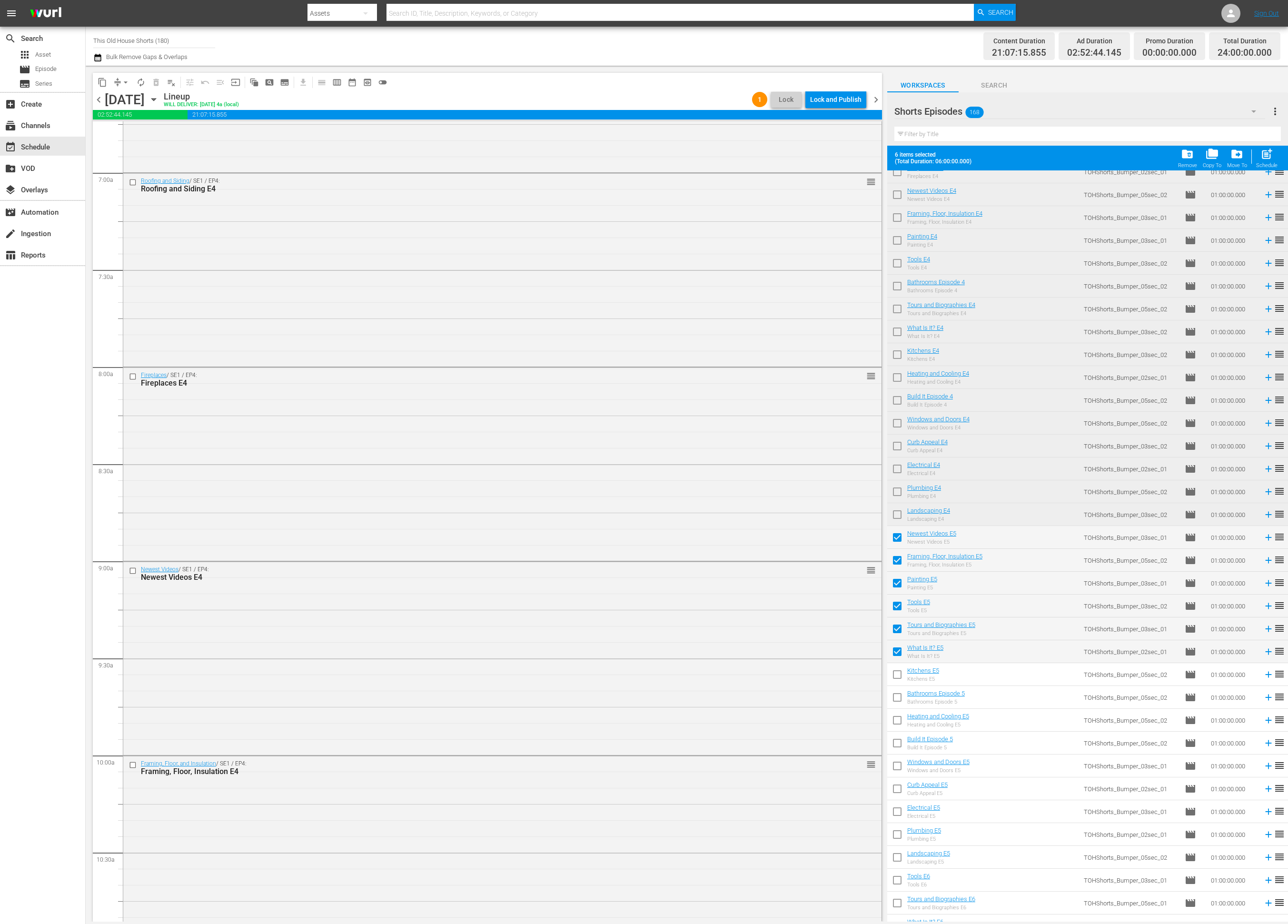
click at [896, 675] on input "checkbox" at bounding box center [897, 676] width 20 height 20
click at [898, 696] on input "checkbox" at bounding box center [897, 699] width 20 height 20
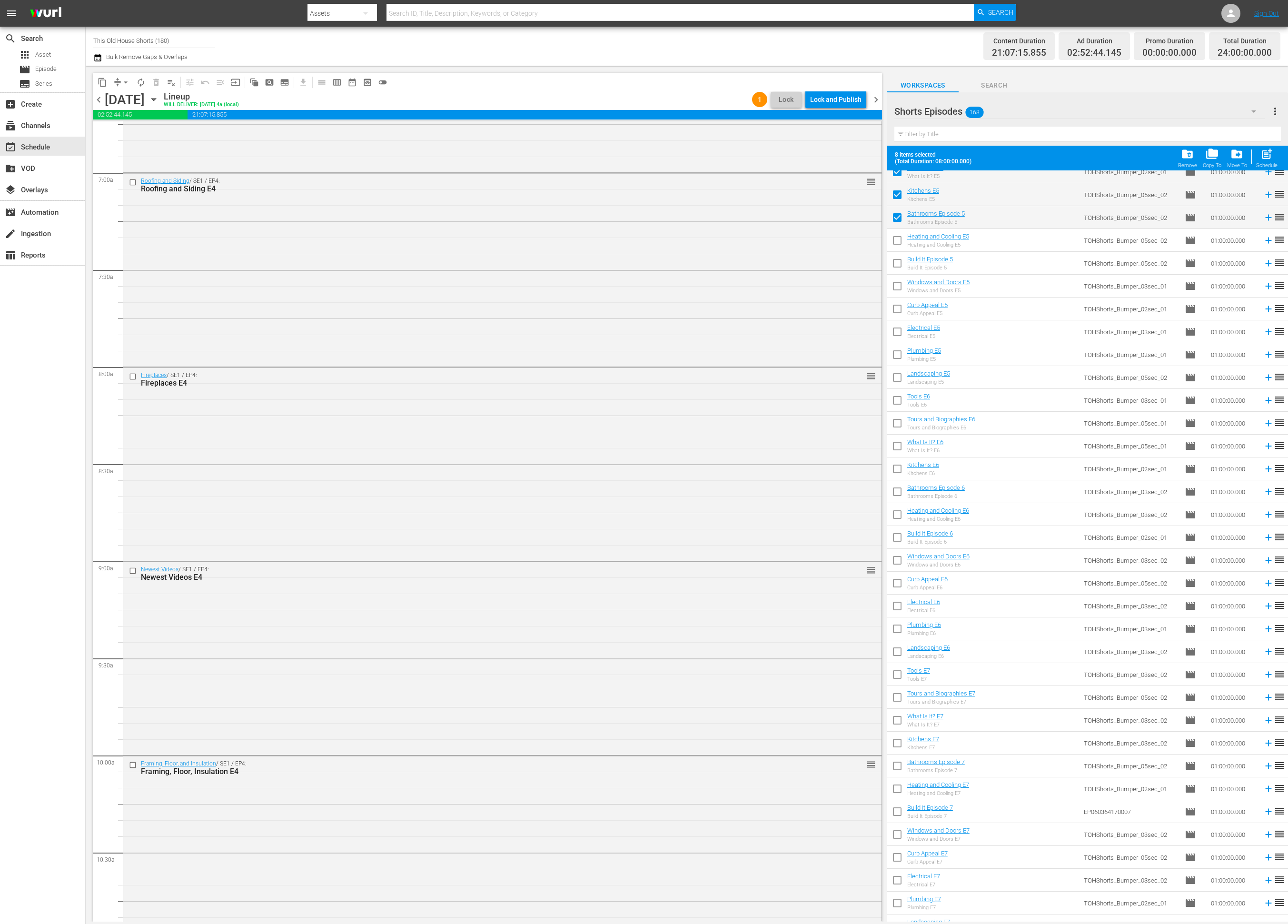
scroll to position [2191, 0]
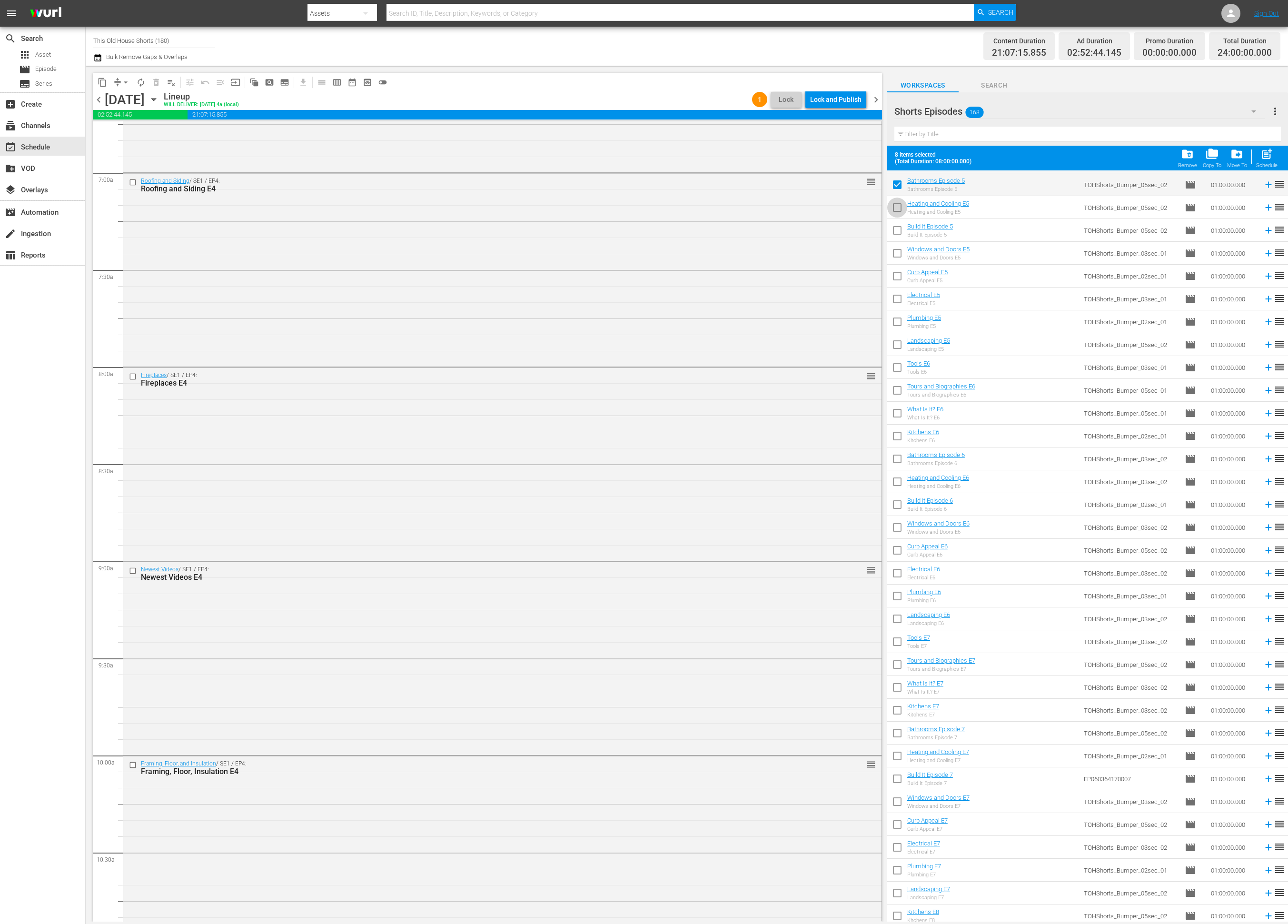
click at [899, 205] on input "checkbox" at bounding box center [897, 210] width 20 height 20
click at [902, 228] on input "checkbox" at bounding box center [897, 232] width 20 height 20
click at [902, 258] on input "checkbox" at bounding box center [897, 255] width 20 height 20
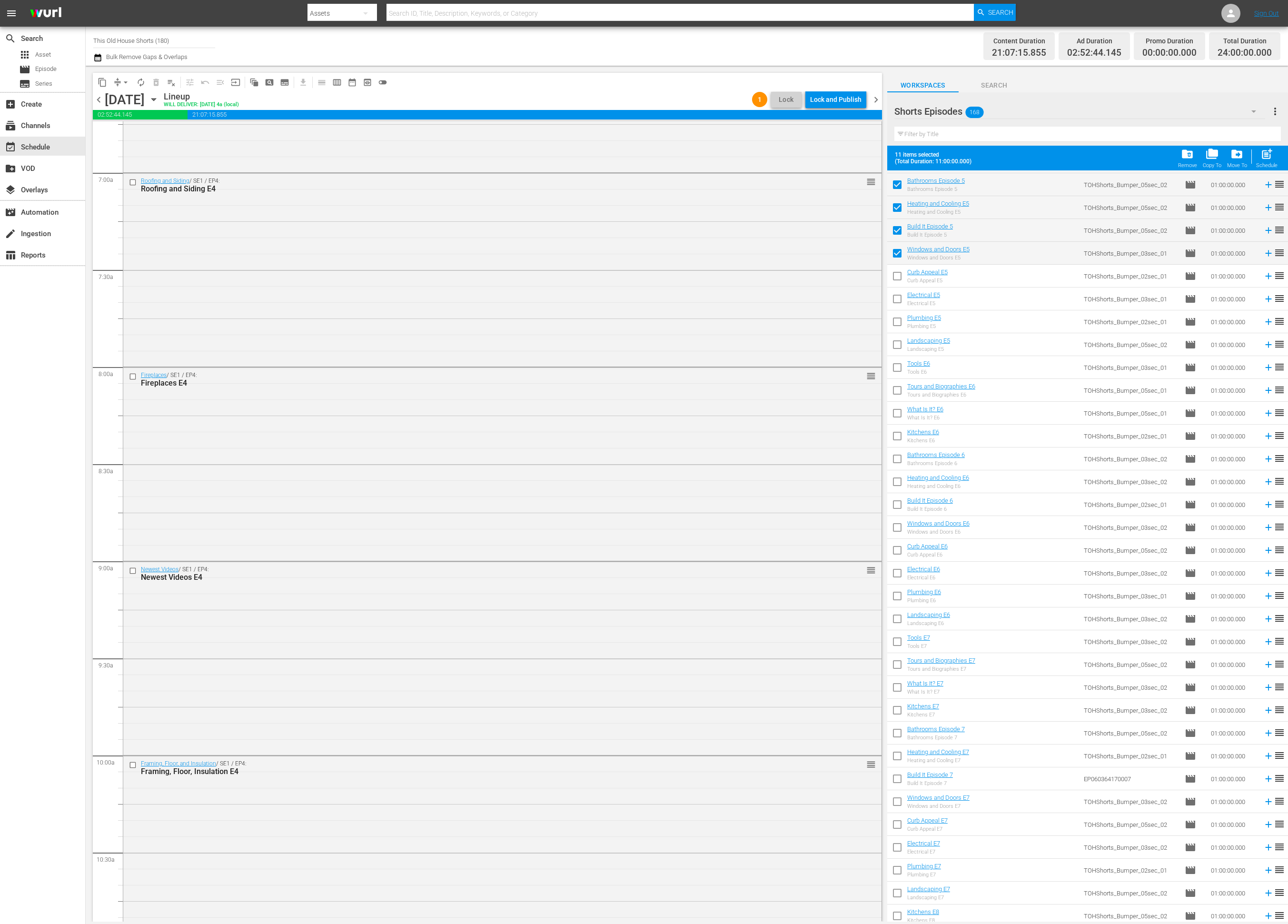
click at [900, 274] on input "checkbox" at bounding box center [897, 278] width 20 height 20
click at [900, 300] on input "checkbox" at bounding box center [897, 301] width 20 height 20
drag, startPoint x: 898, startPoint y: 321, endPoint x: 898, endPoint y: 338, distance: 17.0
click at [898, 322] on input "checkbox" at bounding box center [897, 324] width 20 height 20
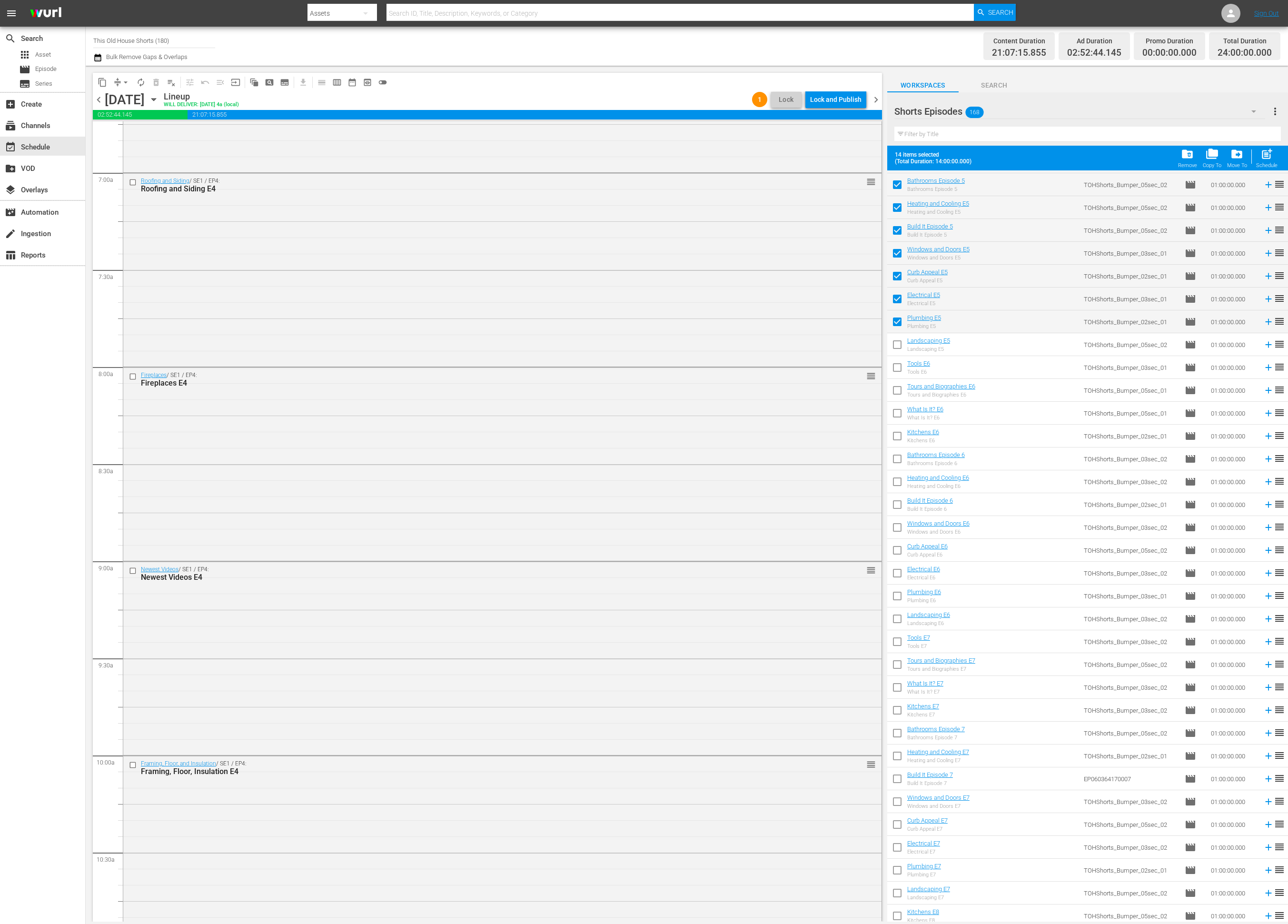
drag, startPoint x: 898, startPoint y: 338, endPoint x: 898, endPoint y: 362, distance: 24.0
click at [899, 339] on input "checkbox" at bounding box center [897, 346] width 20 height 20
click at [899, 370] on input "checkbox" at bounding box center [897, 370] width 20 height 20
click at [899, 394] on input "checkbox" at bounding box center [897, 392] width 20 height 20
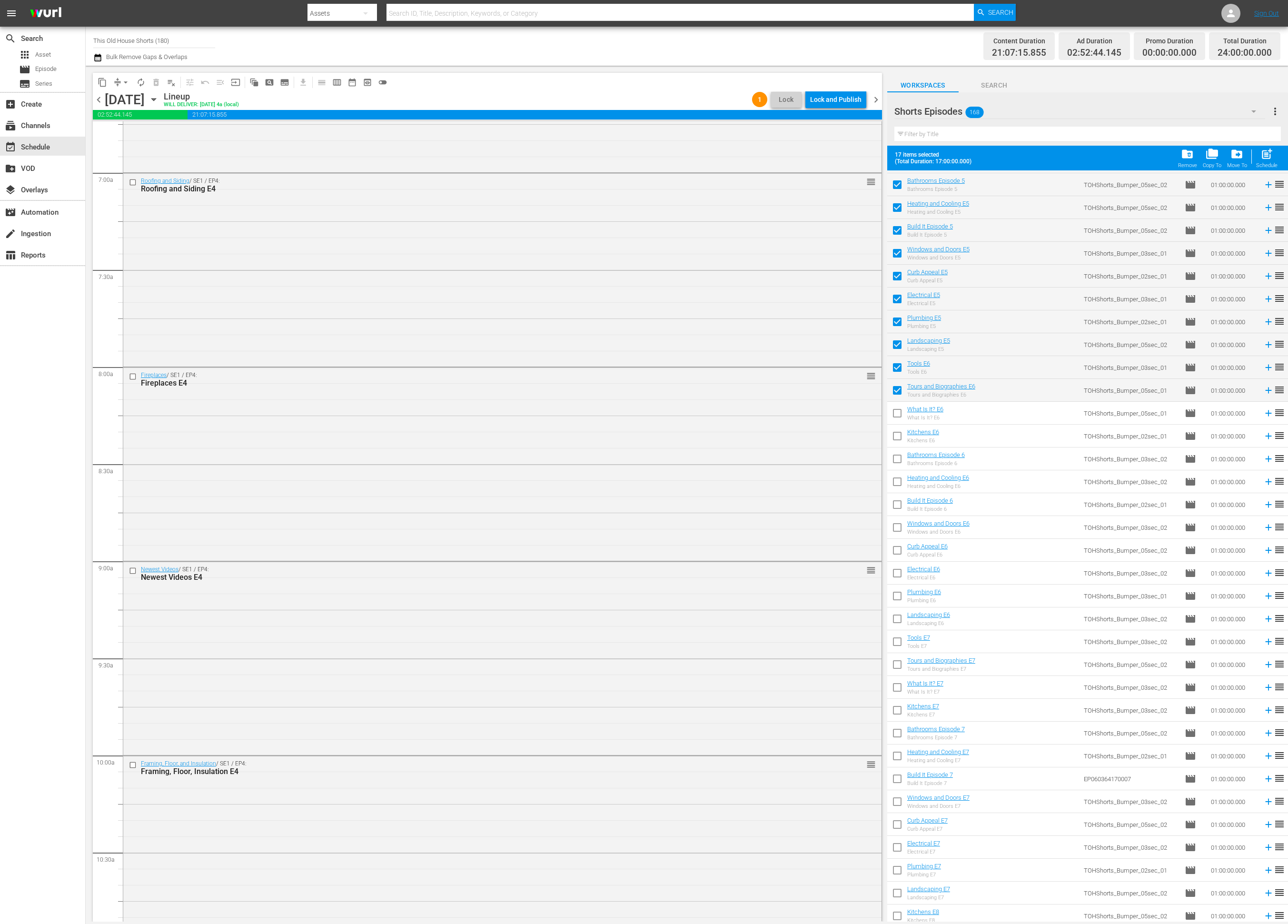
click at [897, 414] on input "checkbox" at bounding box center [897, 415] width 20 height 20
click at [896, 436] on input "checkbox" at bounding box center [897, 438] width 20 height 20
click at [896, 456] on input "checkbox" at bounding box center [897, 461] width 20 height 20
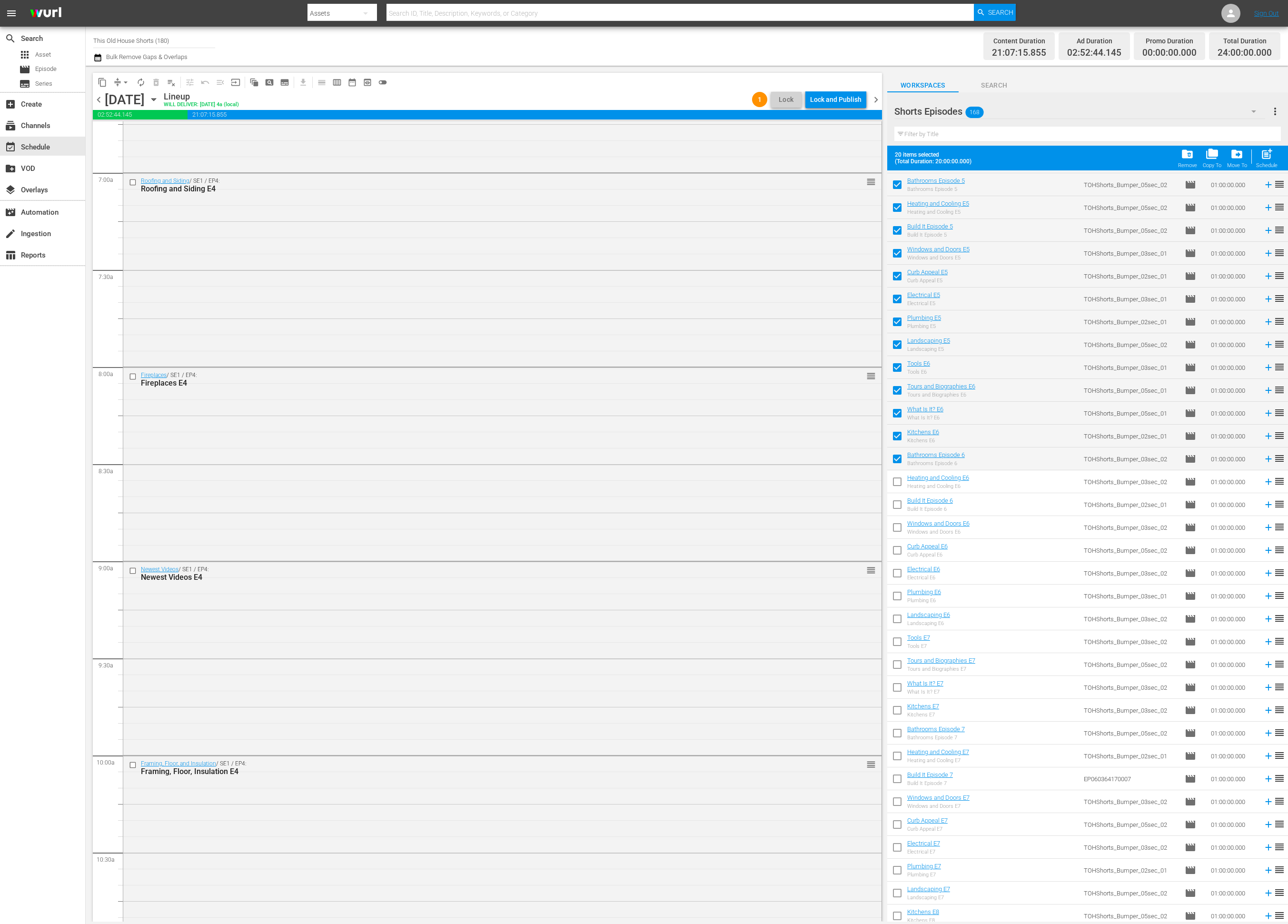
drag, startPoint x: 896, startPoint y: 478, endPoint x: 893, endPoint y: 482, distance: 5.0
click at [896, 478] on input "checkbox" at bounding box center [897, 484] width 20 height 20
click at [896, 505] on input "checkbox" at bounding box center [897, 506] width 20 height 20
click at [898, 530] on input "checkbox" at bounding box center [897, 530] width 20 height 20
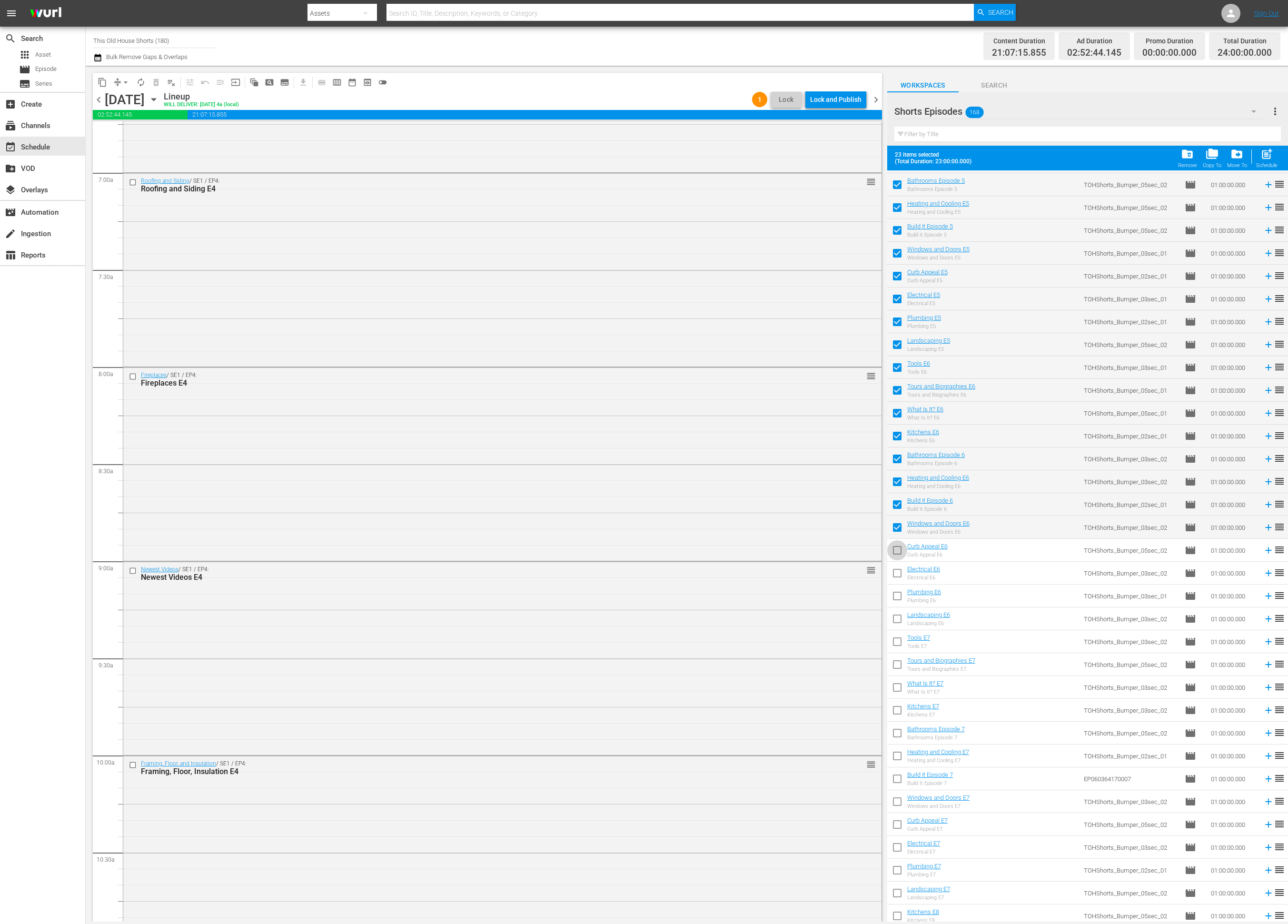
drag, startPoint x: 896, startPoint y: 554, endPoint x: 896, endPoint y: 562, distance: 8.0
click at [896, 554] on input "checkbox" at bounding box center [897, 552] width 20 height 20
click at [898, 576] on input "checkbox" at bounding box center [897, 575] width 20 height 20
click at [895, 594] on input "checkbox" at bounding box center [897, 598] width 20 height 20
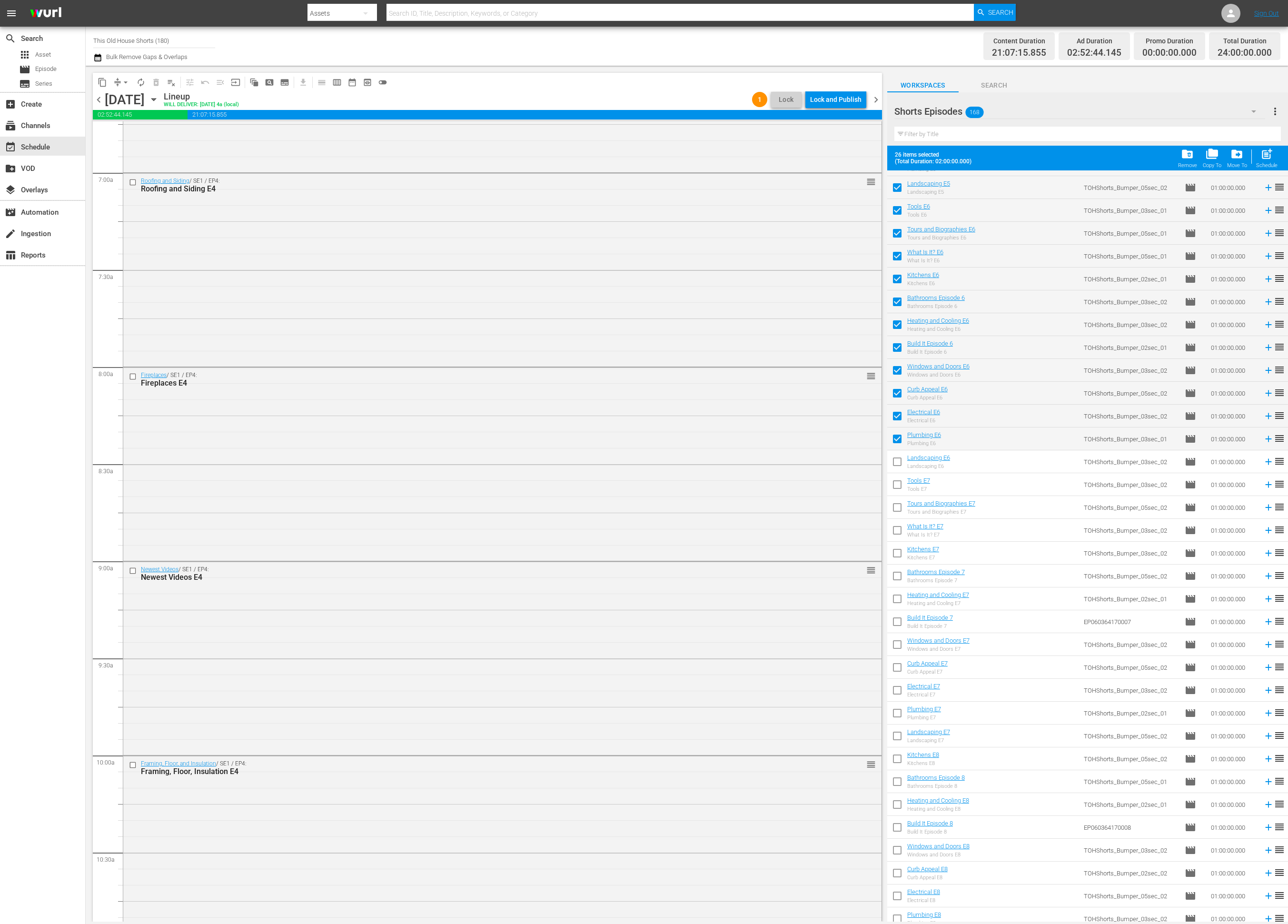
scroll to position [2290, 0]
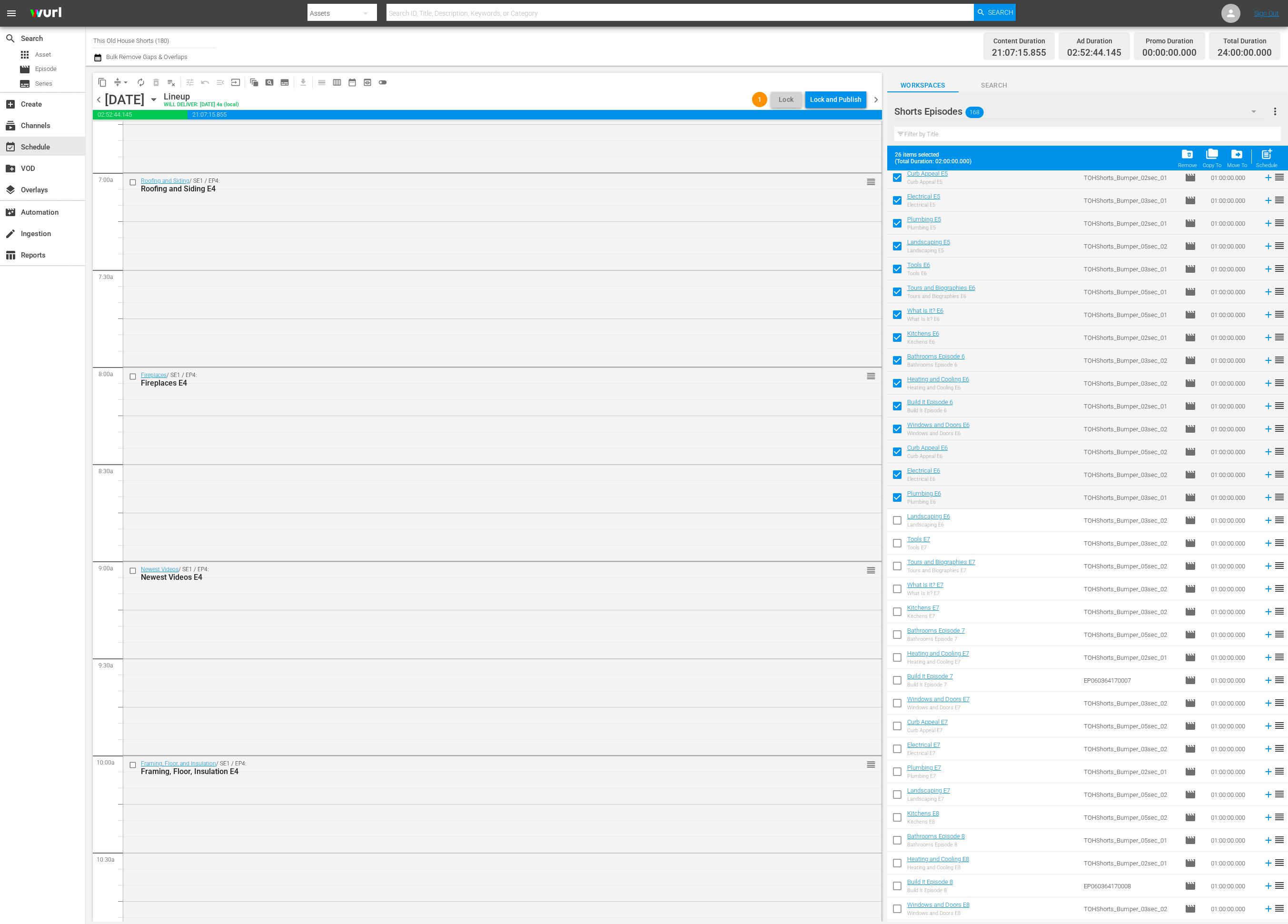
click at [900, 498] on input "checkbox" at bounding box center [897, 500] width 20 height 20
click at [902, 474] on input "checkbox" at bounding box center [897, 476] width 20 height 20
click at [877, 98] on span "chevron_right" at bounding box center [876, 100] width 12 height 12
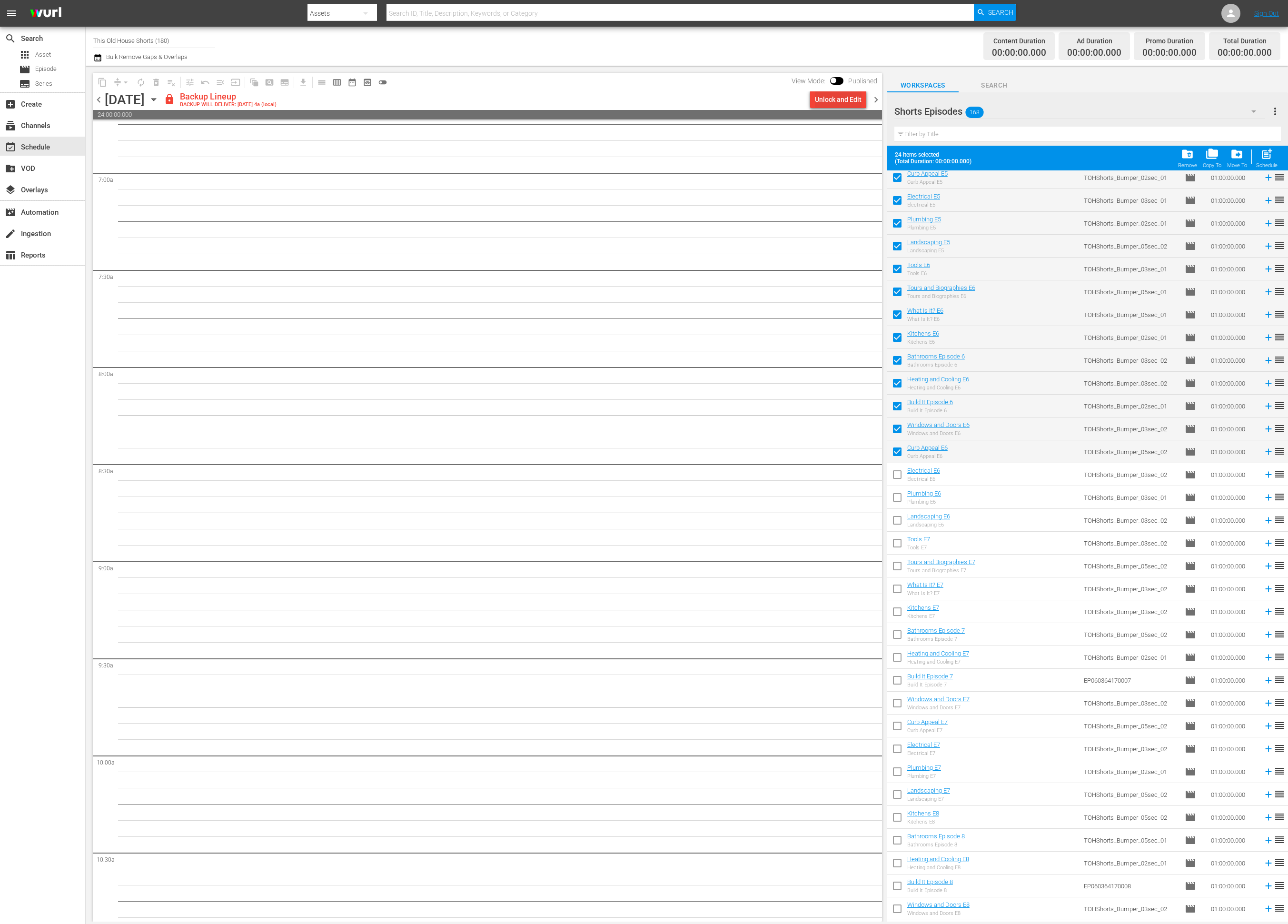
click at [850, 96] on div "Unlock and Edit" at bounding box center [838, 100] width 46 height 17
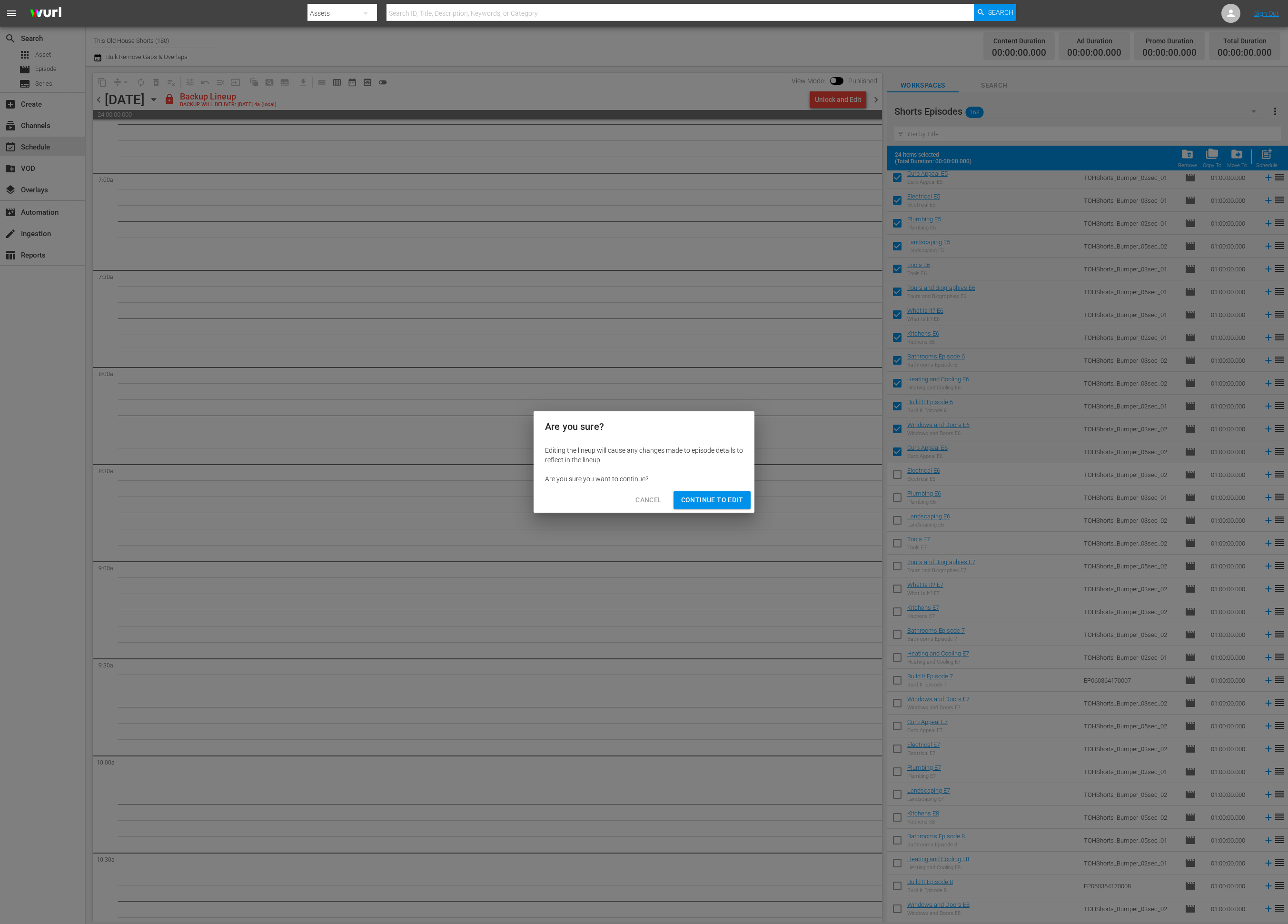
click at [718, 500] on span "Continue to Edit" at bounding box center [712, 500] width 62 height 12
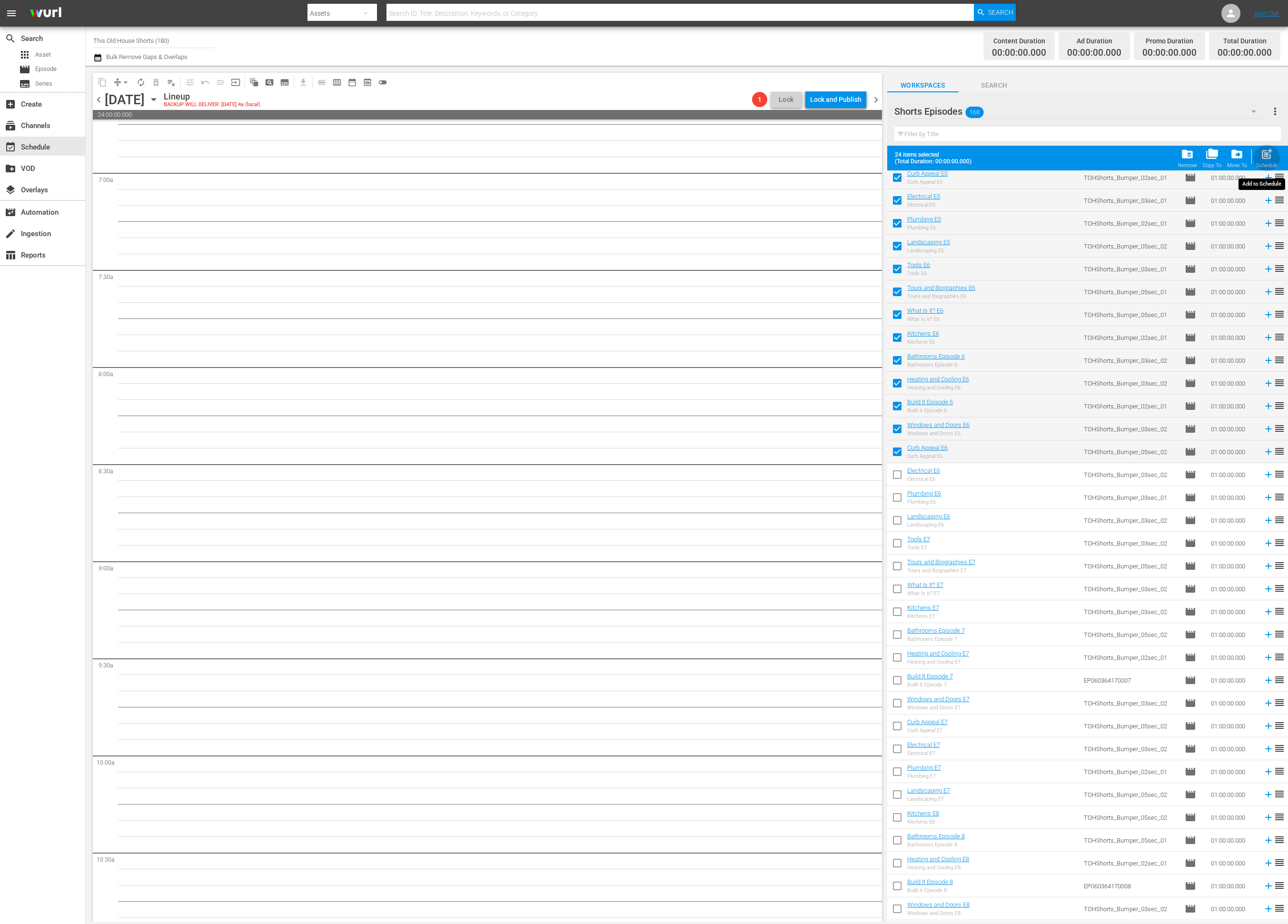
click at [1264, 156] on span "post_add" at bounding box center [1267, 154] width 13 height 13
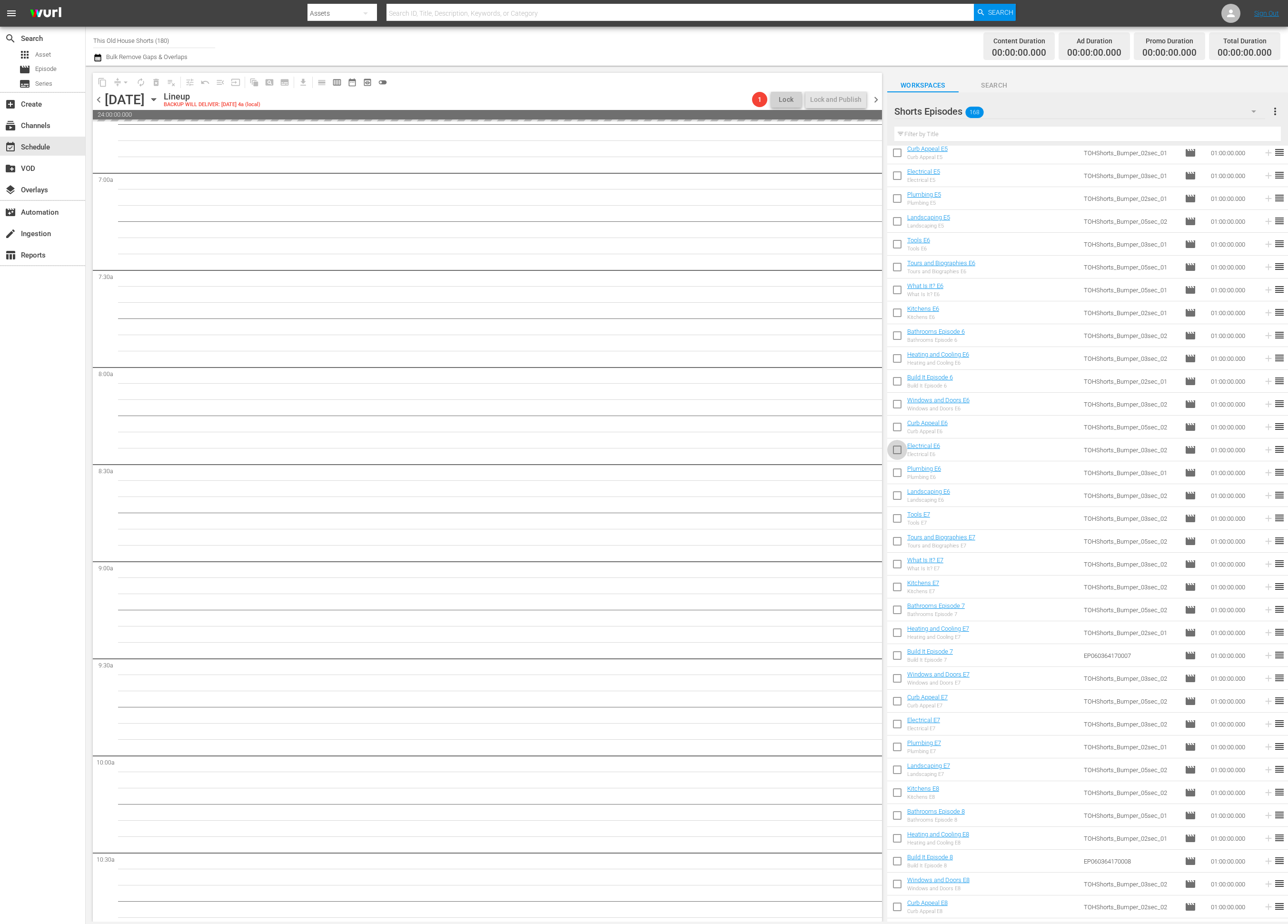
click at [896, 448] on input "checkbox" at bounding box center [897, 452] width 20 height 20
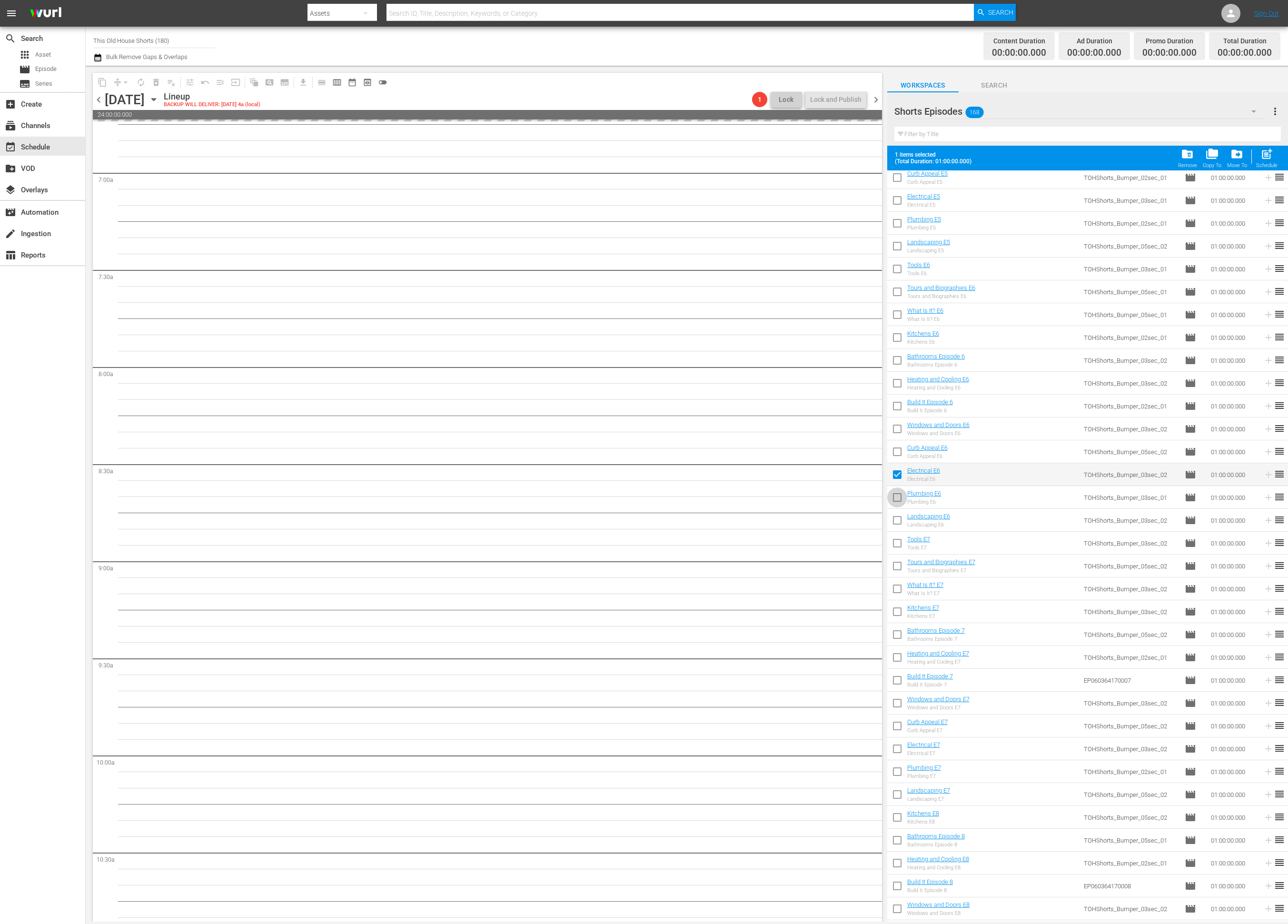
click at [894, 497] on input "checkbox" at bounding box center [897, 500] width 20 height 20
drag, startPoint x: 896, startPoint y: 519, endPoint x: 894, endPoint y: 527, distance: 8.2
click at [896, 520] on input "checkbox" at bounding box center [897, 522] width 20 height 20
drag, startPoint x: 895, startPoint y: 542, endPoint x: 890, endPoint y: 552, distance: 11.2
click at [895, 542] on input "checkbox" at bounding box center [897, 545] width 20 height 20
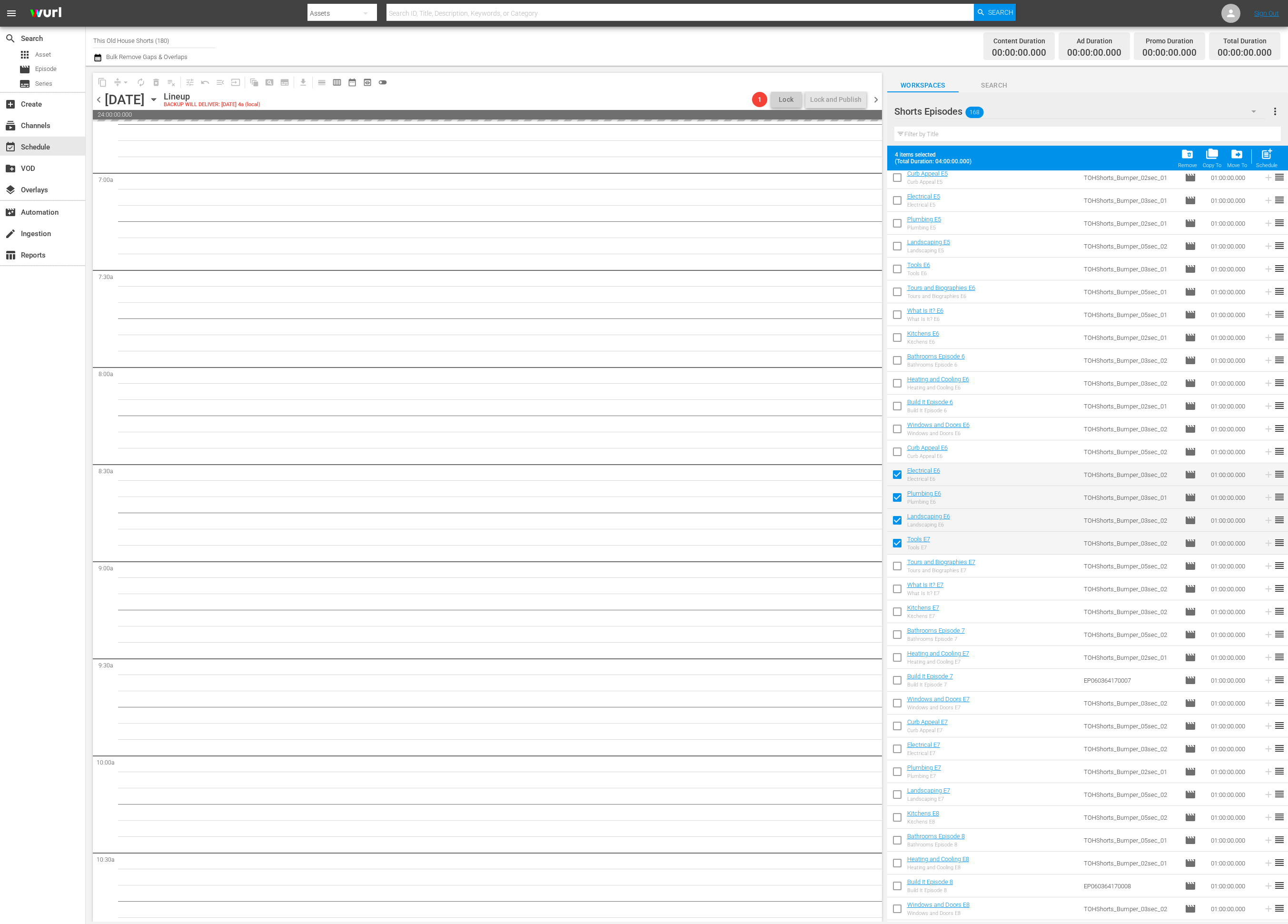
click at [893, 564] on input "checkbox" at bounding box center [897, 568] width 20 height 20
click at [902, 588] on input "checkbox" at bounding box center [897, 590] width 20 height 20
click at [907, 613] on div "Kitchens E7" at bounding box center [923, 616] width 32 height 6
click at [898, 614] on input "checkbox" at bounding box center [897, 614] width 20 height 20
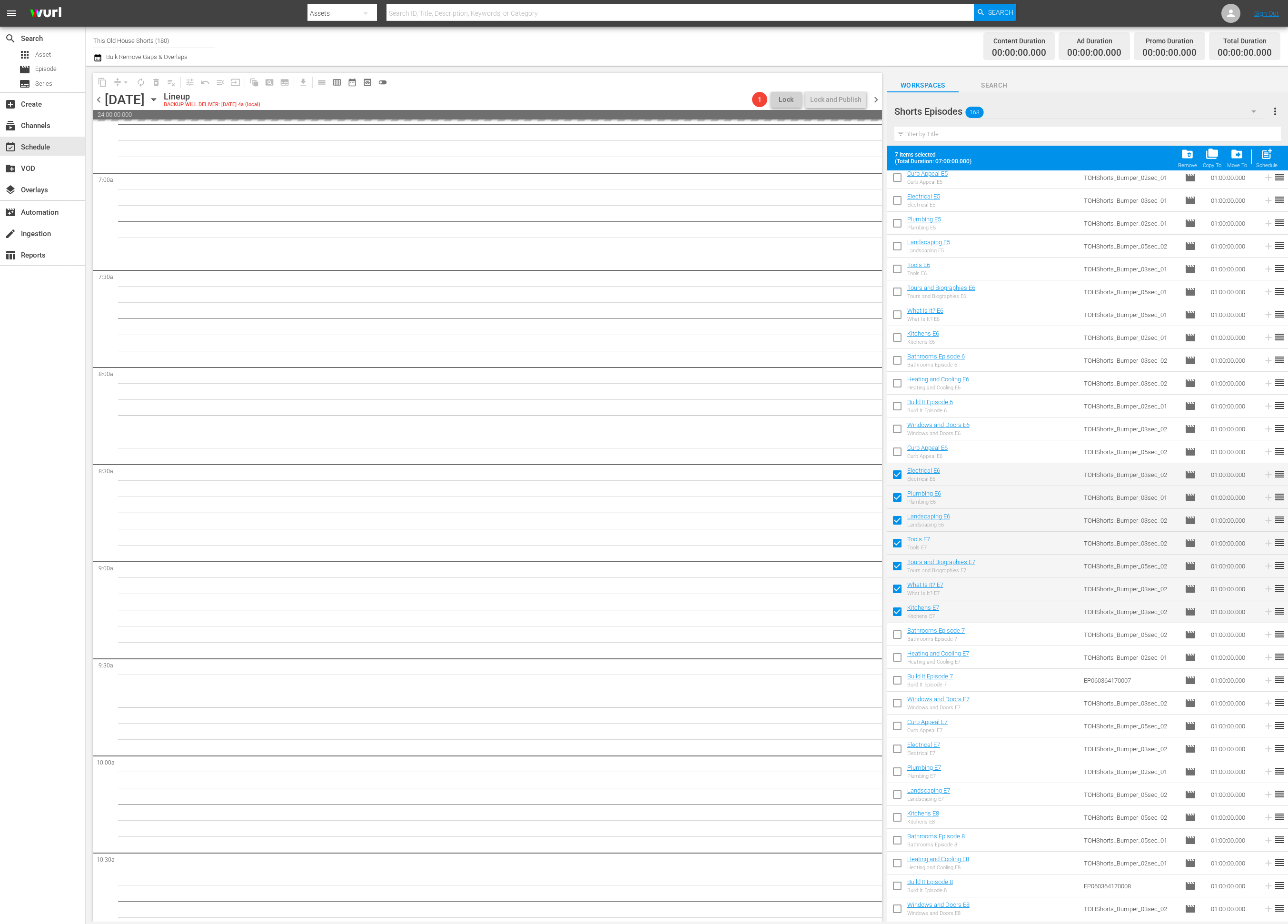
drag, startPoint x: 898, startPoint y: 660, endPoint x: 897, endPoint y: 670, distance: 10.0
click at [898, 662] on input "checkbox" at bounding box center [897, 659] width 20 height 20
click at [896, 633] on input "checkbox" at bounding box center [897, 636] width 20 height 20
click at [896, 681] on input "checkbox" at bounding box center [897, 682] width 20 height 20
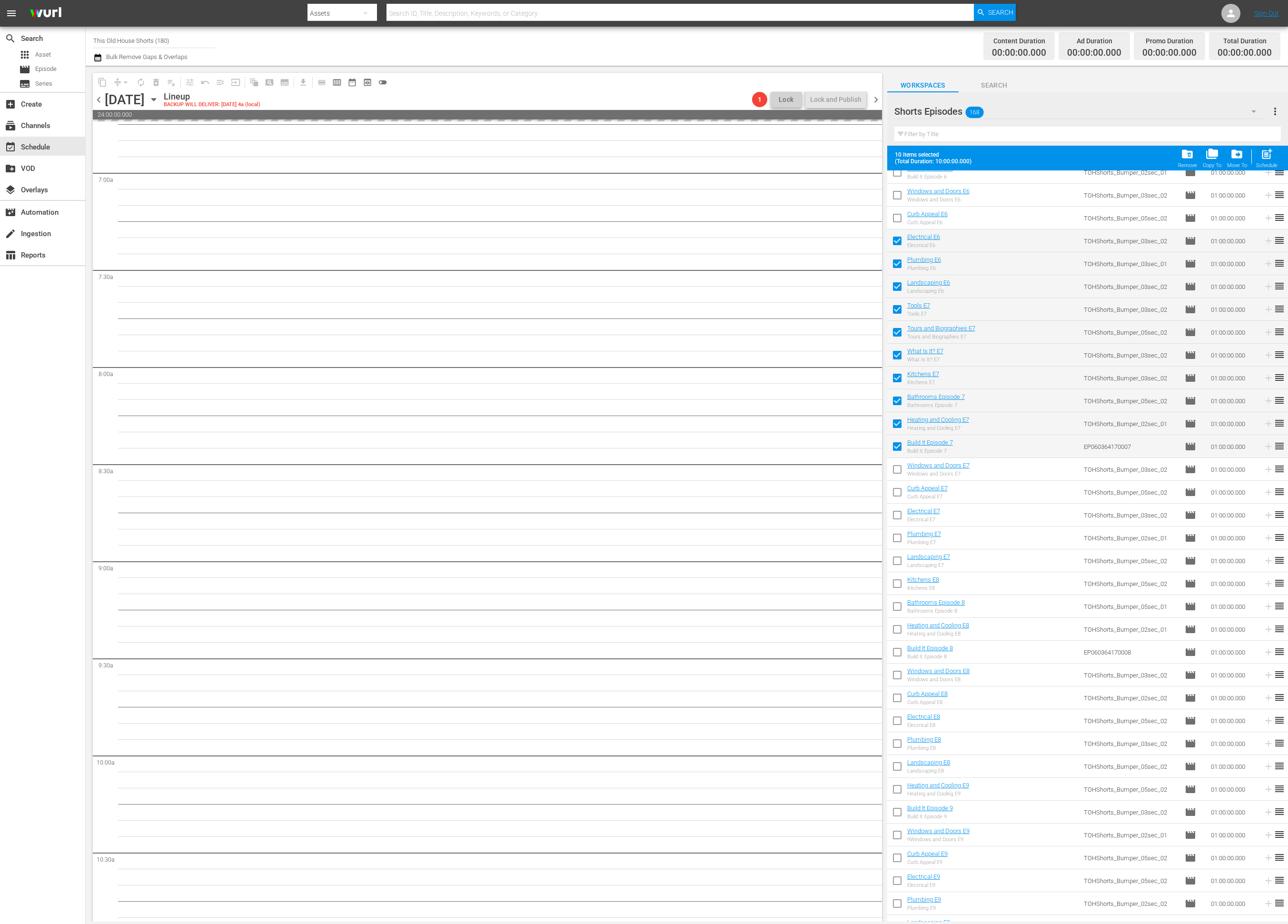
scroll to position [2526, 0]
click at [900, 465] on input "checkbox" at bounding box center [897, 468] width 20 height 20
click at [898, 489] on input "checkbox" at bounding box center [897, 491] width 20 height 20
click at [896, 516] on input "checkbox" at bounding box center [897, 514] width 20 height 20
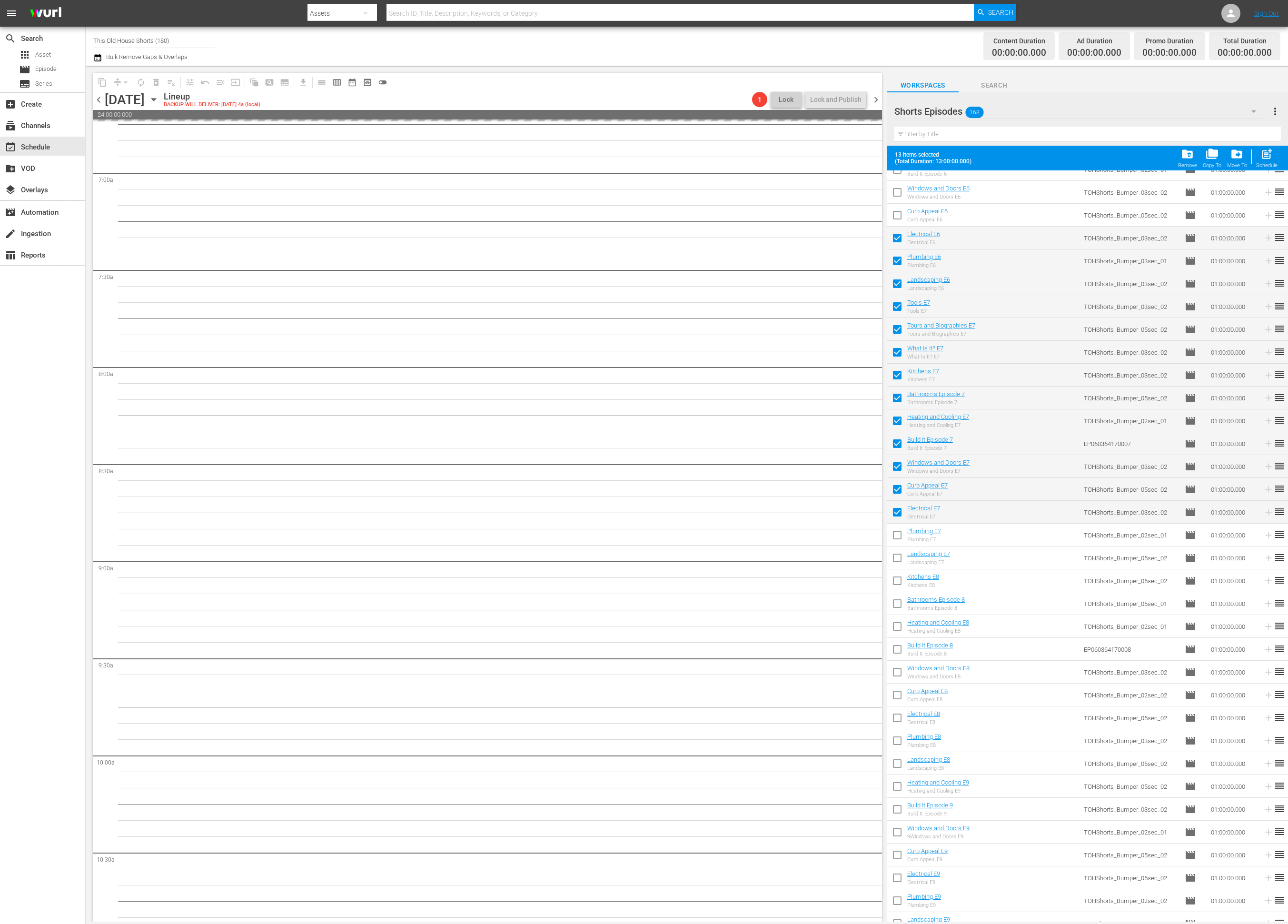
click at [898, 536] on input "checkbox" at bounding box center [897, 537] width 20 height 20
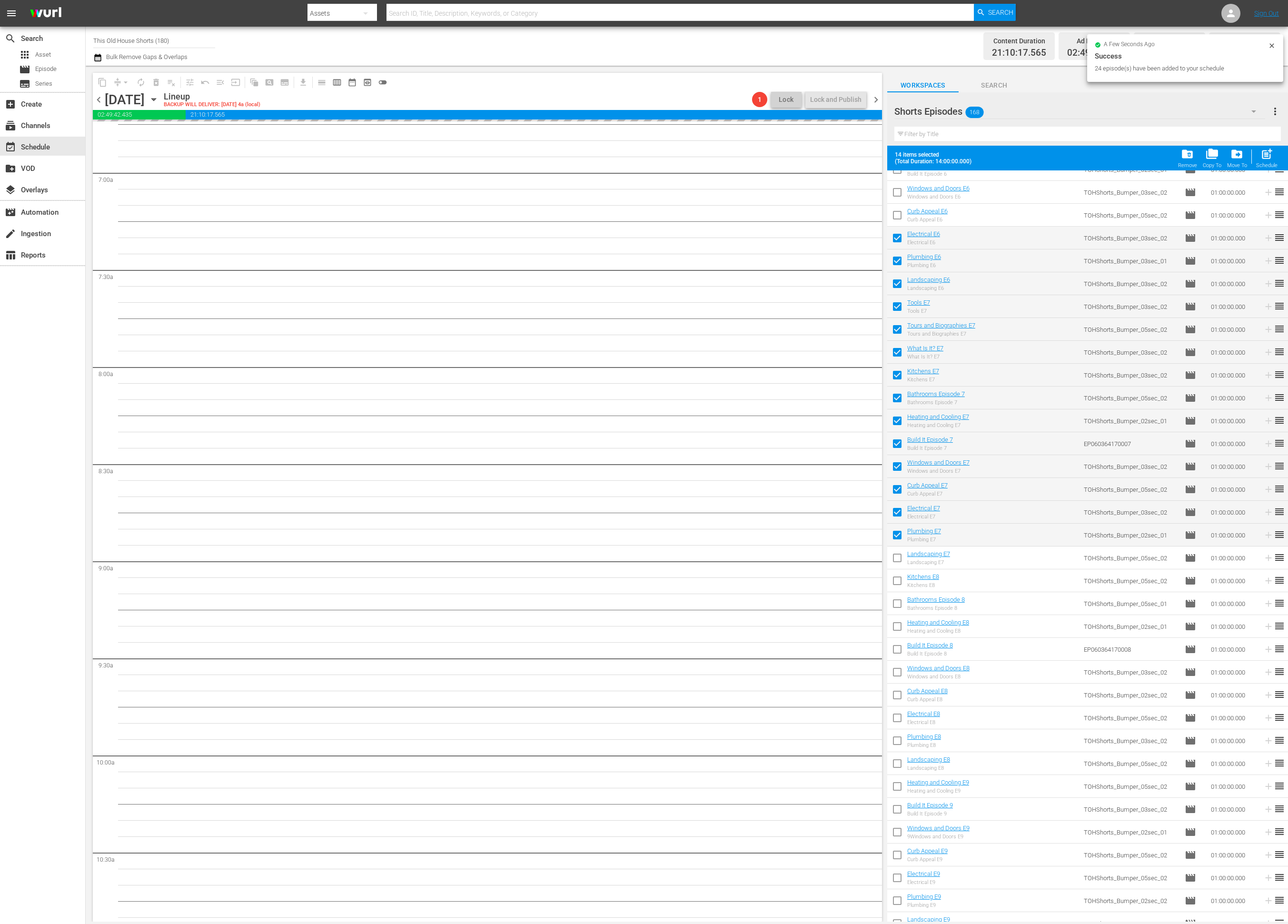
drag, startPoint x: 900, startPoint y: 560, endPoint x: 896, endPoint y: 582, distance: 22.4
click at [900, 560] on input "checkbox" at bounding box center [897, 560] width 20 height 20
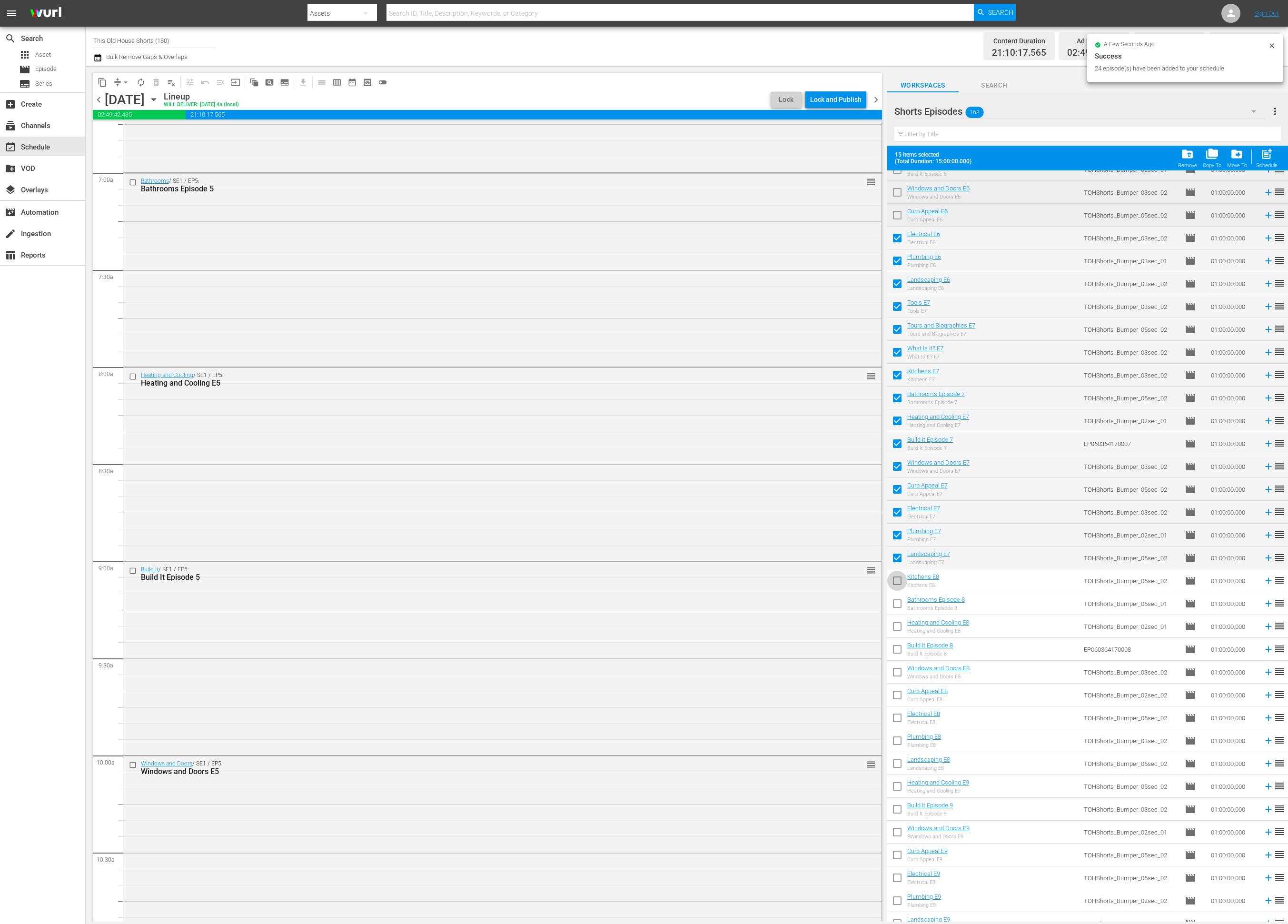
drag, startPoint x: 896, startPoint y: 582, endPoint x: 895, endPoint y: 590, distance: 8.1
click at [896, 582] on input "checkbox" at bounding box center [897, 582] width 20 height 20
click at [892, 600] on input "checkbox" at bounding box center [897, 606] width 20 height 20
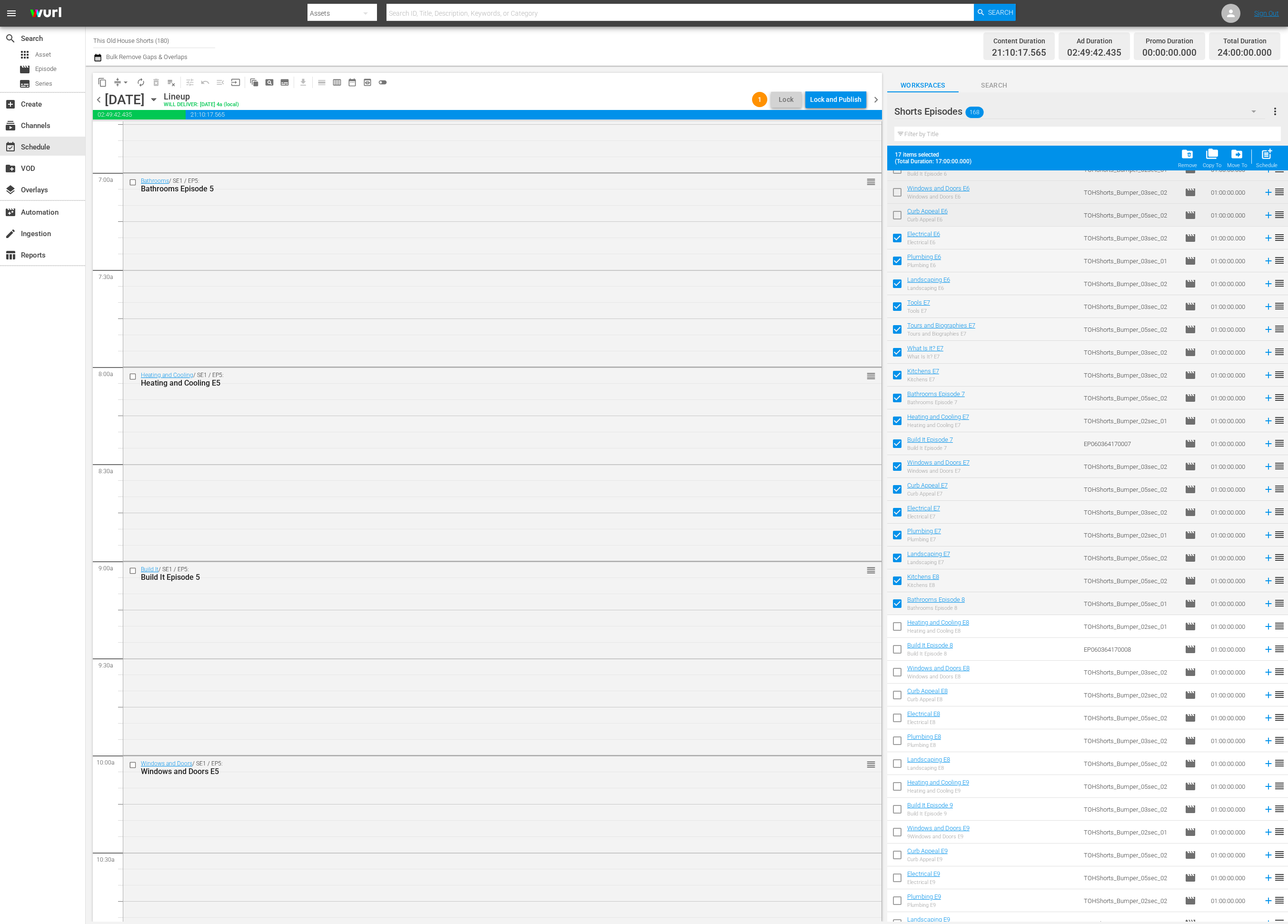
drag, startPoint x: 900, startPoint y: 628, endPoint x: 899, endPoint y: 638, distance: 10.0
click at [900, 628] on input "checkbox" at bounding box center [897, 628] width 20 height 20
click at [894, 652] on input "checkbox" at bounding box center [897, 651] width 20 height 20
click at [898, 675] on input "checkbox" at bounding box center [897, 674] width 20 height 20
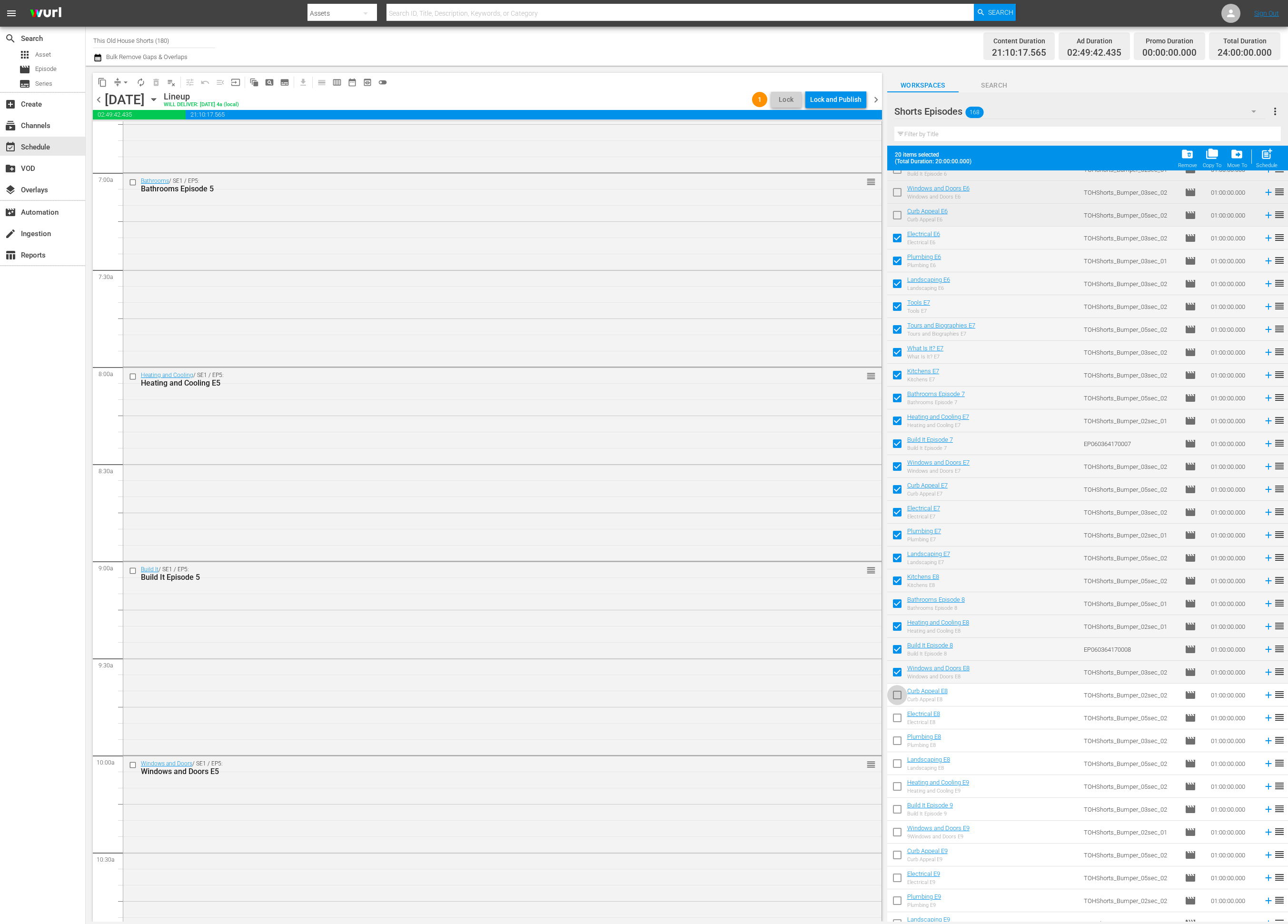
click at [896, 696] on input "checkbox" at bounding box center [897, 697] width 20 height 20
click at [897, 713] on input "checkbox" at bounding box center [897, 720] width 20 height 20
click at [896, 738] on input "checkbox" at bounding box center [897, 742] width 20 height 20
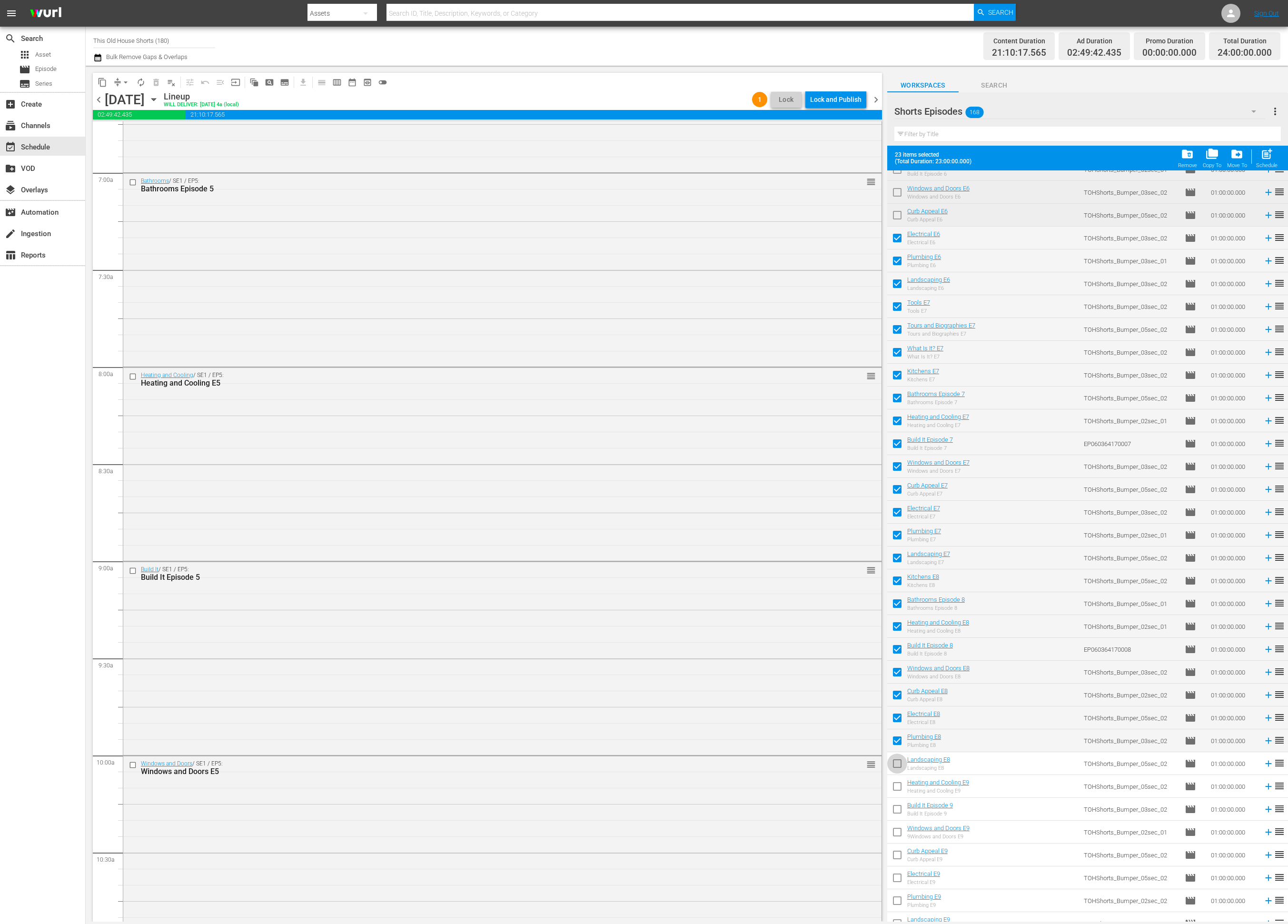
click at [896, 760] on input "checkbox" at bounding box center [897, 766] width 20 height 20
click at [877, 99] on span "chevron_right" at bounding box center [876, 100] width 12 height 12
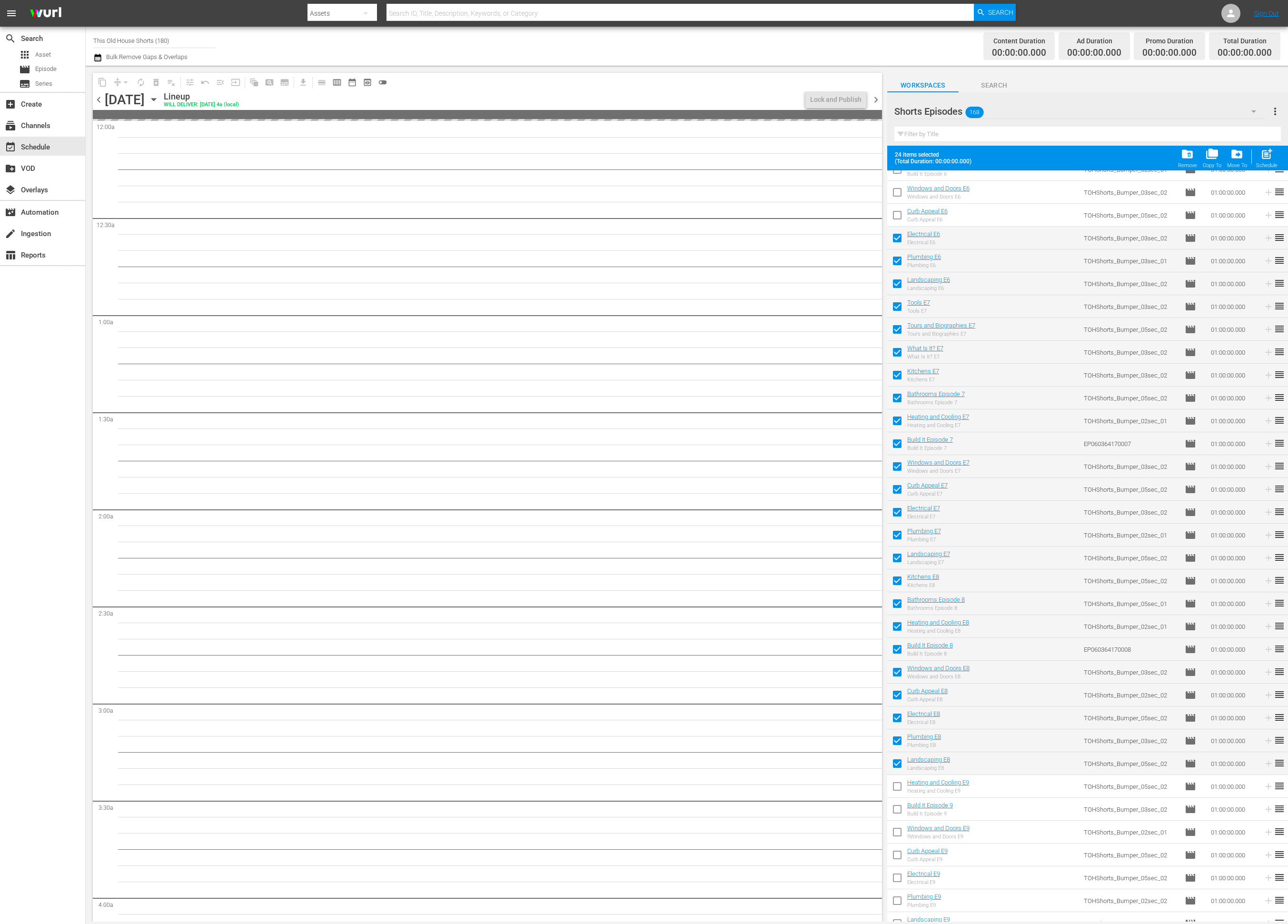
click at [875, 96] on span "chevron_right" at bounding box center [876, 100] width 12 height 12
click at [100, 100] on span "chevron_left" at bounding box center [99, 100] width 12 height 12
click at [1266, 158] on span "post_add" at bounding box center [1267, 154] width 13 height 13
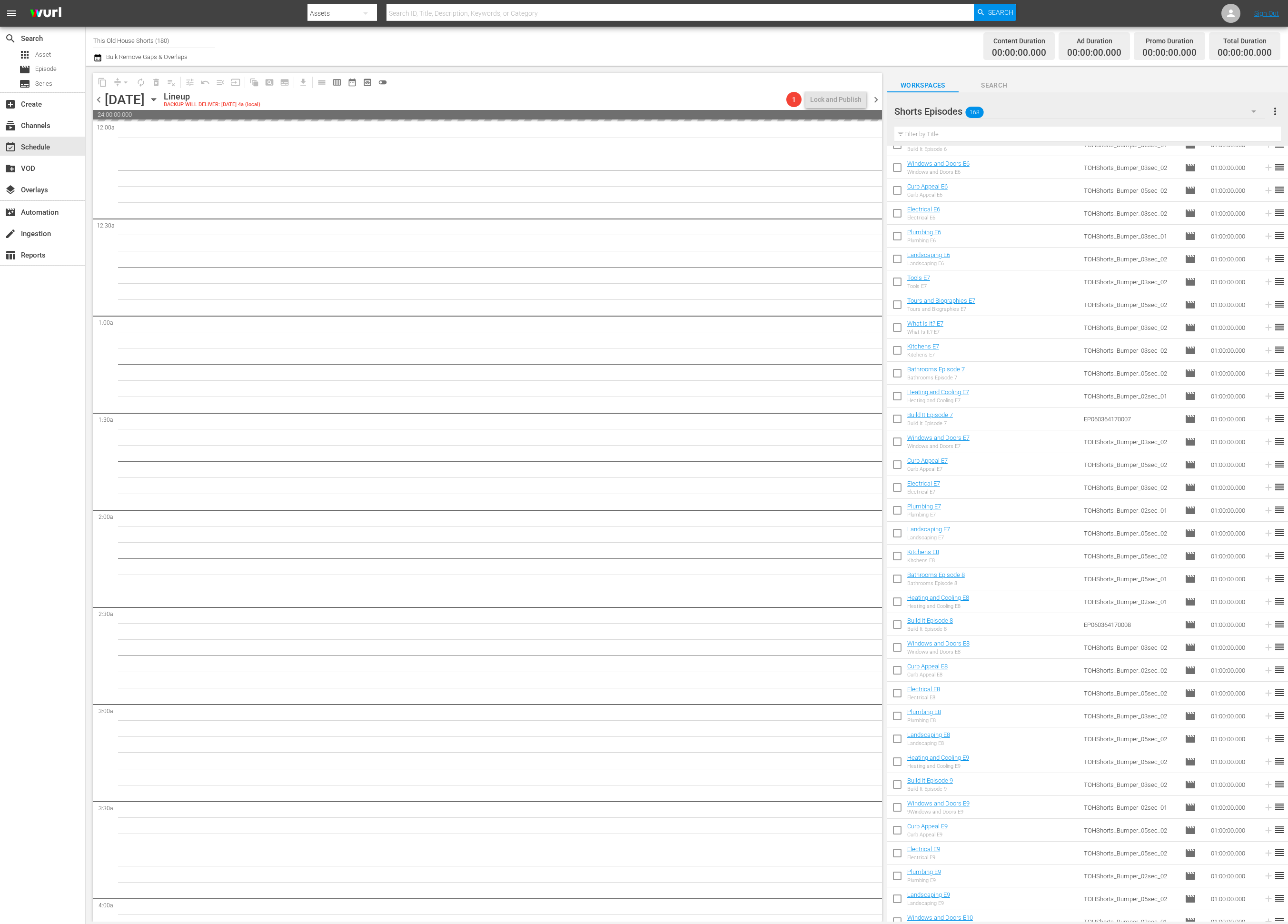
click at [99, 103] on span "chevron_left" at bounding box center [99, 100] width 12 height 12
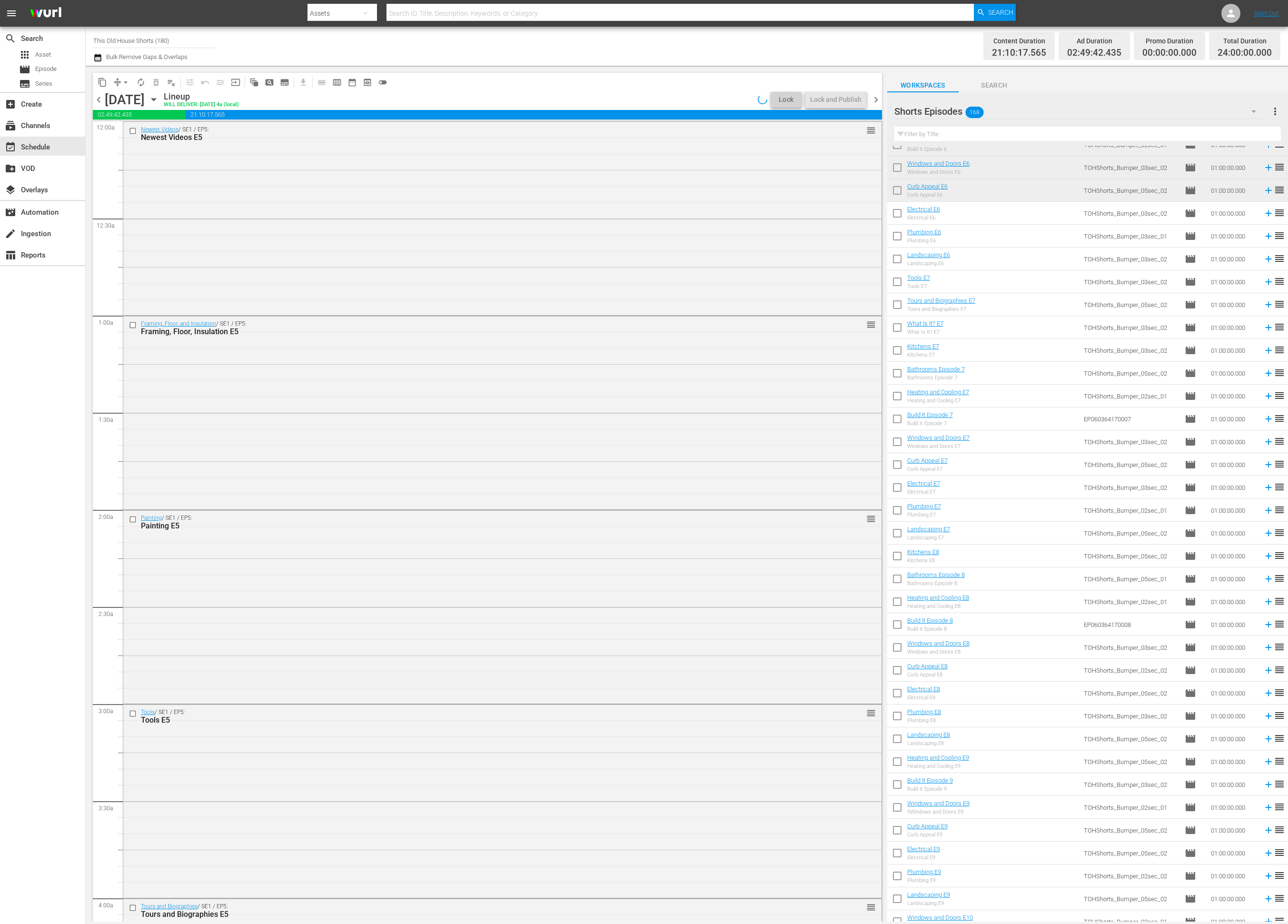
click at [99, 100] on span "chevron_left" at bounding box center [99, 100] width 12 height 12
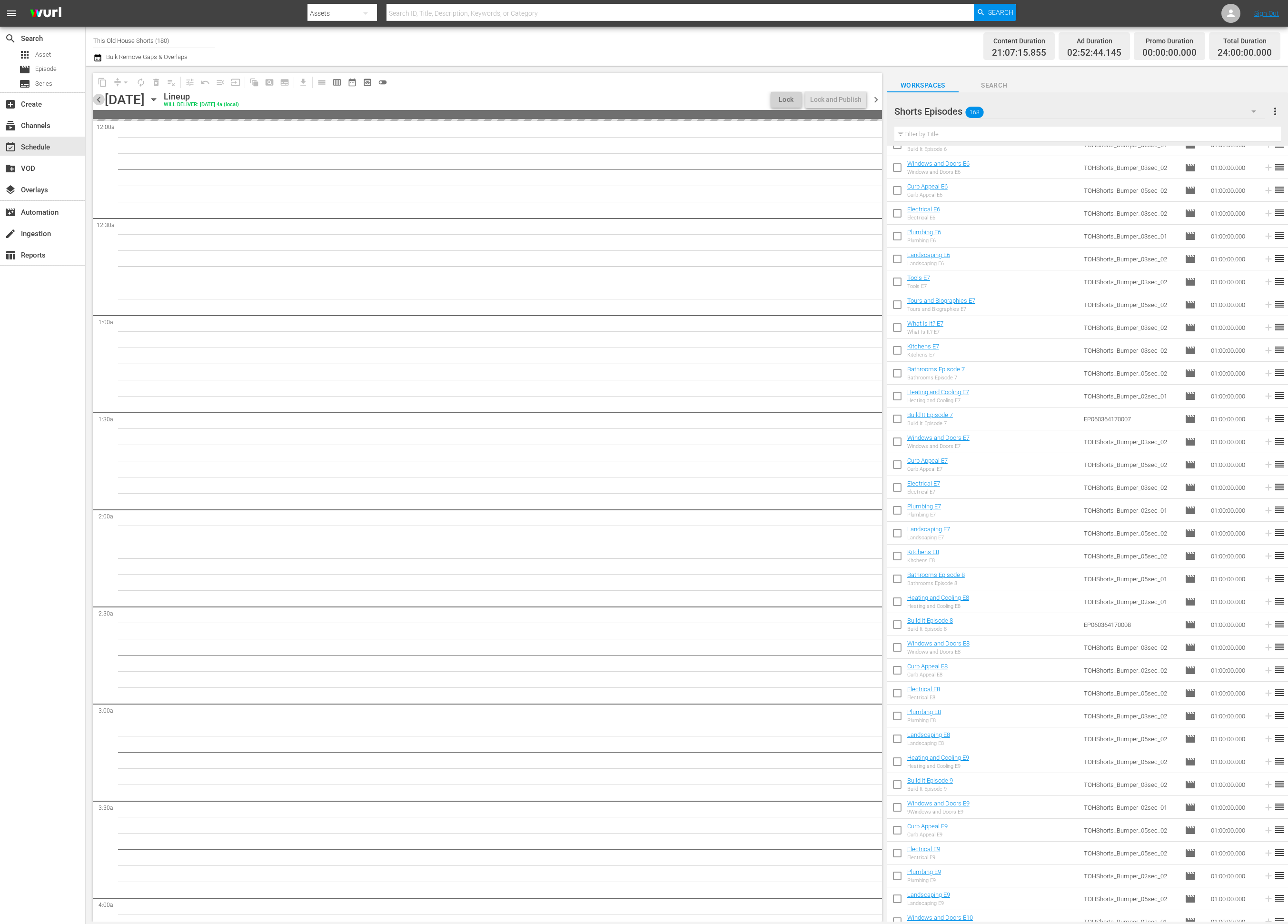
click at [99, 100] on span "chevron_left" at bounding box center [99, 100] width 12 height 12
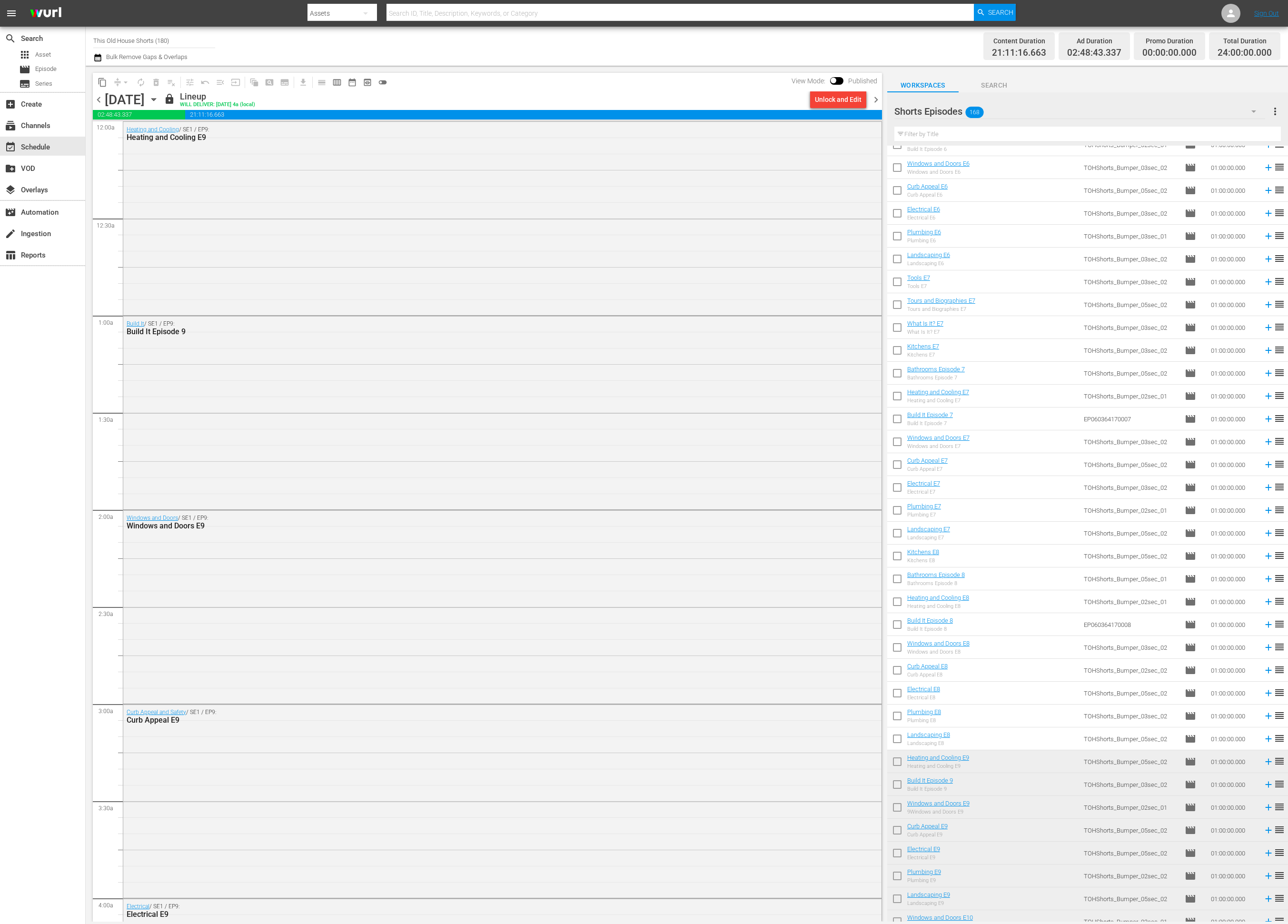
click at [874, 101] on span "chevron_right" at bounding box center [876, 100] width 12 height 12
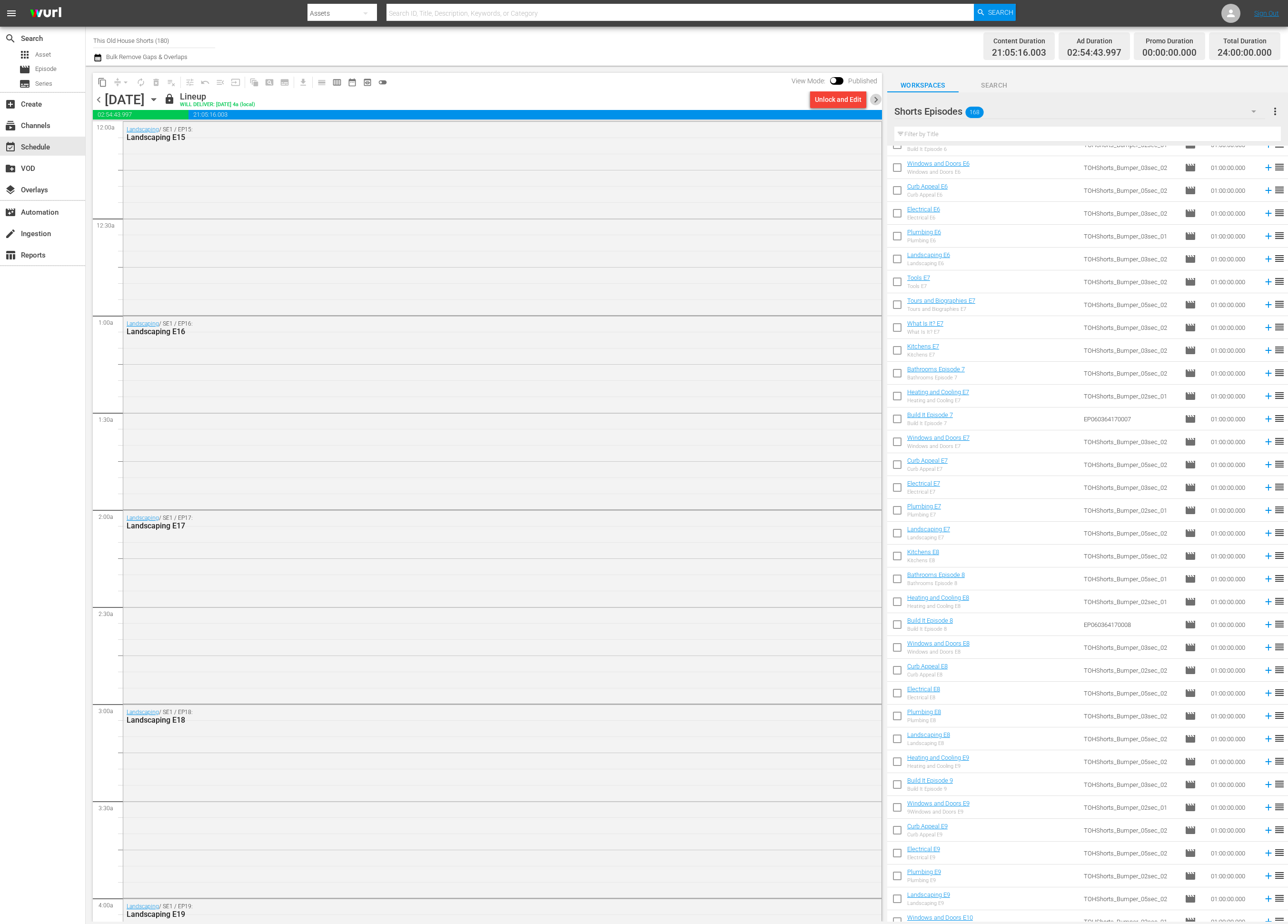
click at [874, 101] on span "chevron_right" at bounding box center [876, 100] width 12 height 12
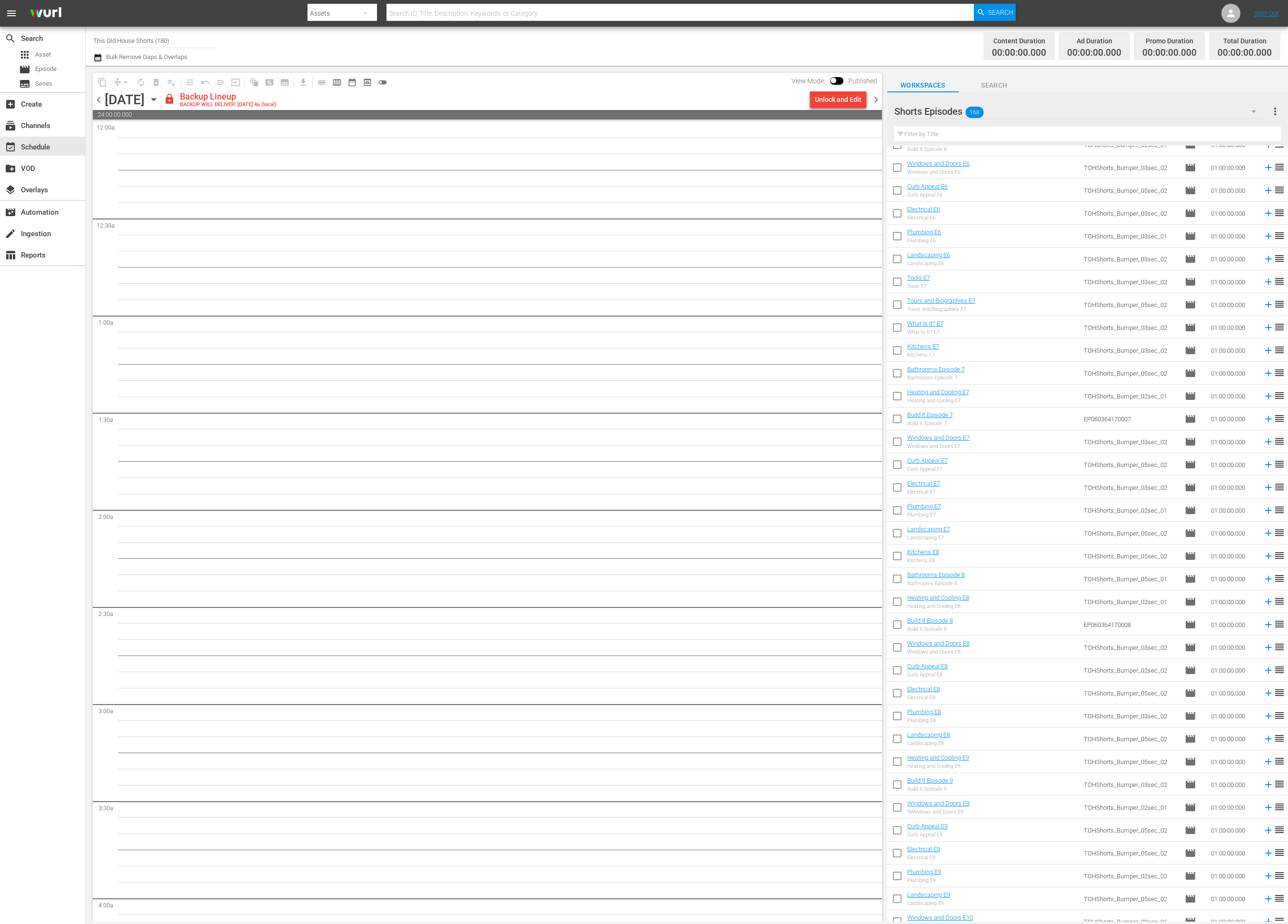
click at [98, 100] on span "chevron_left" at bounding box center [99, 100] width 12 height 12
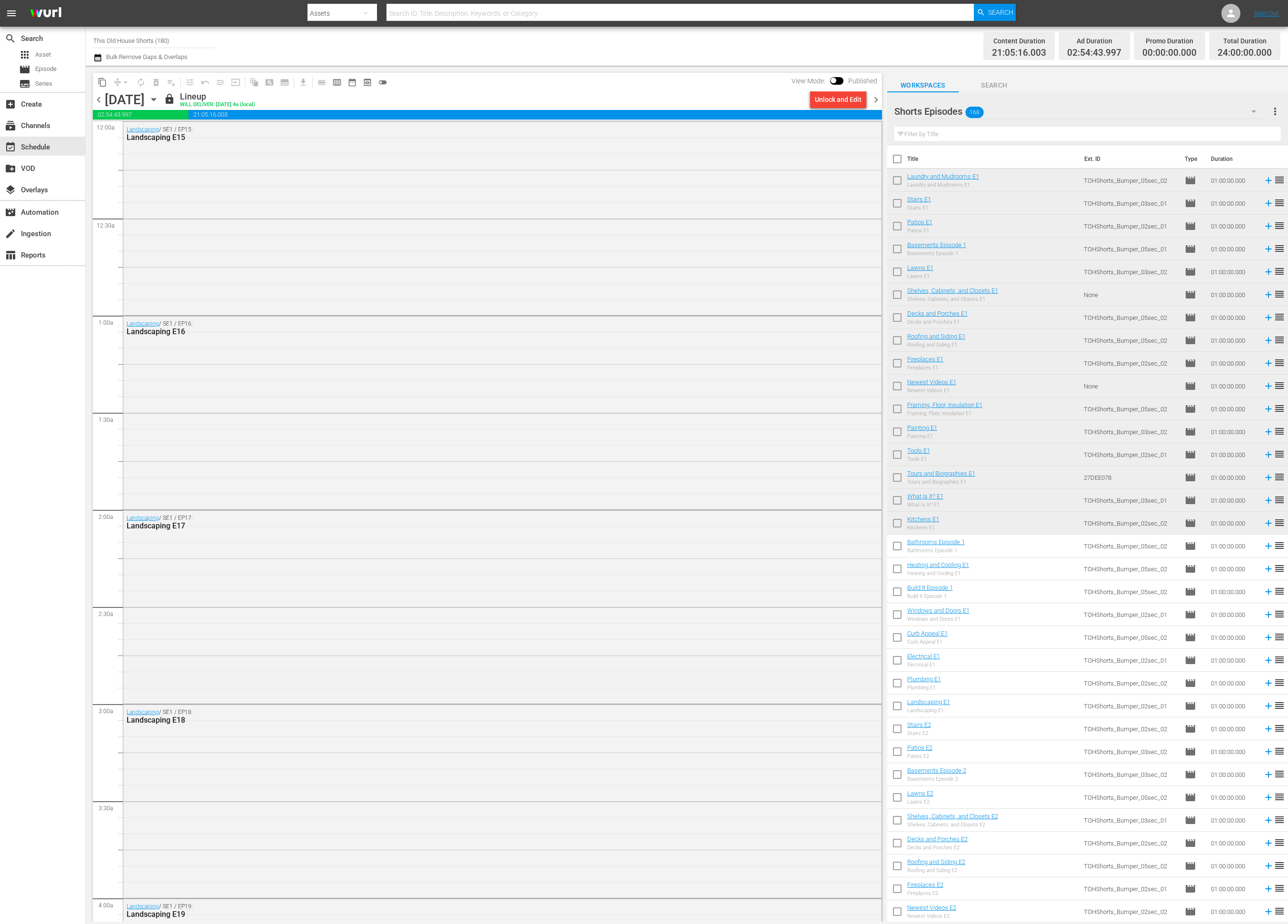
click at [894, 546] on input "checkbox" at bounding box center [897, 548] width 20 height 20
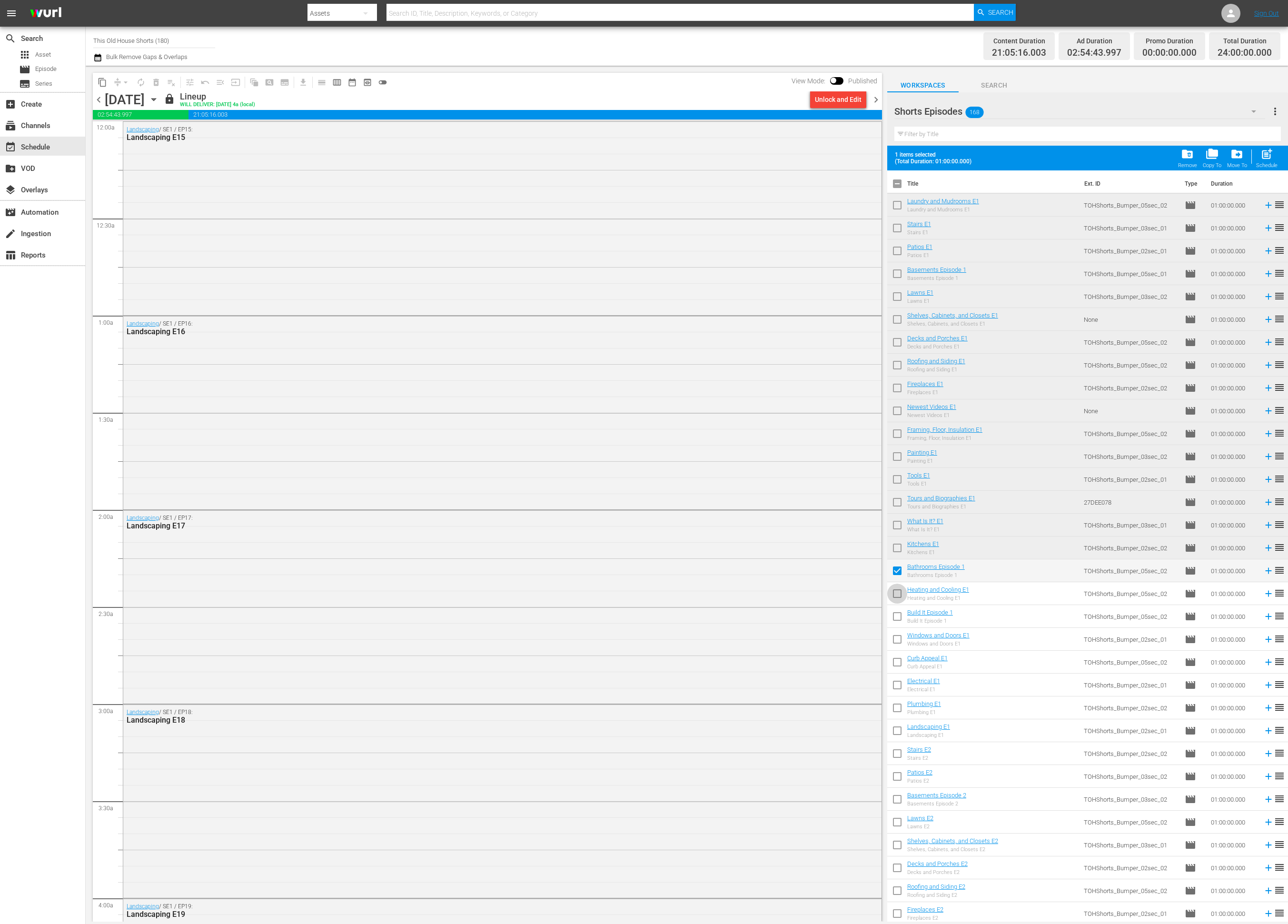
click at [902, 592] on input "checkbox" at bounding box center [897, 596] width 20 height 20
click at [902, 616] on input "checkbox" at bounding box center [897, 618] width 20 height 20
click at [877, 98] on span "chevron_right" at bounding box center [876, 100] width 12 height 12
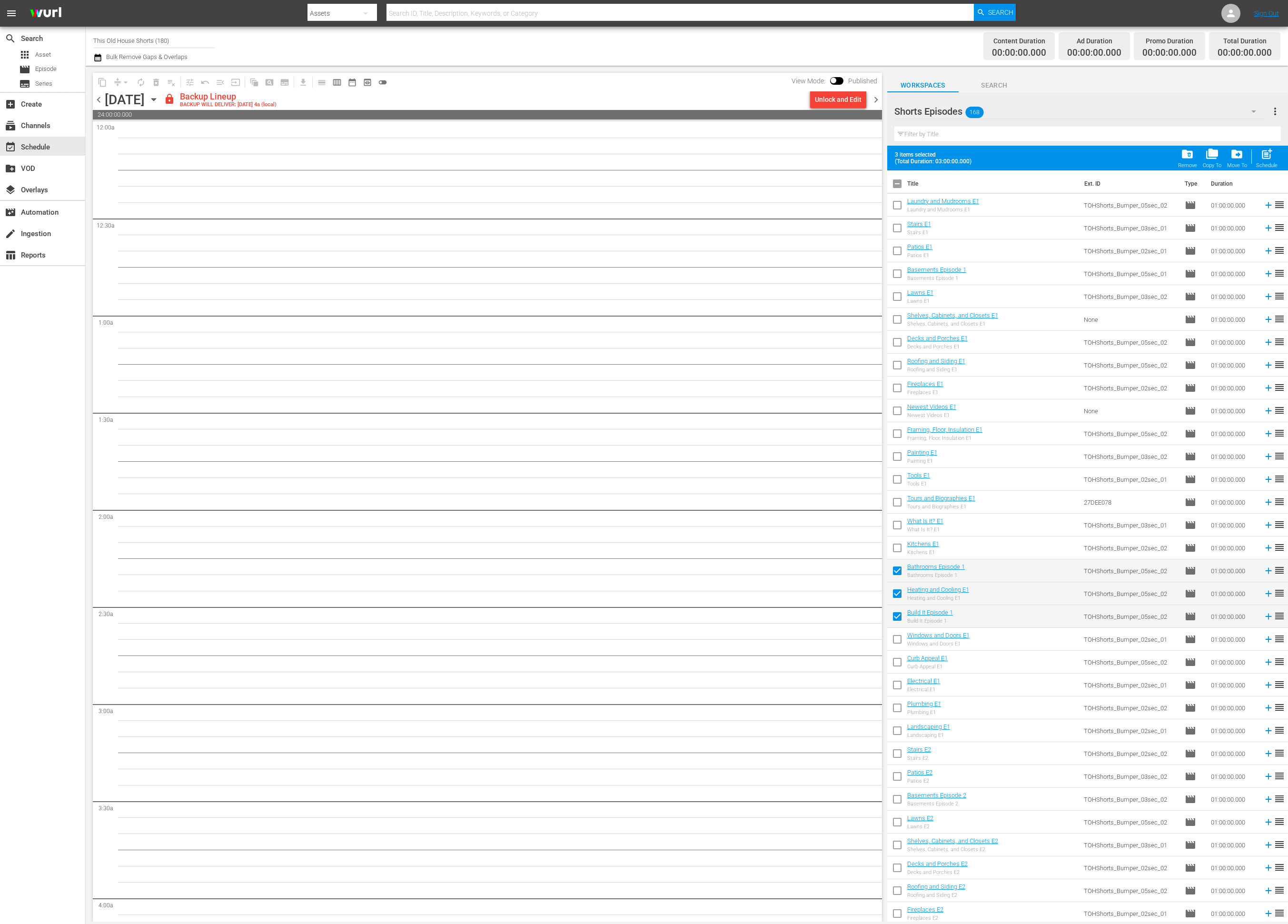
click at [877, 98] on span "chevron_right" at bounding box center [876, 100] width 12 height 12
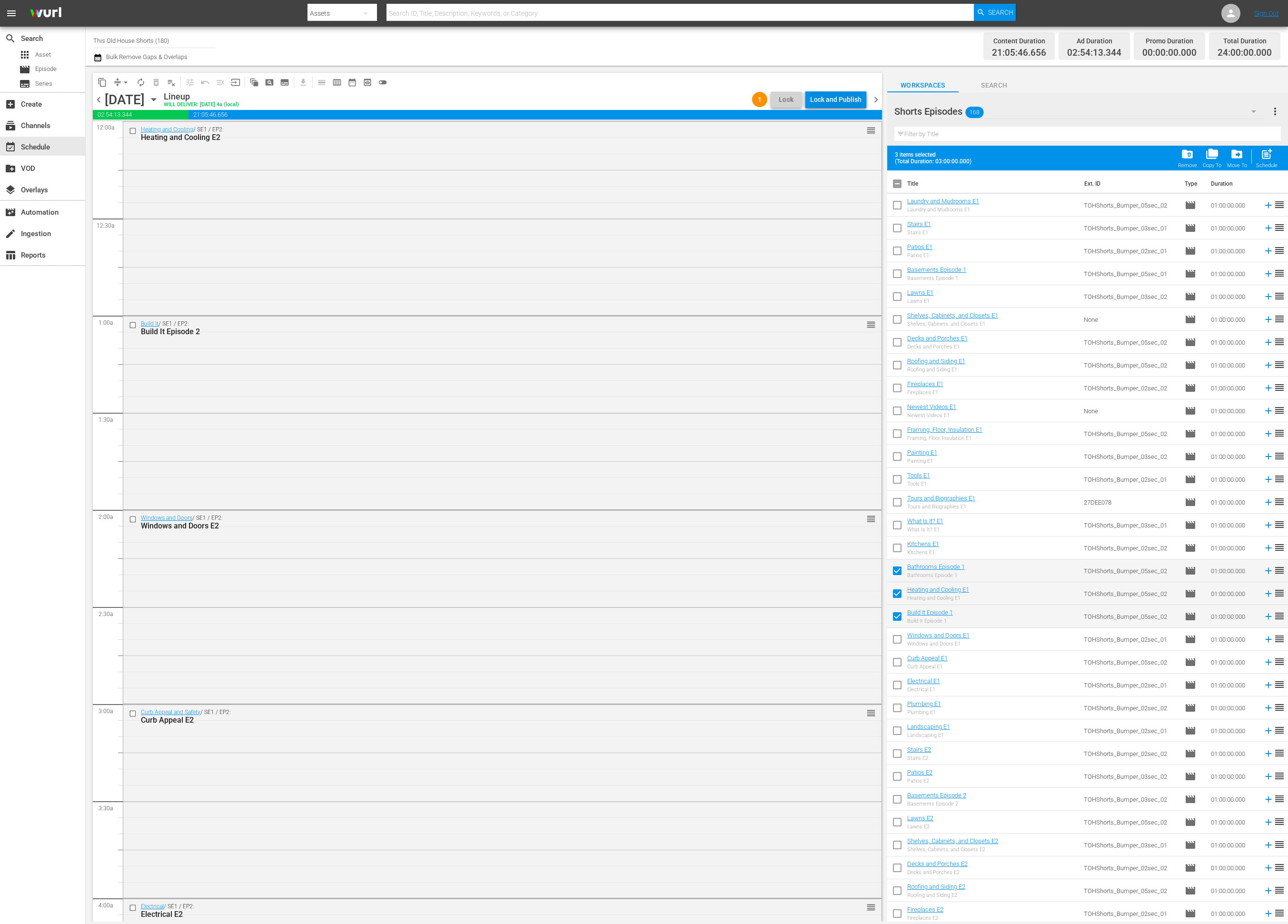
click at [822, 96] on div "Lock and Publish" at bounding box center [836, 100] width 52 height 17
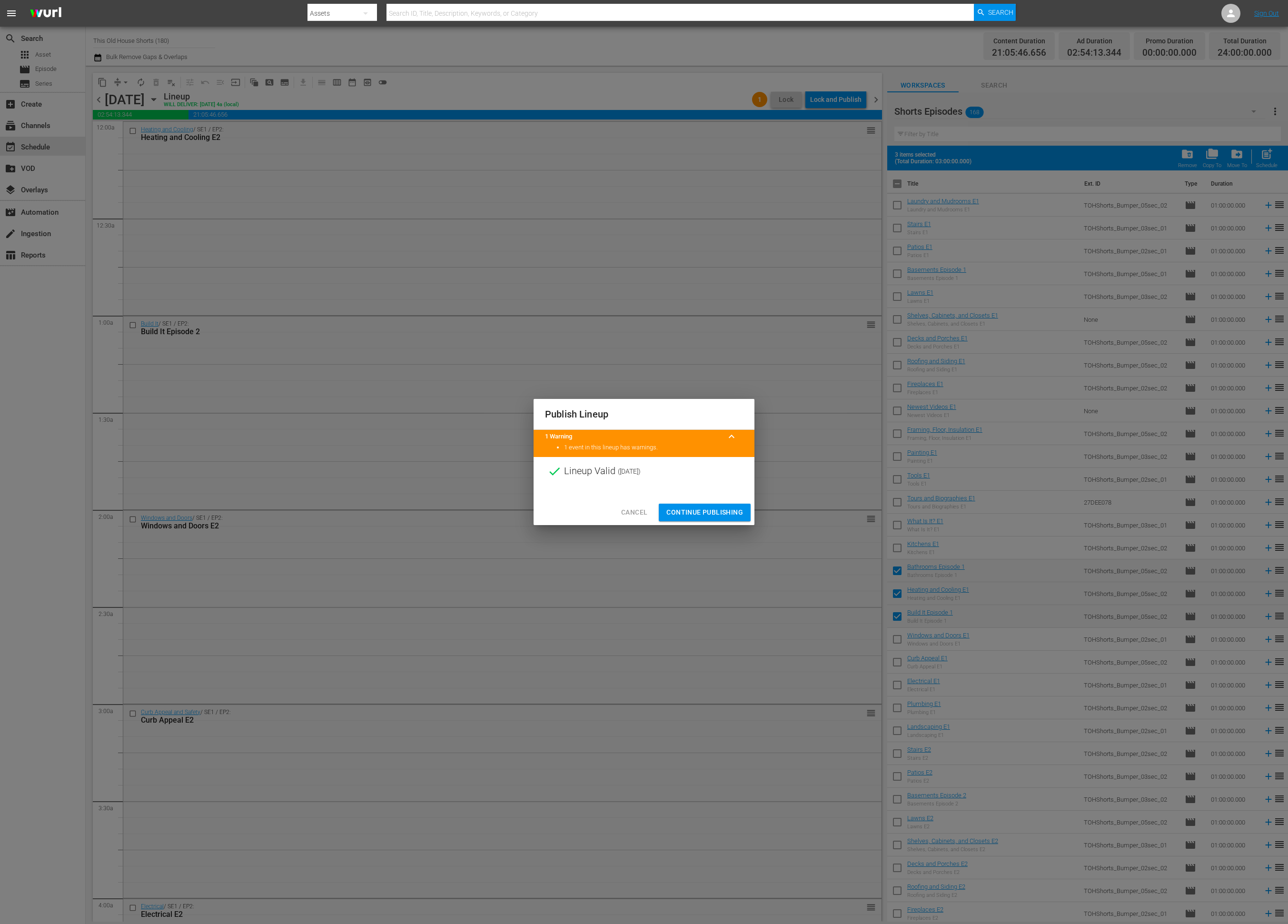
click at [712, 513] on span "Continue Publishing" at bounding box center [704, 512] width 76 height 12
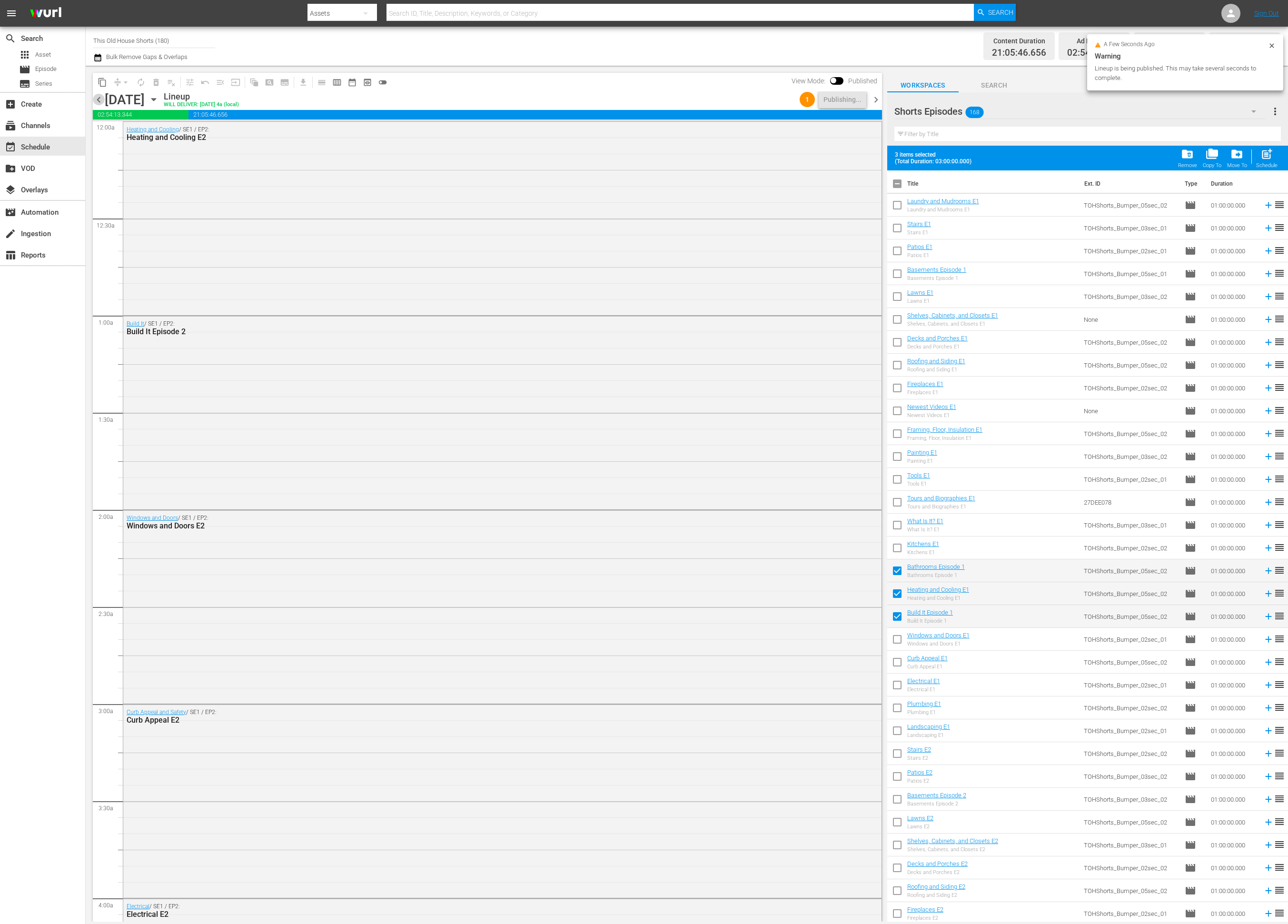
click at [101, 96] on span "chevron_left" at bounding box center [99, 100] width 12 height 12
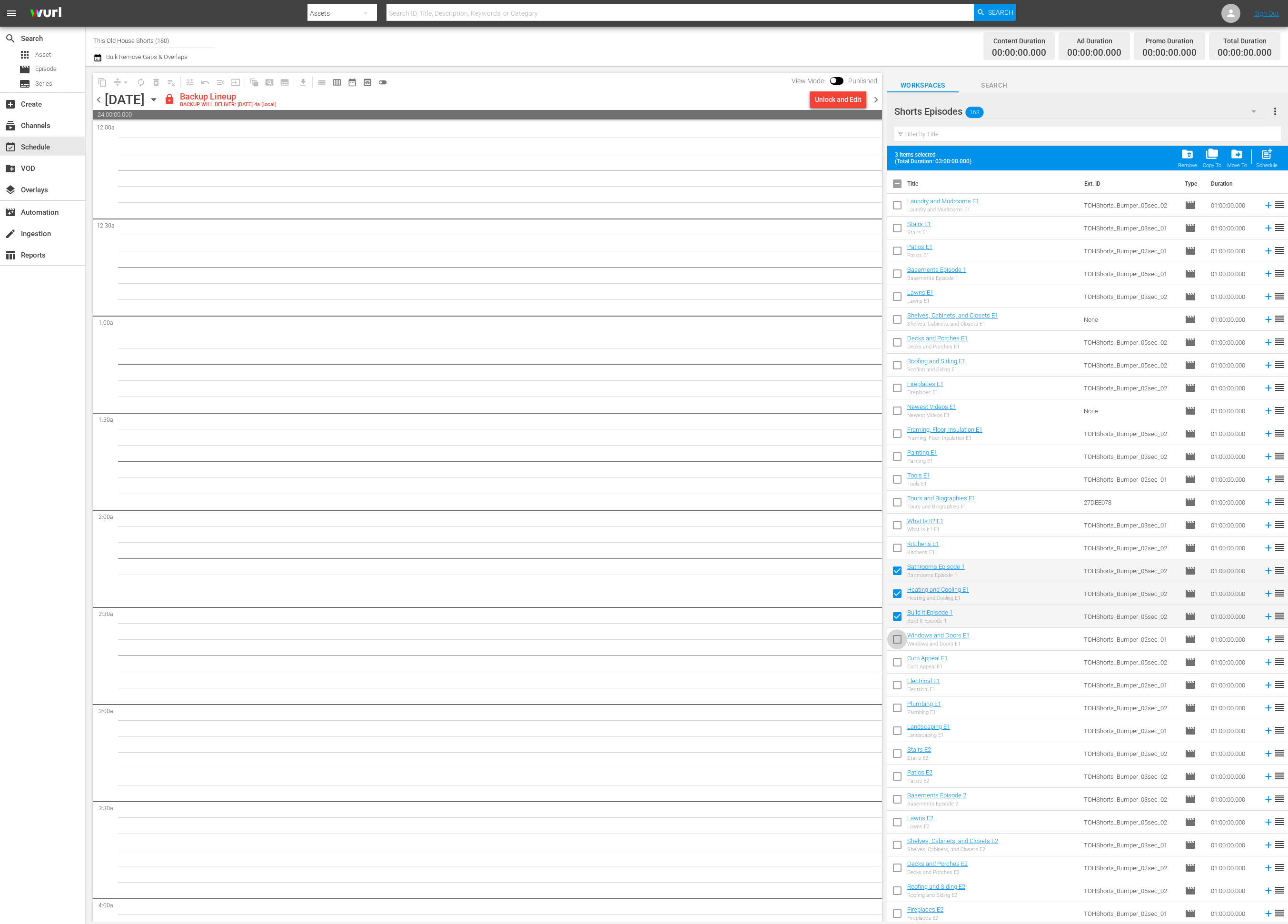
click at [902, 642] on input "checkbox" at bounding box center [897, 641] width 20 height 20
click at [902, 666] on input "checkbox" at bounding box center [897, 664] width 20 height 20
click at [898, 682] on input "checkbox" at bounding box center [897, 687] width 20 height 20
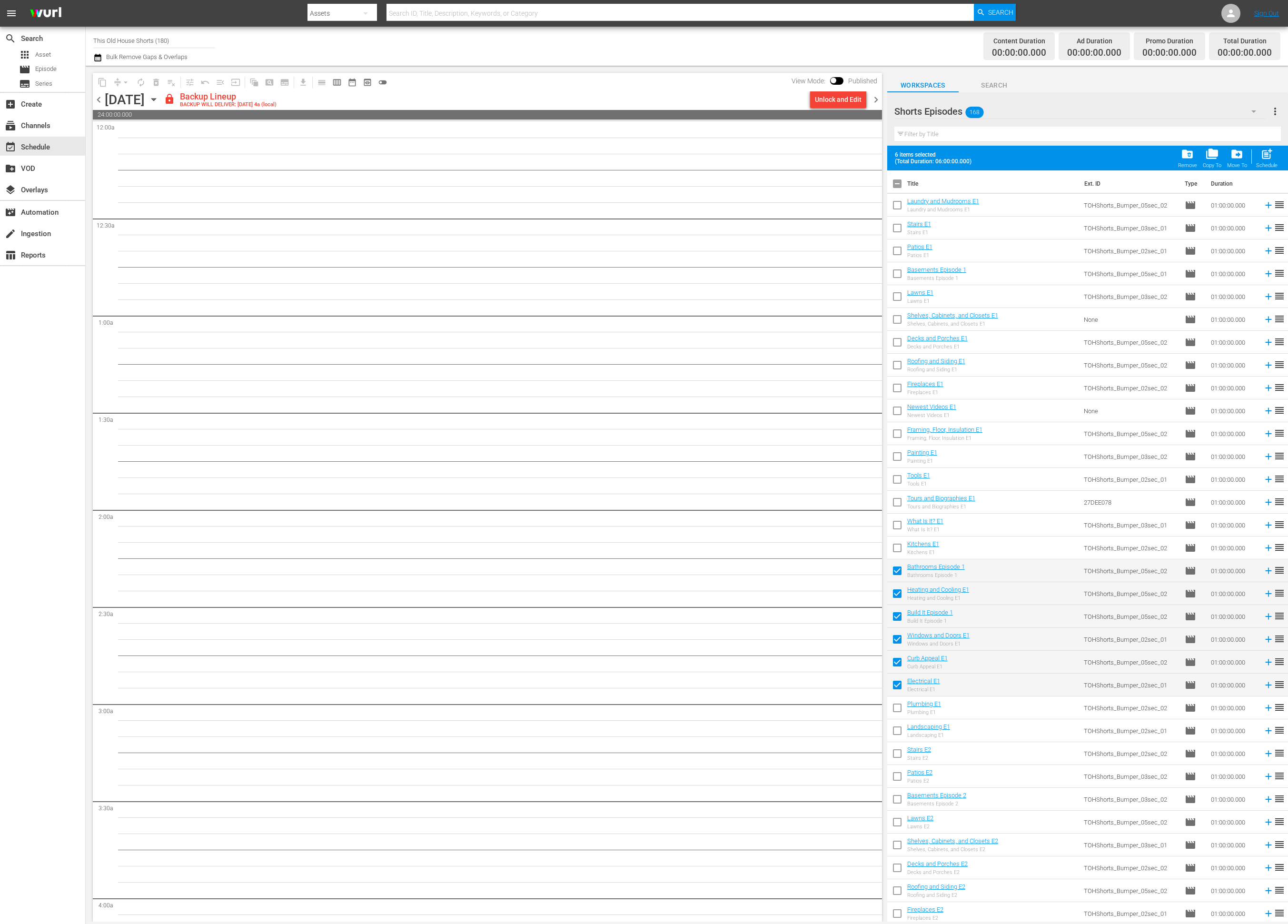
click at [900, 712] on input "checkbox" at bounding box center [897, 710] width 20 height 20
click at [900, 738] on input "checkbox" at bounding box center [897, 732] width 20 height 20
click at [898, 753] on input "checkbox" at bounding box center [897, 756] width 20 height 20
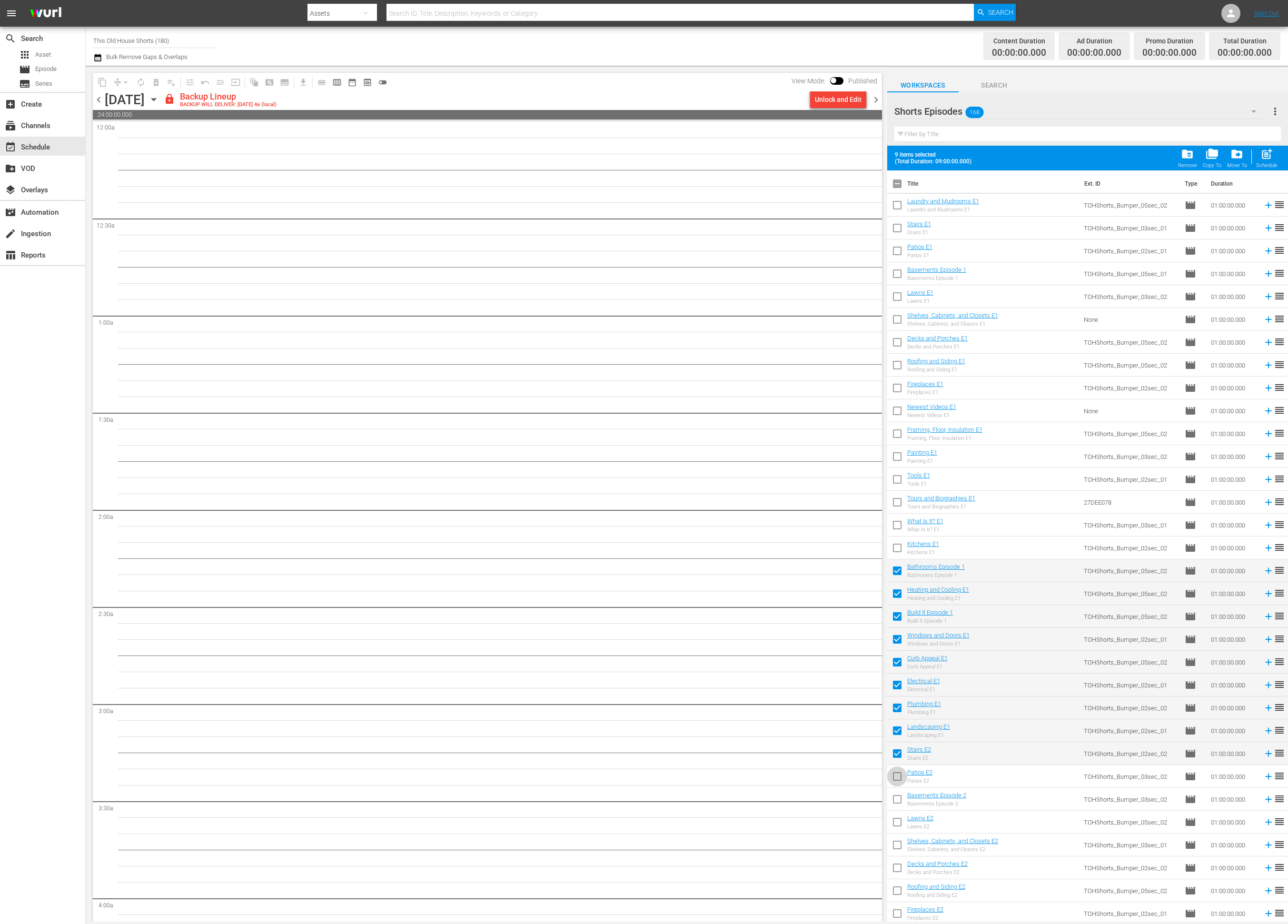
click at [897, 782] on input "checkbox" at bounding box center [897, 778] width 20 height 20
drag, startPoint x: 894, startPoint y: 798, endPoint x: 894, endPoint y: 804, distance: 6.0
click at [894, 798] on input "checkbox" at bounding box center [897, 801] width 20 height 20
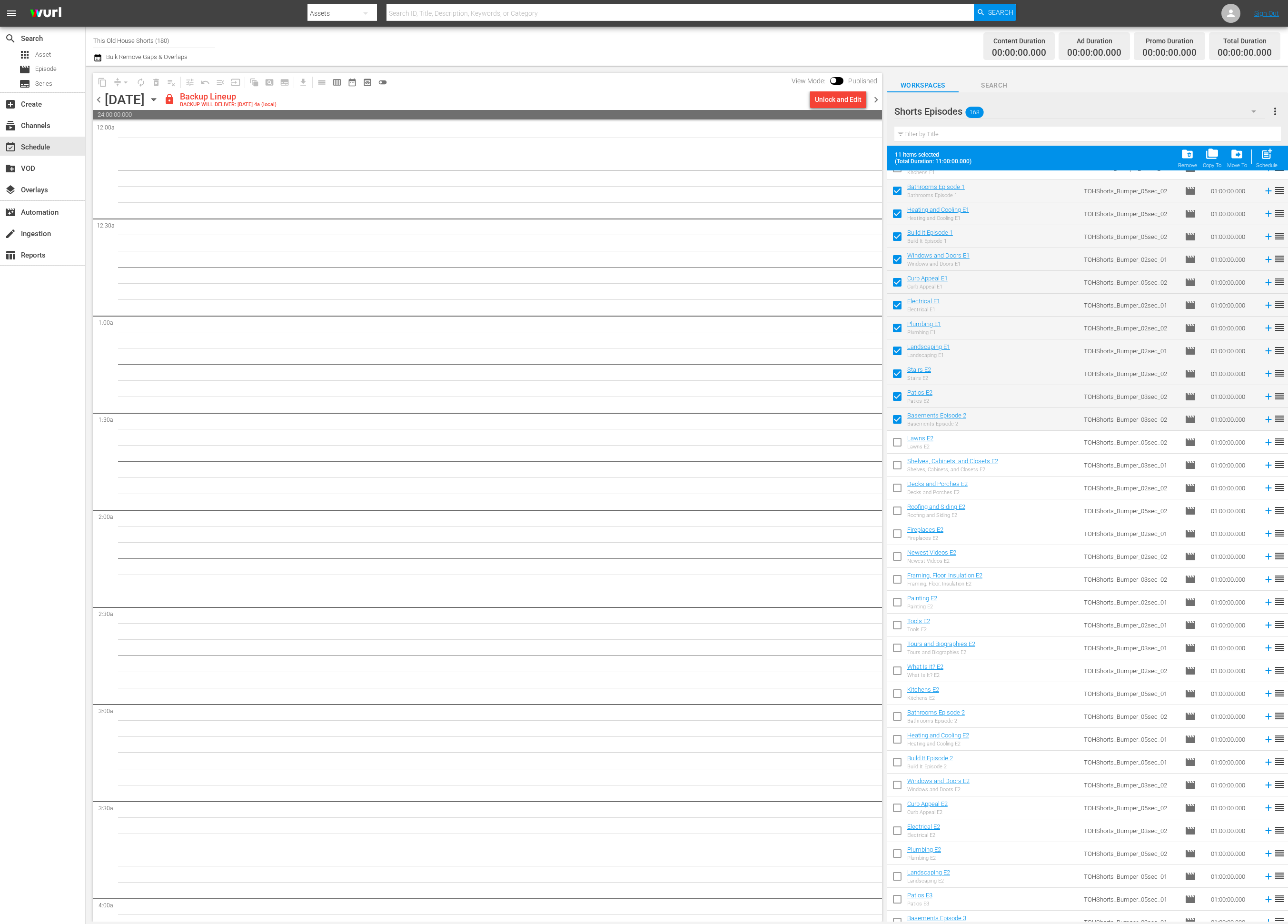
scroll to position [414, 0]
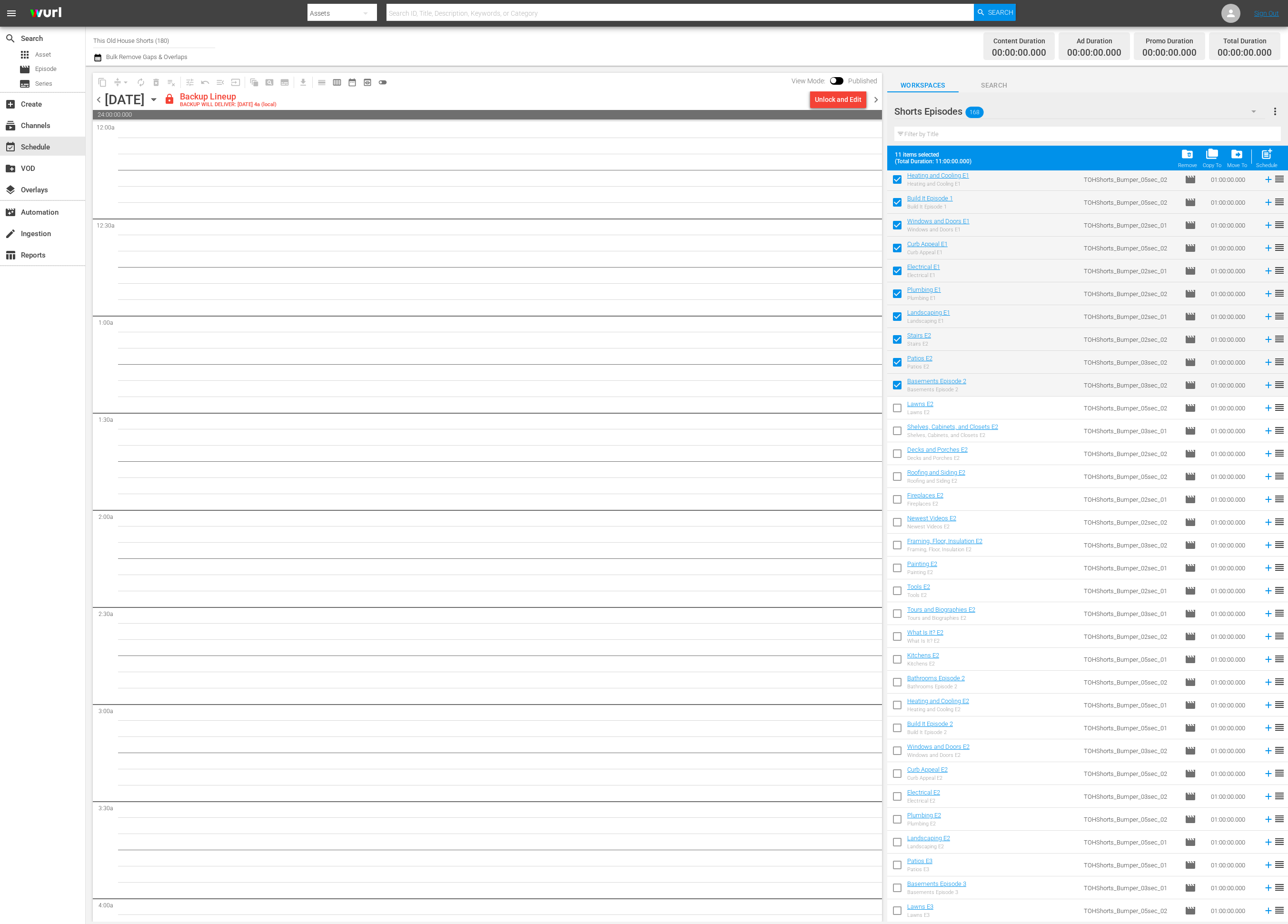
click at [901, 410] on input "checkbox" at bounding box center [897, 410] width 20 height 20
click at [900, 432] on input "checkbox" at bounding box center [897, 432] width 20 height 20
click at [898, 457] on input "checkbox" at bounding box center [897, 456] width 20 height 20
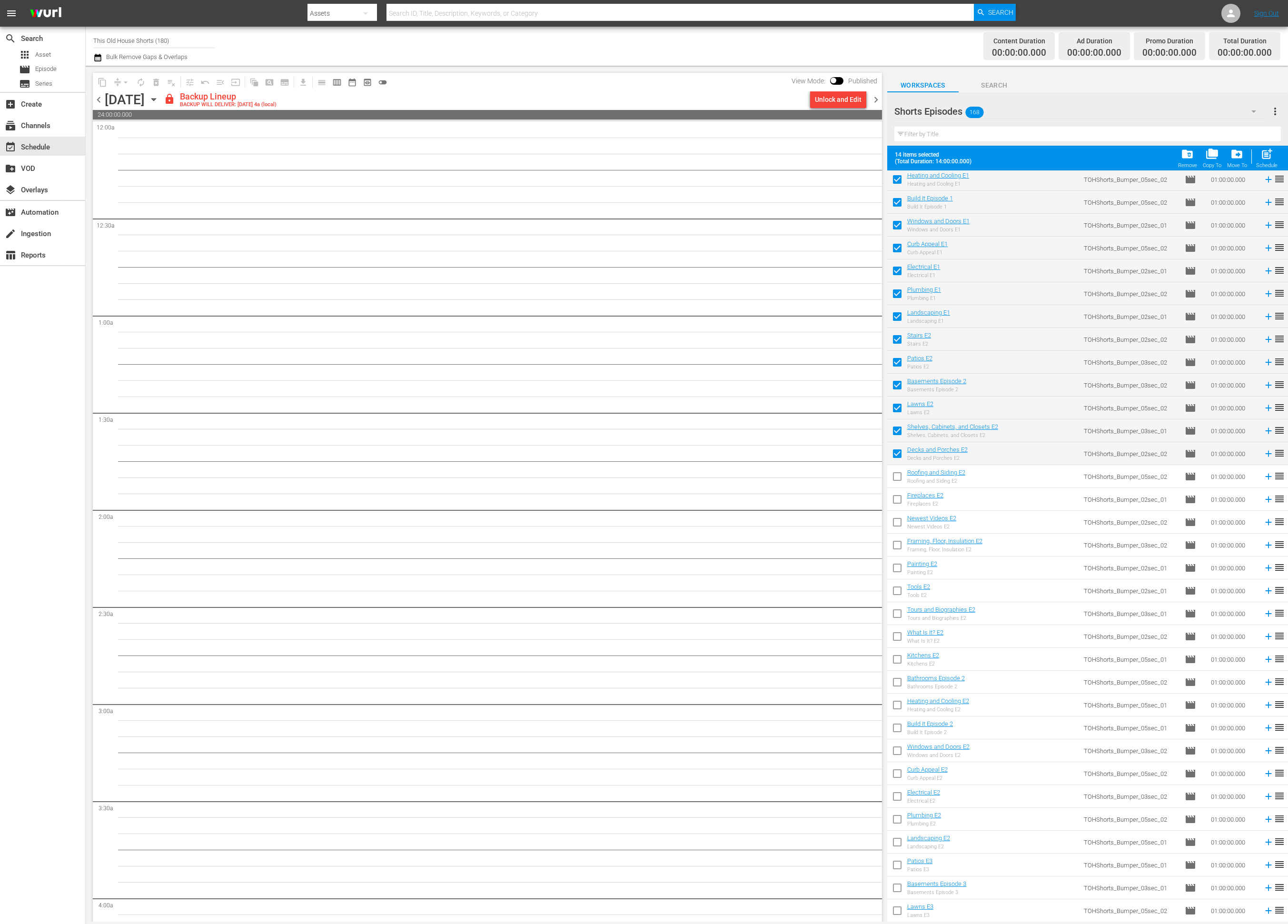
click at [900, 474] on input "checkbox" at bounding box center [897, 478] width 20 height 20
click at [902, 510] on input "checkbox" at bounding box center [897, 501] width 20 height 20
click at [902, 524] on input "checkbox" at bounding box center [897, 524] width 20 height 20
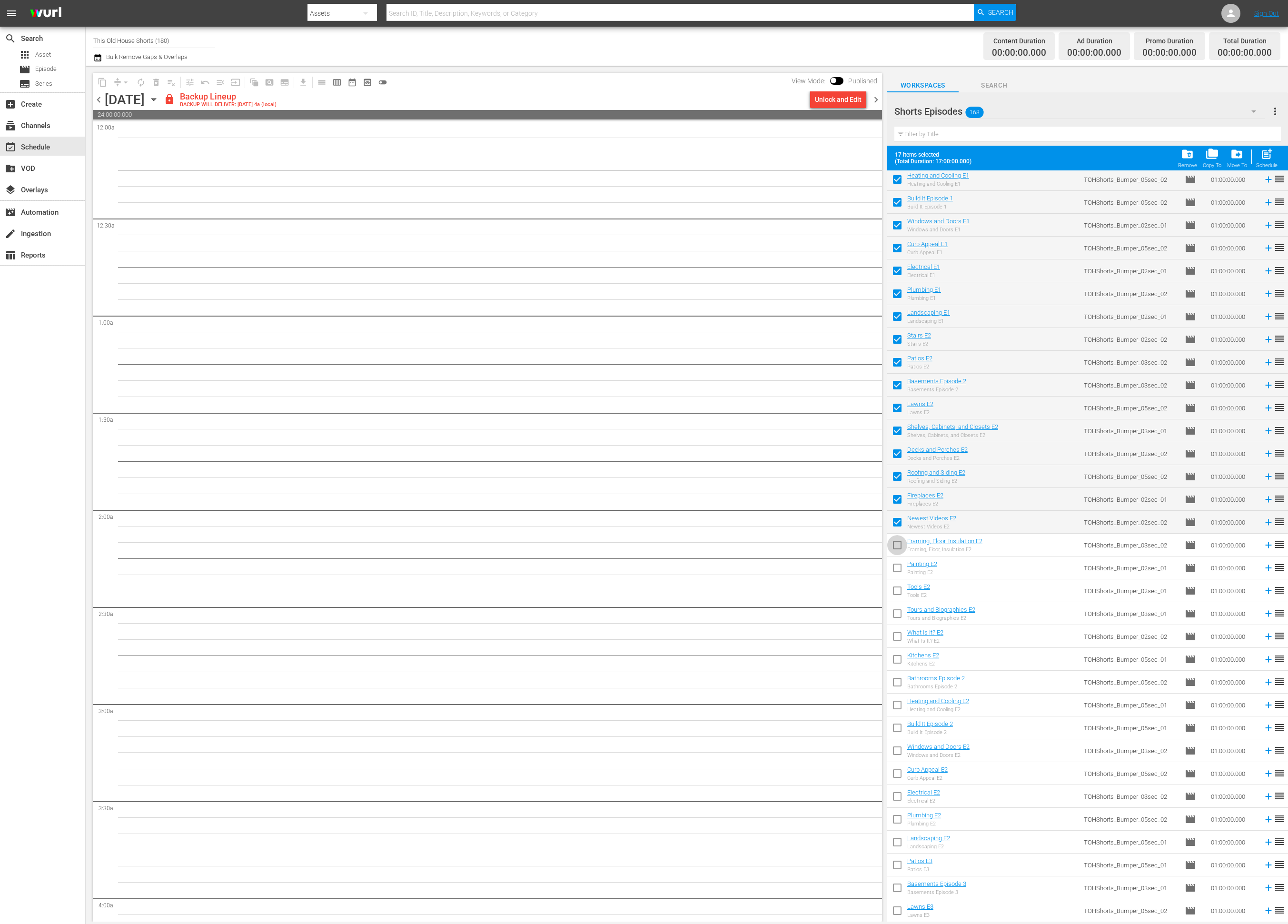
click at [897, 543] on input "checkbox" at bounding box center [897, 547] width 20 height 20
click at [828, 98] on div "Unlock and Edit" at bounding box center [838, 100] width 46 height 17
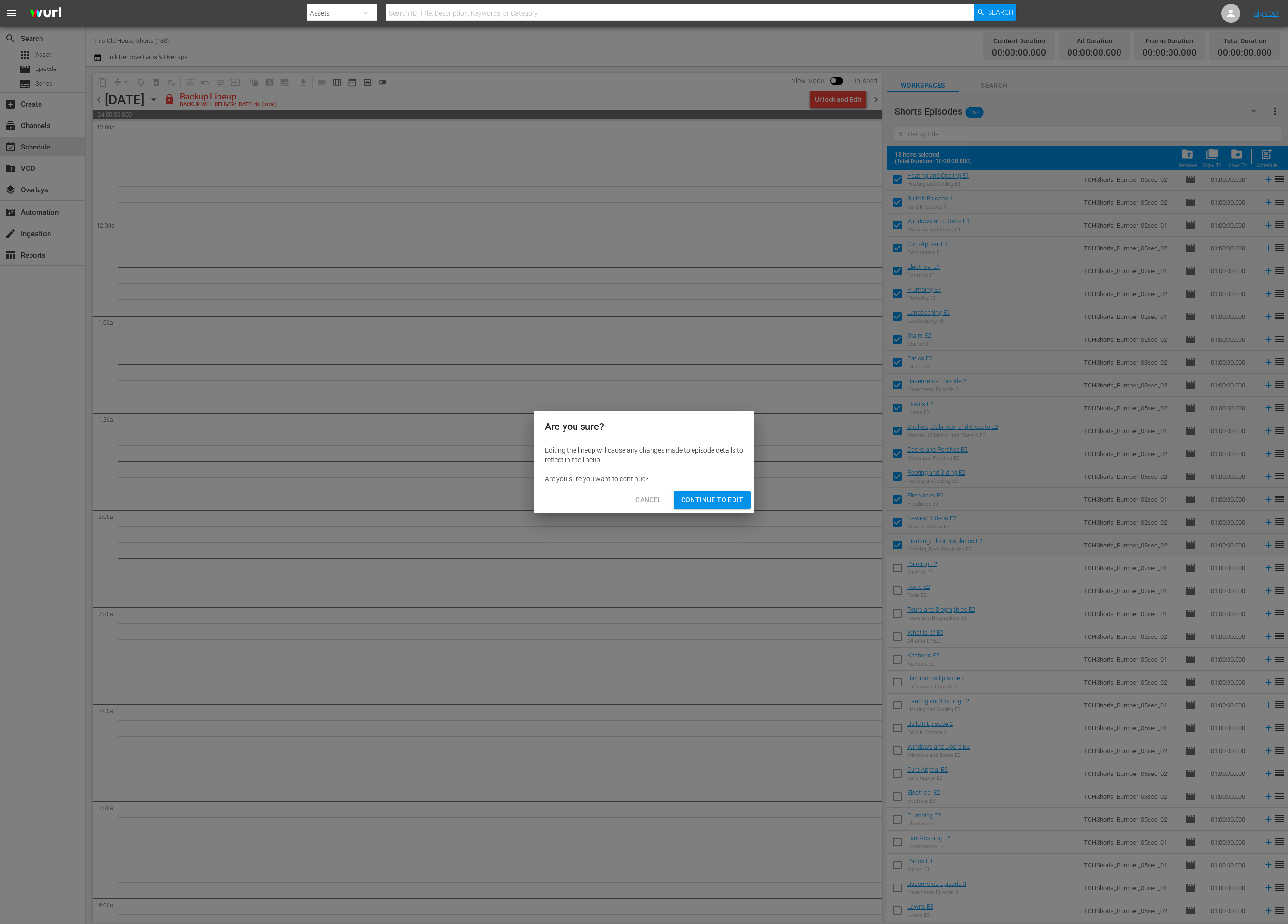
click at [718, 504] on span "Continue to Edit" at bounding box center [712, 500] width 62 height 12
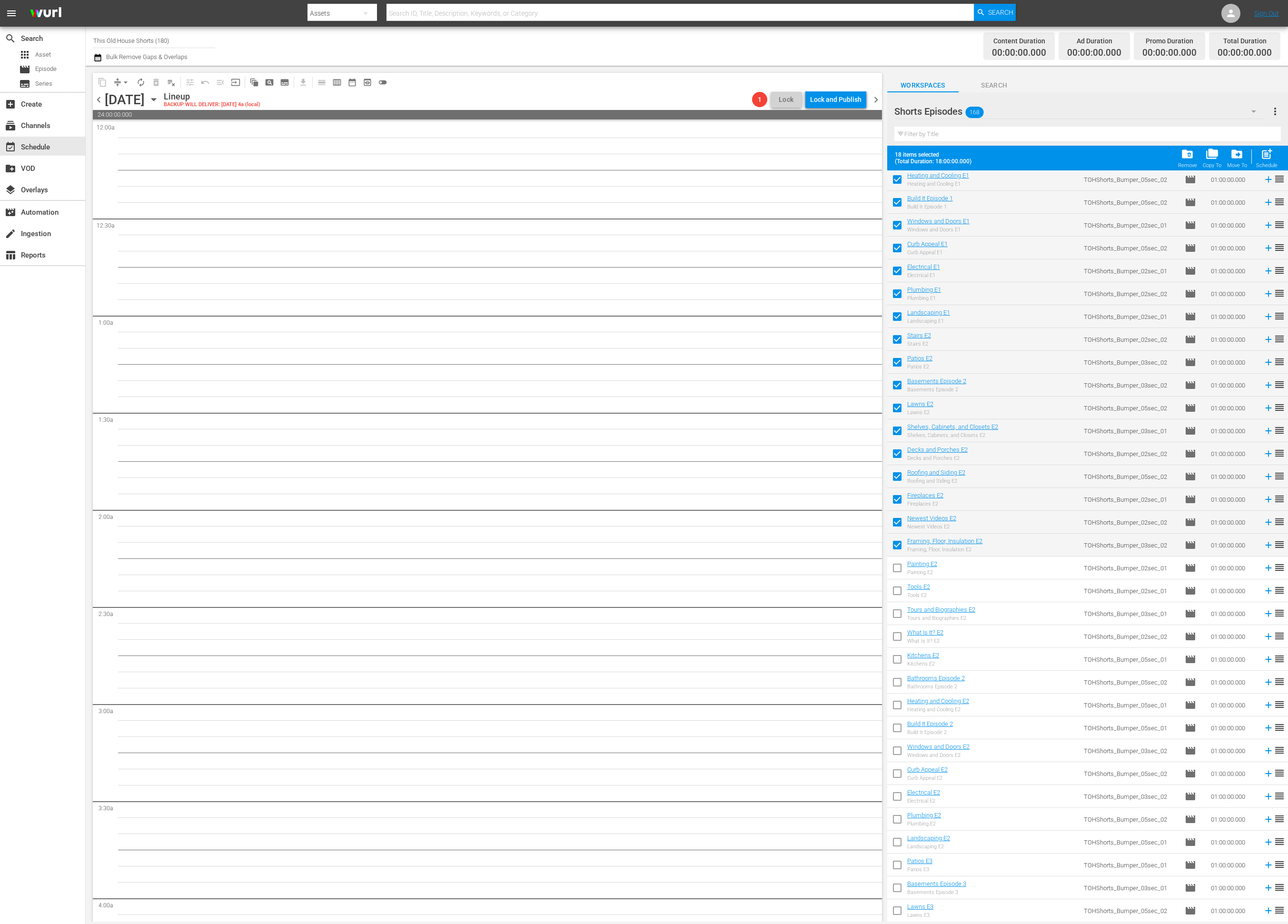
click at [896, 570] on input "checkbox" at bounding box center [897, 570] width 20 height 20
click at [896, 594] on input "checkbox" at bounding box center [897, 592] width 20 height 20
click at [898, 614] on input "checkbox" at bounding box center [897, 616] width 20 height 20
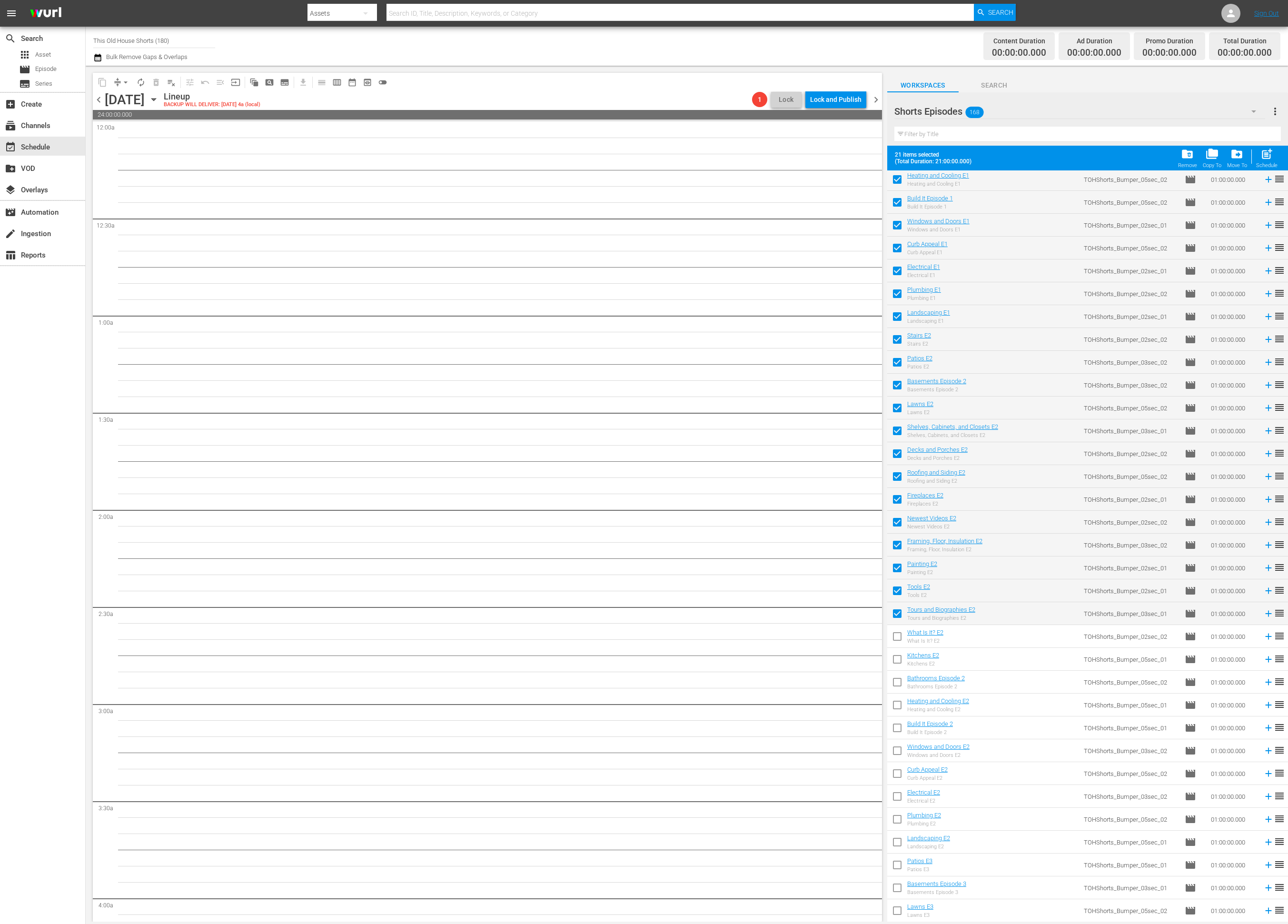
click at [900, 644] on input "checkbox" at bounding box center [897, 638] width 20 height 20
click at [896, 668] on input "checkbox" at bounding box center [897, 661] width 20 height 20
click at [896, 678] on input "checkbox" at bounding box center [897, 684] width 20 height 20
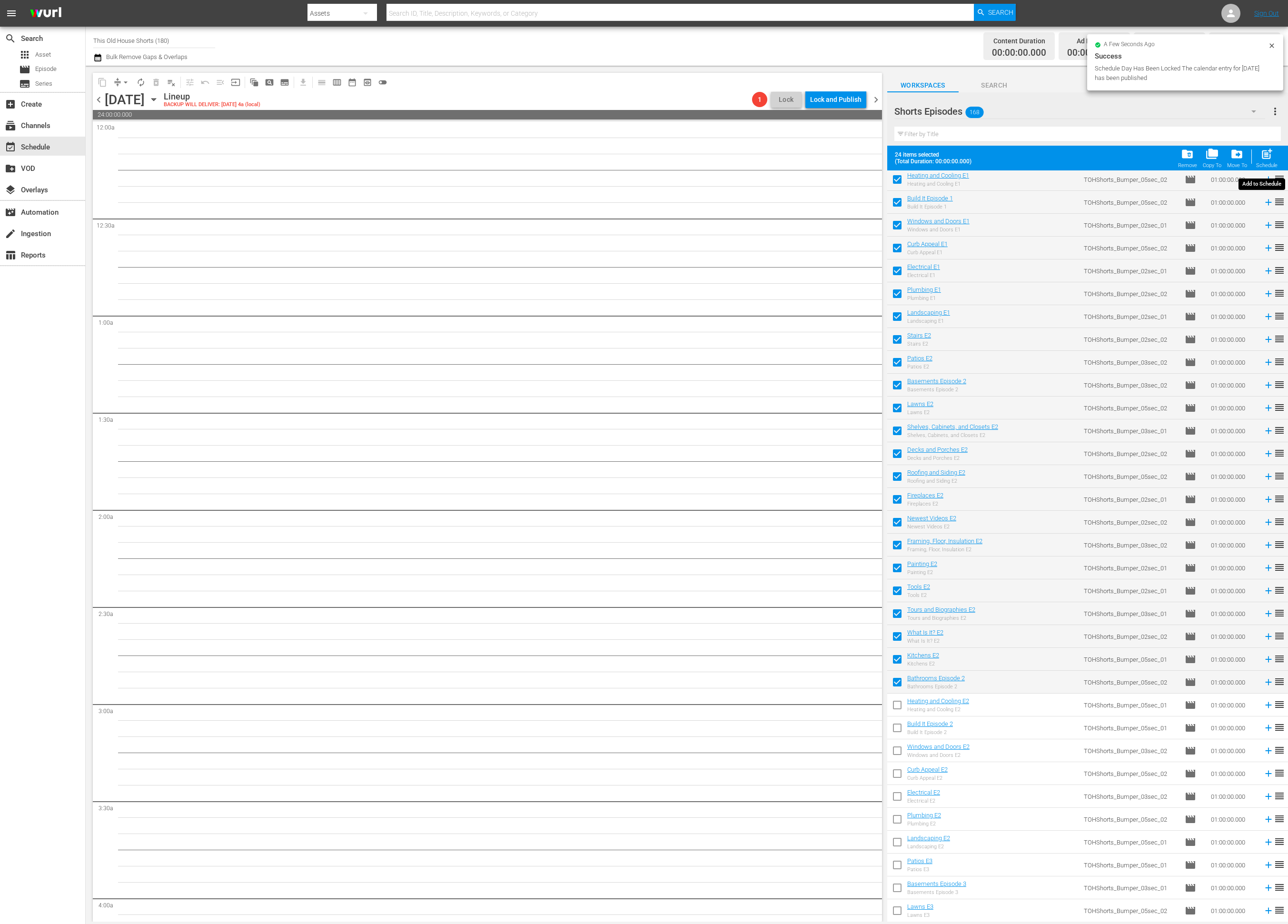
click at [1266, 152] on span "post_add" at bounding box center [1267, 154] width 13 height 13
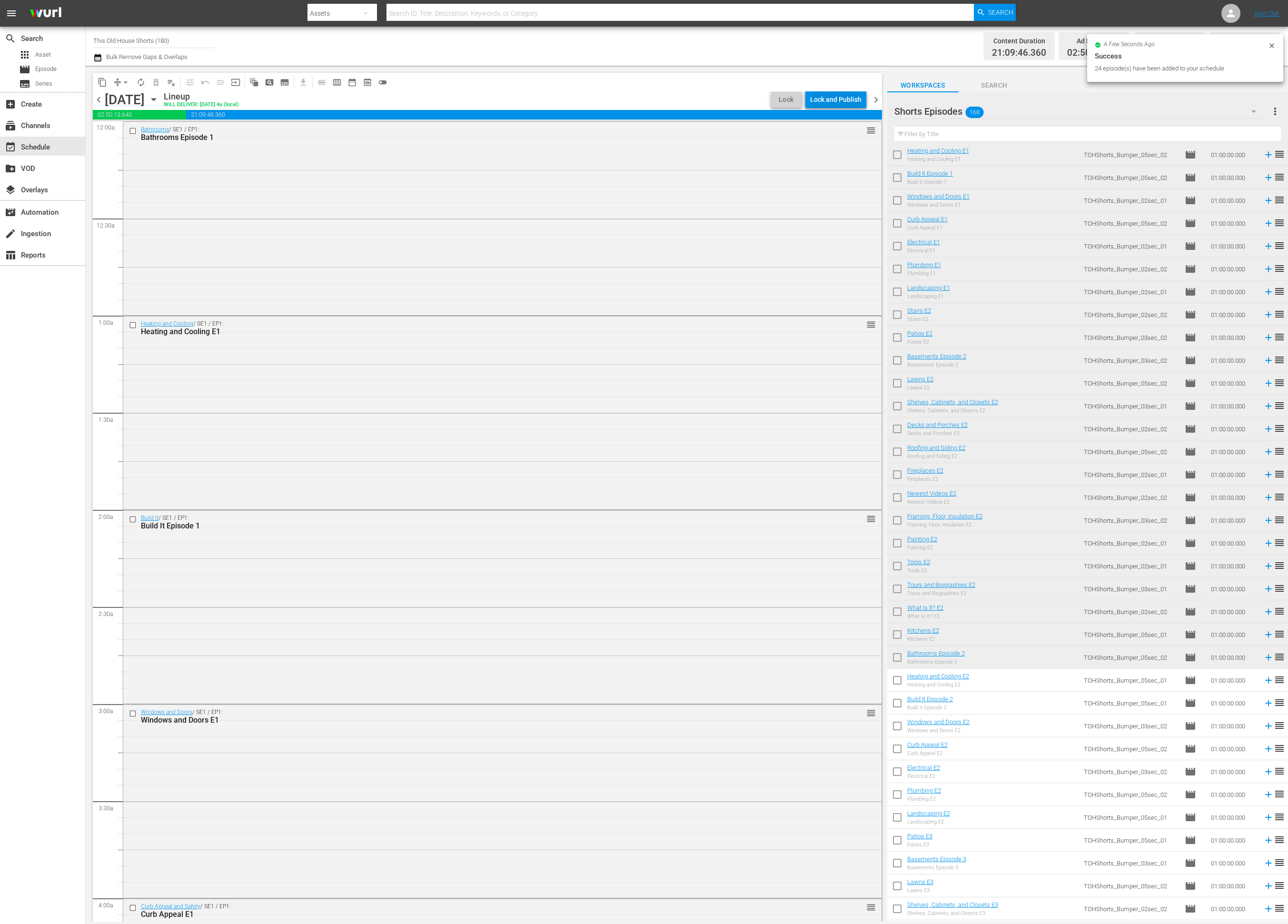
click at [829, 98] on div "Lock and Publish" at bounding box center [836, 100] width 52 height 17
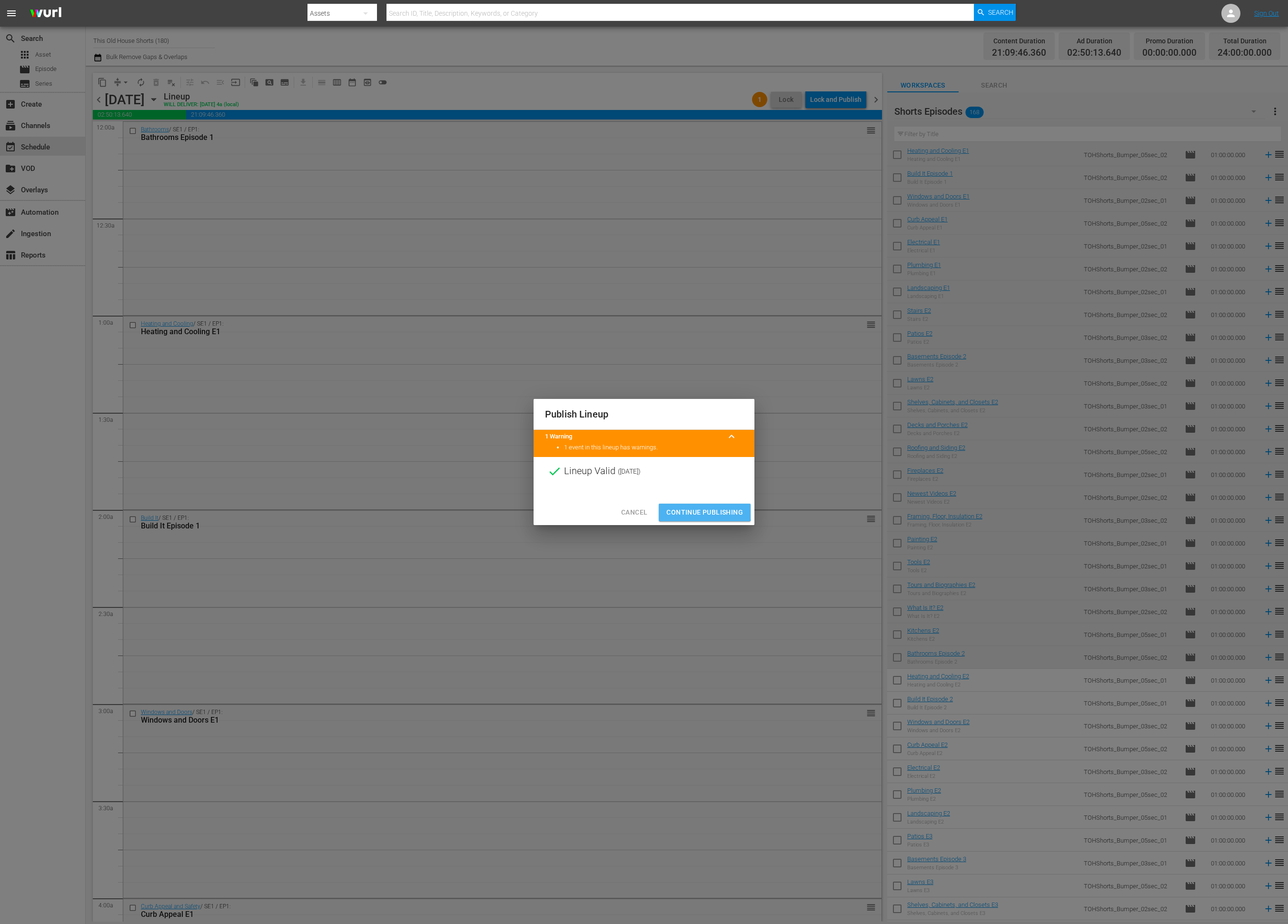
click at [685, 508] on span "Continue Publishing" at bounding box center [704, 512] width 76 height 12
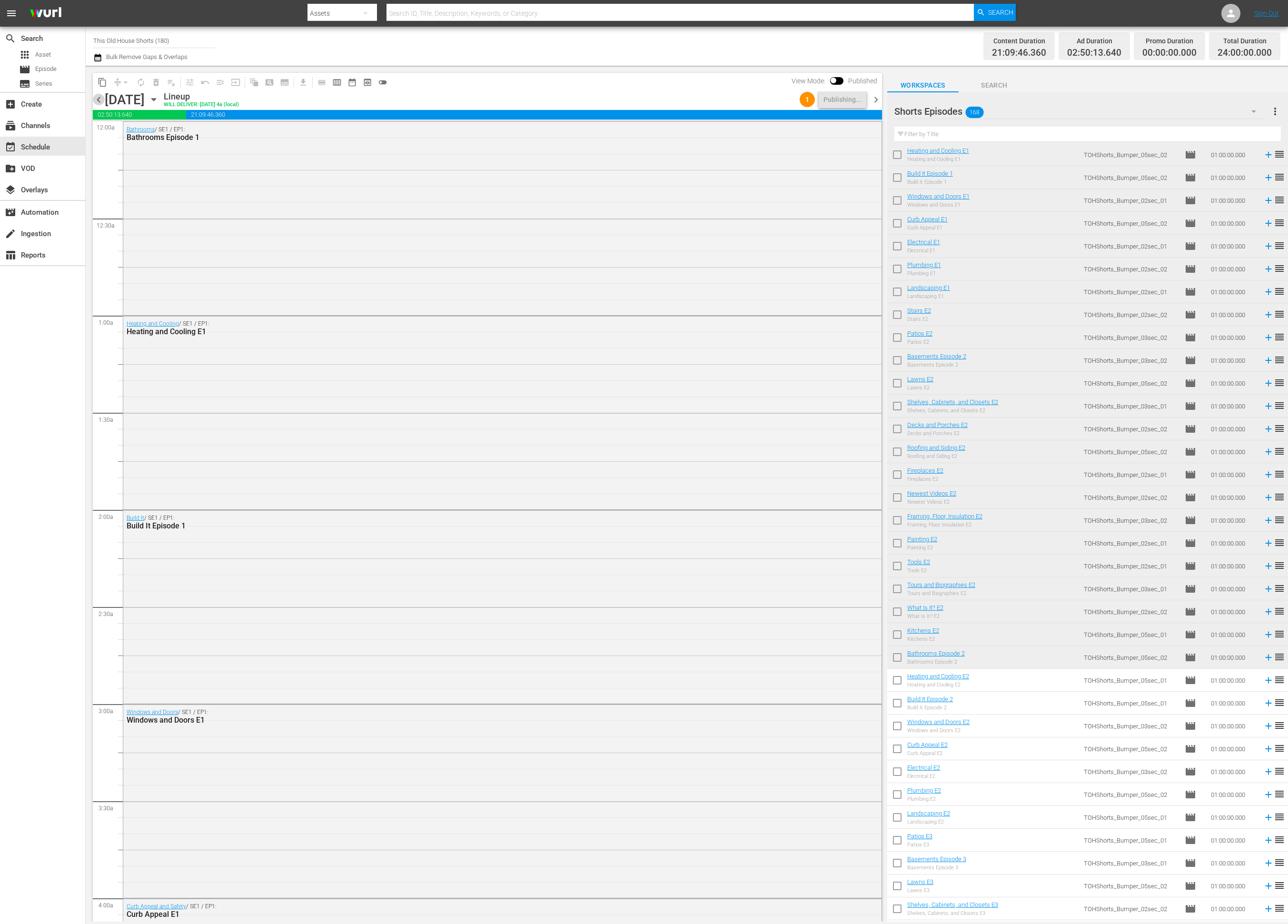
click at [100, 99] on span "chevron_left" at bounding box center [99, 100] width 12 height 12
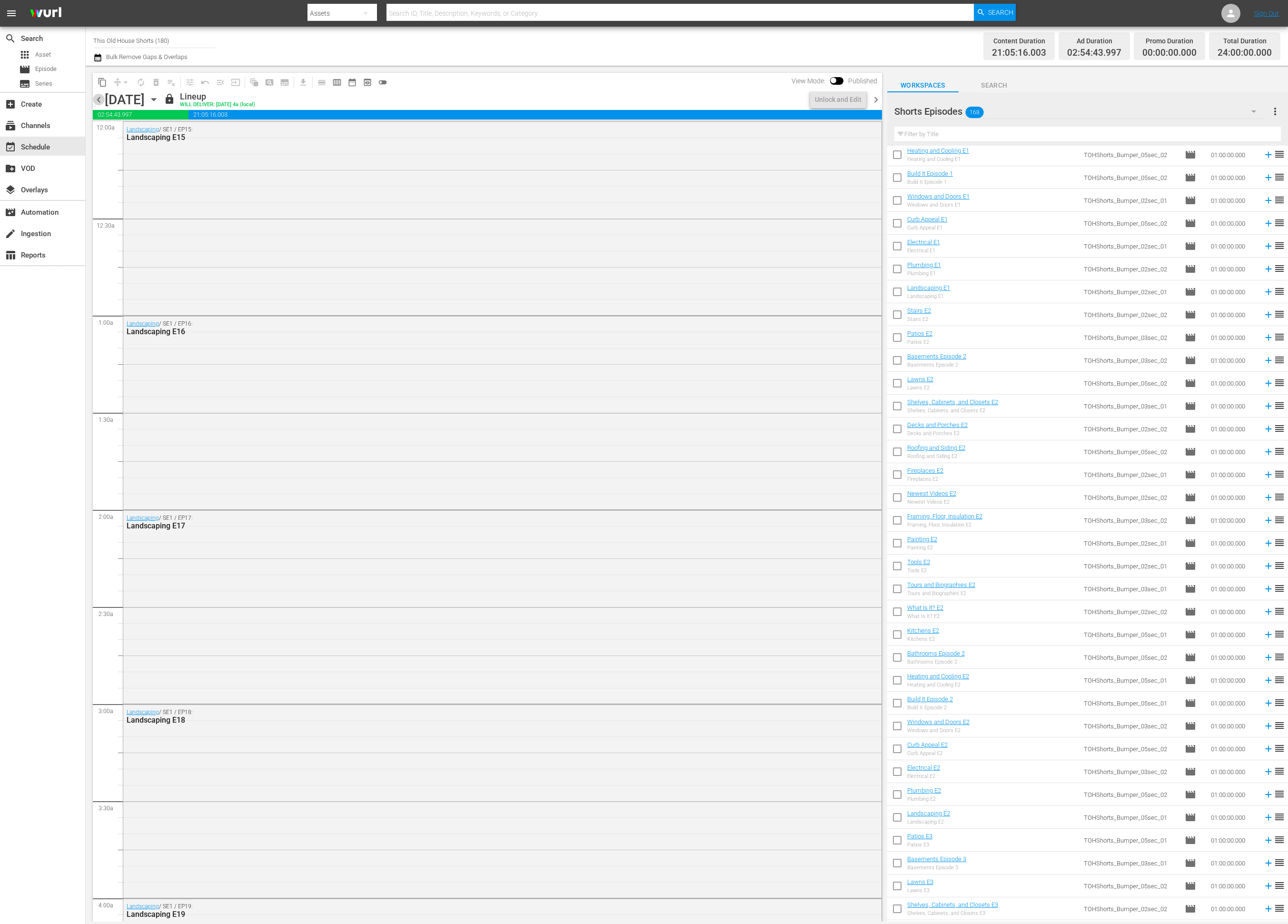
click at [100, 99] on span "chevron_left" at bounding box center [99, 100] width 12 height 12
click at [874, 102] on span "chevron_right" at bounding box center [876, 100] width 12 height 12
click at [874, 101] on span "chevron_right" at bounding box center [876, 100] width 12 height 12
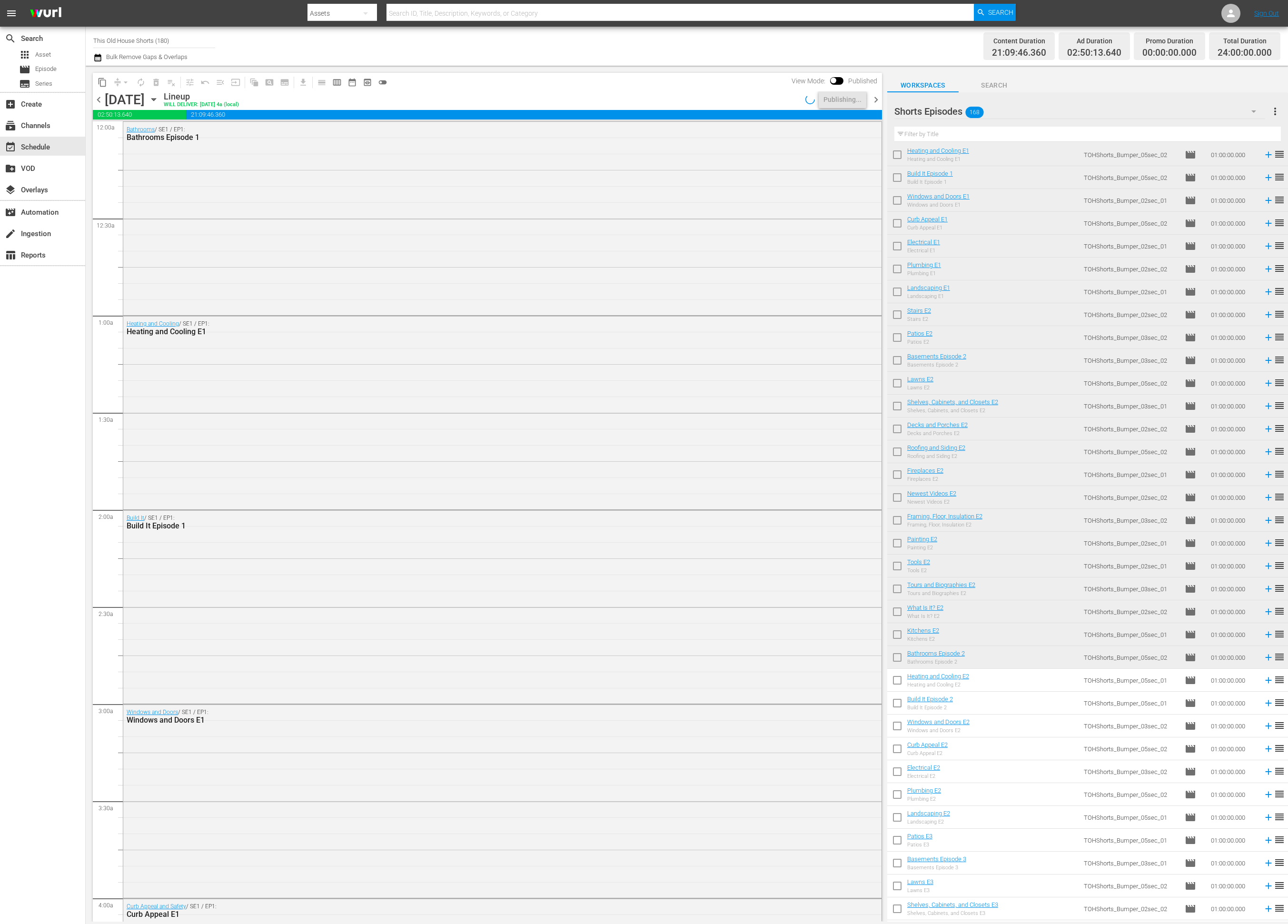
click at [874, 101] on span "chevron_right" at bounding box center [876, 100] width 12 height 12
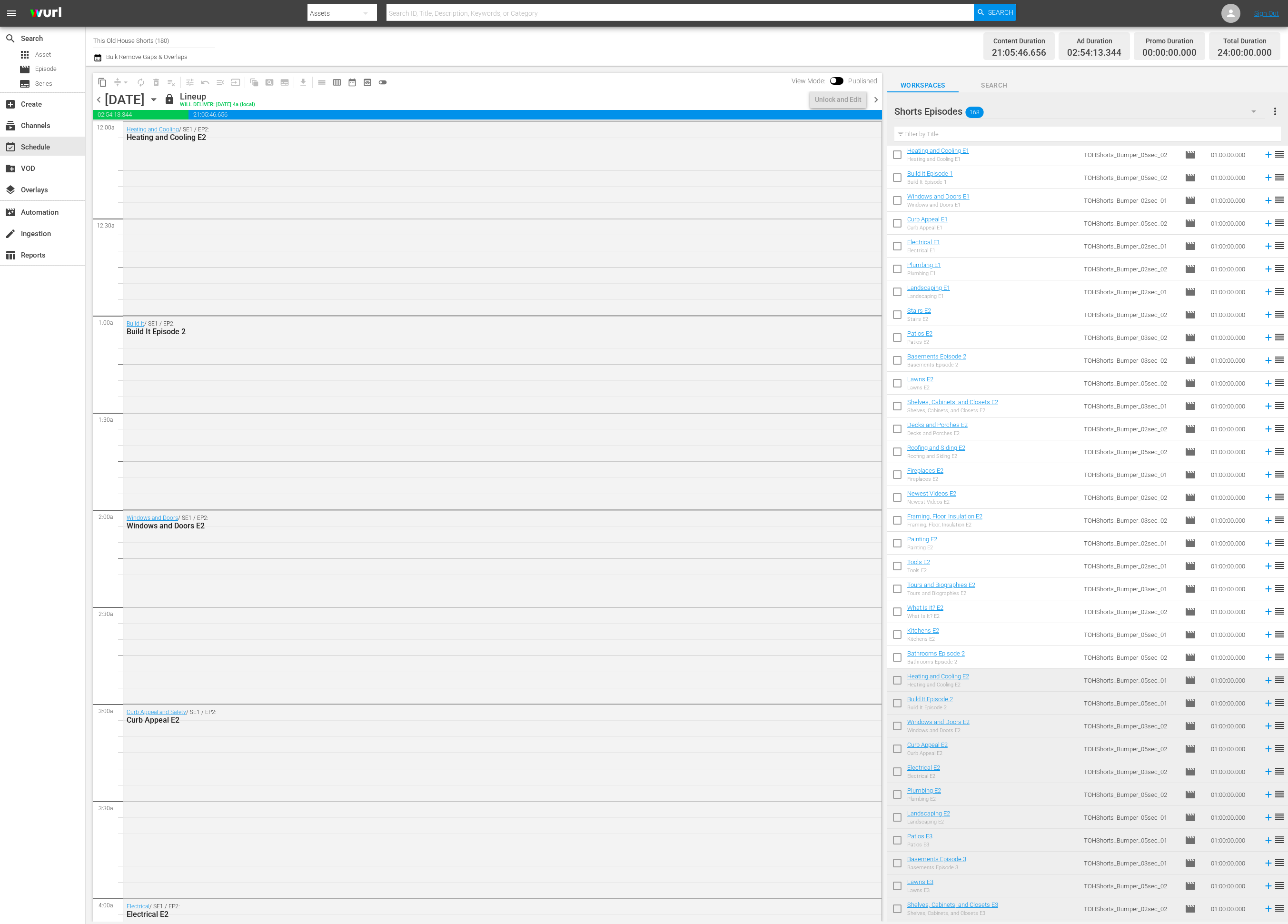
click at [874, 101] on span "chevron_right" at bounding box center [876, 100] width 12 height 12
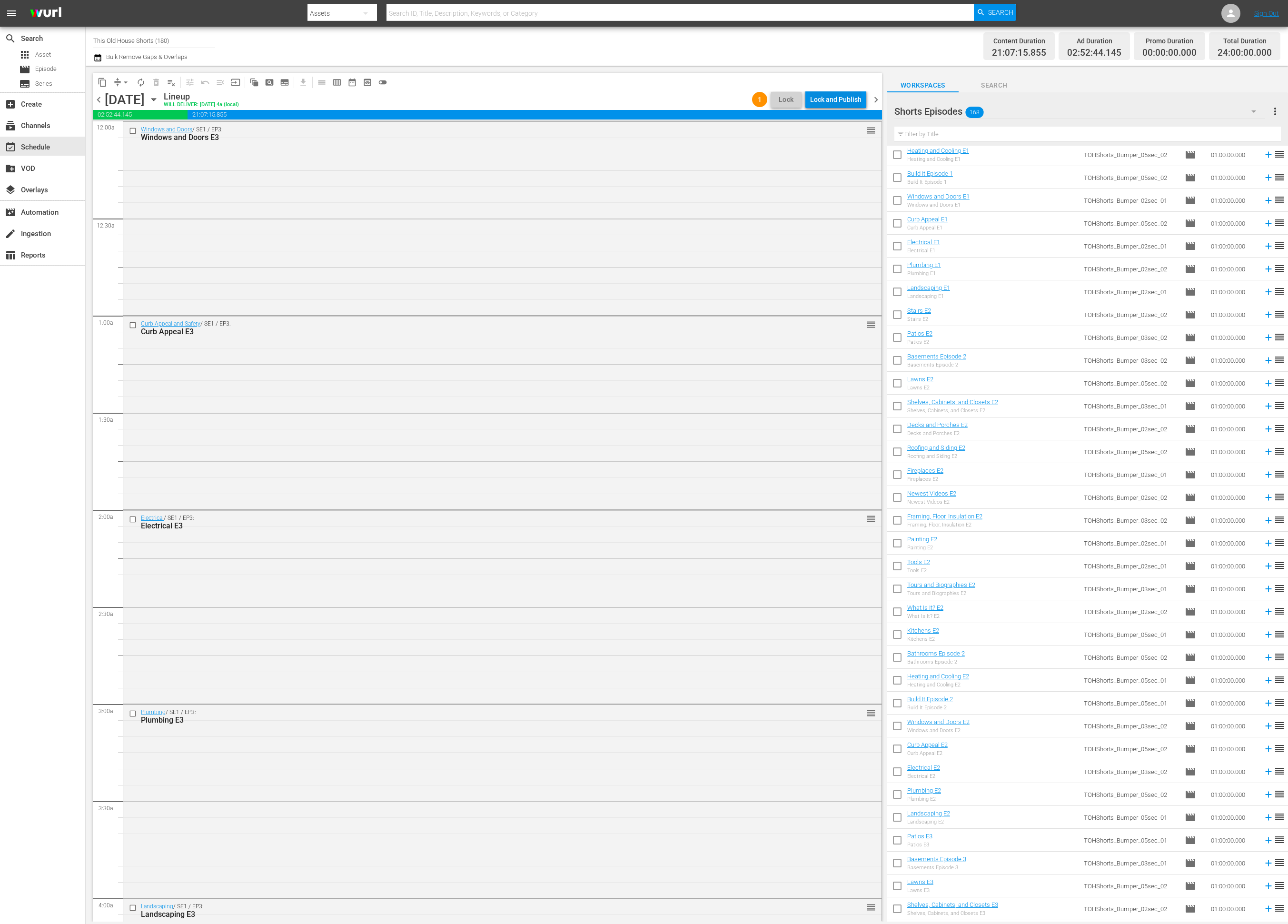
click at [822, 102] on div "Lock and Publish" at bounding box center [836, 100] width 52 height 17
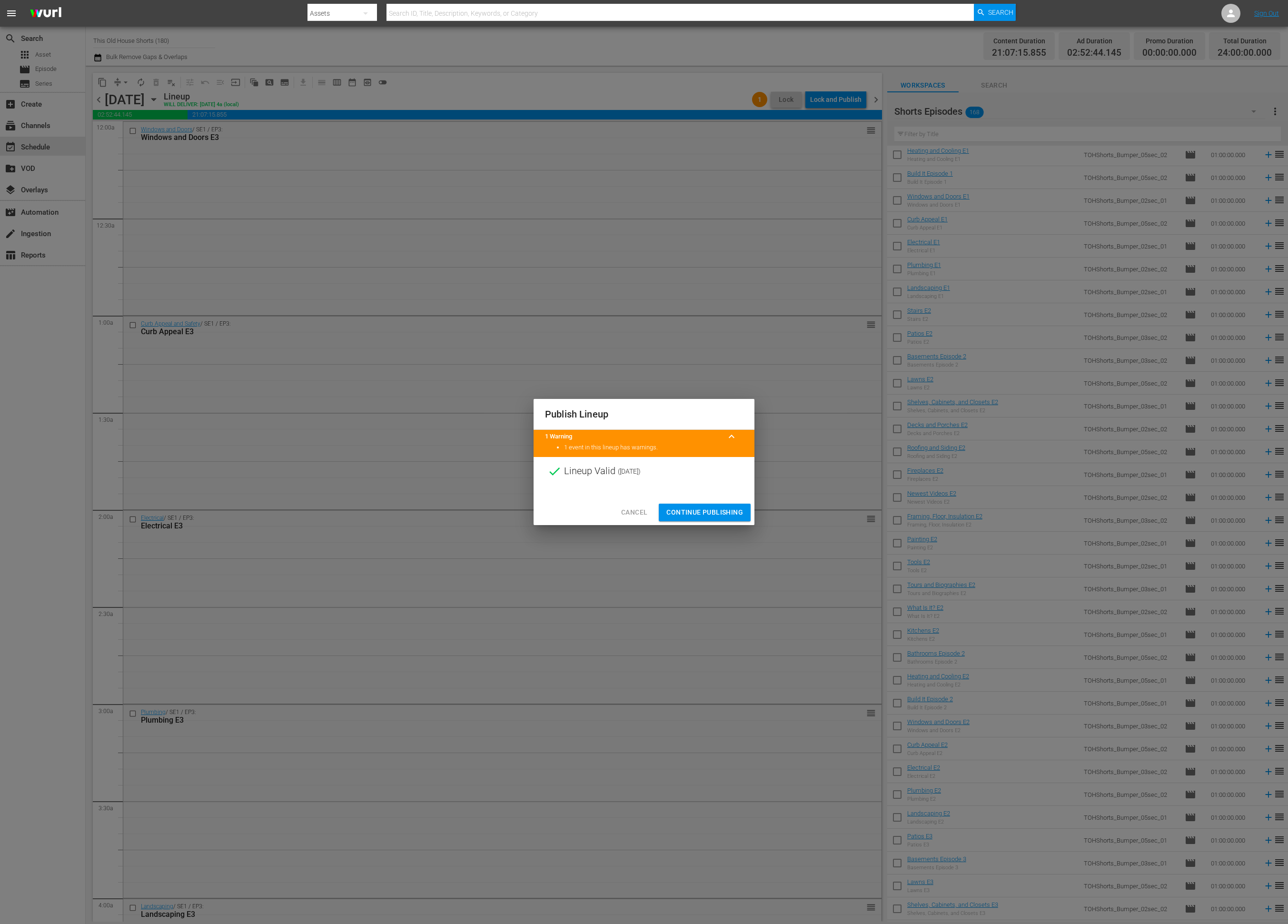
click at [699, 514] on span "Continue Publishing" at bounding box center [704, 512] width 76 height 12
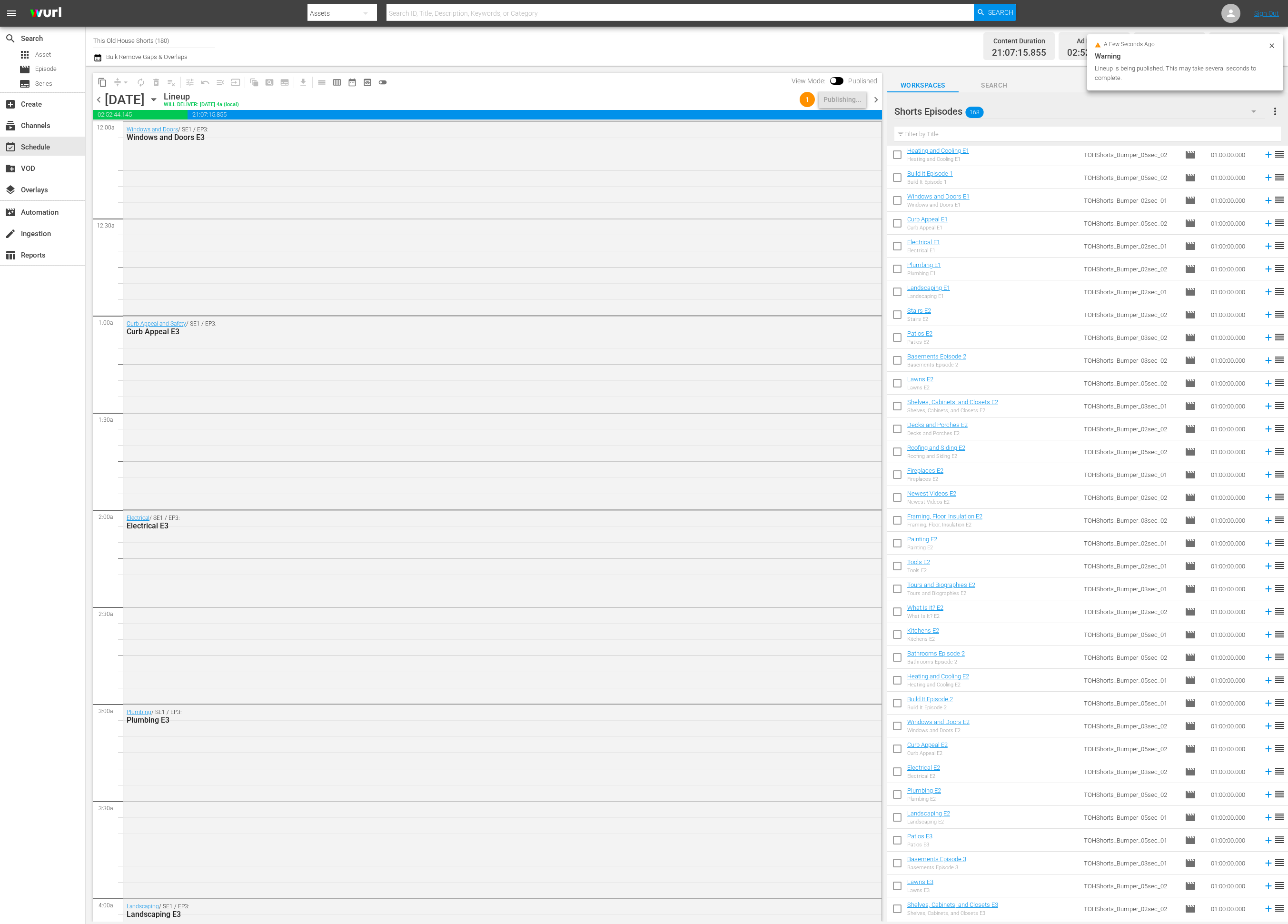
click at [877, 100] on span "chevron_right" at bounding box center [876, 100] width 12 height 12
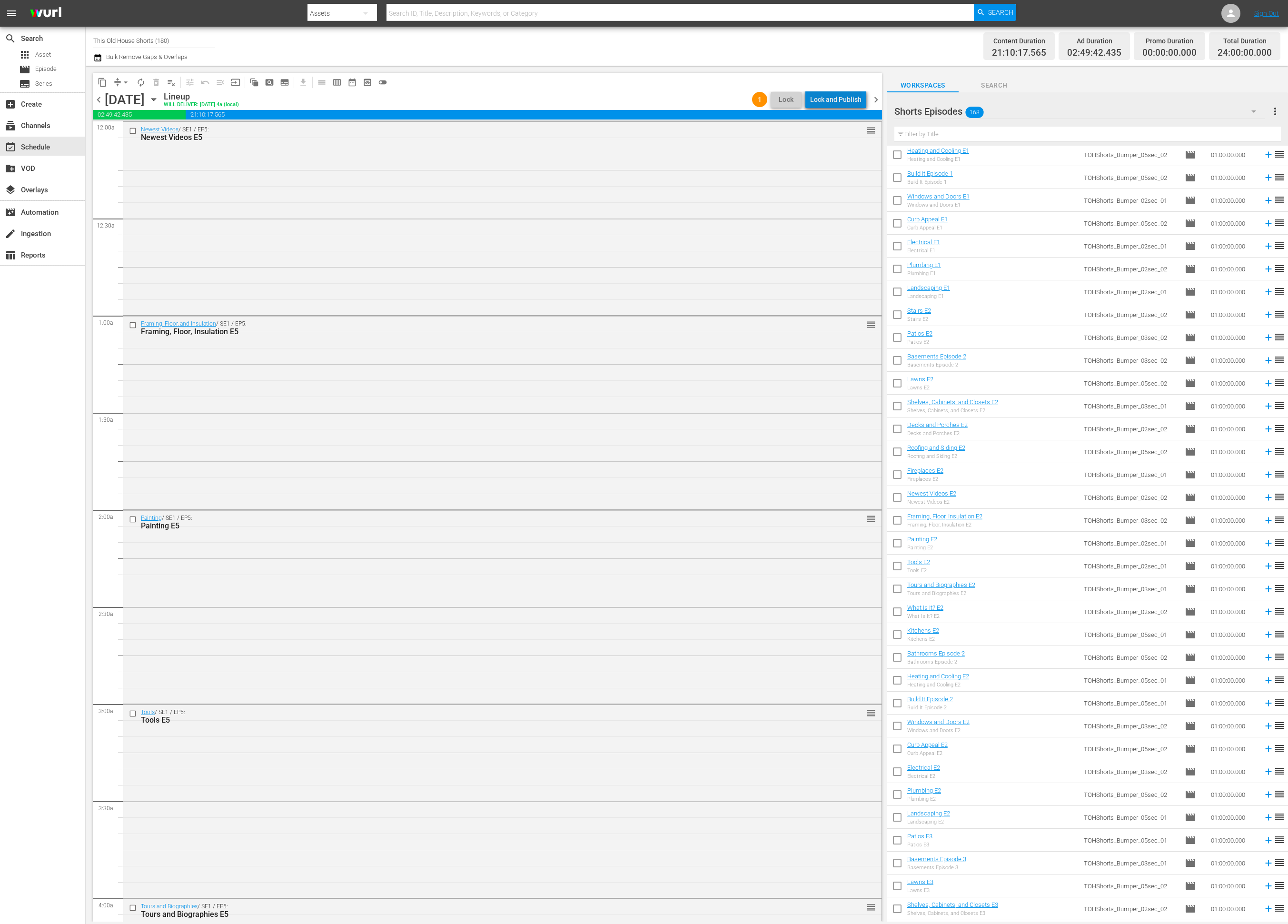
click at [846, 100] on div "Lock and Publish" at bounding box center [836, 100] width 52 height 17
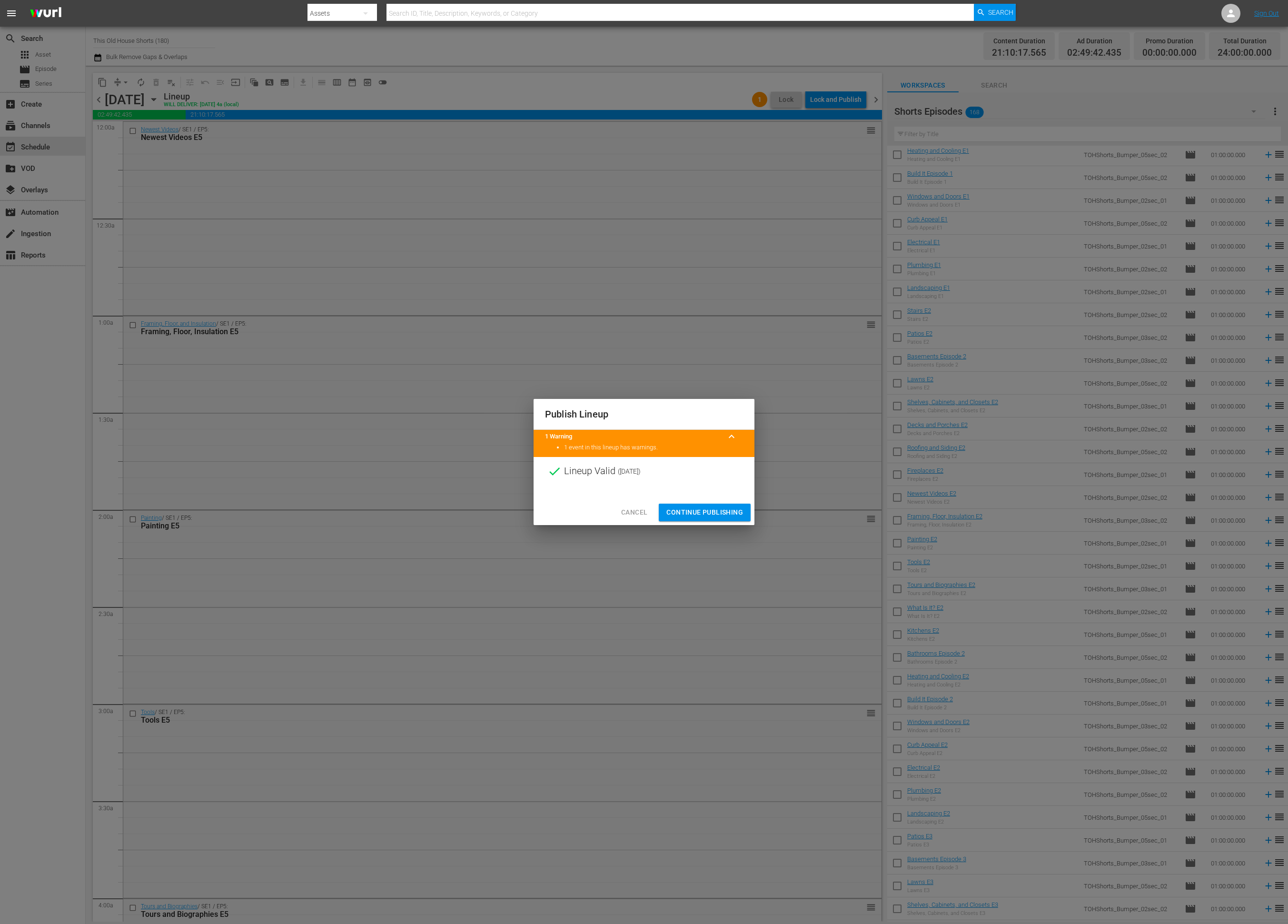
click at [685, 512] on span "Continue Publishing" at bounding box center [704, 512] width 76 height 12
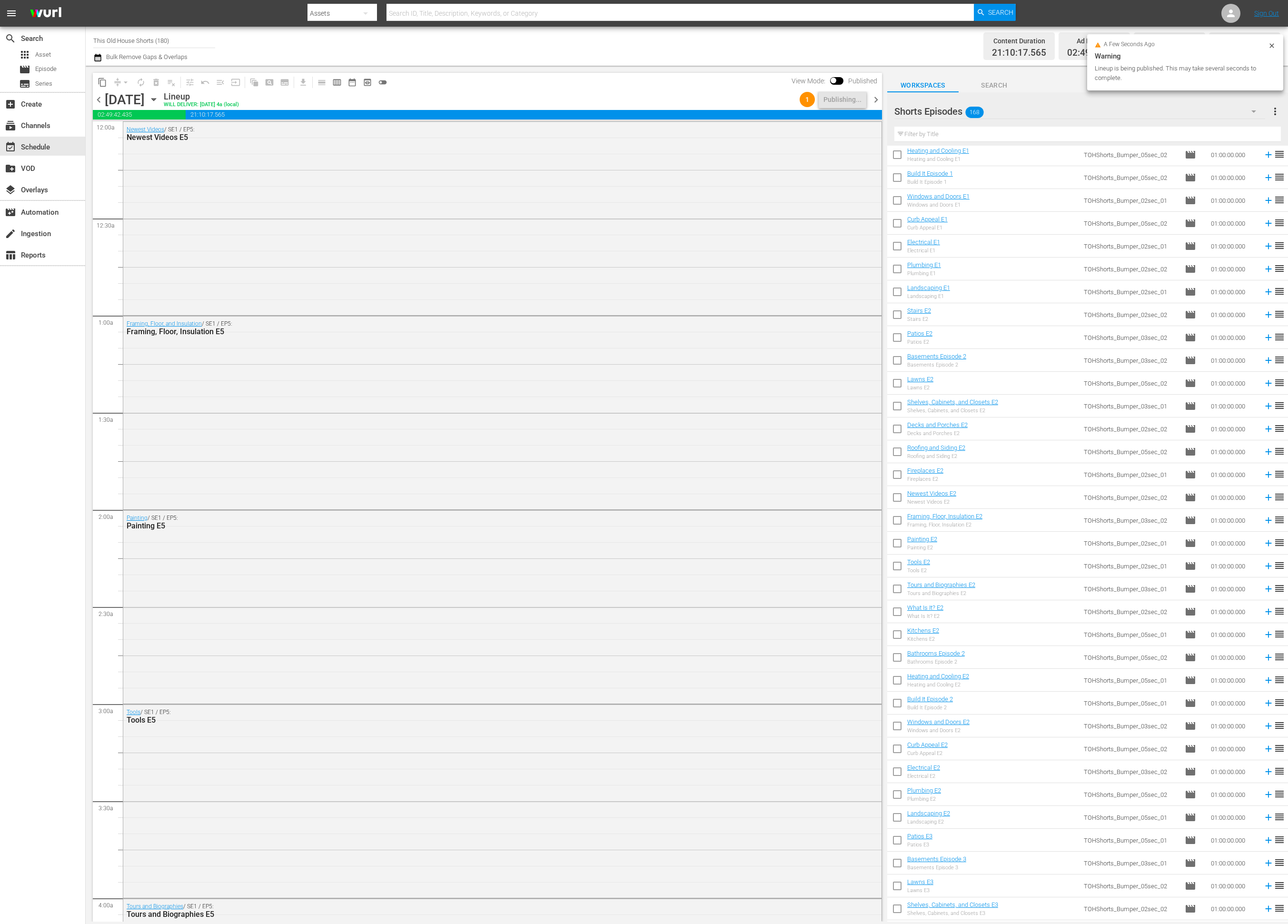
click at [877, 100] on span "chevron_right" at bounding box center [876, 100] width 12 height 12
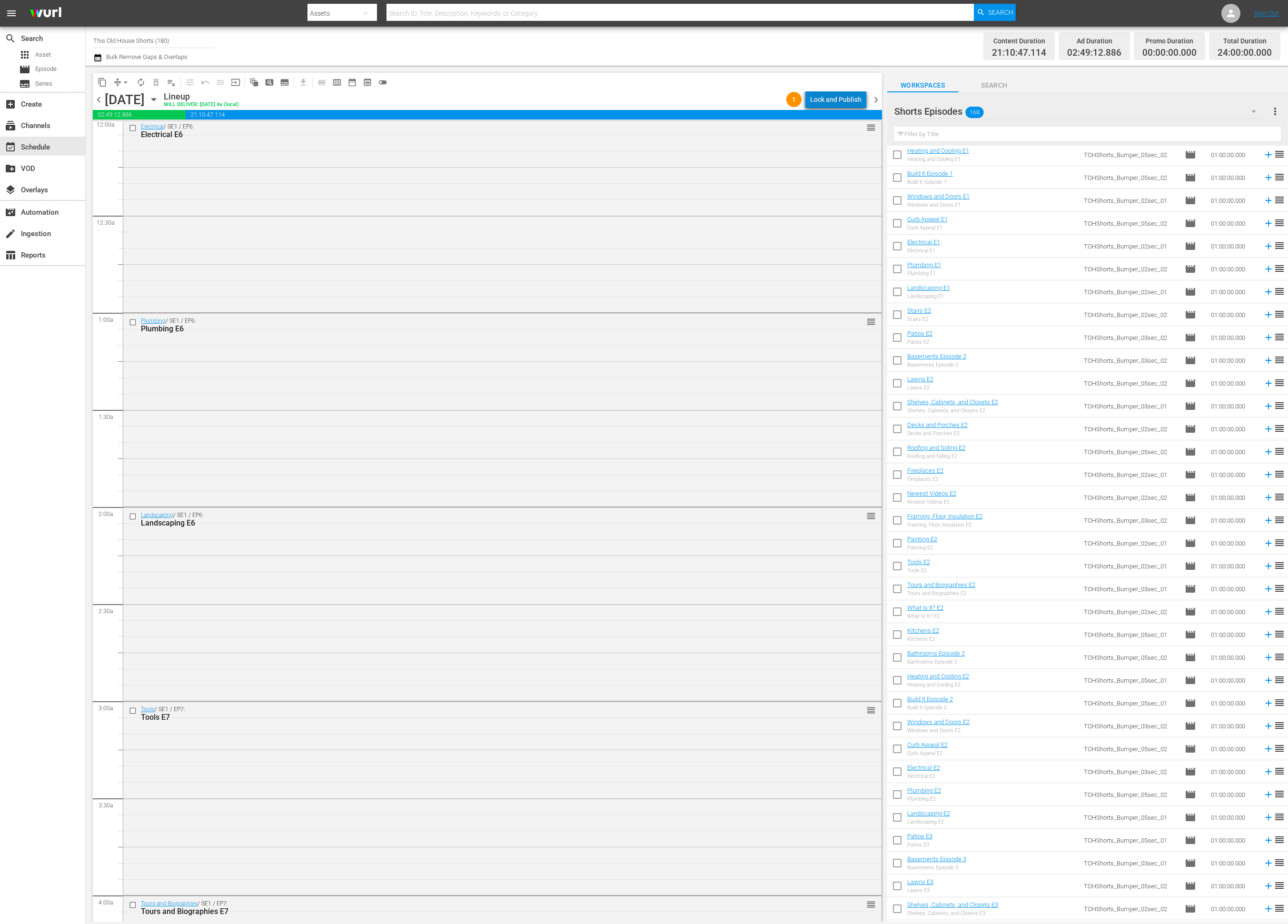
click at [842, 99] on div "Lock and Publish" at bounding box center [836, 100] width 52 height 17
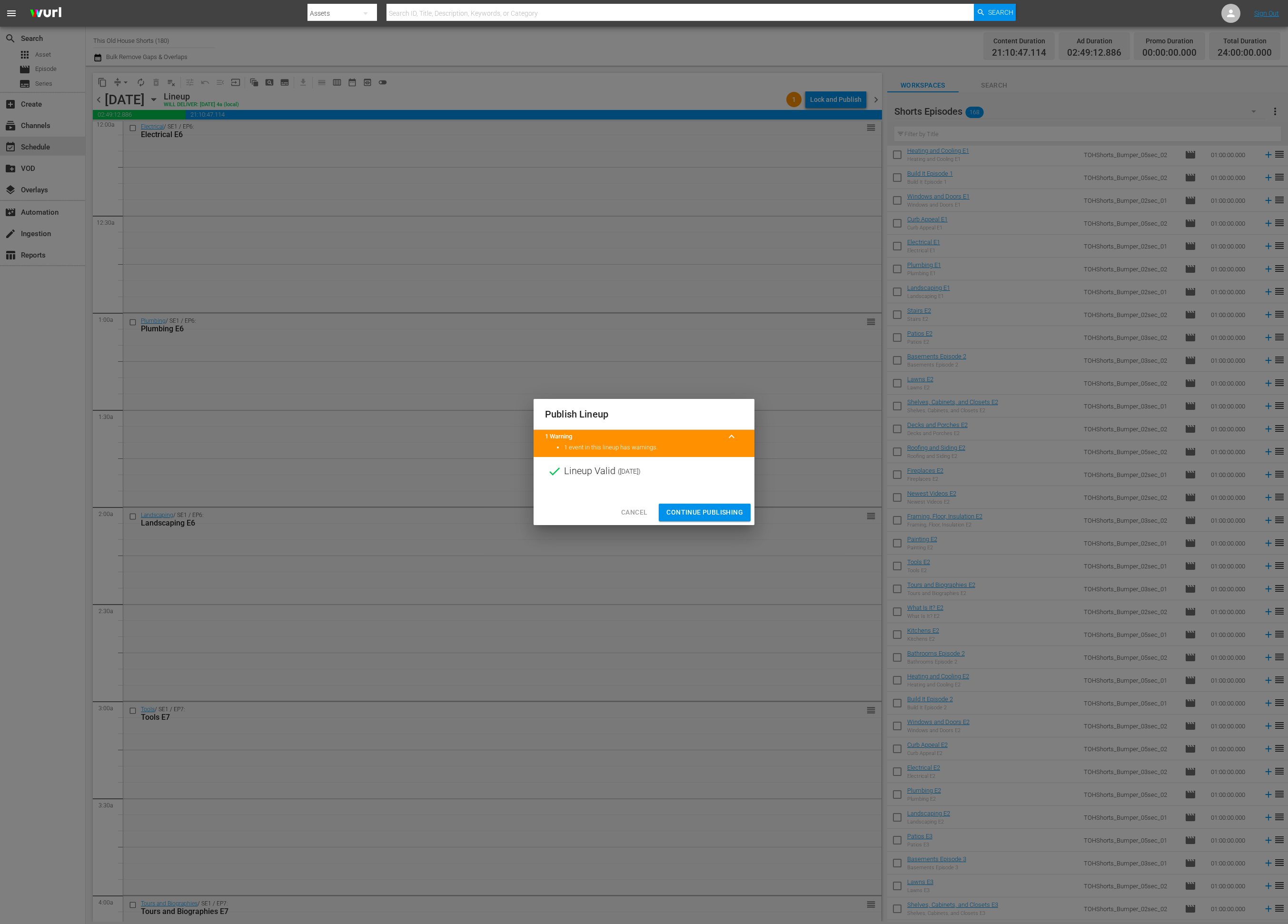
click at [690, 510] on span "Continue Publishing" at bounding box center [704, 512] width 76 height 12
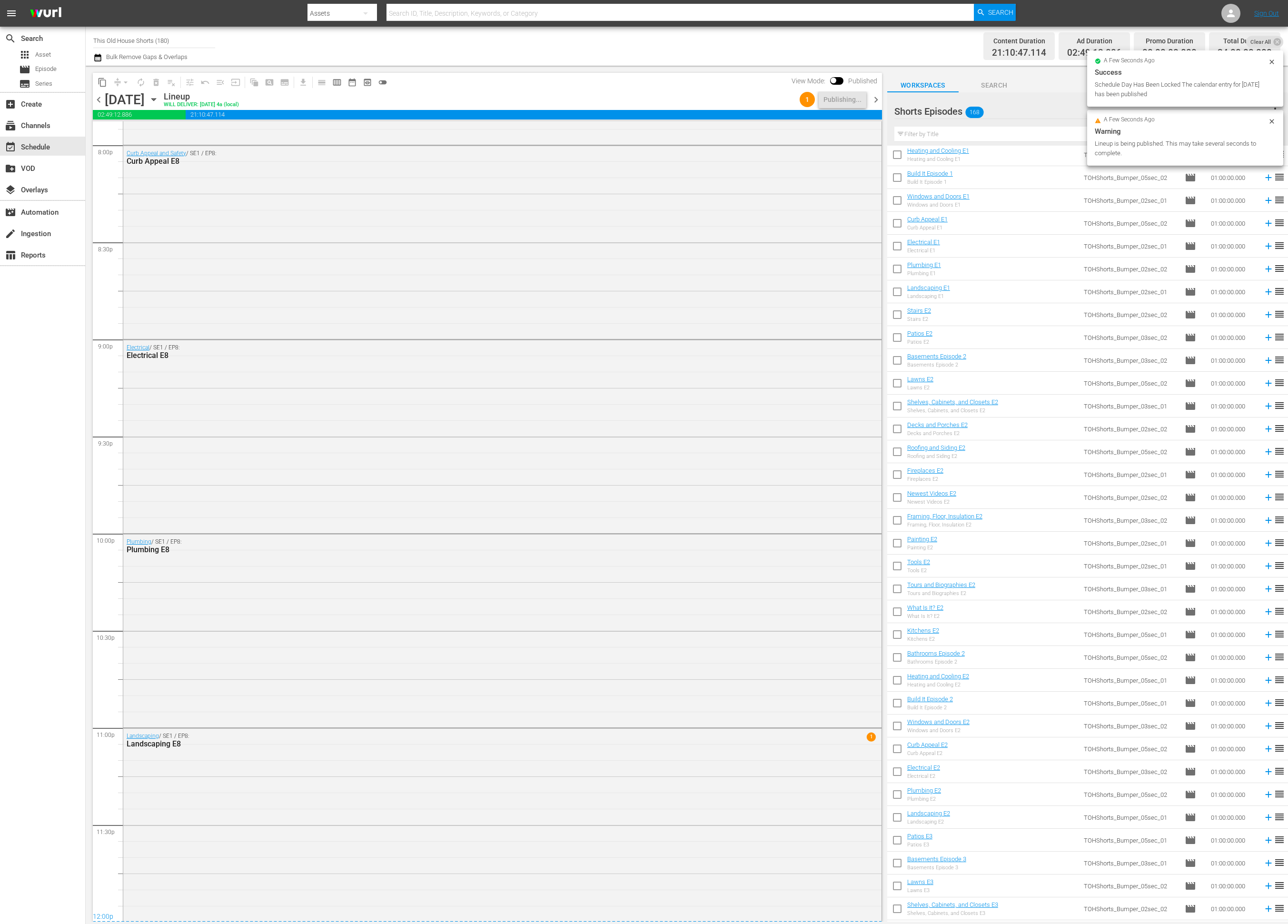
scroll to position [0, 0]
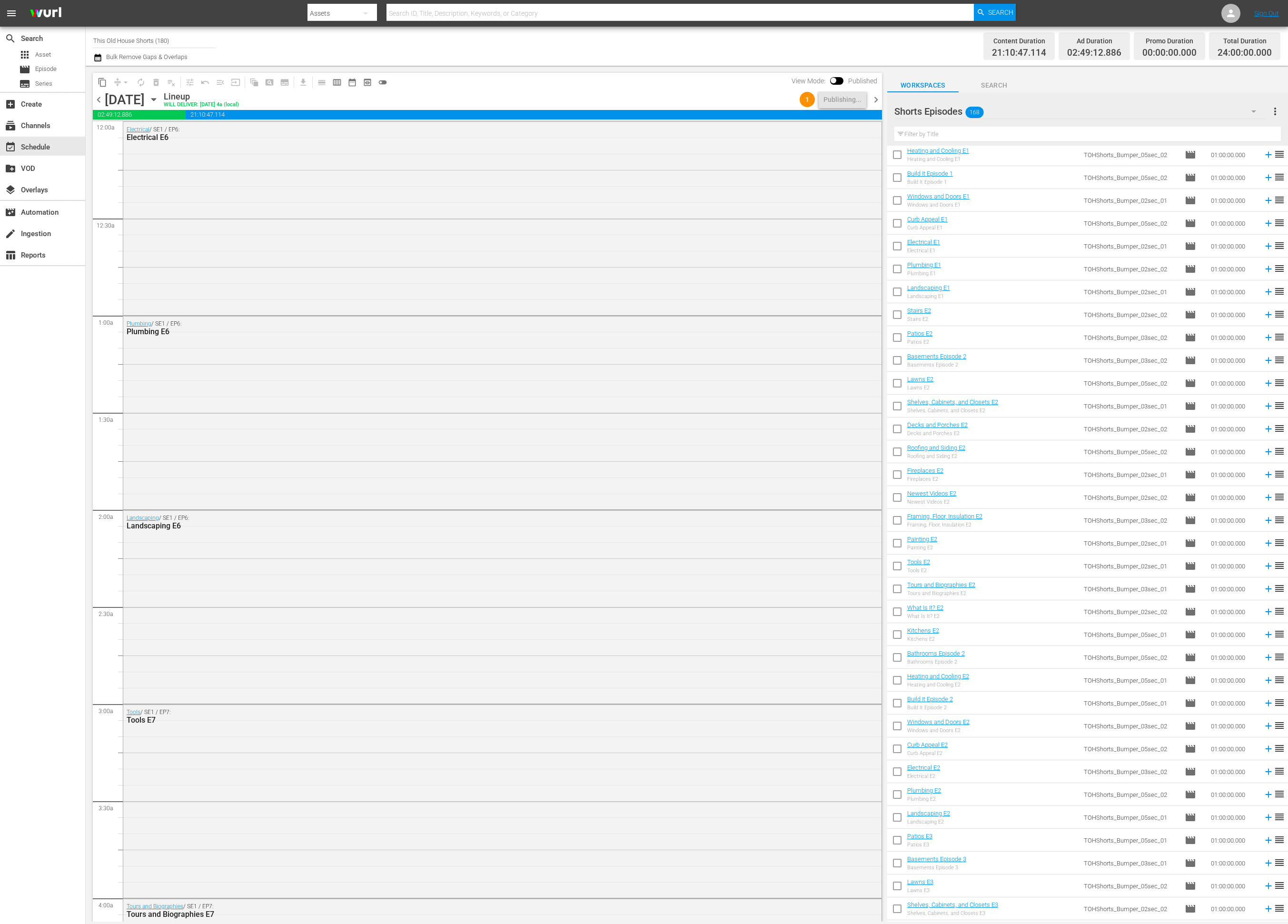
click at [142, 38] on input "This Old House Shorts (180)" at bounding box center [154, 40] width 122 height 23
click at [152, 68] on div "This Old House (318 - thisoldhouse_2)" at bounding box center [224, 67] width 246 height 23
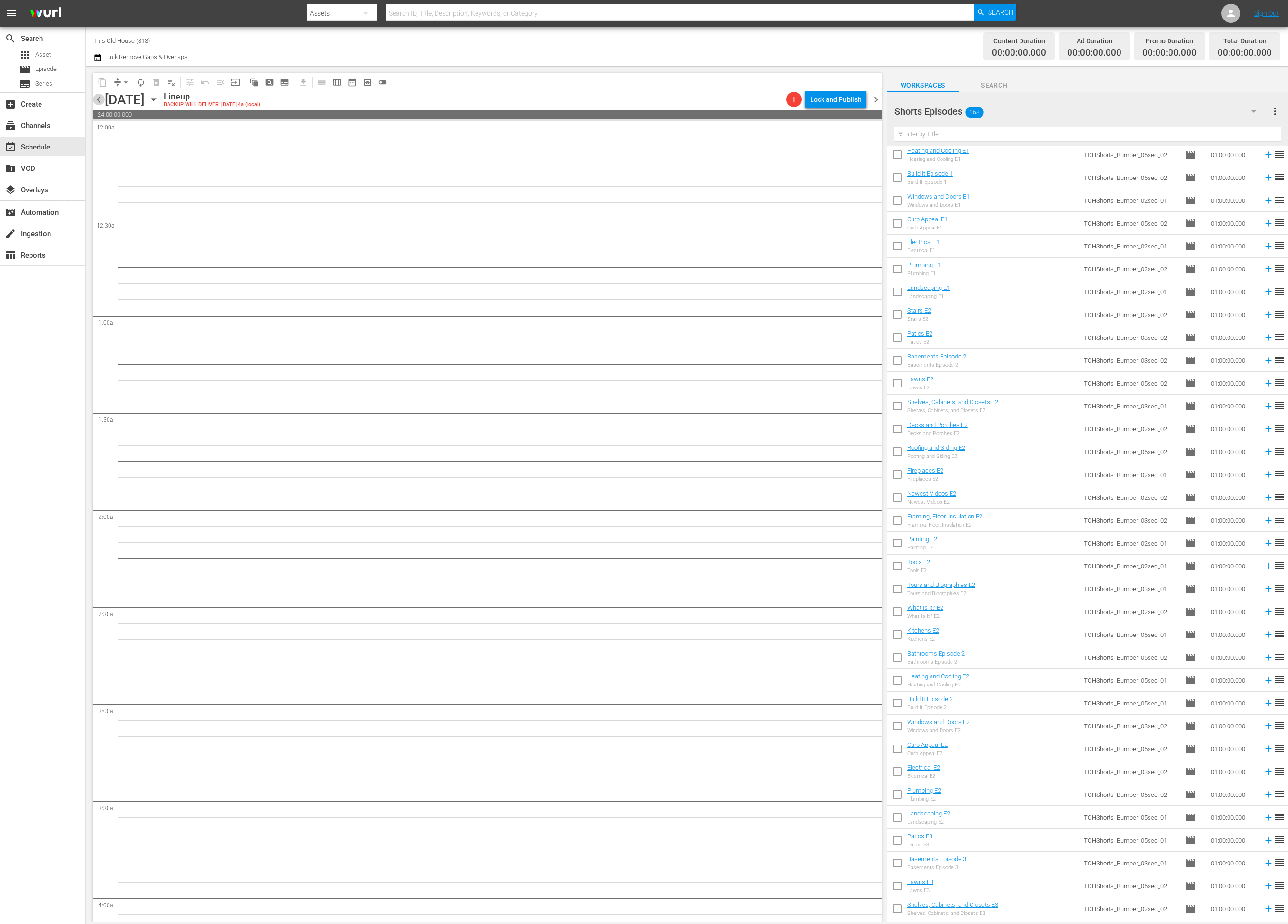
click at [100, 100] on span "chevron_left" at bounding box center [99, 100] width 12 height 12
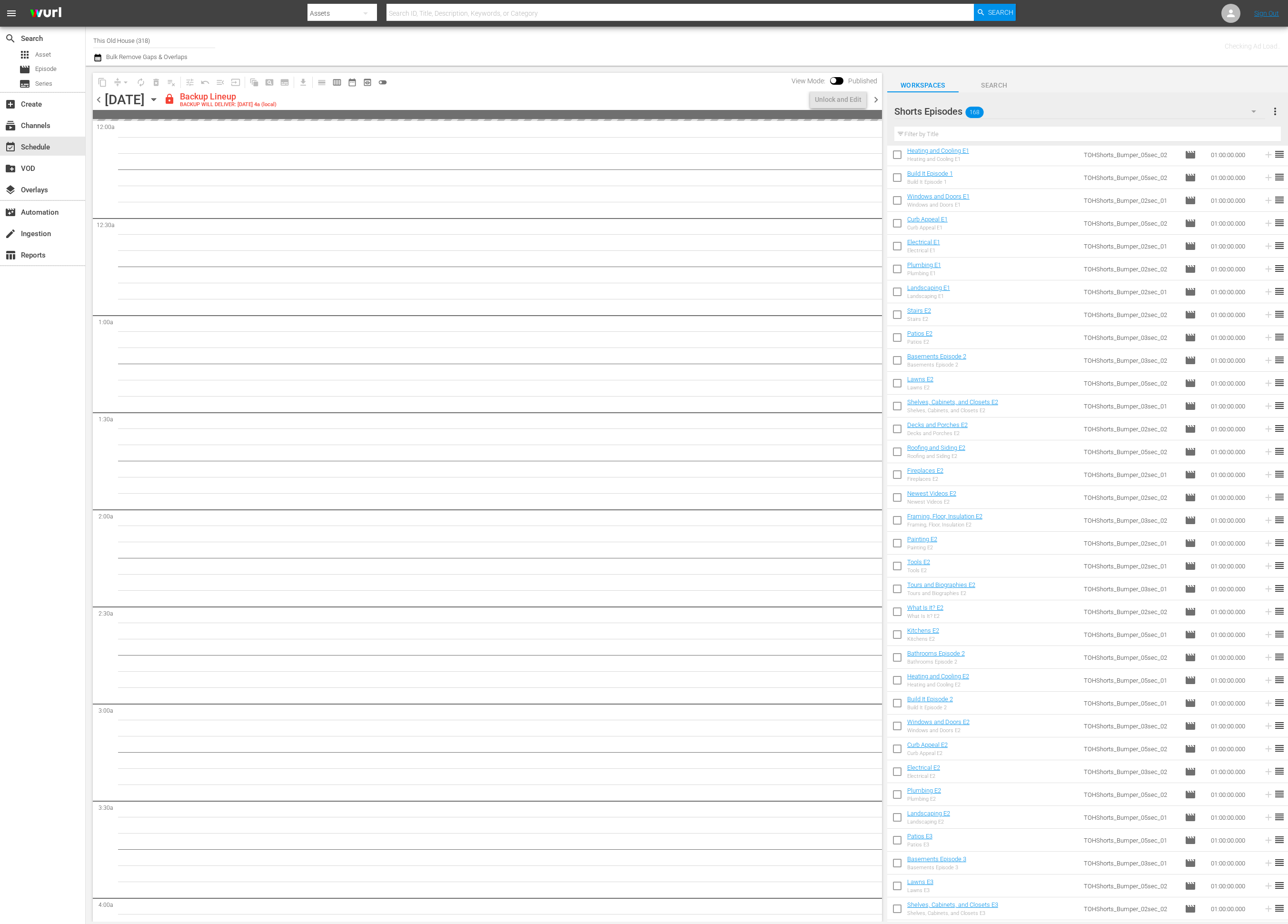
click at [100, 100] on span "chevron_left" at bounding box center [99, 100] width 12 height 12
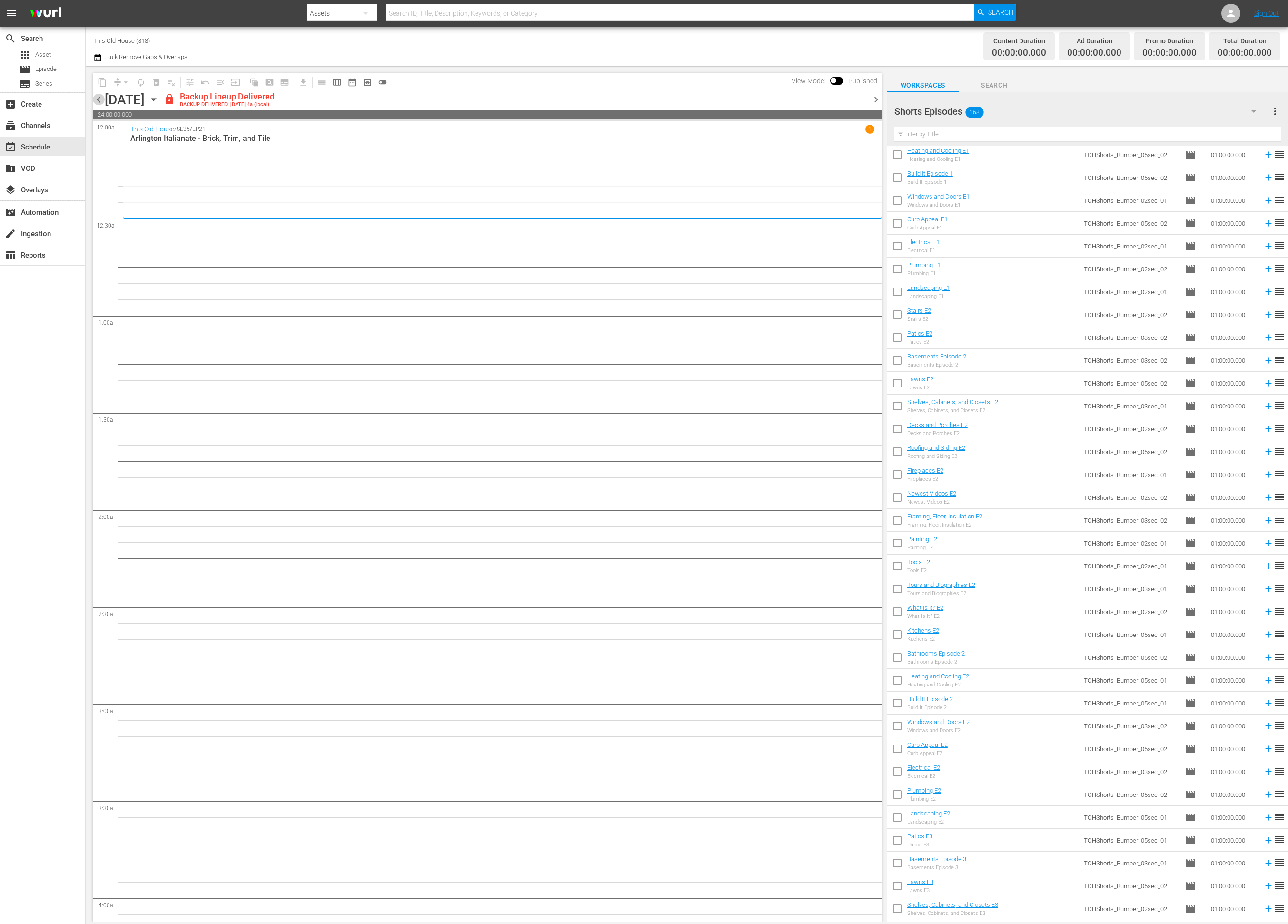
click at [100, 100] on span "chevron_left" at bounding box center [99, 100] width 12 height 12
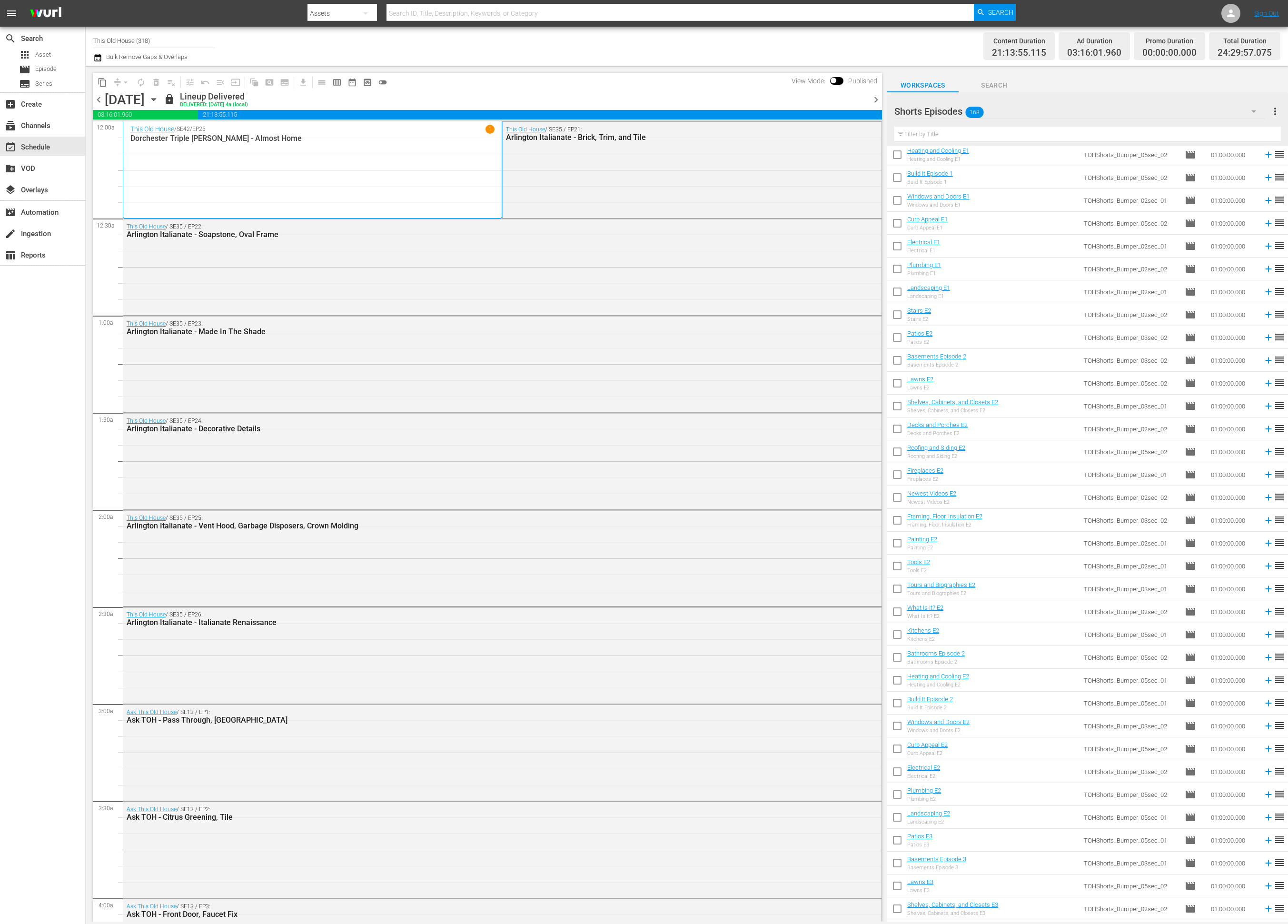
click at [874, 98] on span "chevron_right" at bounding box center [876, 100] width 12 height 12
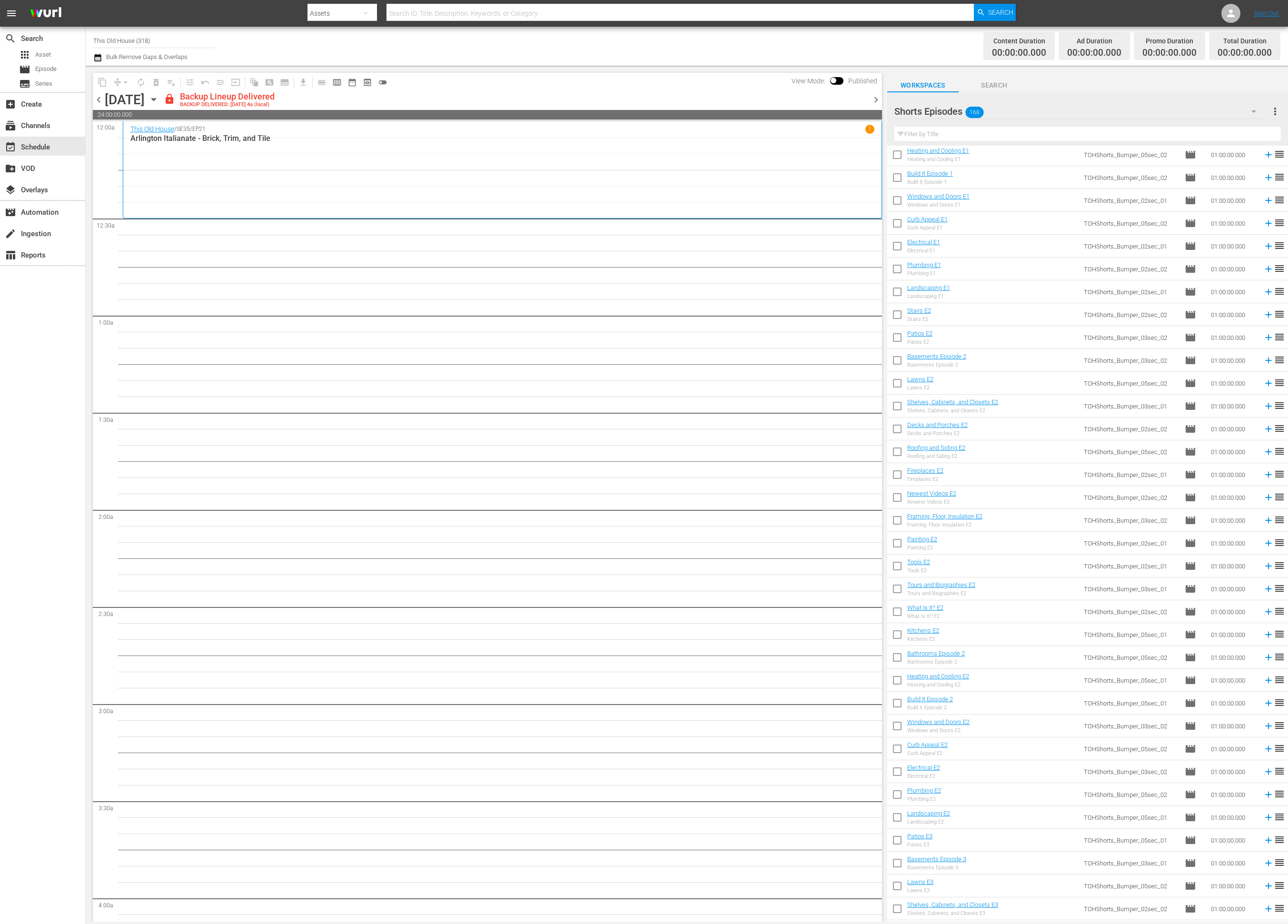
click at [100, 98] on span "chevron_left" at bounding box center [99, 100] width 12 height 12
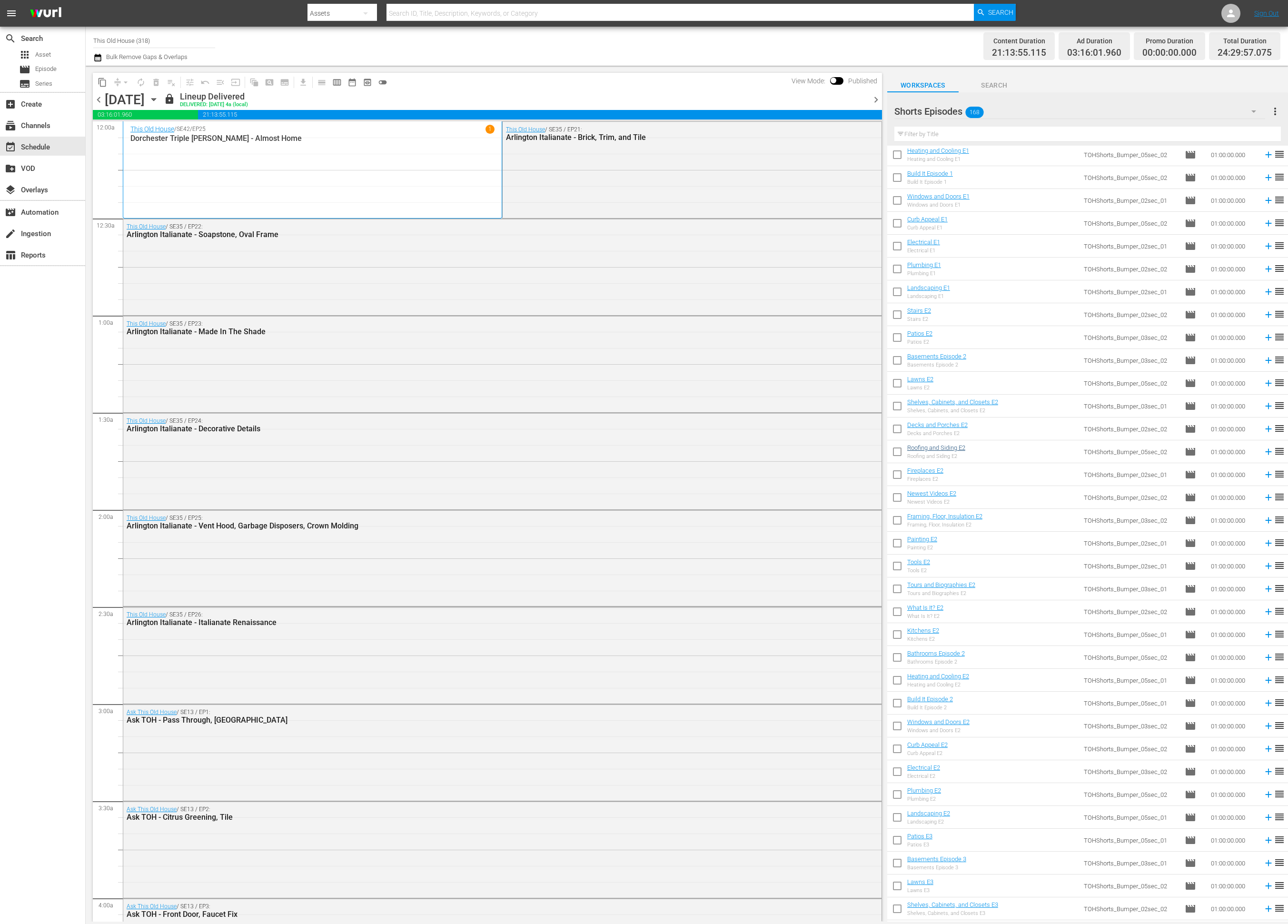
scroll to position [3084, 0]
click at [1000, 112] on div "Shorts Episodes 168" at bounding box center [1080, 111] width 371 height 26
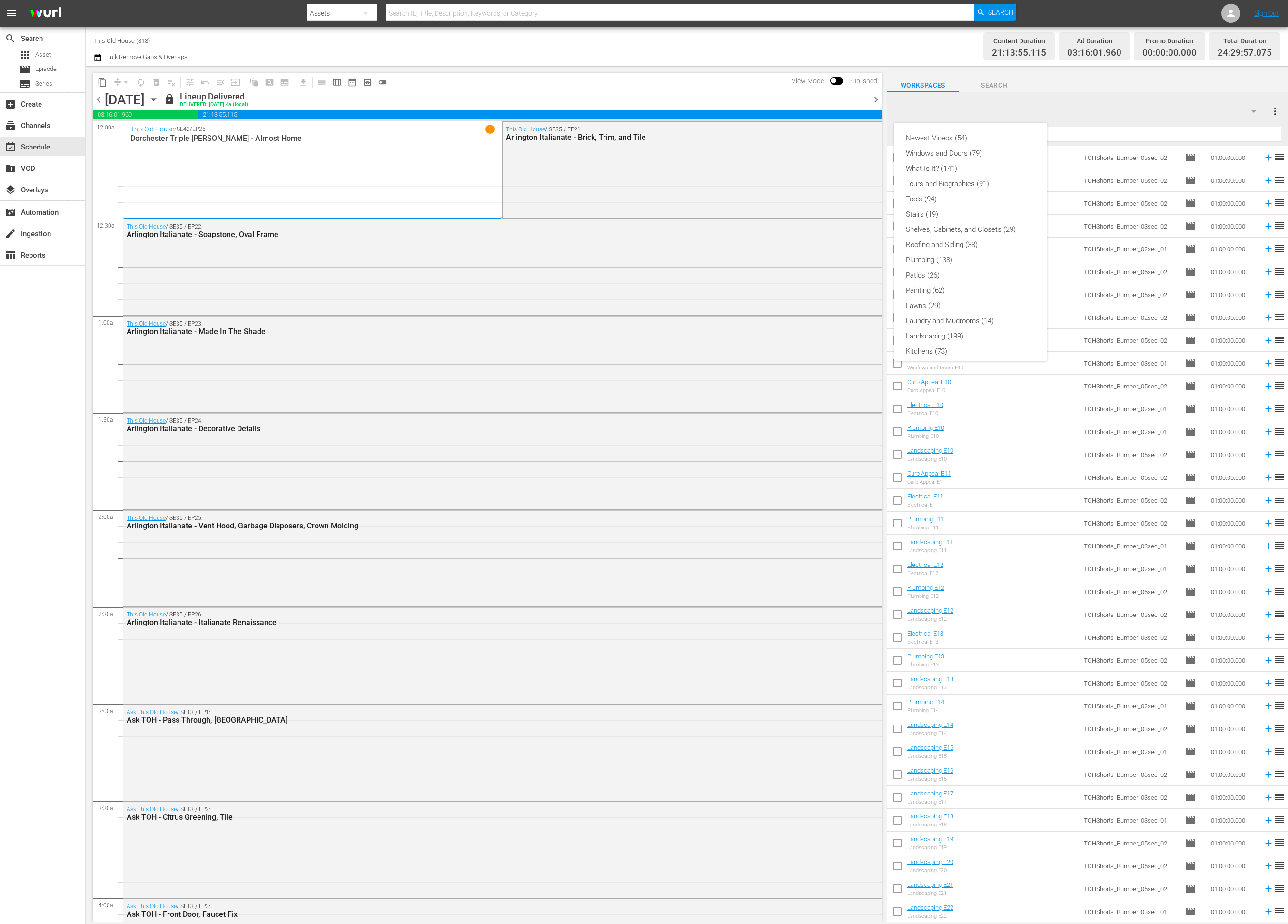
scroll to position [188, 0]
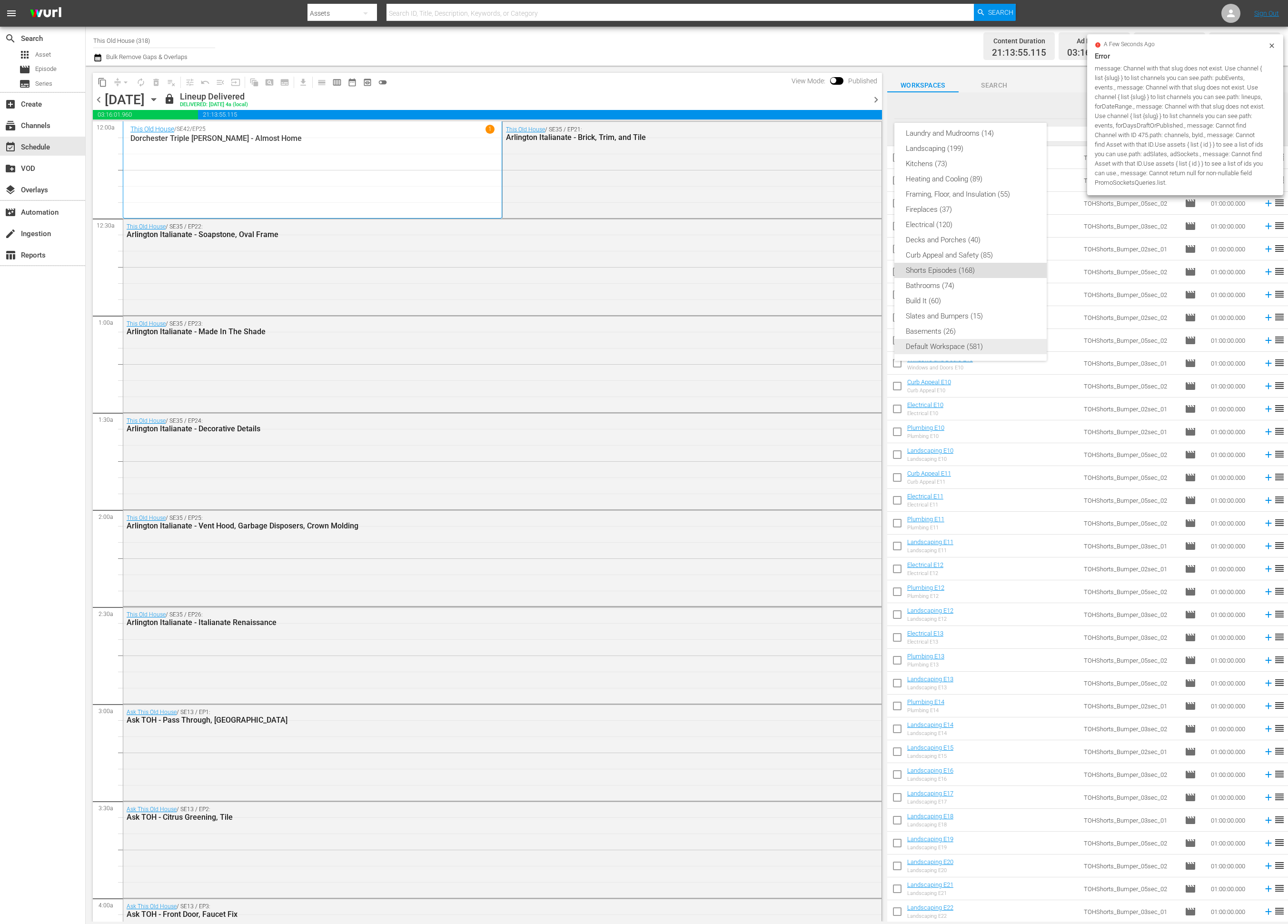
click at [940, 342] on div "Default Workspace (581)" at bounding box center [970, 346] width 130 height 15
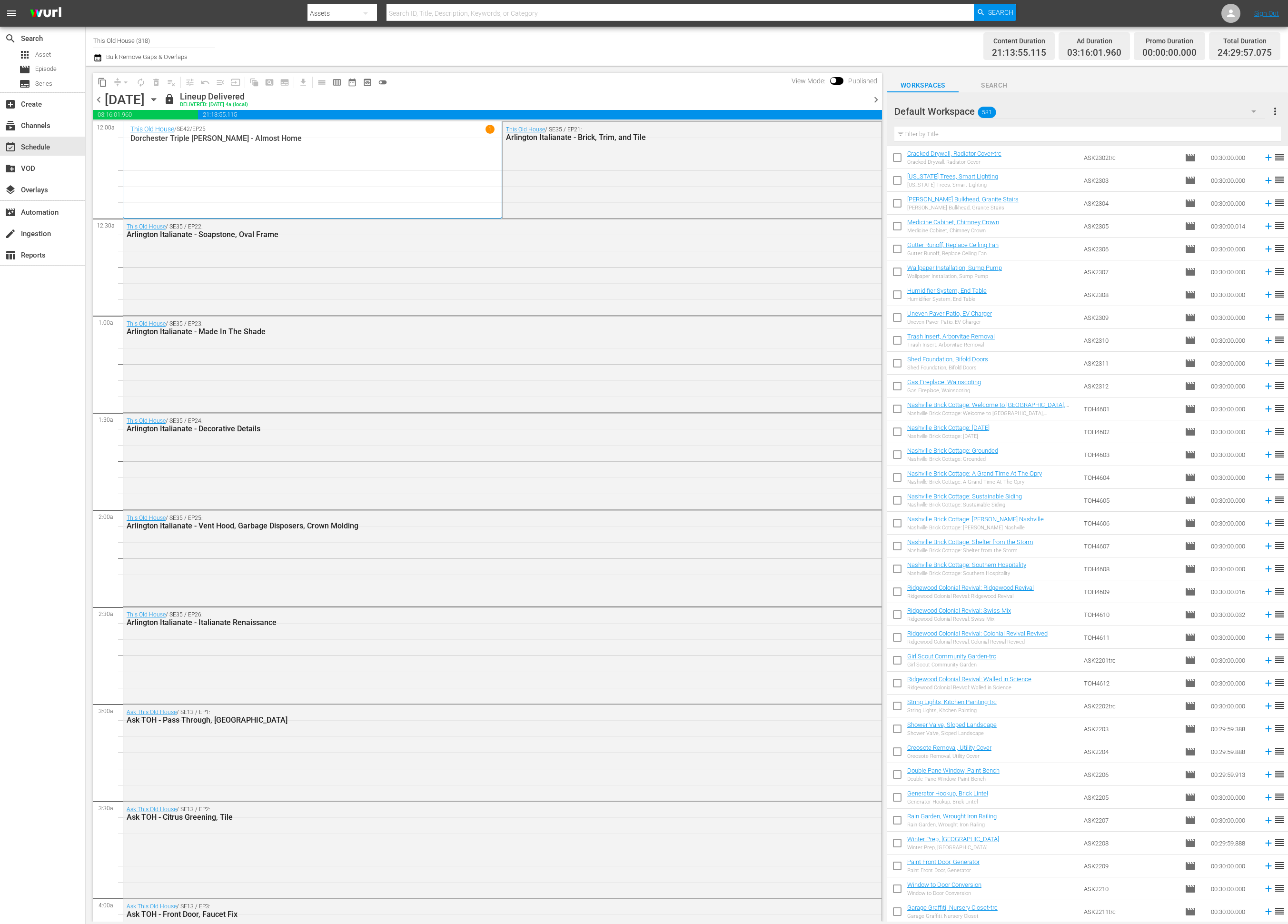
scroll to position [1325, 0]
